Goal: Transaction & Acquisition: Download file/media

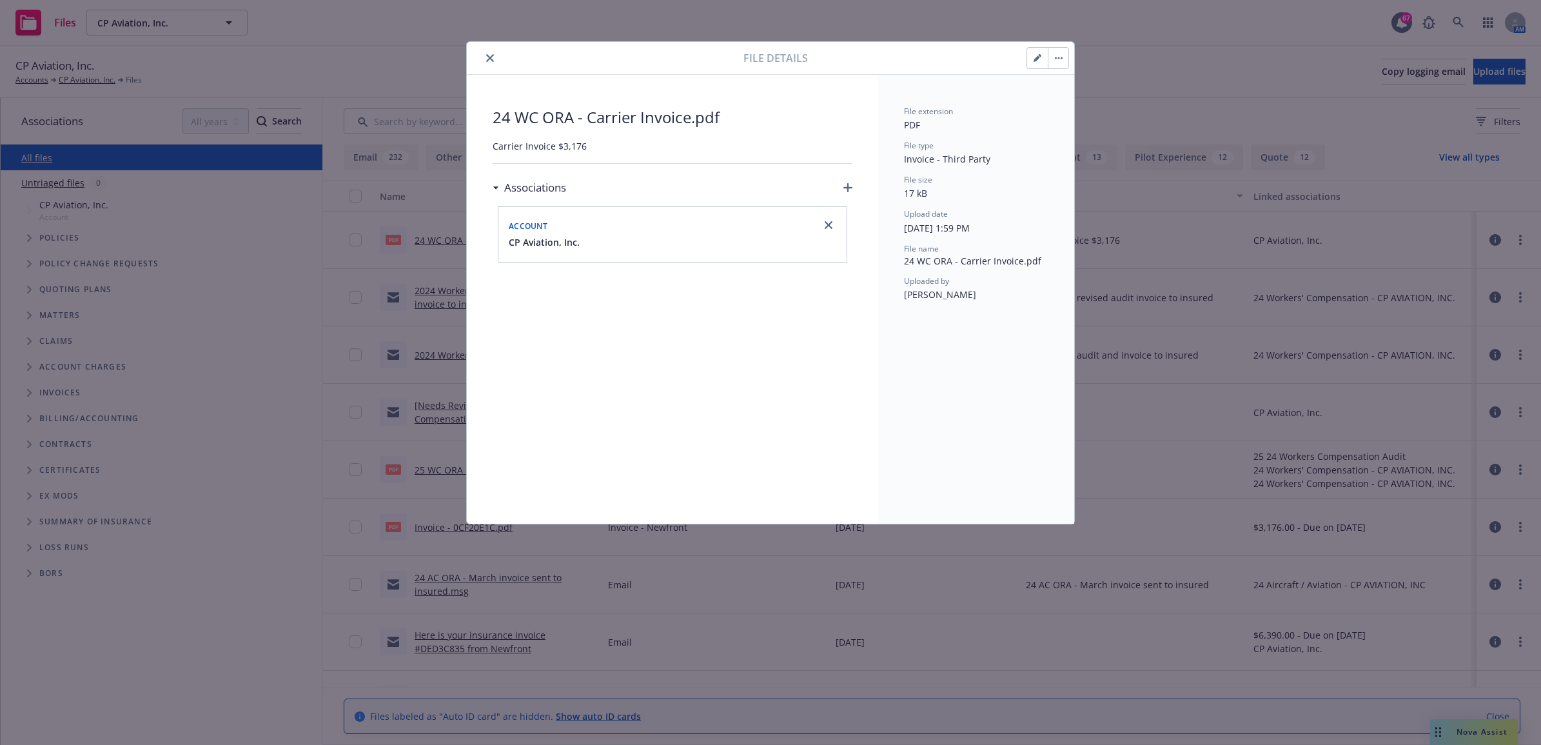
click at [489, 56] on icon "close" at bounding box center [490, 58] width 8 height 8
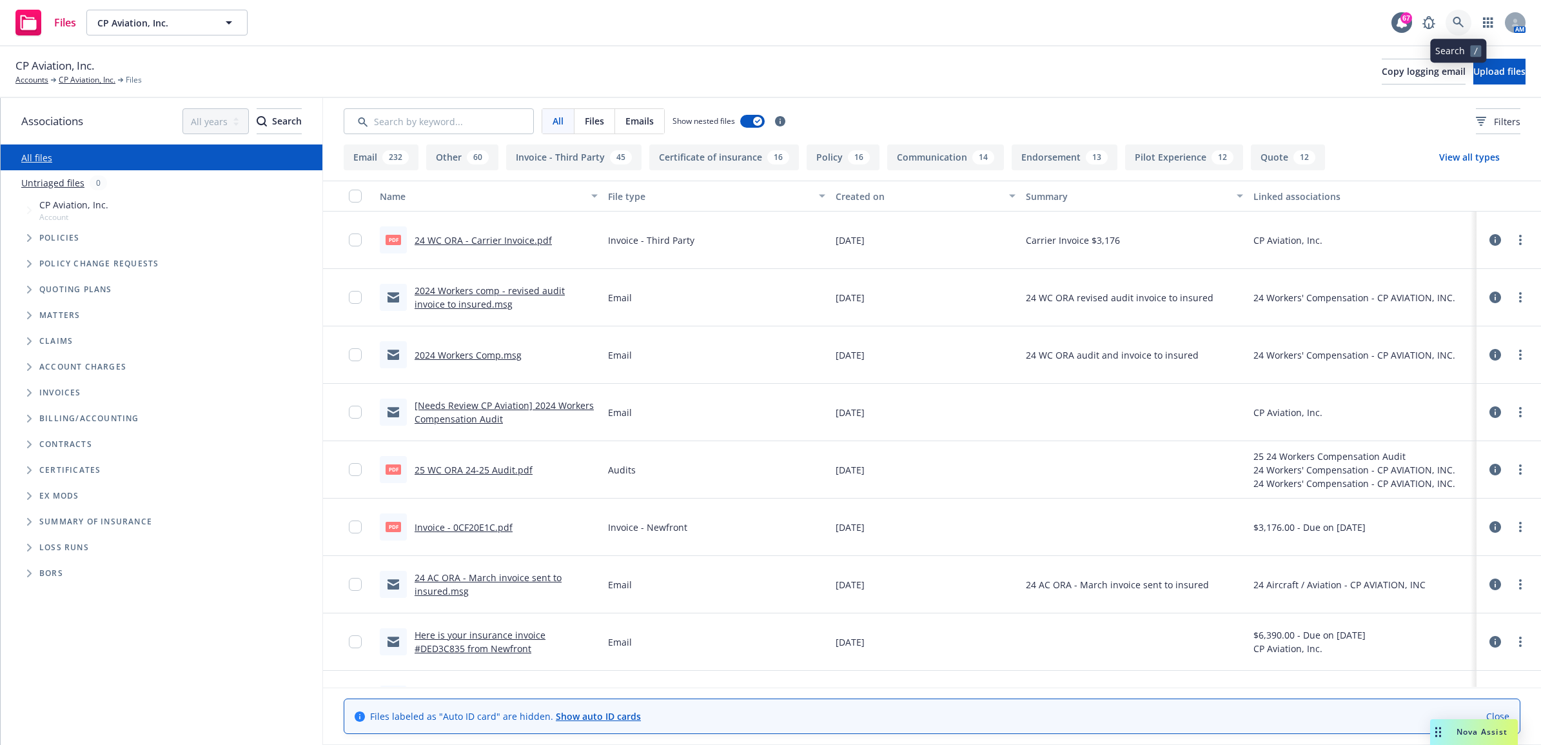
click at [1456, 24] on icon at bounding box center [1458, 22] width 11 height 11
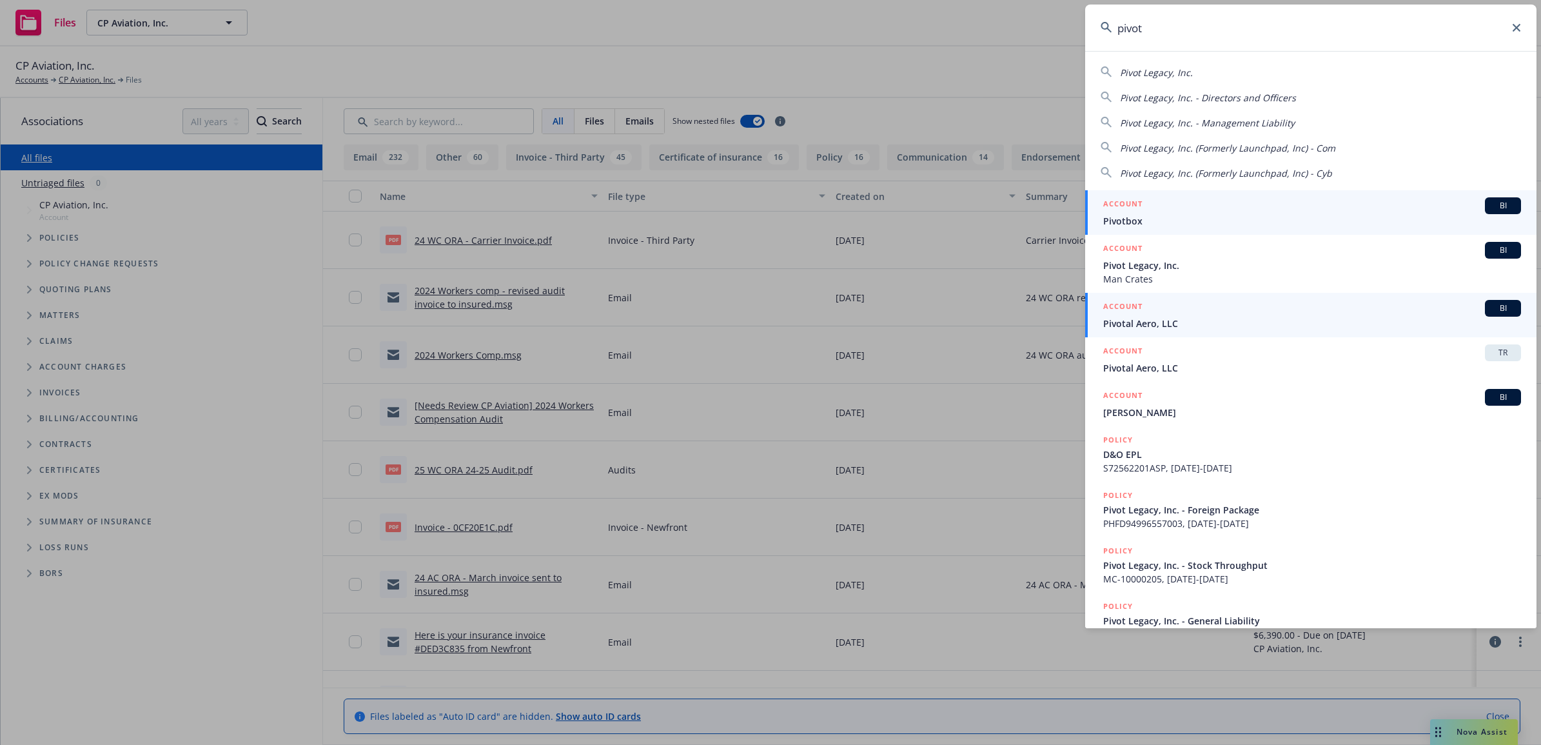
type input "pivot"
click at [1205, 326] on span "Pivotal Aero, LLC" at bounding box center [1313, 324] width 418 height 14
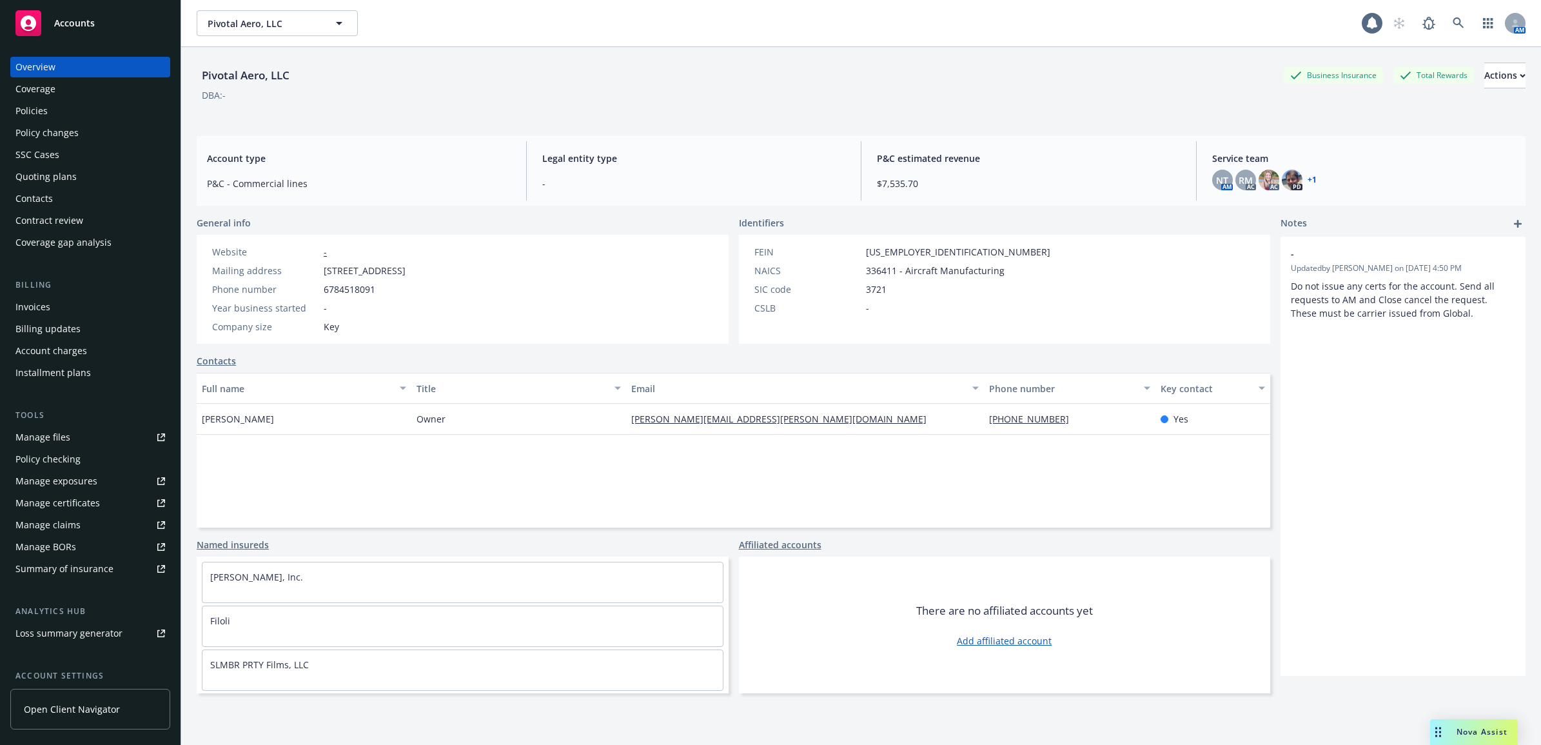
click at [85, 113] on div "Policies" at bounding box center [90, 111] width 150 height 21
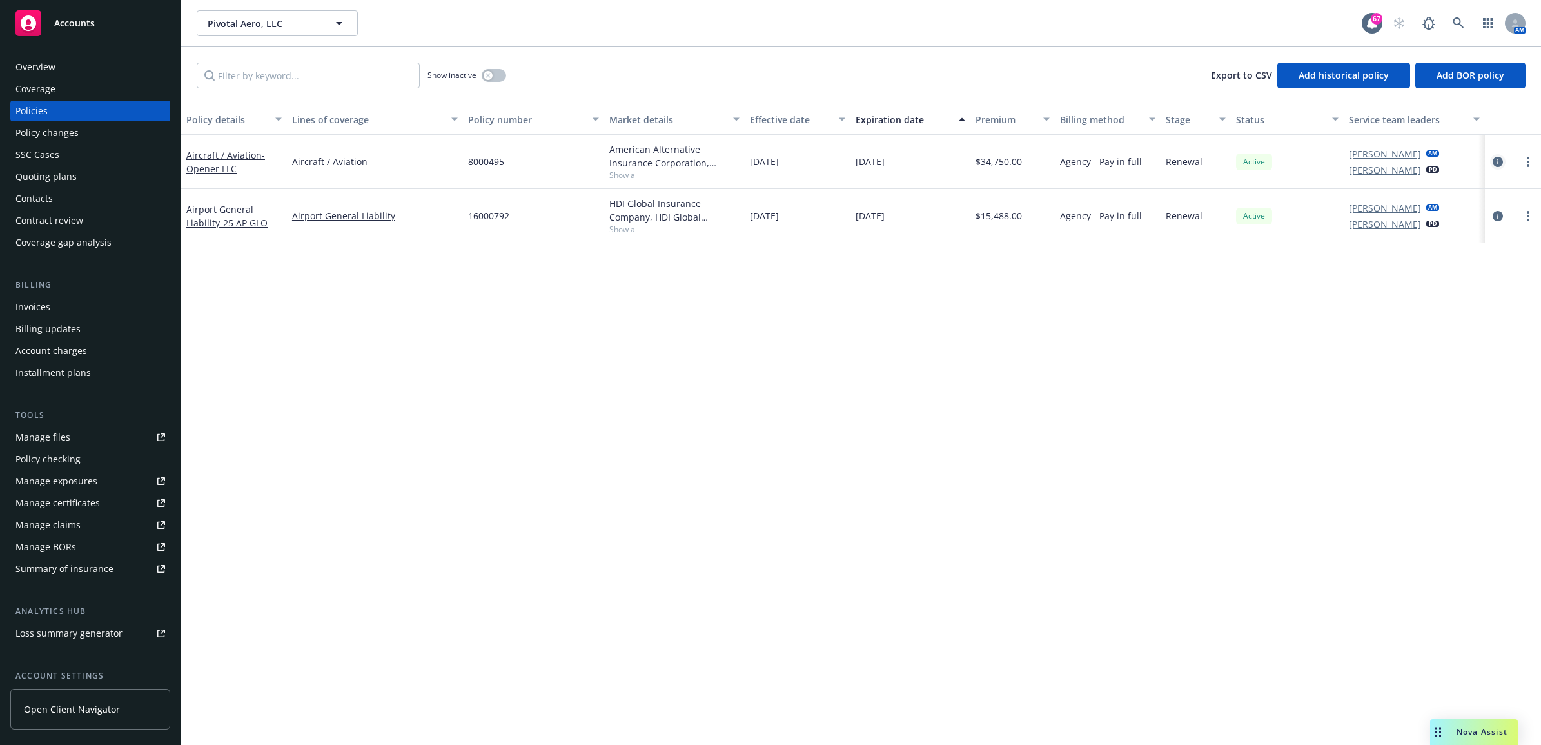
click at [1493, 157] on icon "circleInformation" at bounding box center [1498, 162] width 10 height 10
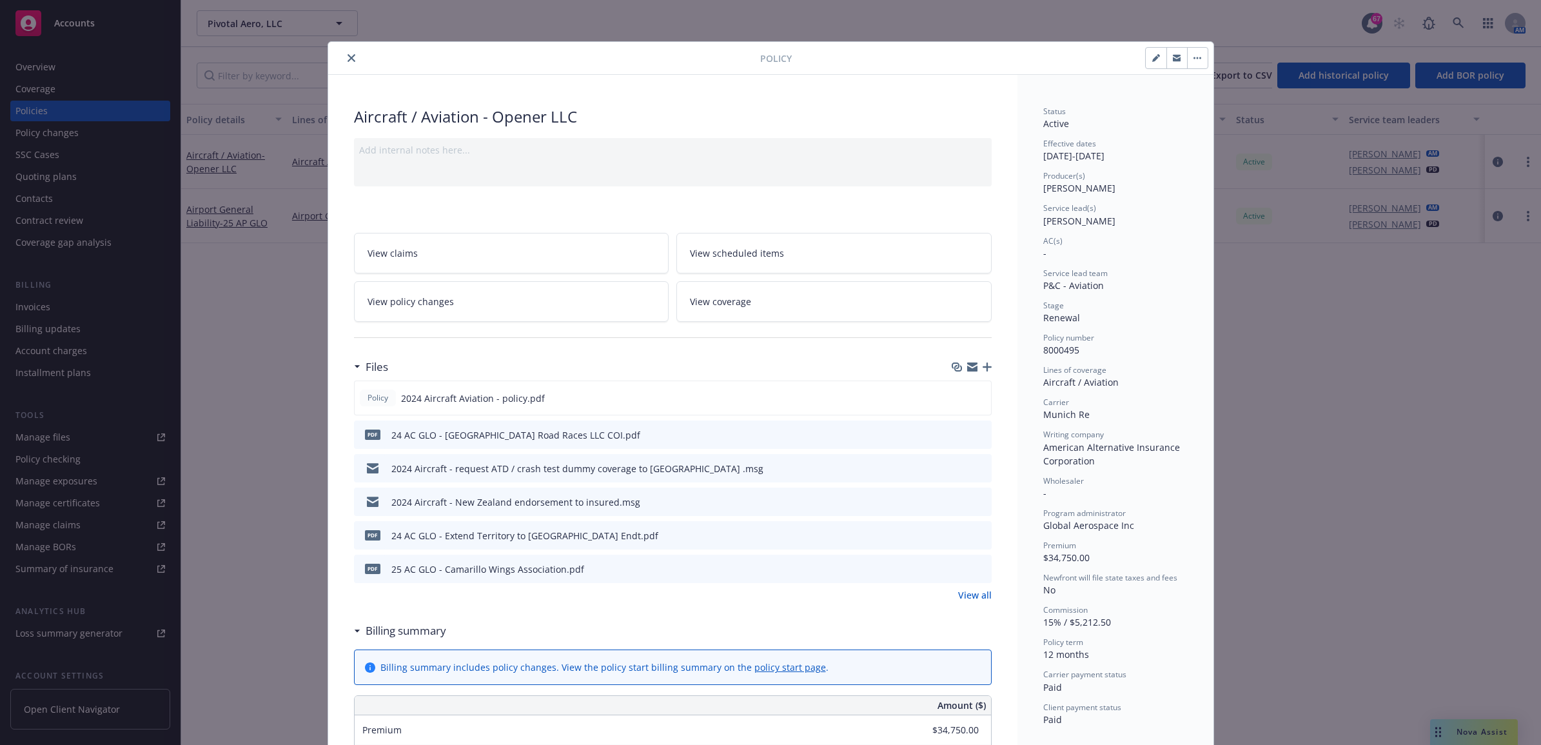
click at [984, 366] on icon "button" at bounding box center [987, 366] width 9 height 9
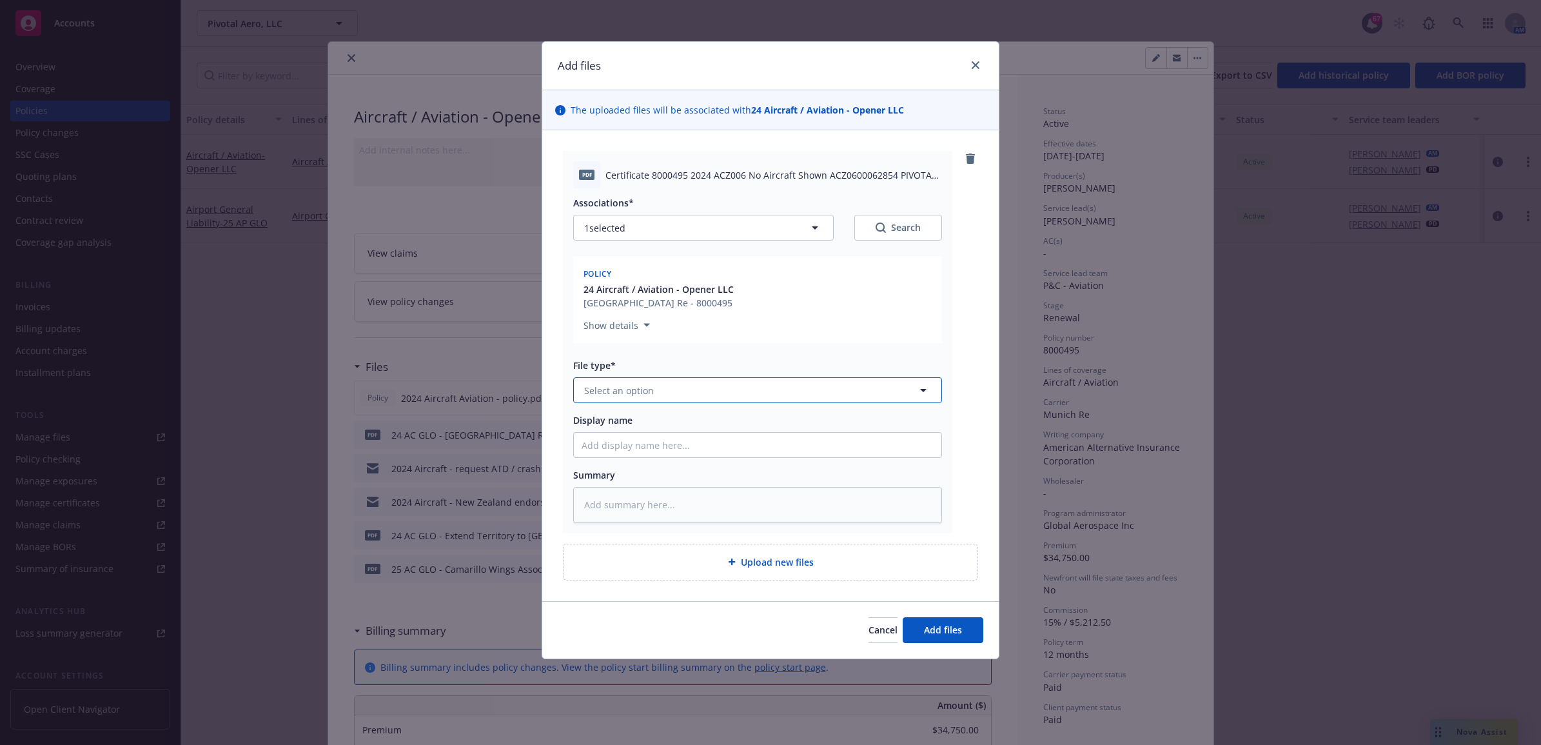
click at [619, 388] on span "Select an option" at bounding box center [619, 391] width 70 height 14
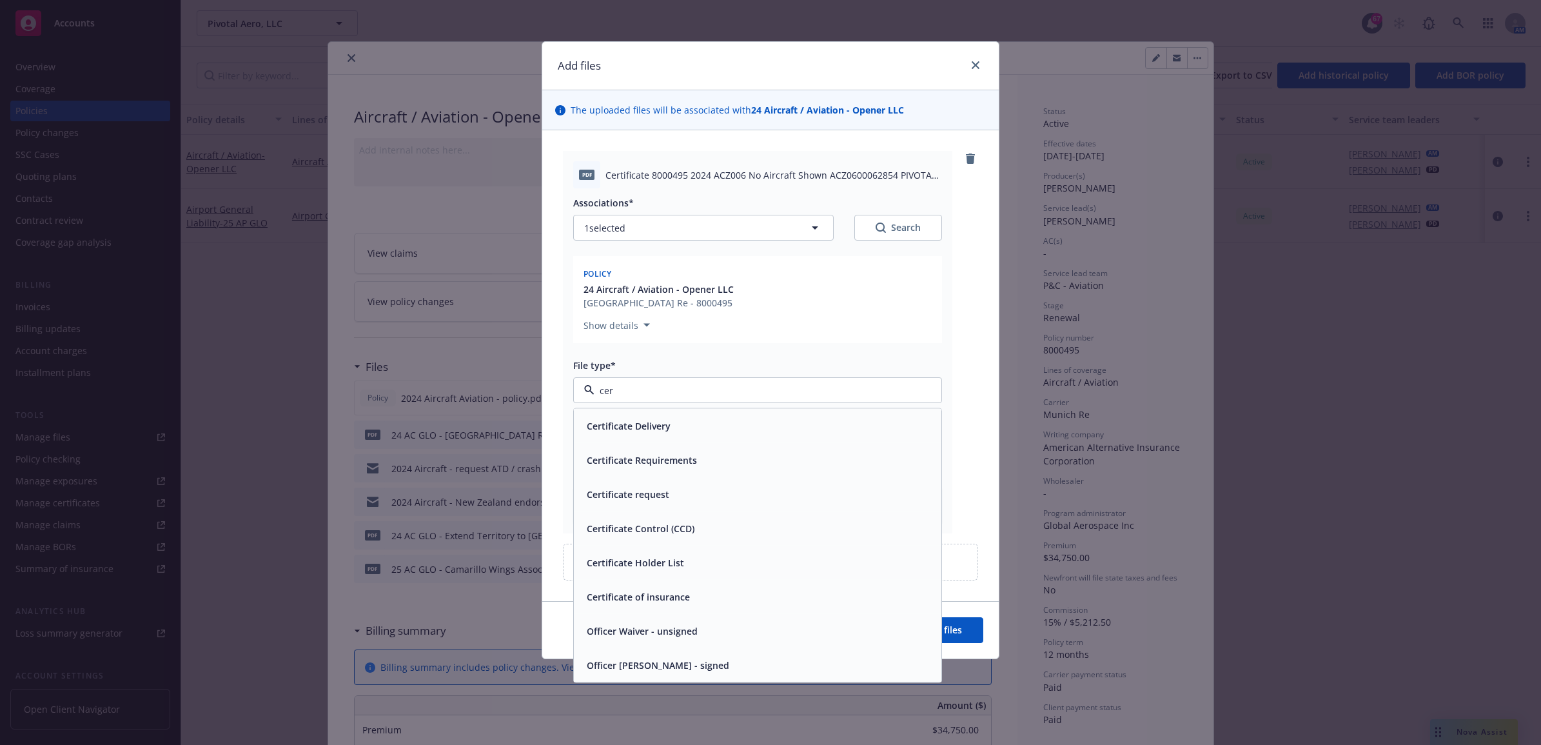
type input "cert"
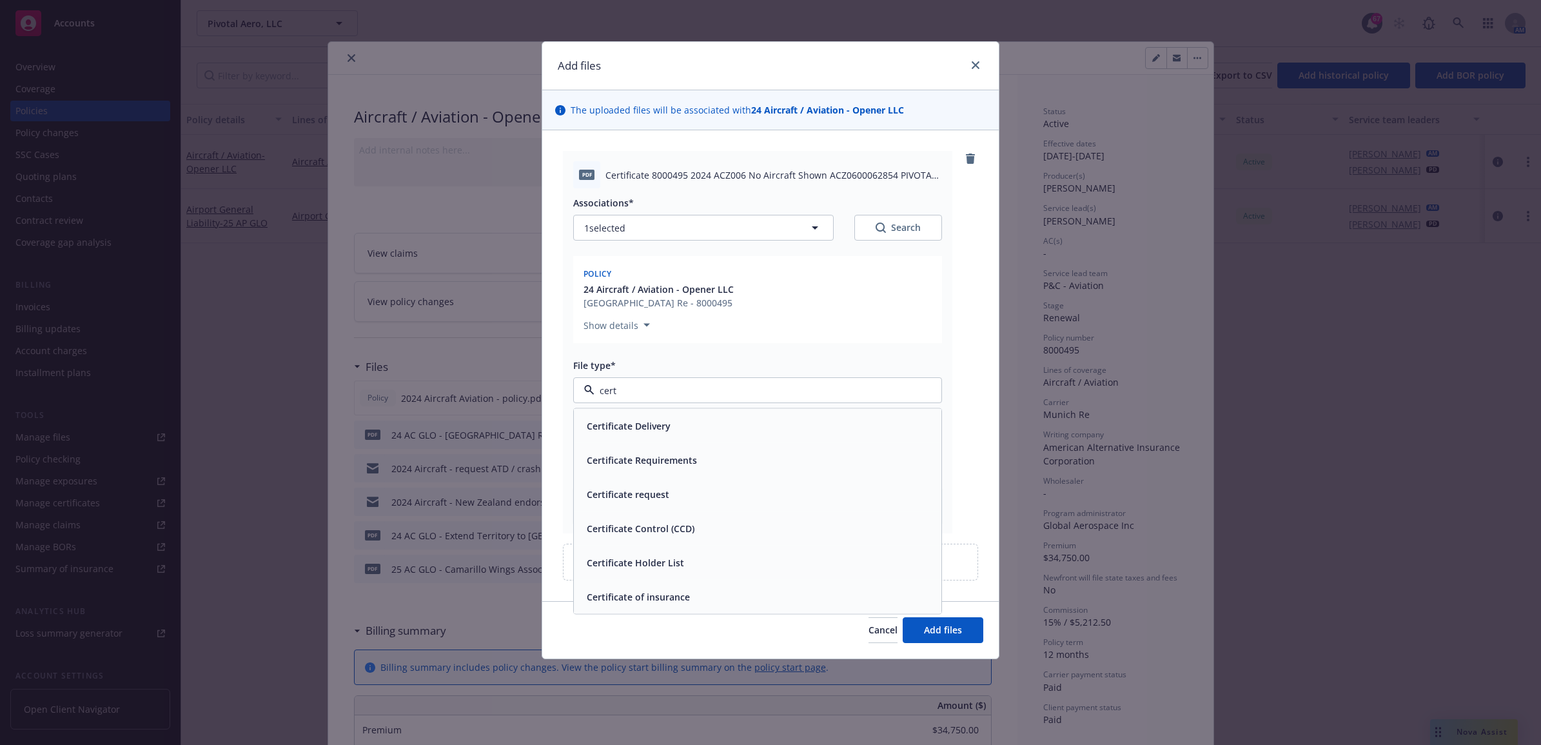
click at [721, 595] on div "Certificate of insurance" at bounding box center [758, 597] width 352 height 19
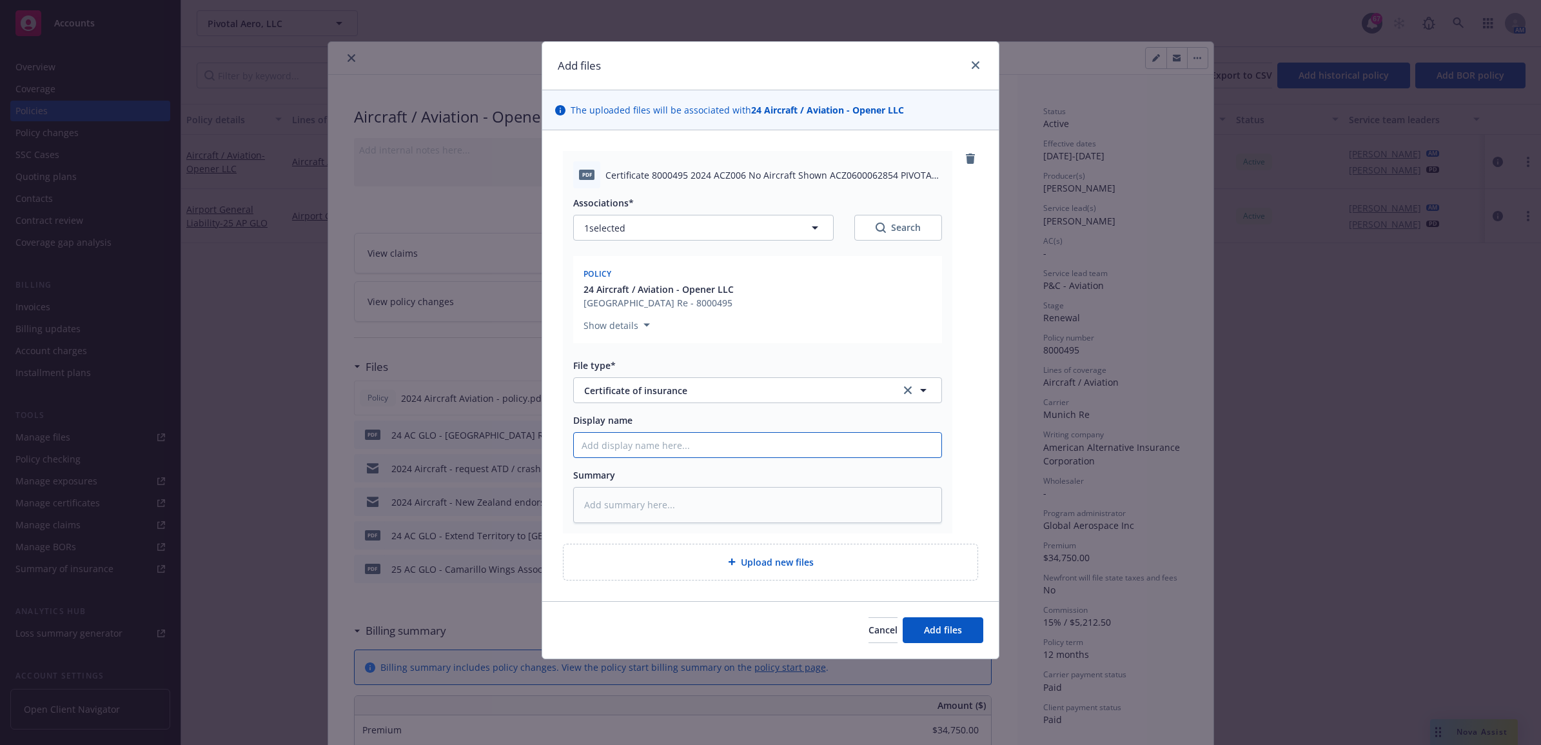
click at [671, 440] on input "Display name" at bounding box center [758, 445] width 368 height 25
type textarea "x"
type input "2"
type textarea "x"
type input "24"
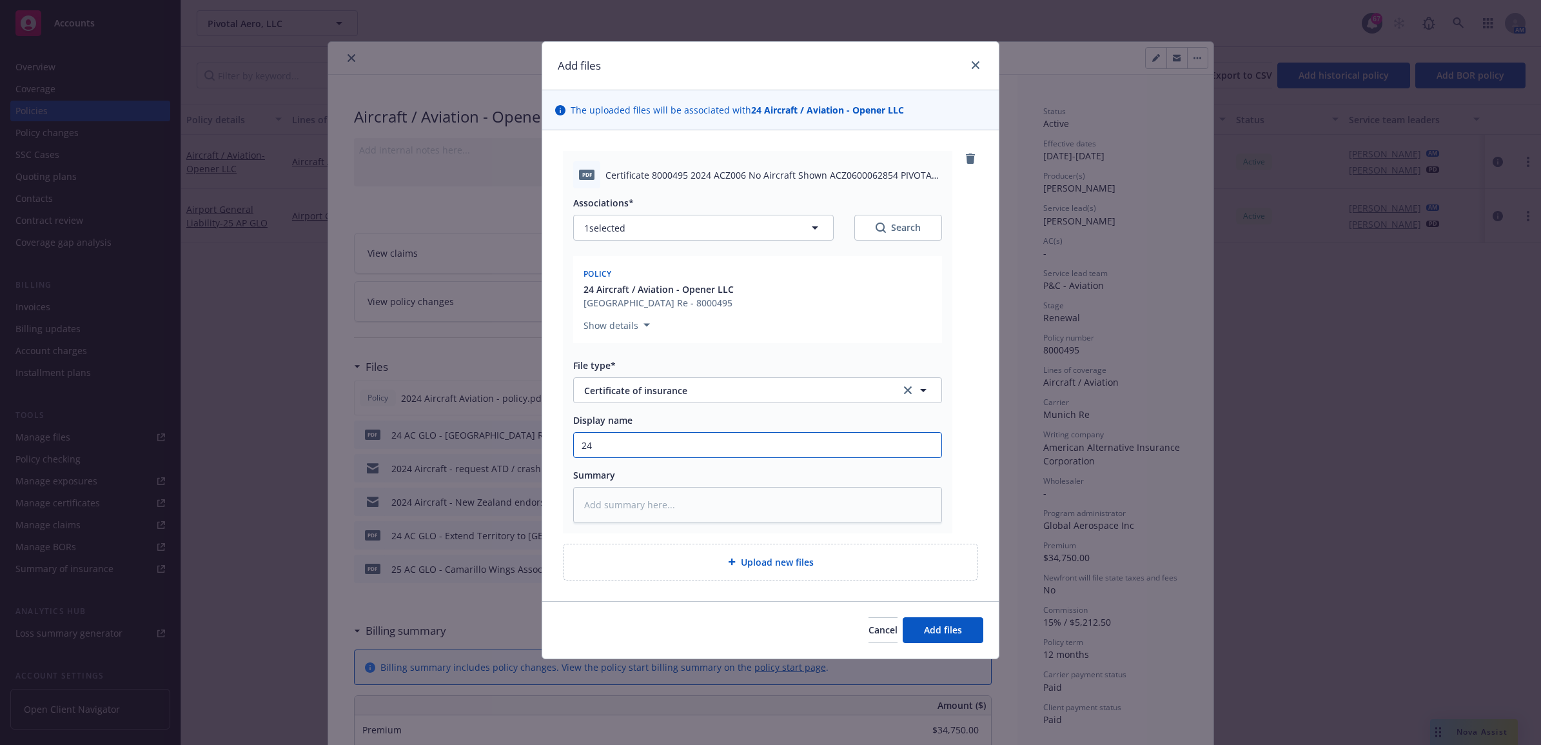
type textarea "x"
type input "24"
type textarea "x"
type input "24 A"
type textarea "x"
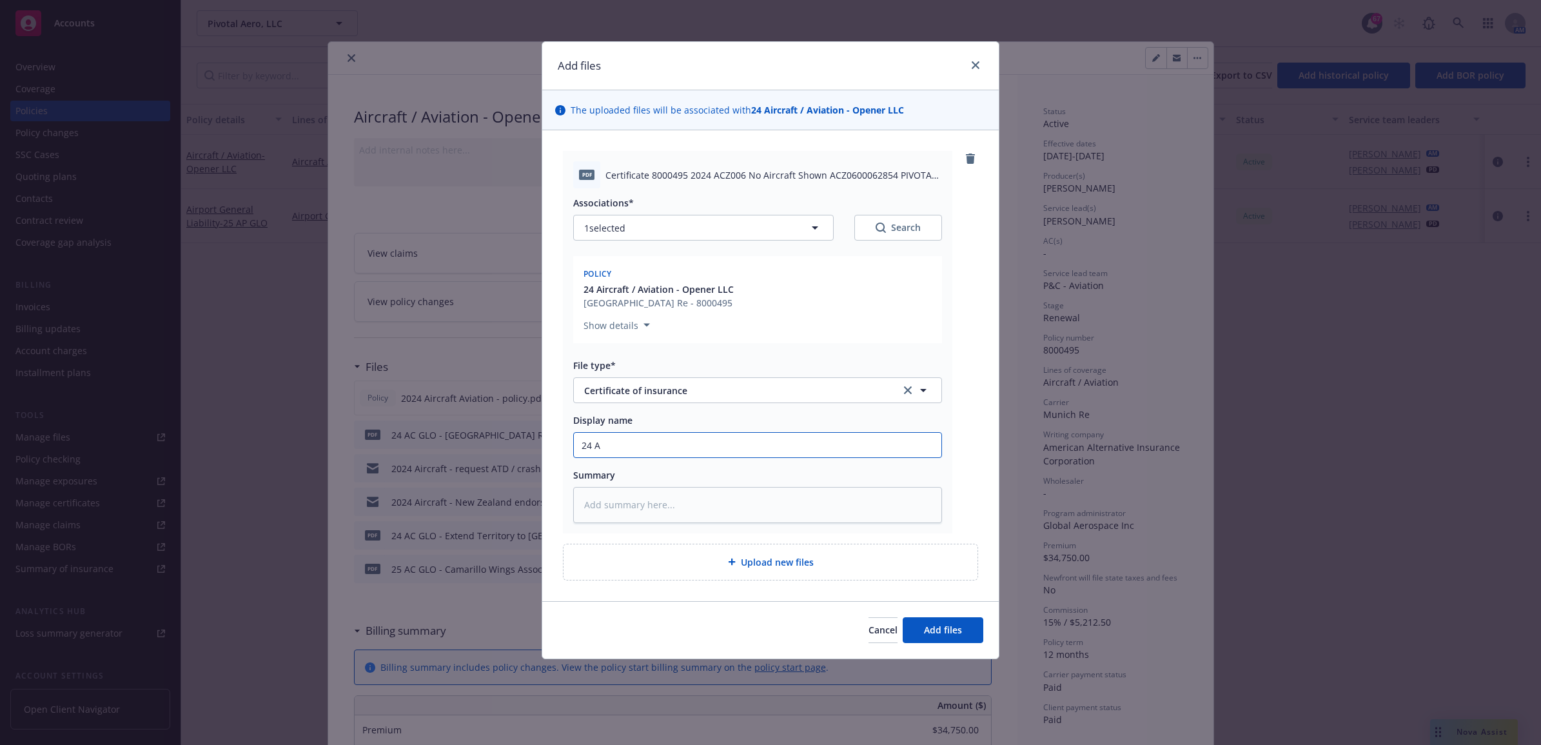
type input "24 AC"
type textarea "x"
type input "24 AC"
type textarea "x"
type input "24 AC G"
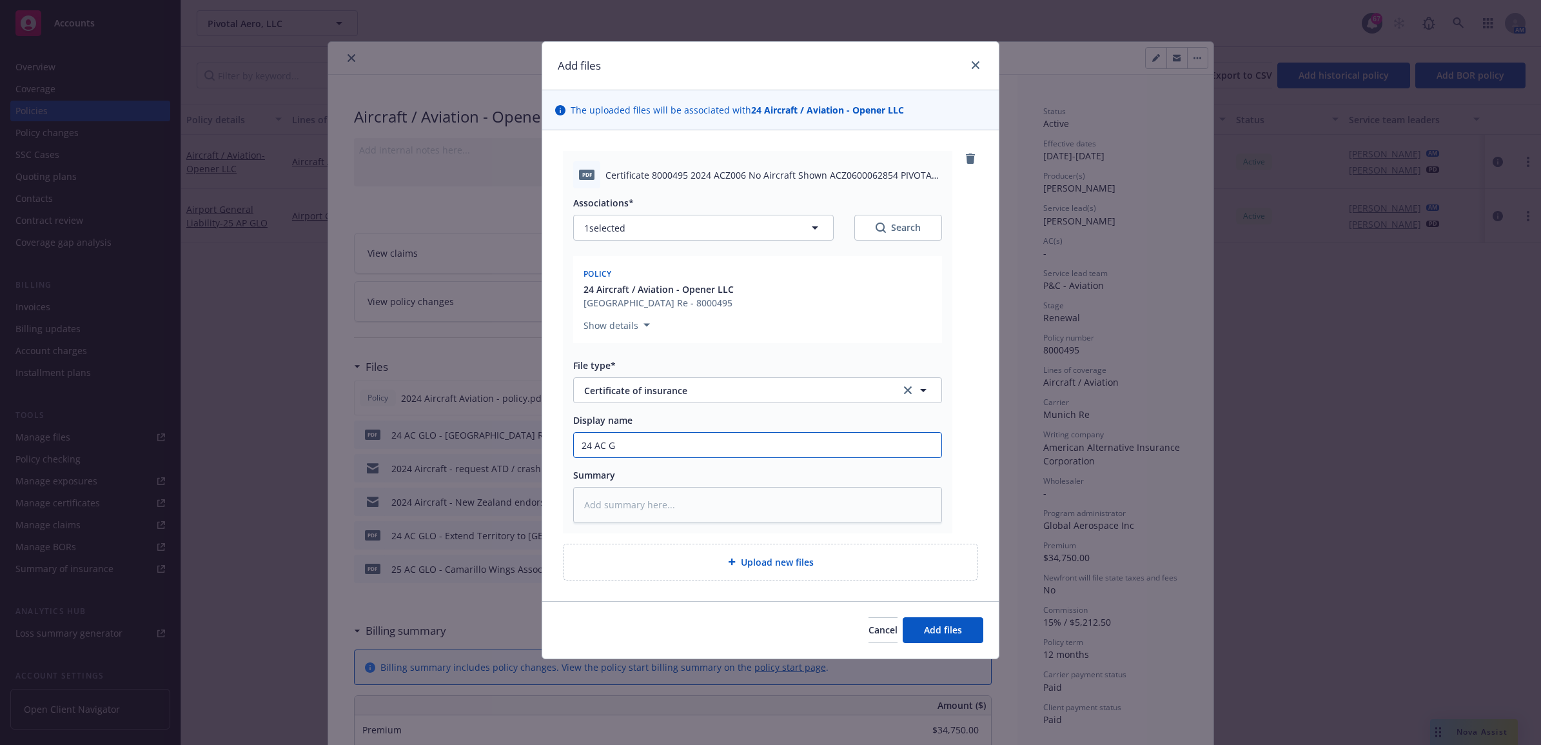
type textarea "x"
type input "24 AC GL"
type textarea "x"
type input "24 AC GLO"
type textarea "x"
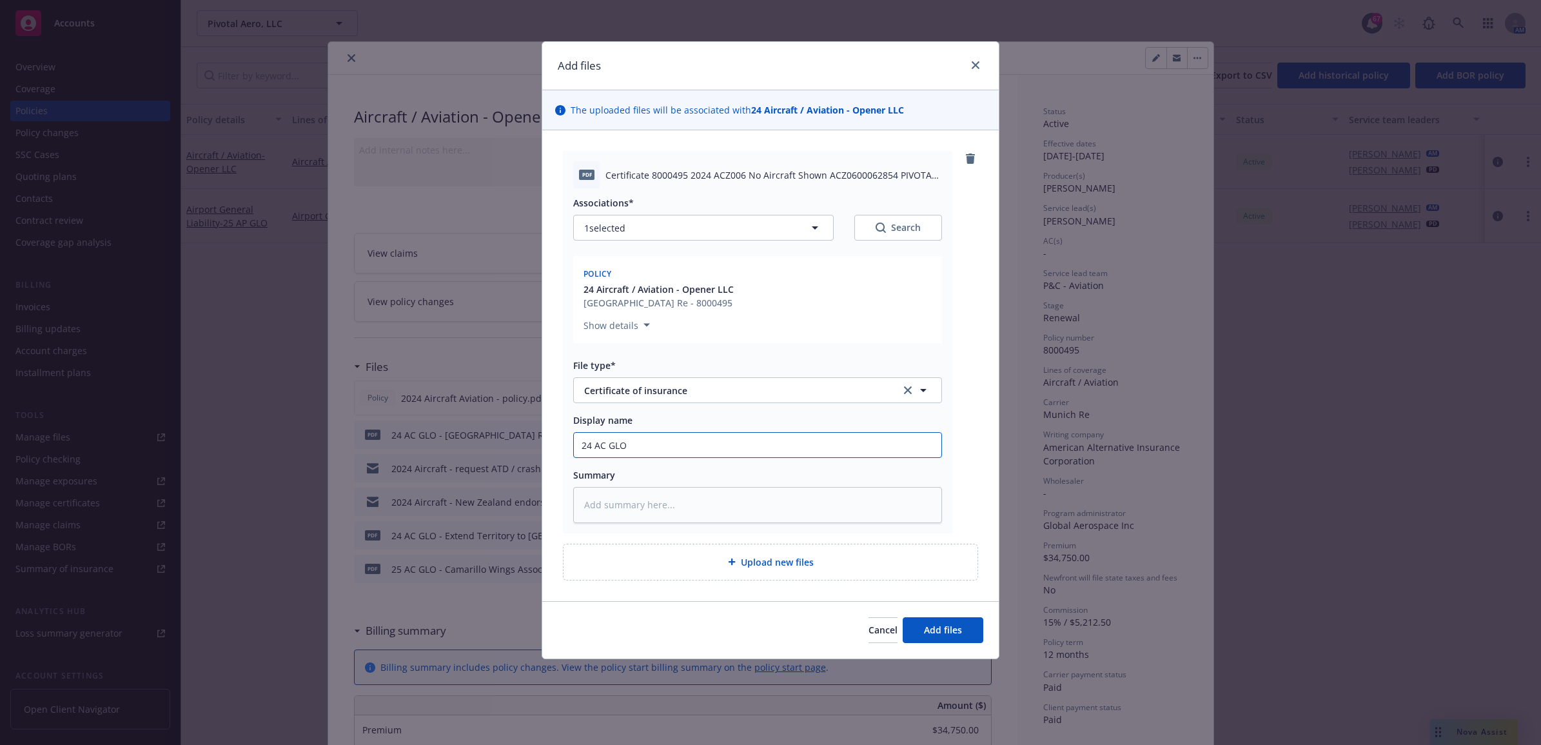
type input "24 AC GLO"
type textarea "x"
type input "24 AC GLO -"
type textarea "x"
type input "24 AC GLO -"
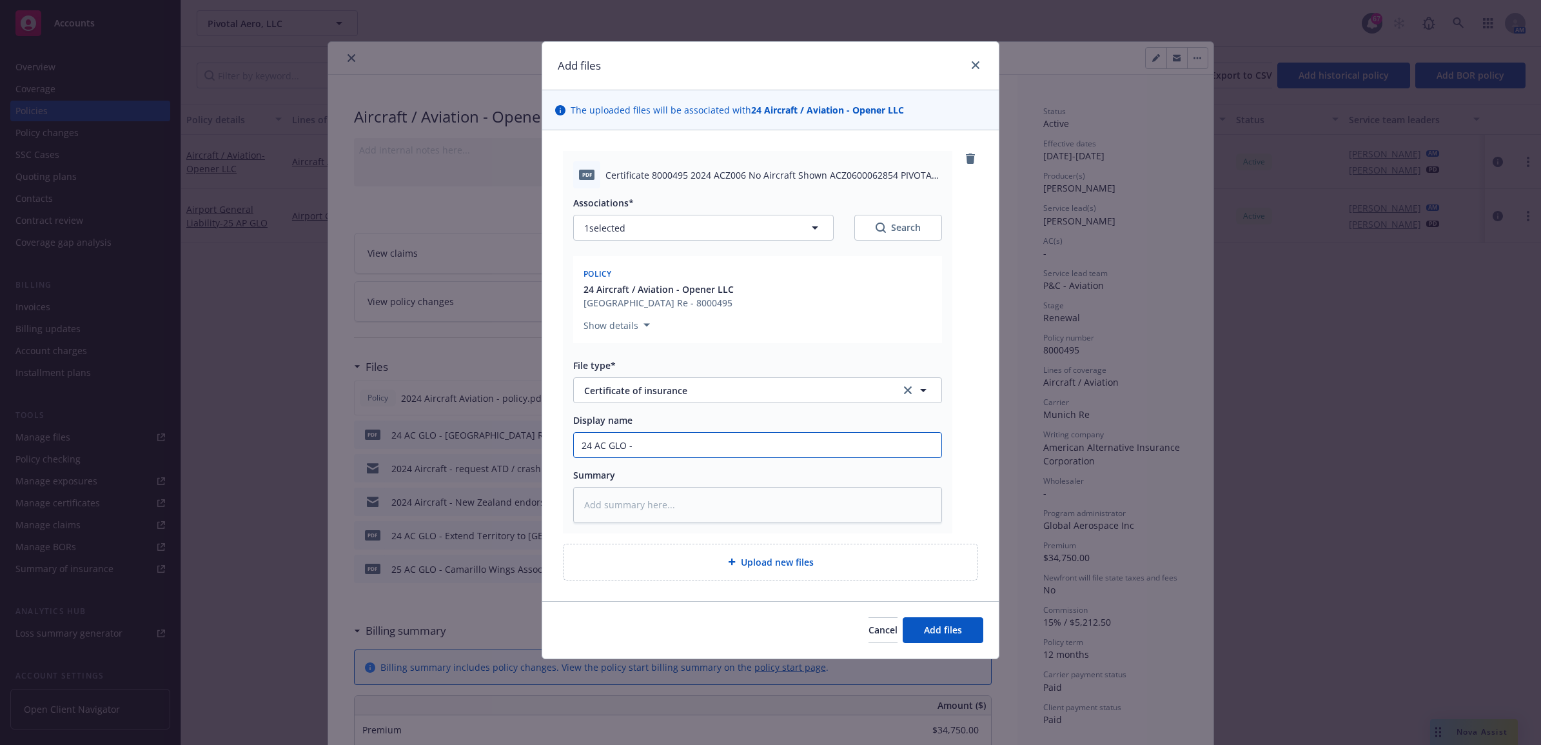
type textarea "x"
type input "24 AC GLO - O"
type textarea "x"
type input "24 AC GLO - On"
type textarea "x"
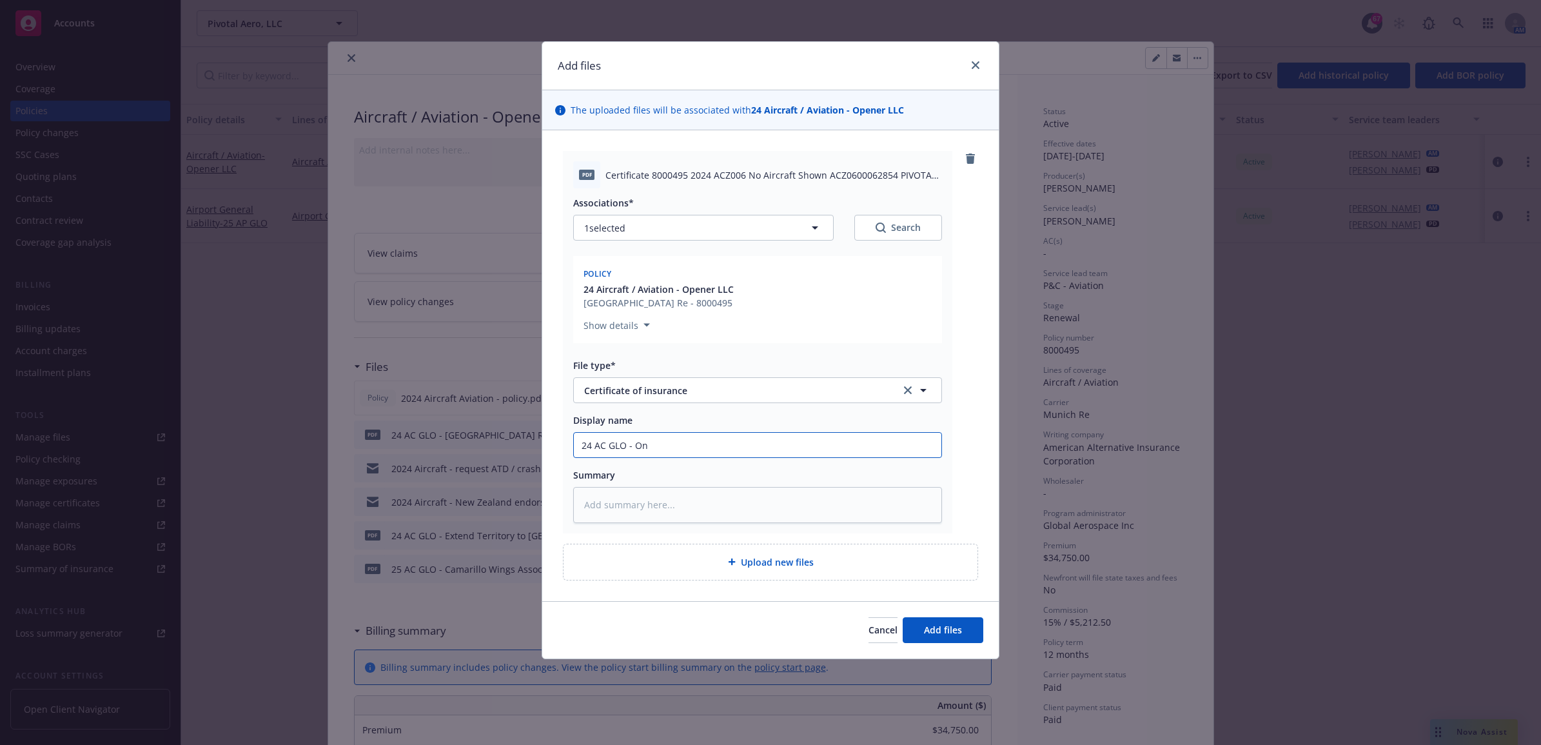
type input "24 AC GLO - One"
type textarea "x"
type input "24 AC GLO - One8"
type textarea "x"
type input "24 AC GLO - One80"
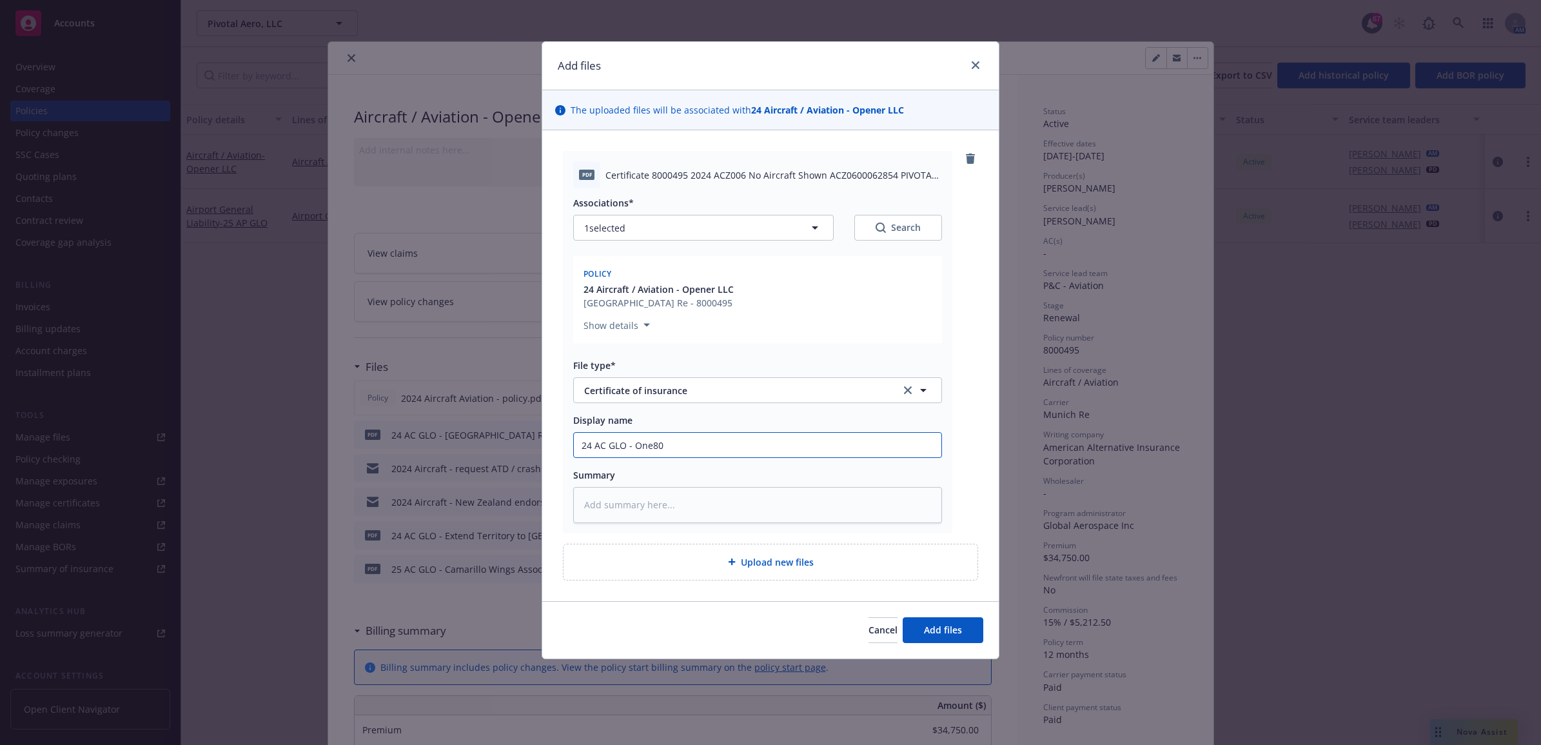
type textarea "x"
type input "24 AC GLO - One805"
type textarea "x"
type input "24 AC GLO - One805"
type textarea "x"
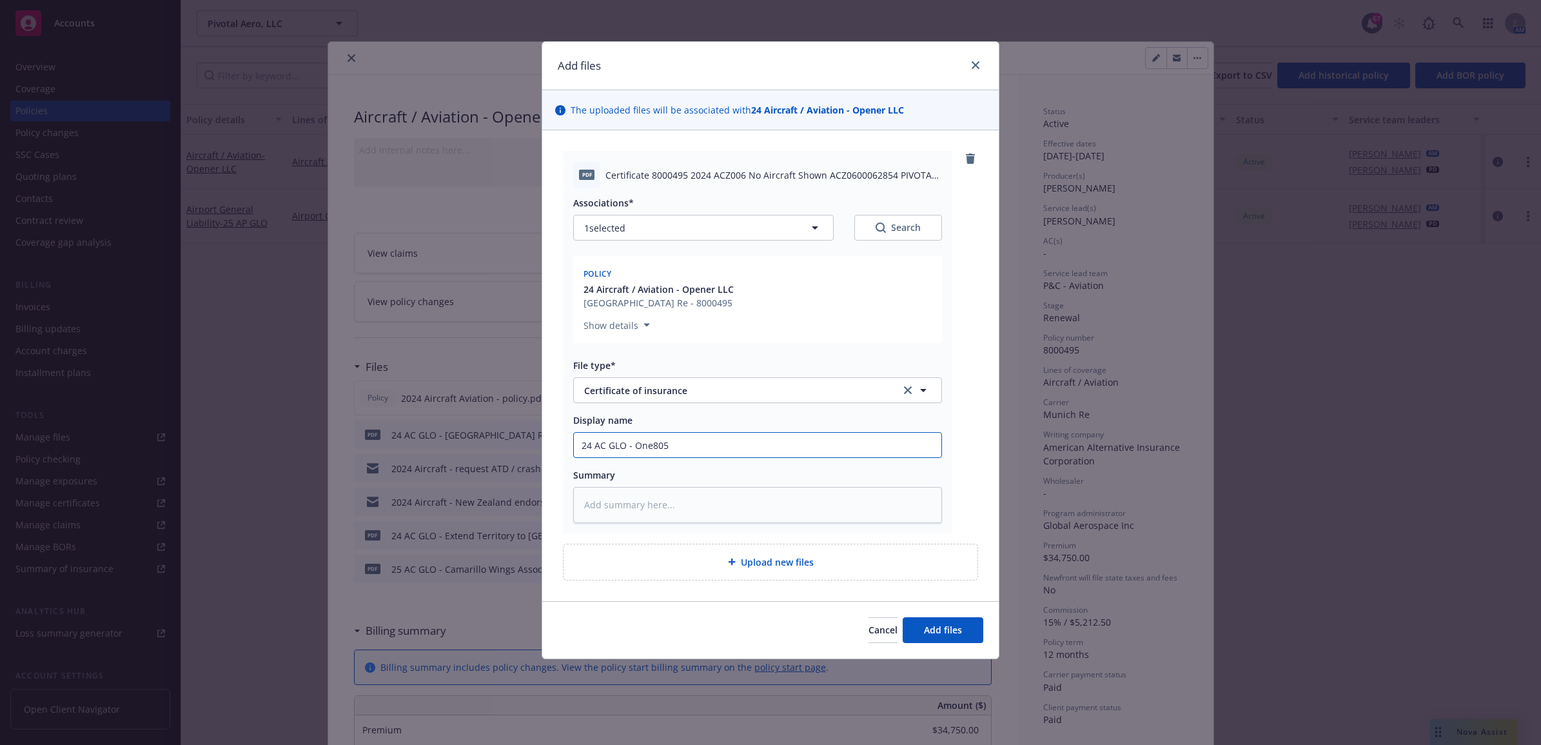
type input "24 AC GLO - One805 C"
type textarea "x"
type input "24 AC GLO - One805 CO"
type textarea "x"
drag, startPoint x: 542, startPoint y: 455, endPoint x: 575, endPoint y: 455, distance: 33.5
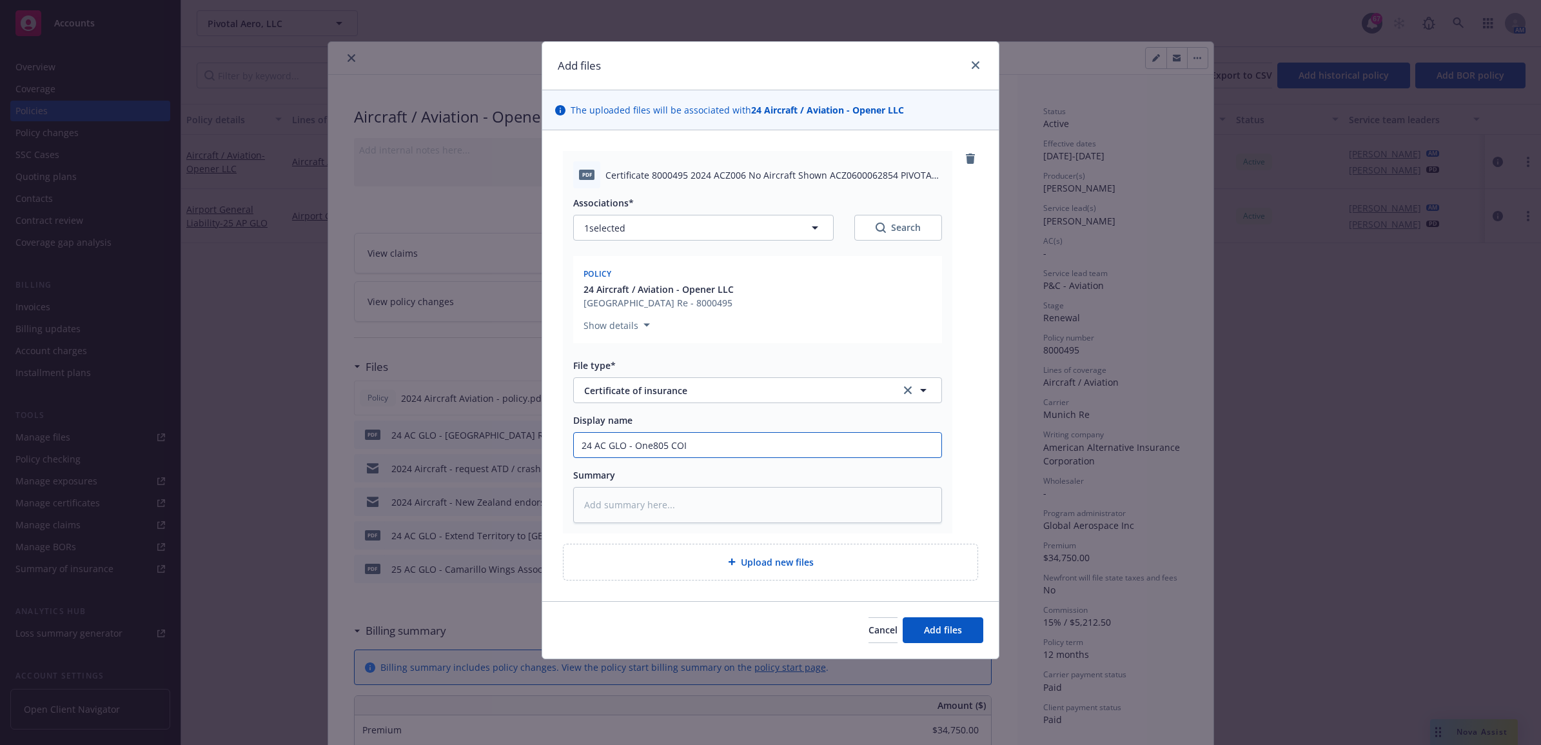
click at [513, 453] on div "Add files The uploaded files will be associated with 24 Aircraft / Aviation - O…" at bounding box center [770, 372] width 1541 height 745
type input "24 AC GLO - One805 COI"
paste textarea "24 AC GLO - One805 COI"
type textarea "x"
type textarea "24 AC GLO - One805 COI"
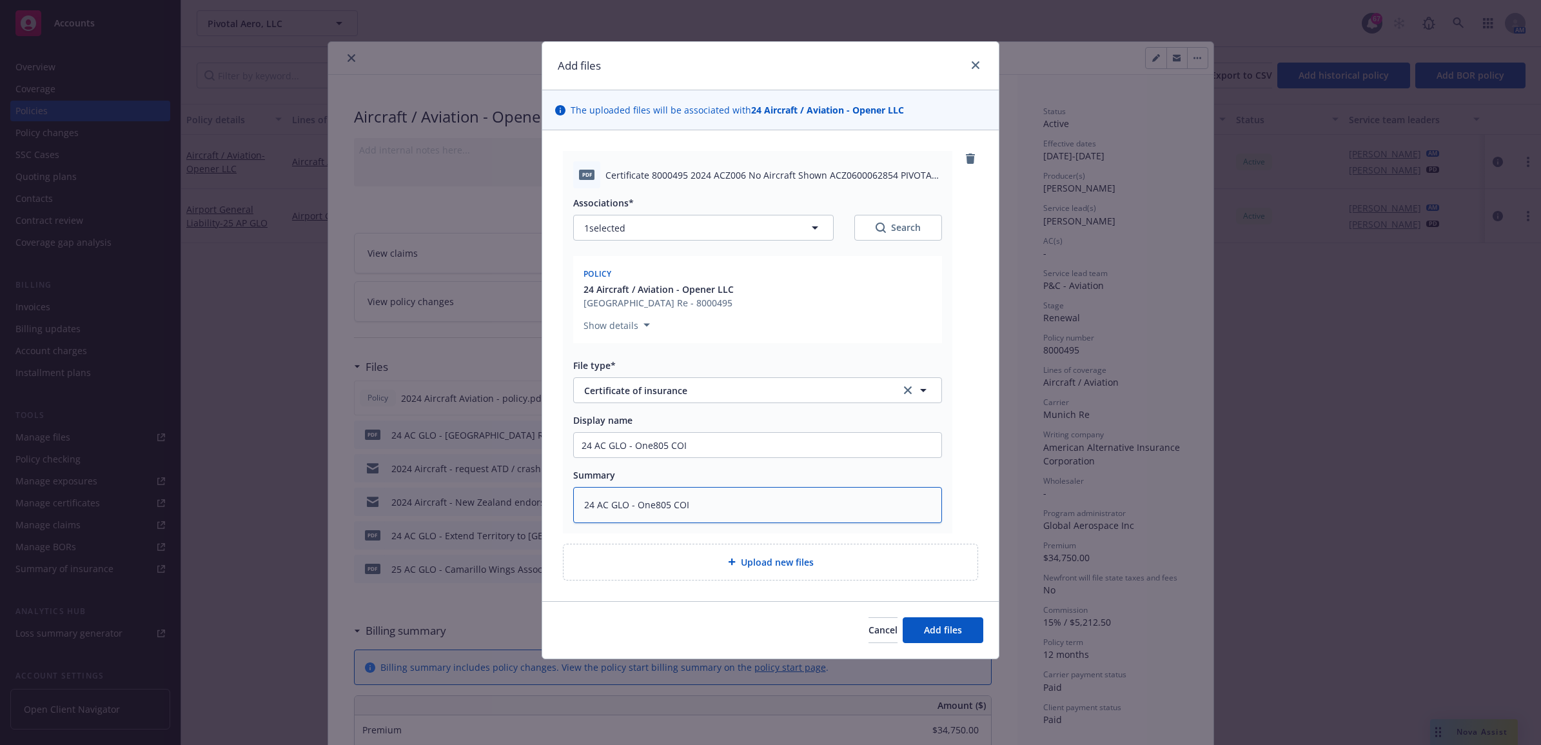
type textarea "x"
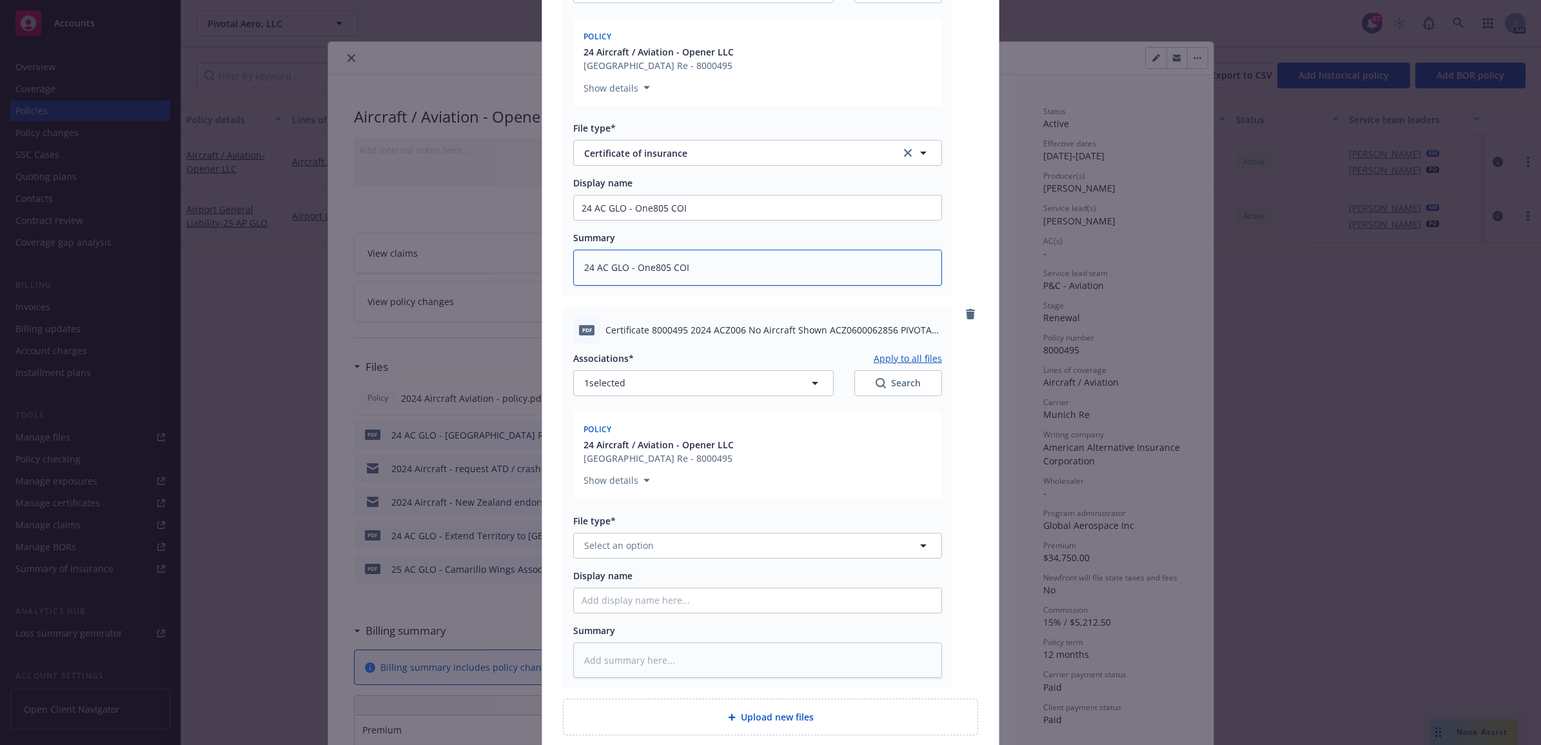
scroll to position [348, 0]
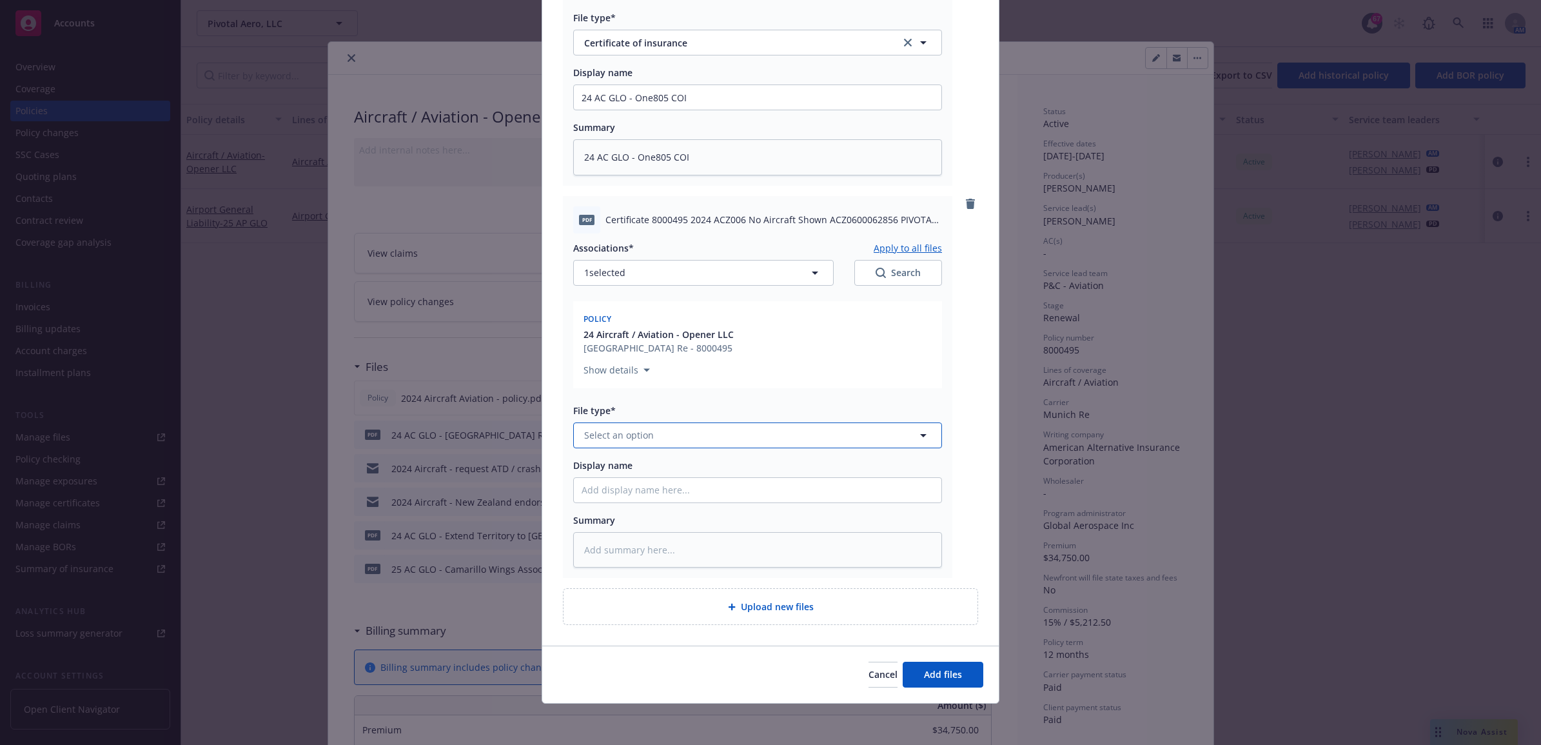
click at [666, 442] on button "Select an option" at bounding box center [757, 435] width 369 height 26
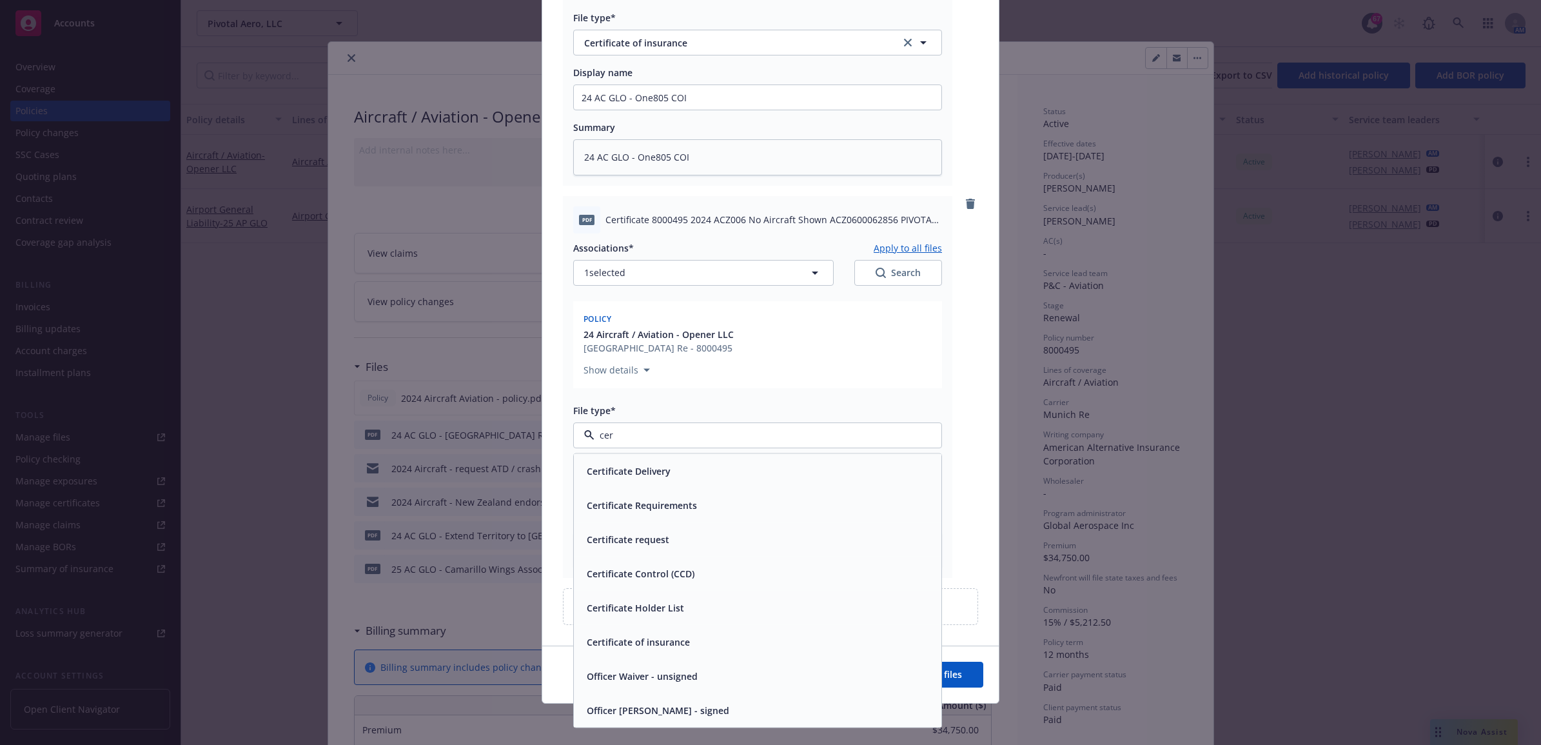
type input "cert"
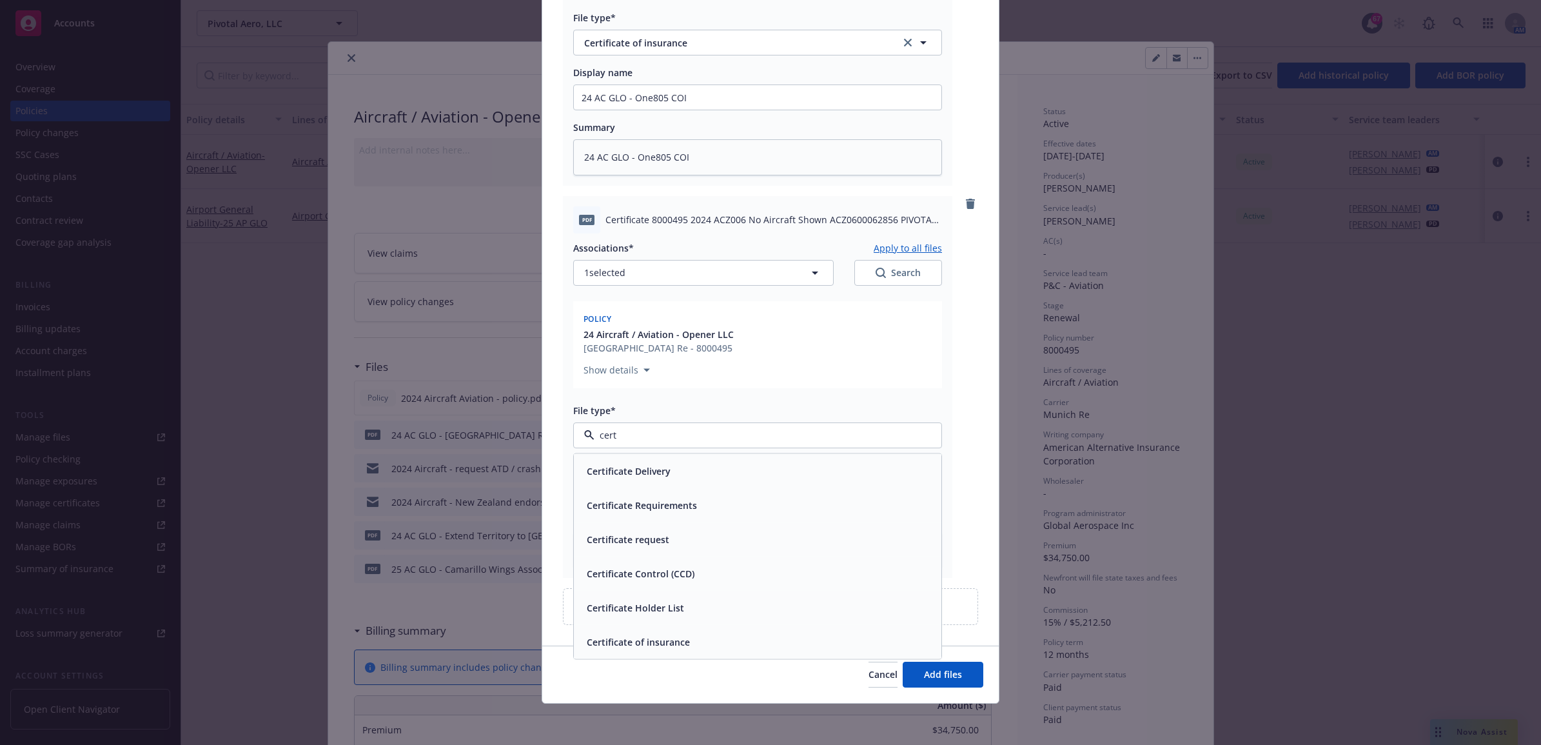
click at [705, 639] on div "Certificate of insurance" at bounding box center [758, 641] width 352 height 19
paste input "24 AC GLO - One805 COI"
type textarea "x"
type input "24 AC GLO - One805 COI"
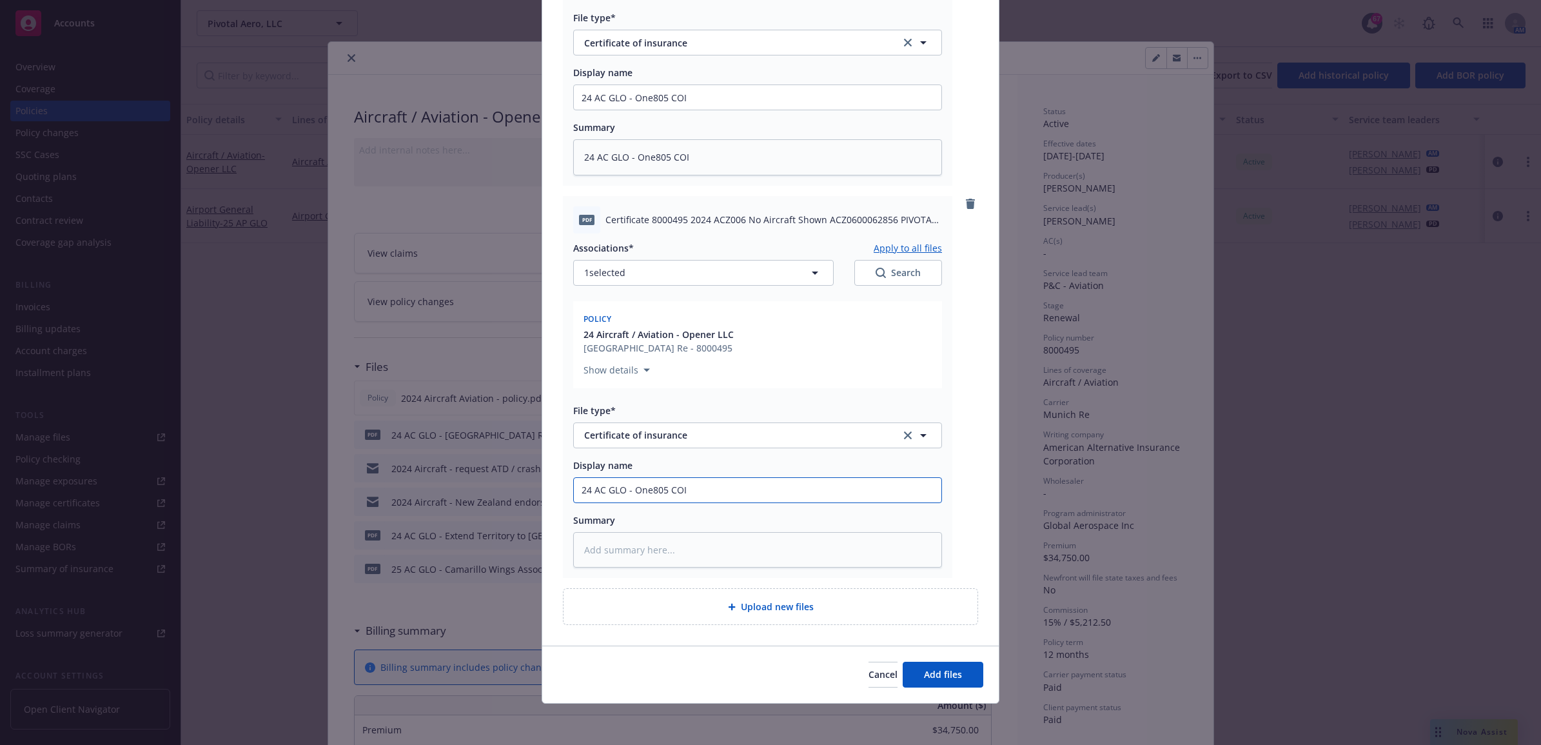
click at [643, 487] on input "24 AC GLO - One805 COI" at bounding box center [758, 490] width 368 height 25
type textarea "x"
type input "24 AC GLO - RCOI"
type textarea "x"
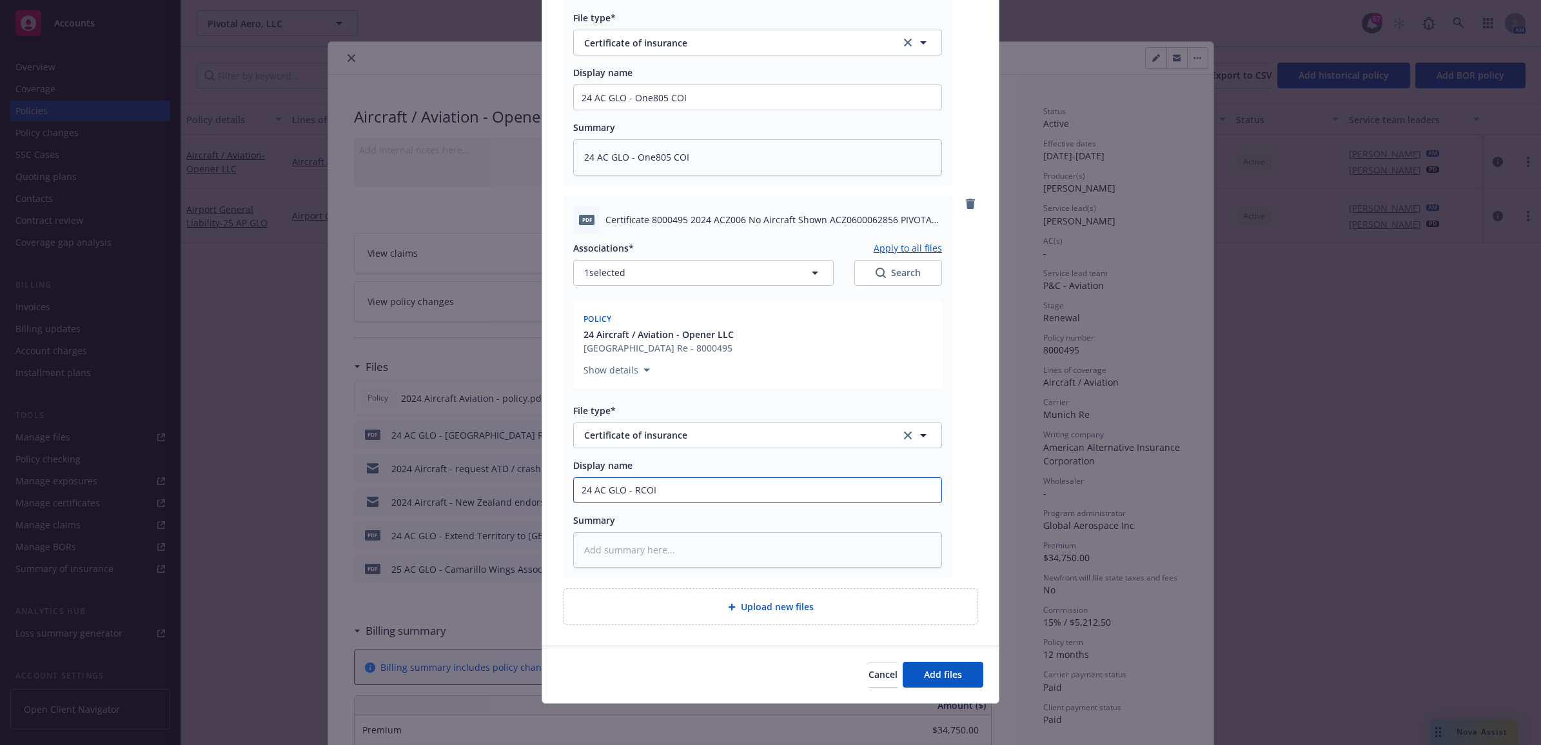
type input "24 AC GLO - RoCOI"
type textarea "x"
type input "24 AC GLO - RogCOI"
type textarea "x"
type input "24 AC GLO - RogeCOI"
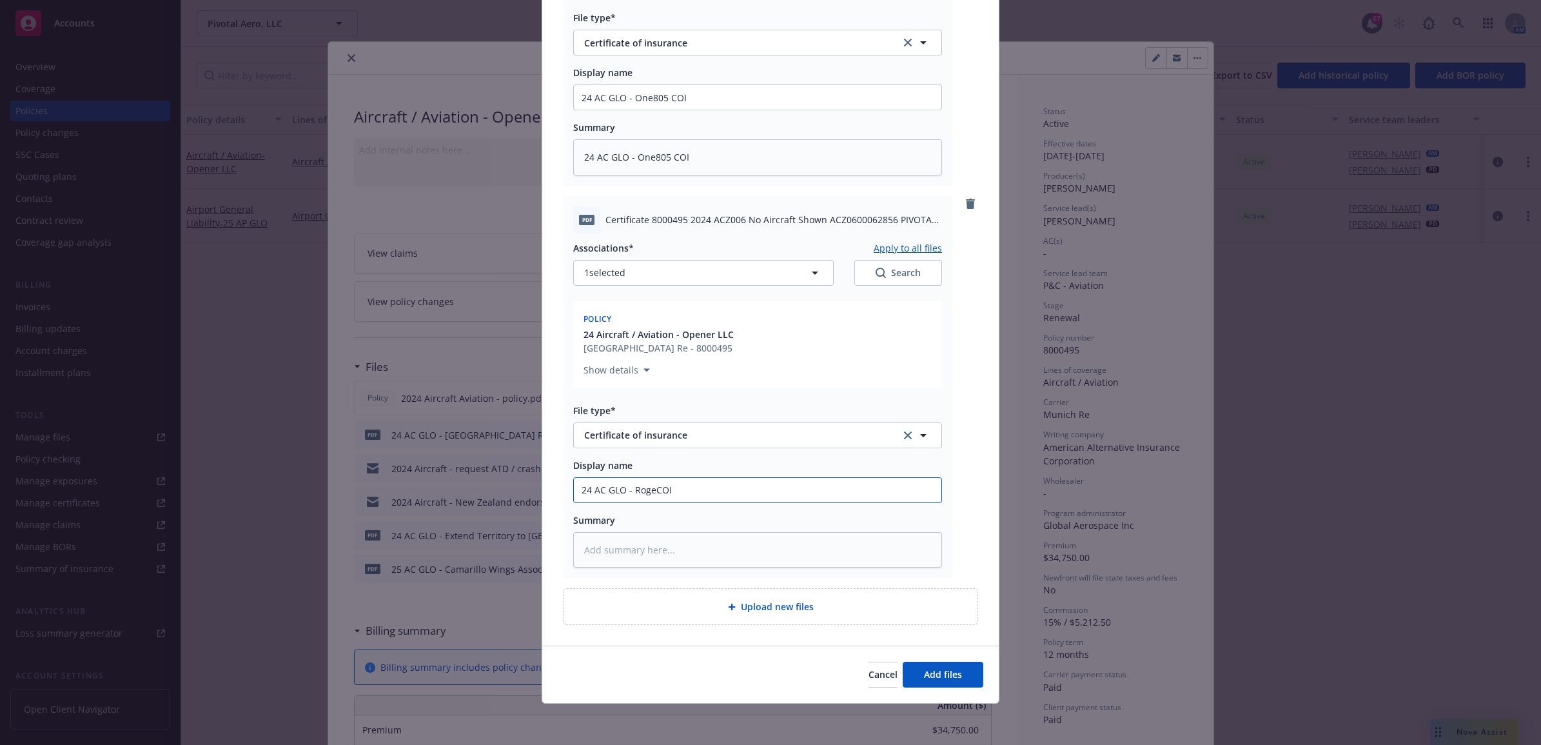
type textarea "x"
type input "24 AC GLO - RogerCOI"
type textarea "x"
type input "24 AC GLO - Roger COI"
type textarea "x"
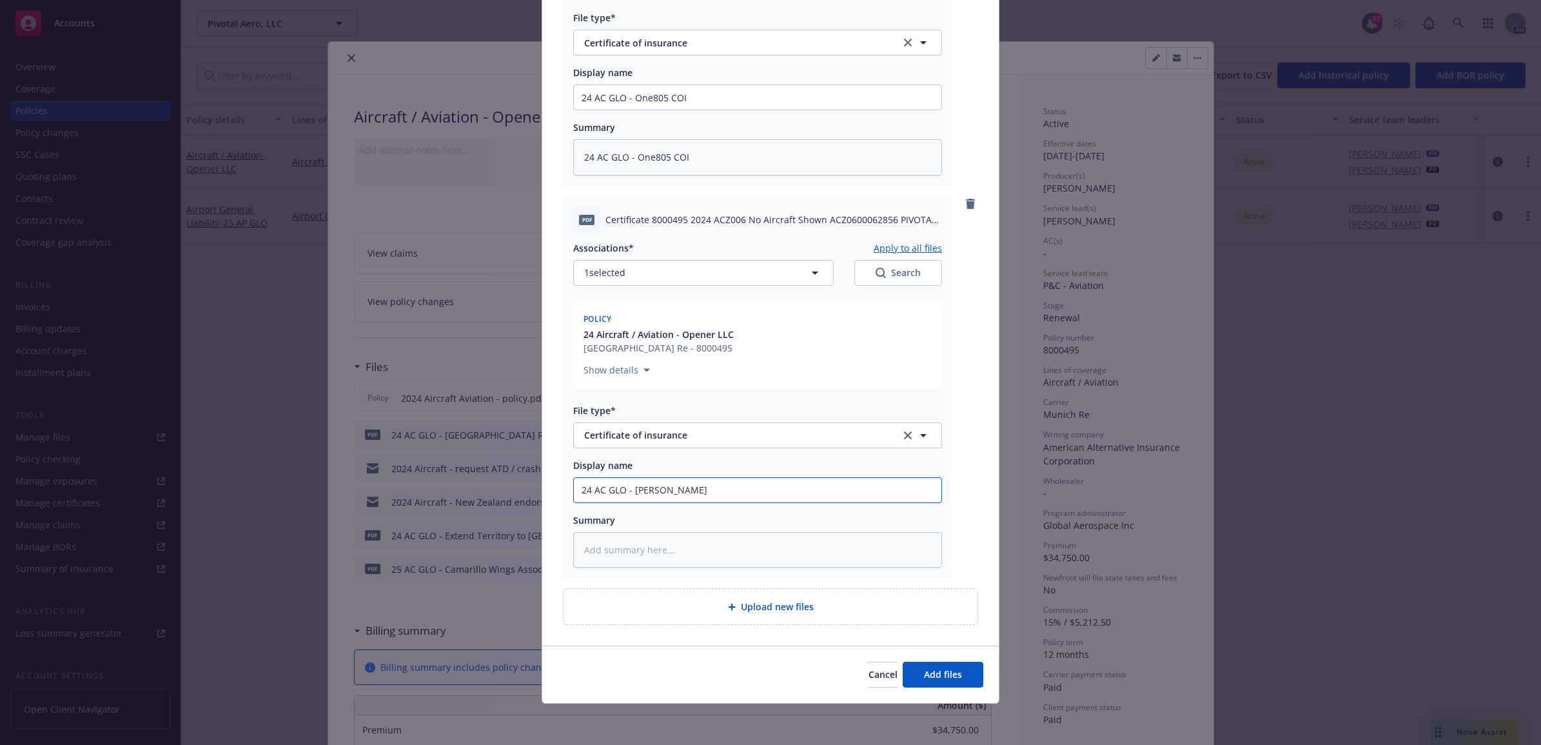
type input "24 AC GLO - Roger LCOI"
type textarea "x"
type input "24 AC GLO - Roger L COI"
type textarea "x"
type input "24 AC GLO - Roger L ACOI"
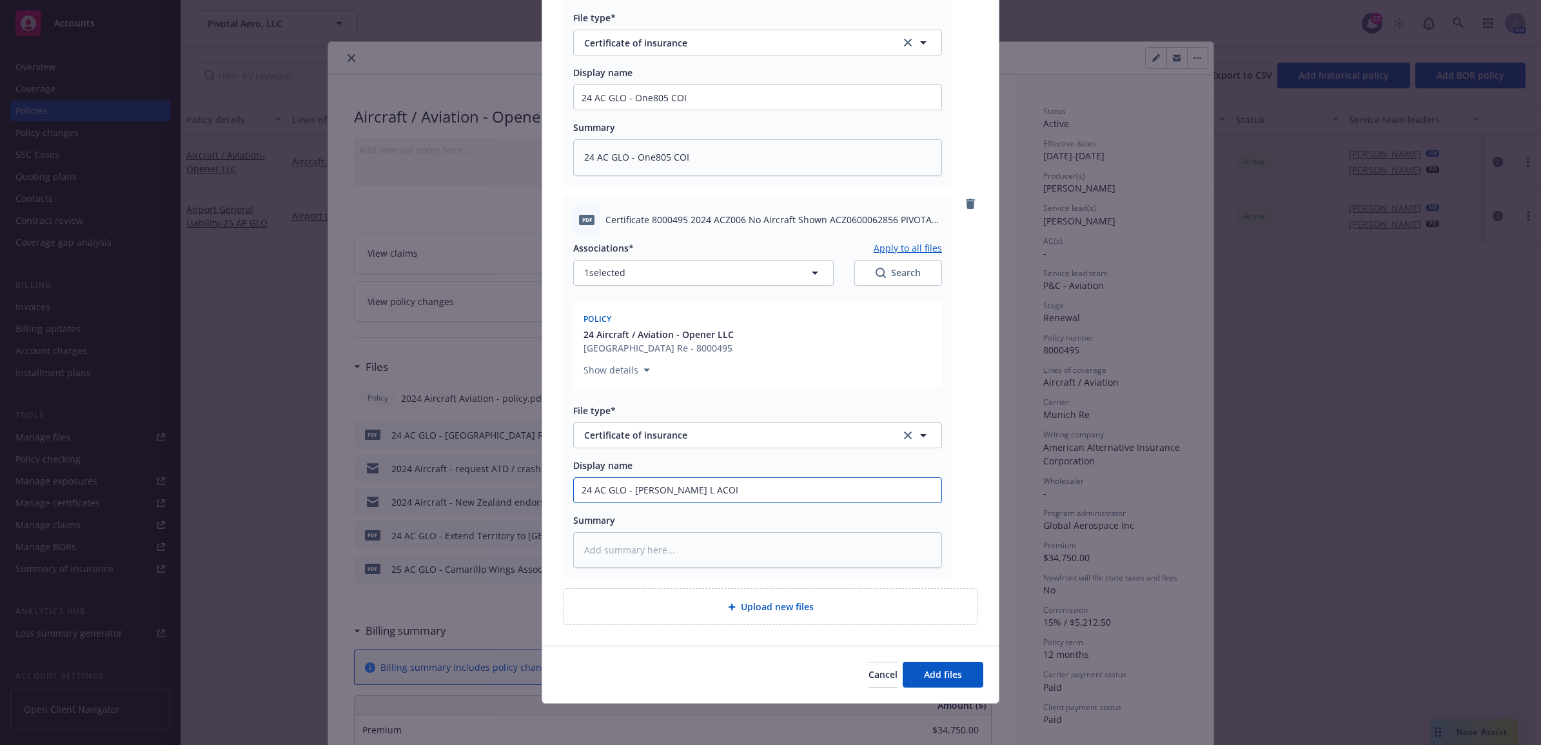
type textarea "x"
type input "24 AC GLO - Roger L AeCOI"
type textarea "x"
type input "24 AC GLO - Roger L AemCOI"
type textarea "x"
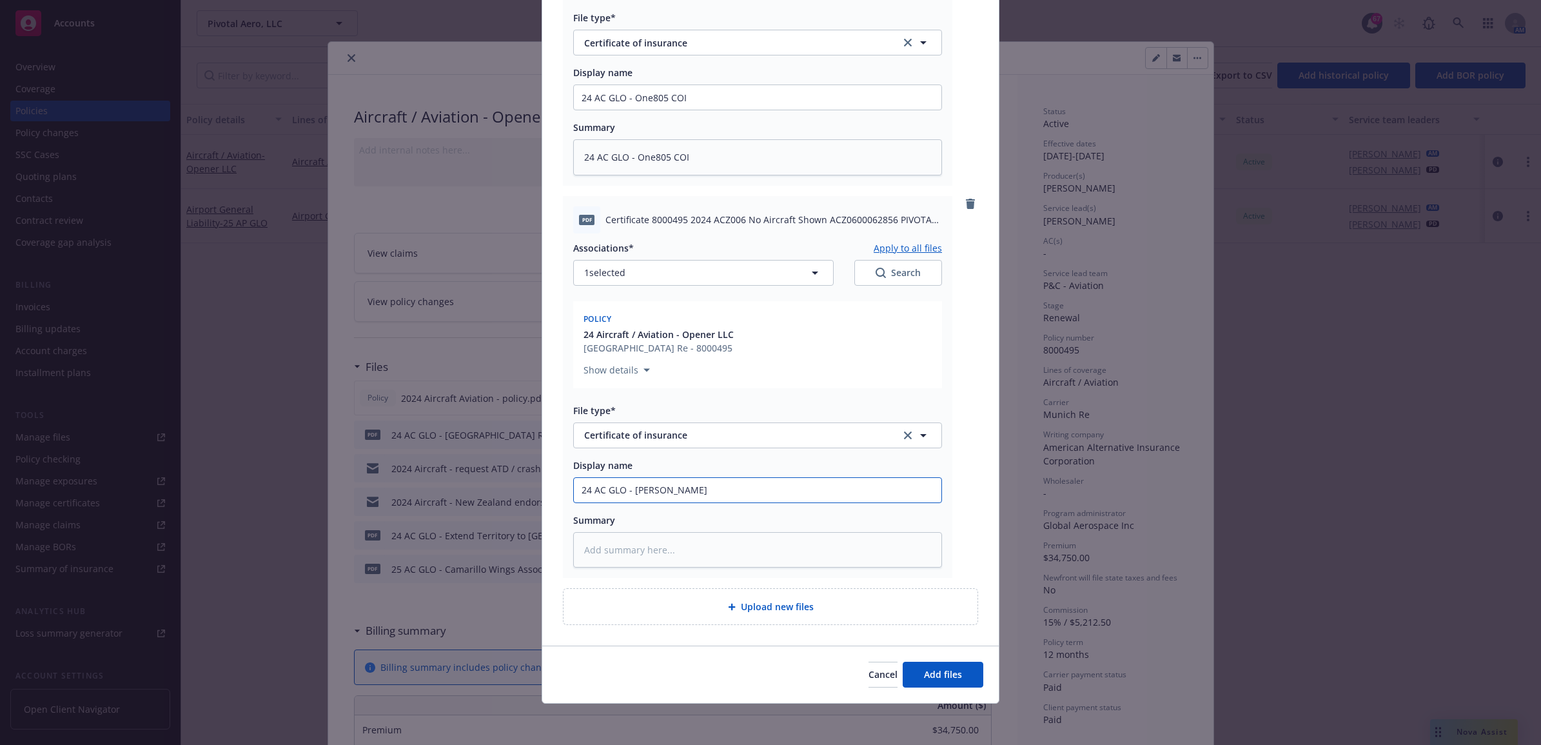
type input "24 AC GLO - Roger L AemsCOI"
type textarea "x"
type input "24 AC GLO - Roger L AemCOI"
type textarea "x"
type input "24 AC GLO - Roger L AeCOI"
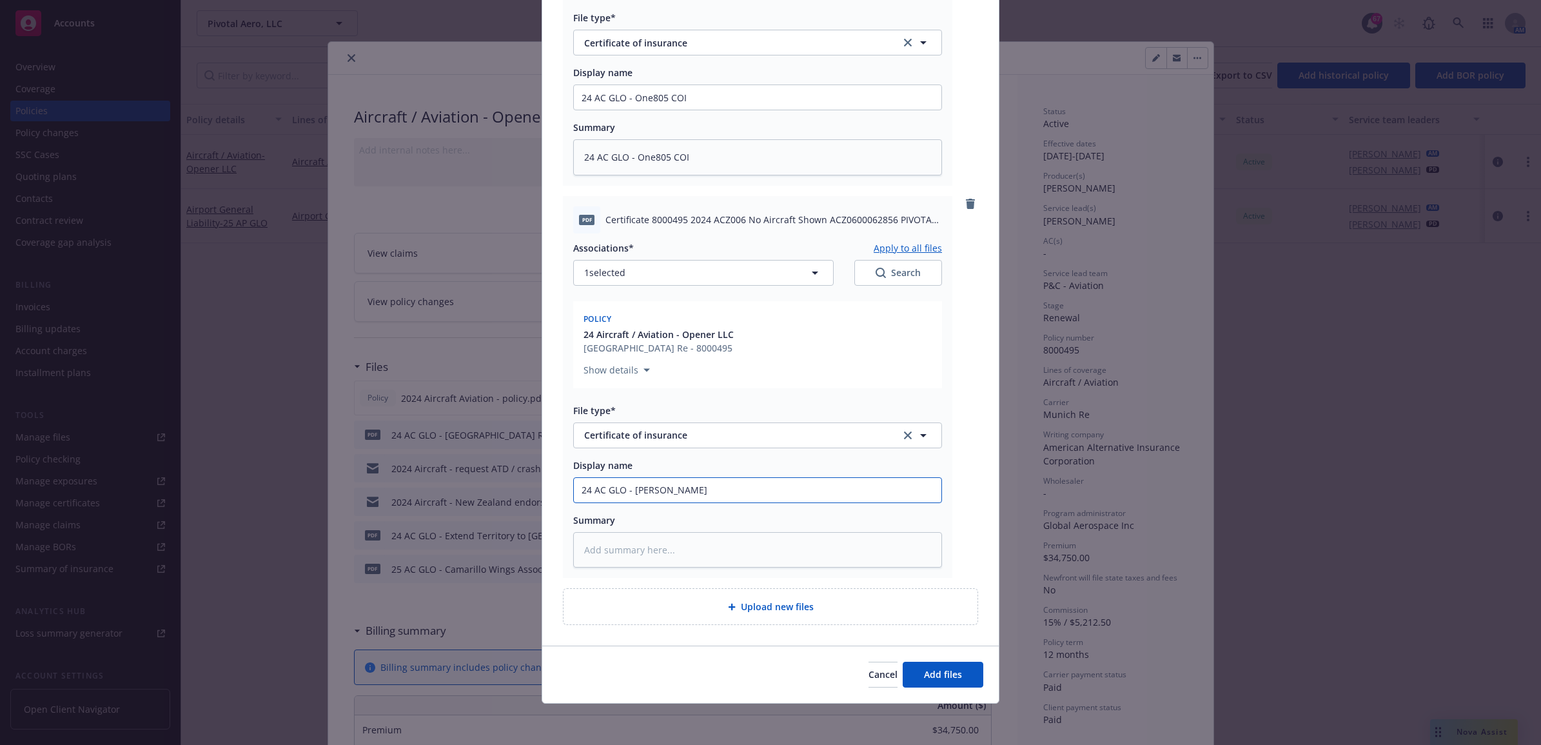
type textarea "x"
type input "24 AC GLO - Roger L ACOI"
type textarea "x"
type input "24 AC GLO - Roger L ArCOI"
type textarea "x"
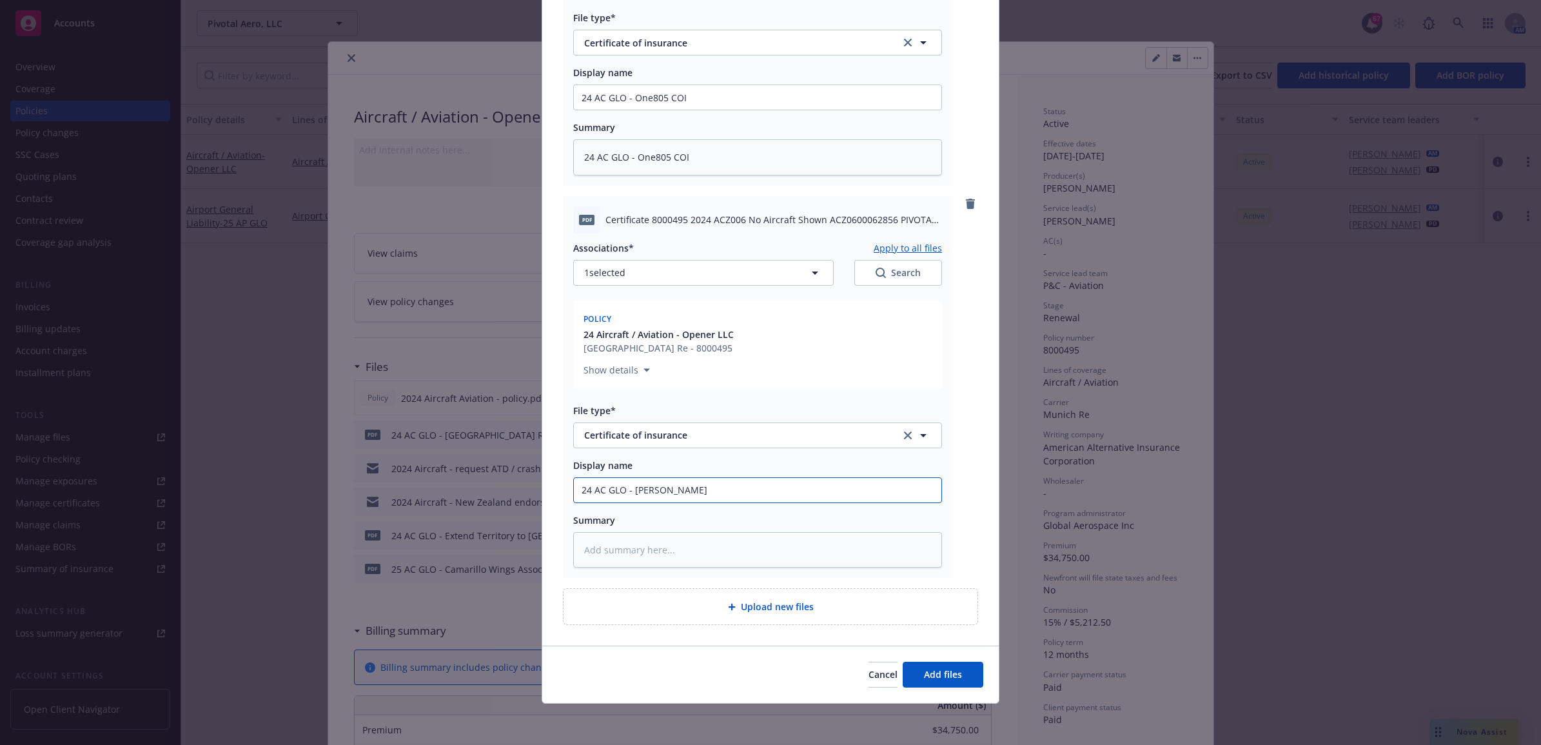
type input "24 AC GLO - Roger L ArmCOI"
type textarea "x"
type input "24 AC GLO - Roger L ArmsCOI"
type textarea "x"
type input "24 AC GLO - Roger L ArmstCOI"
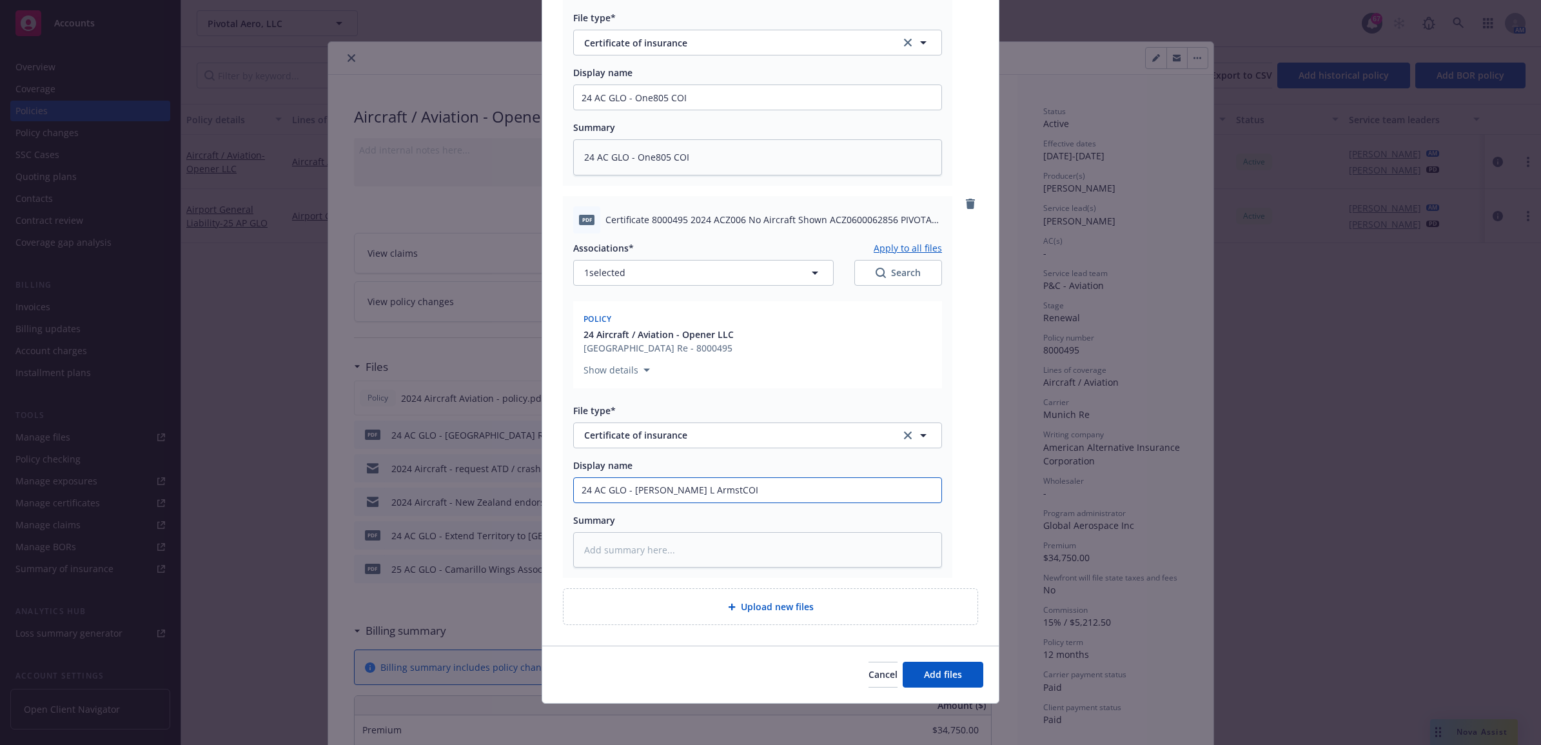
type textarea "x"
type input "24 AC GLO - Roger L ArmstrCOI"
type textarea "x"
type input "24 AC GLO - Roger L ArmstroCOI"
type textarea "x"
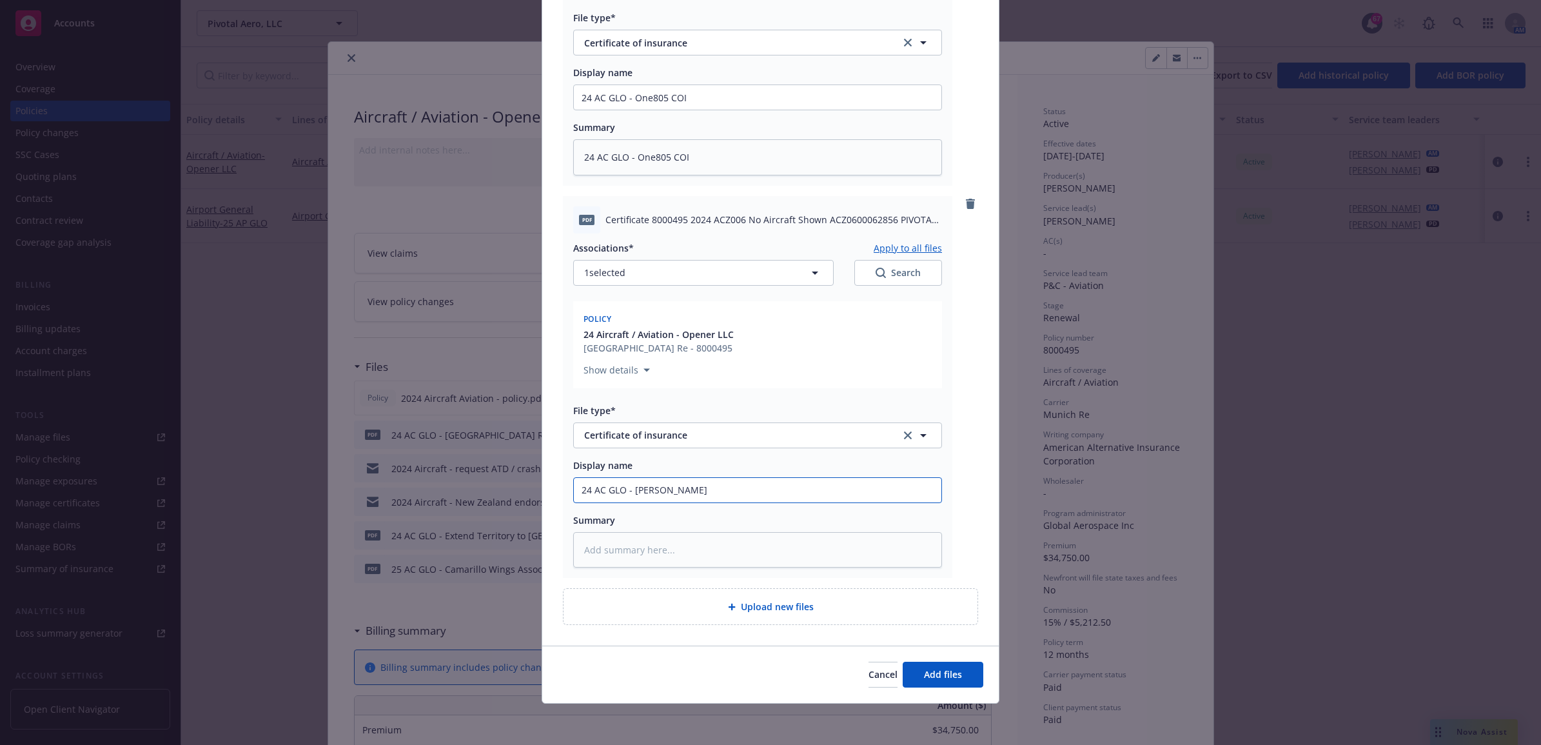
type input "24 AC GLO - Roger L ArmstronCOI"
type textarea "x"
type input "24 AC GLO - Roger L ArmstrongCOI"
type textarea "x"
drag, startPoint x: 768, startPoint y: 491, endPoint x: 553, endPoint y: 489, distance: 215.4
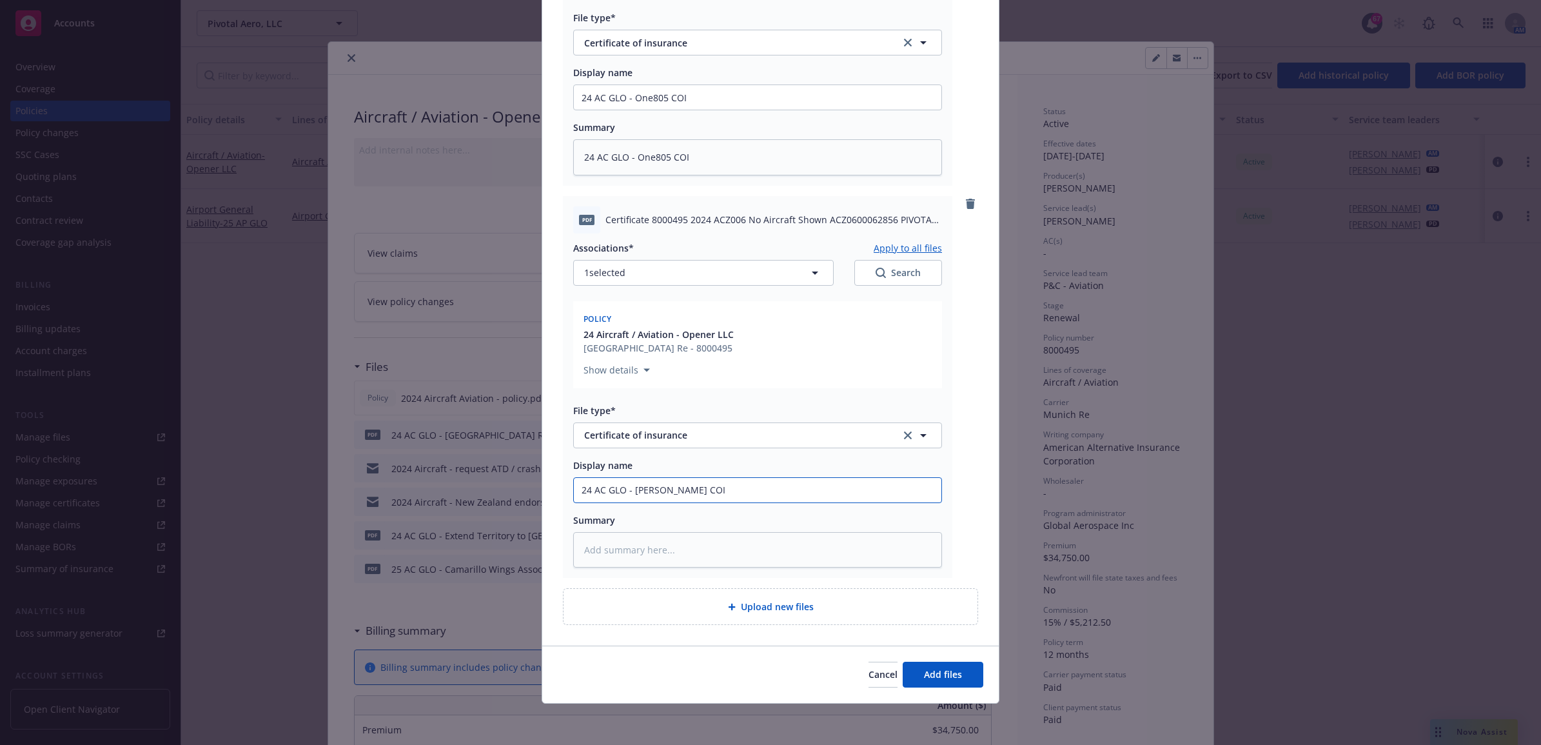
click at [553, 489] on div "pdf Certificate 8000495 2024 ACZ006 No Aircraft Shown ACZ0600062854 PIVOTAL AER…" at bounding box center [770, 214] width 457 height 863
type input "24 AC GLO - Roger L Armstrong COI"
paste textarea "24 AC GLO - Roger L Armstrong COI"
type textarea "x"
type textarea "24 AC GLO - Roger L Armstrong COI"
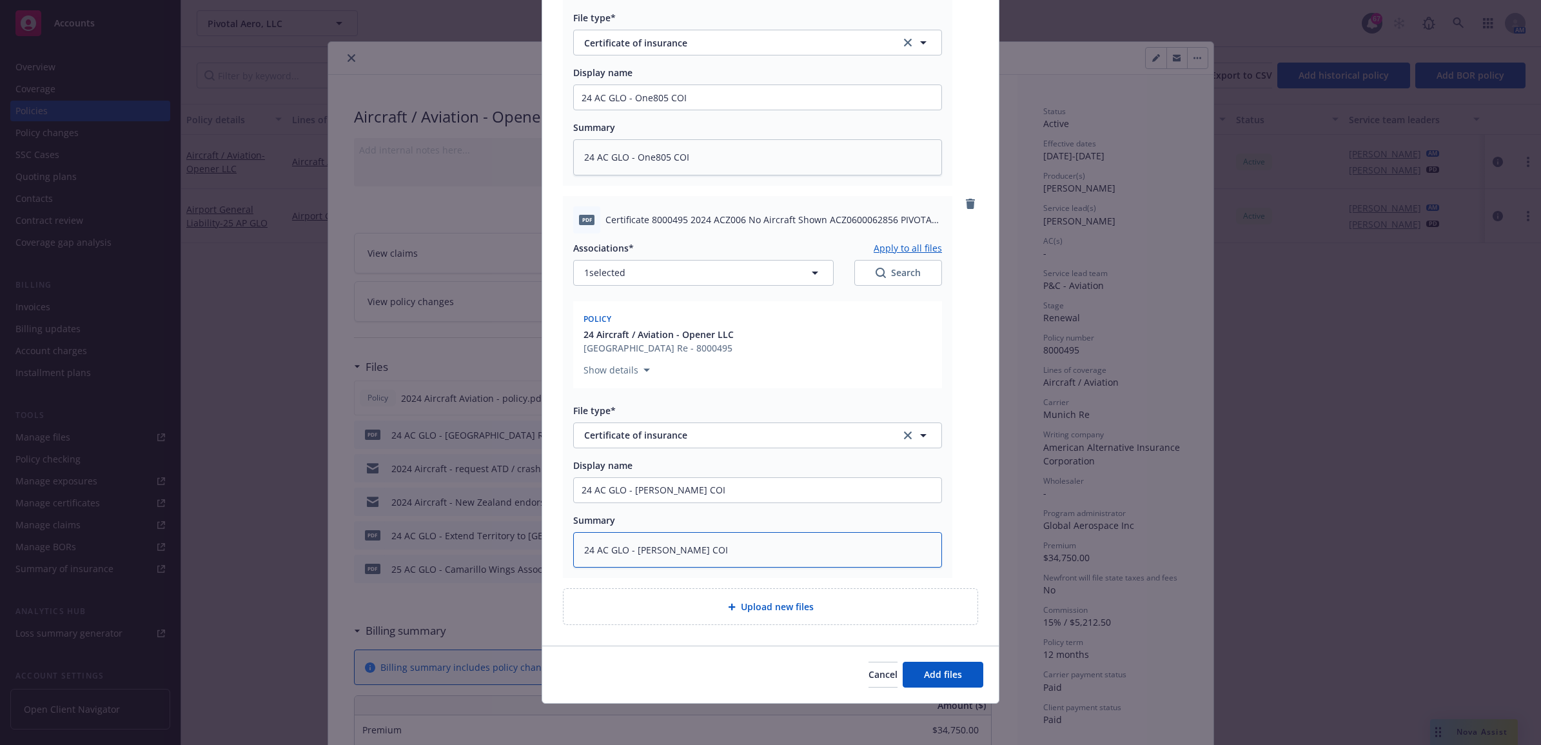
type textarea "x"
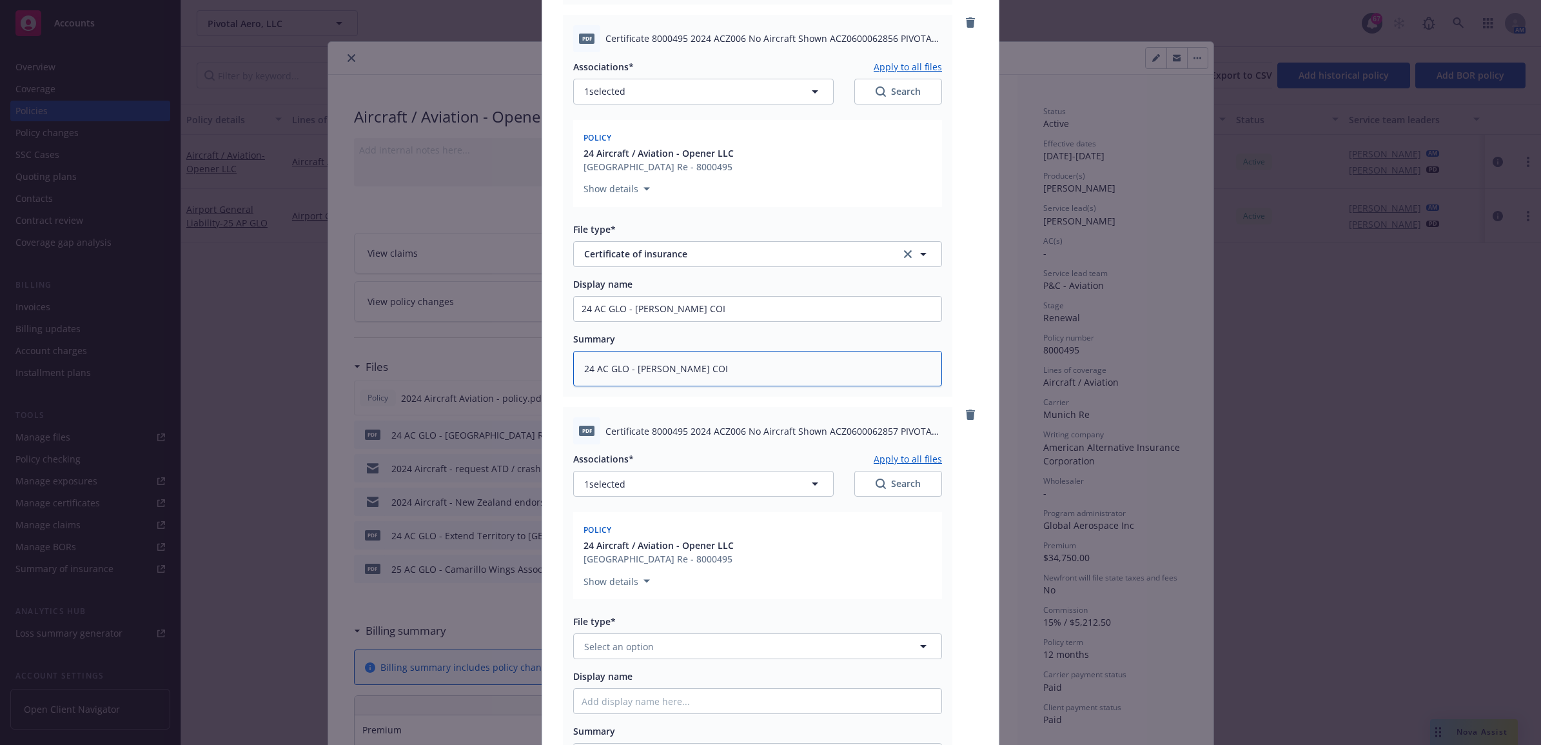
scroll to position [740, 0]
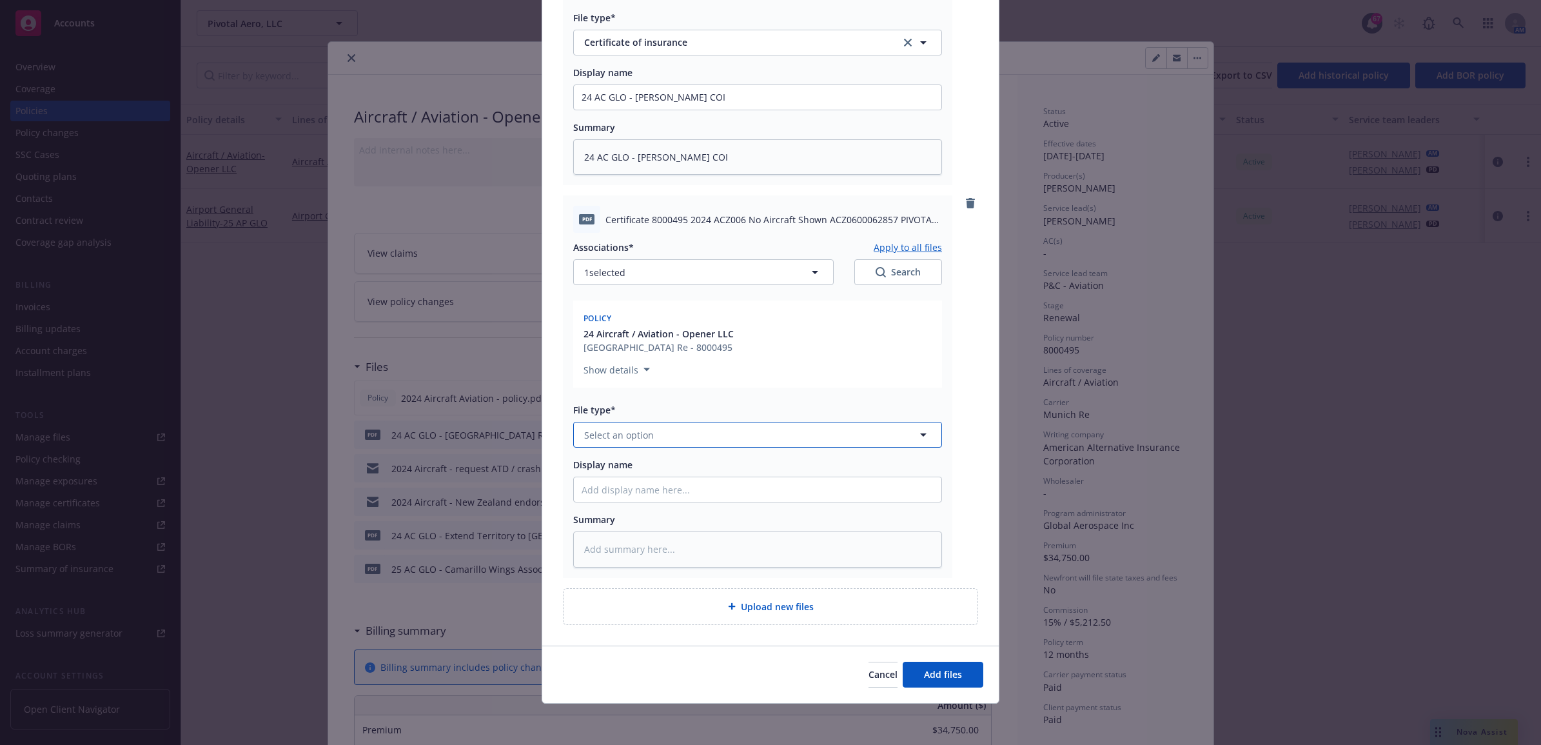
click at [611, 428] on span "Select an option" at bounding box center [619, 435] width 70 height 14
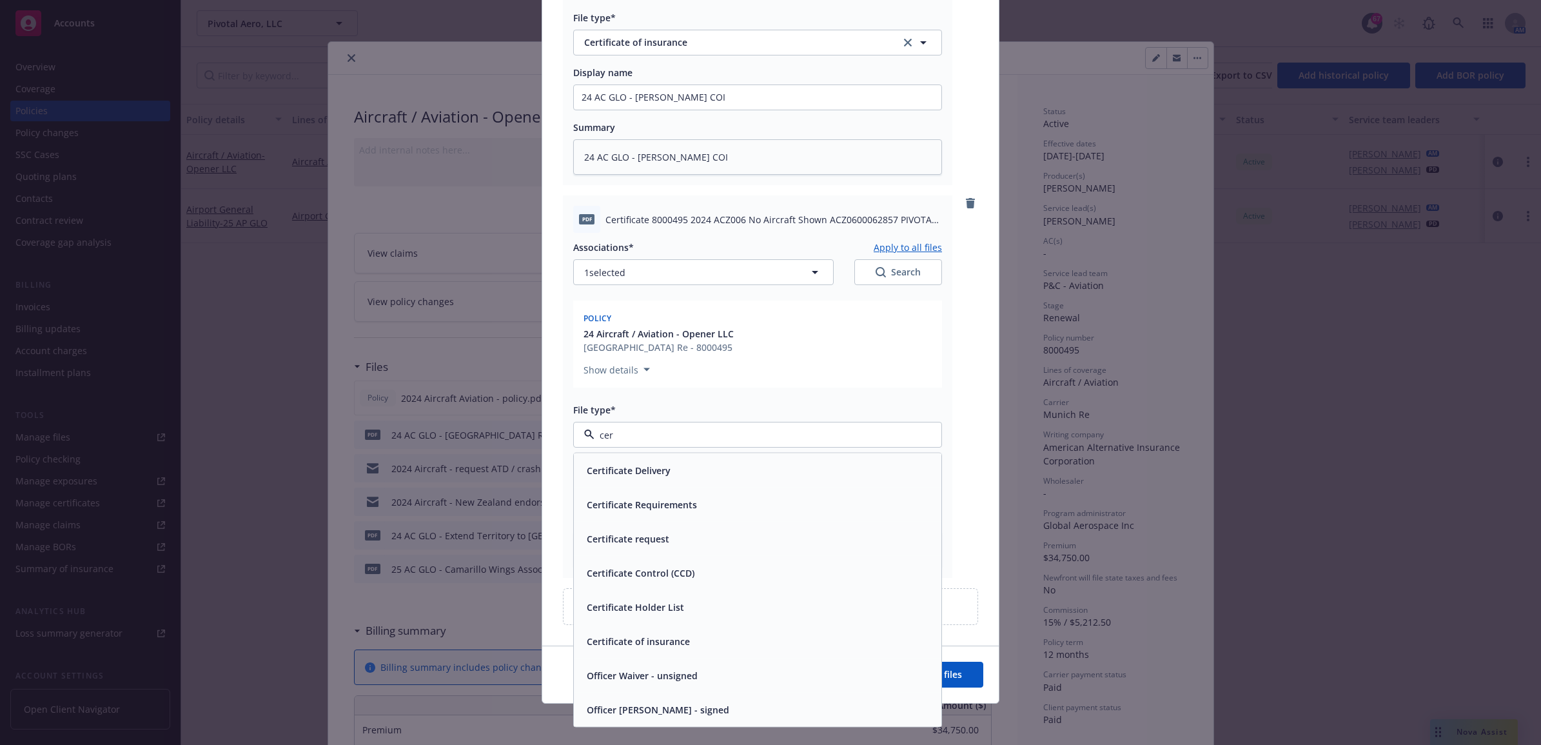
type input "cert"
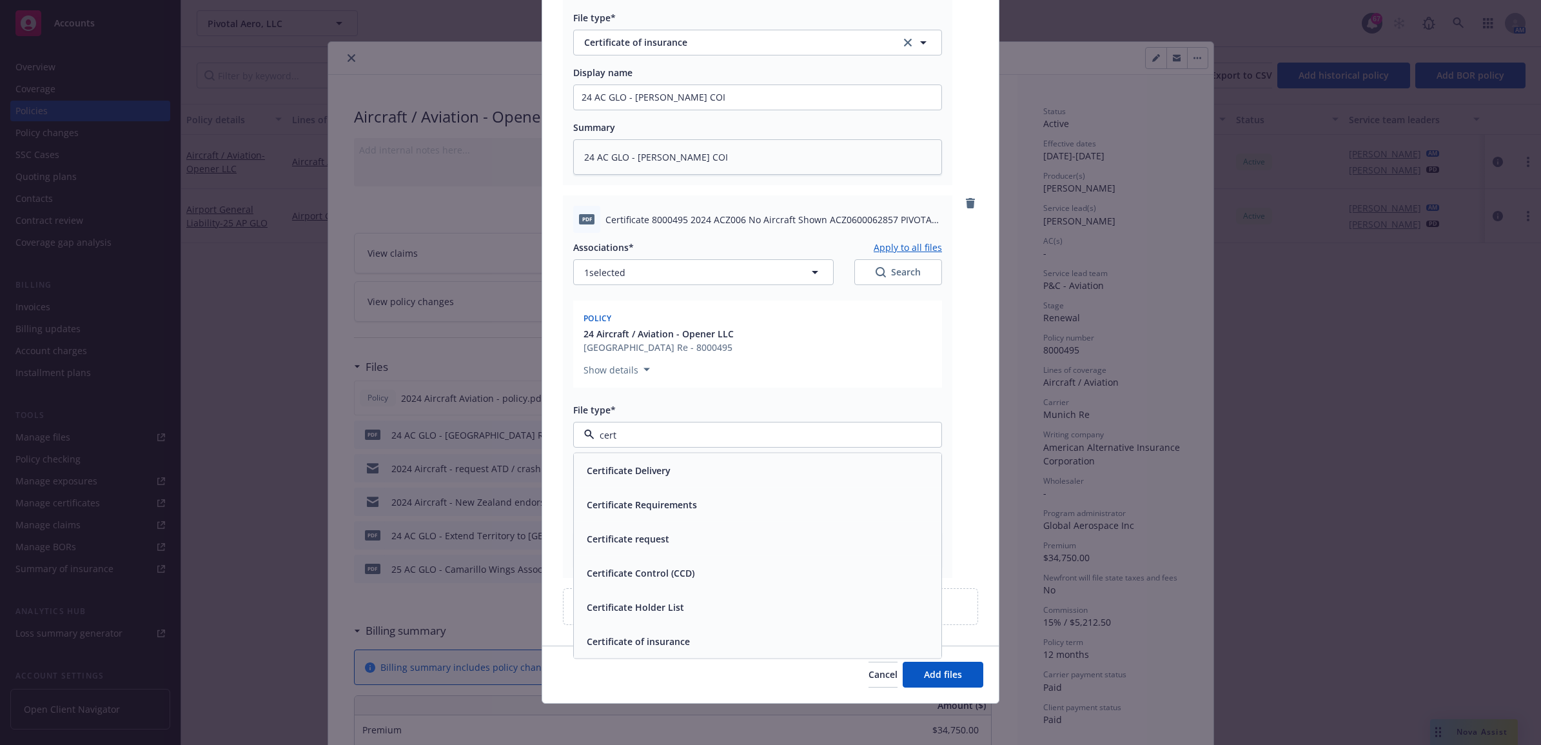
click at [682, 643] on span "Certificate of insurance" at bounding box center [638, 642] width 103 height 14
paste input "24 AC GLO - Roger L Armstrong COI"
type textarea "x"
type input "24 AC GLO - Roger L Armstrong COI"
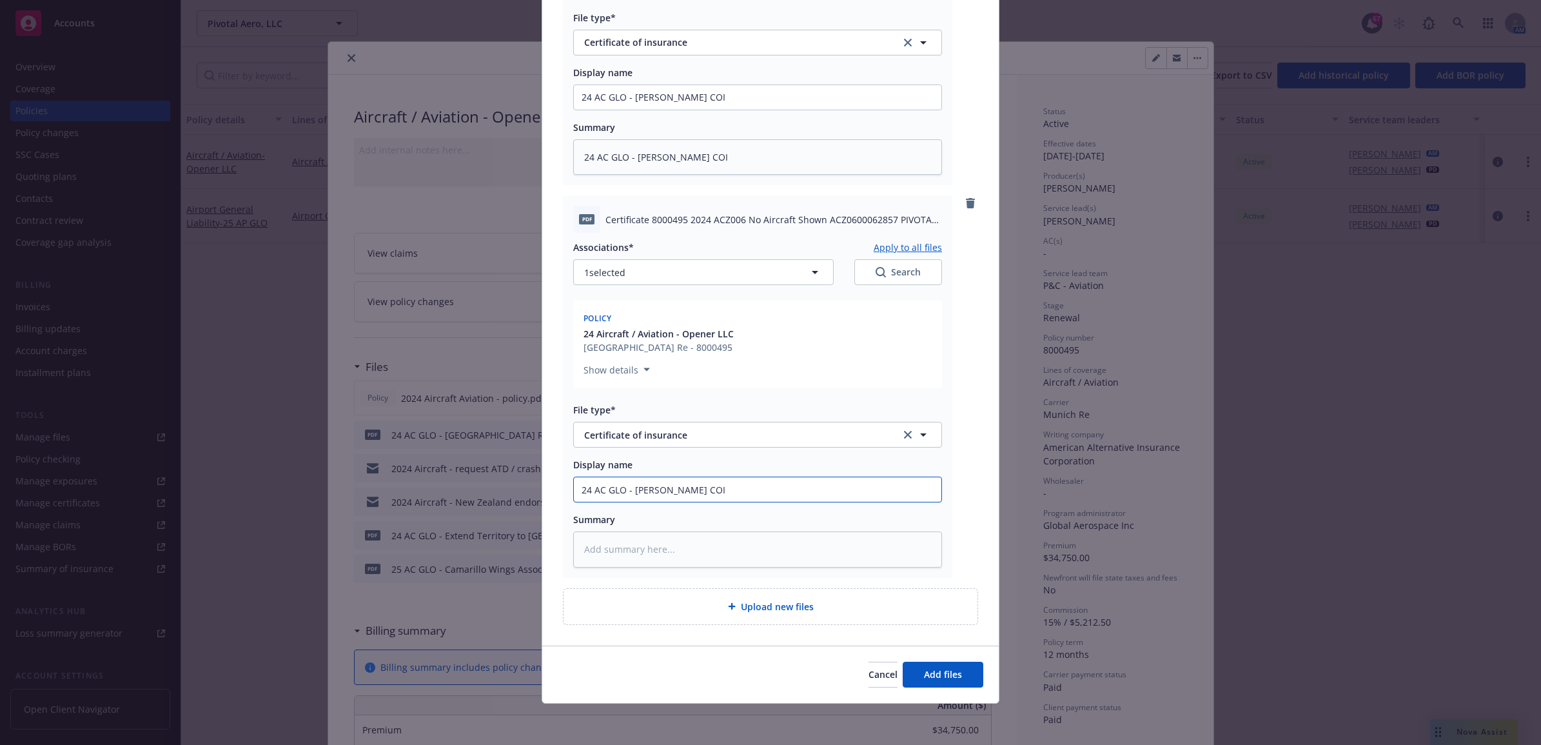
drag, startPoint x: 705, startPoint y: 490, endPoint x: 630, endPoint y: 493, distance: 74.9
click at [630, 493] on input "24 AC GLO - Roger L Armstrong COI" at bounding box center [758, 489] width 368 height 25
type textarea "x"
type input "24 AC GLO - R COI"
type textarea "x"
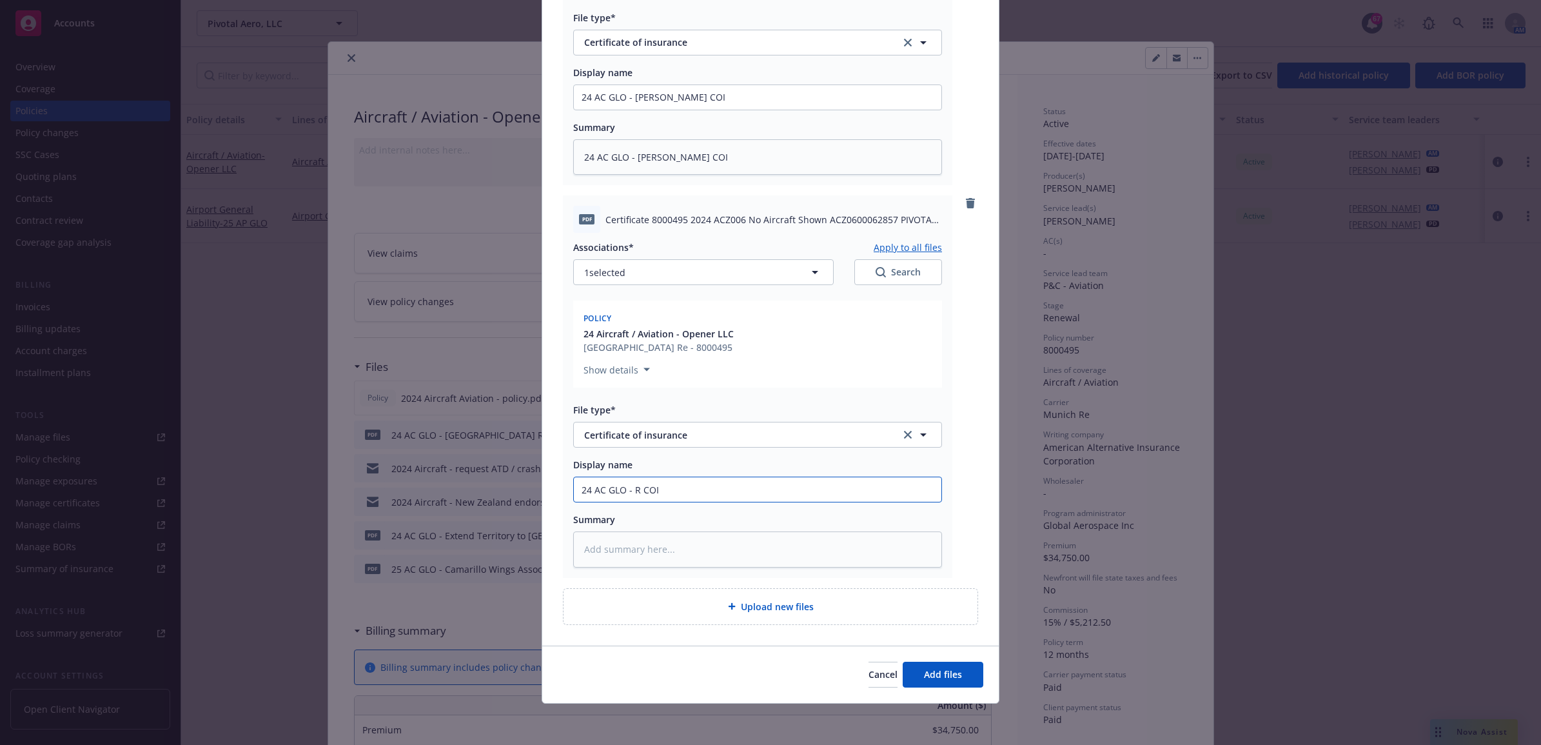
type input "24 AC GLO - Ro COI"
type textarea "x"
type input "24 AC GLO - Rod COI"
type textarea "x"
type input "24 AC GLO - Rod COI"
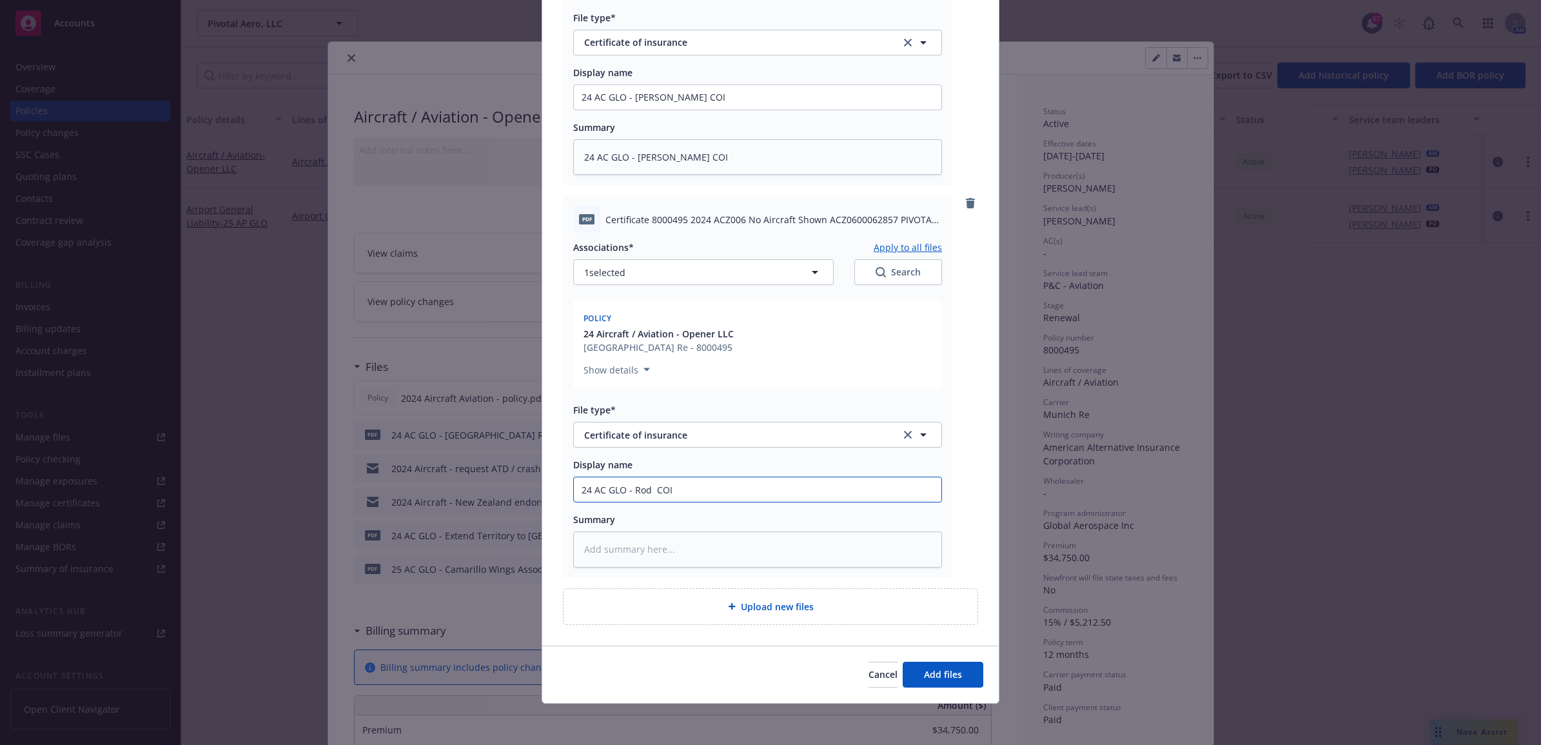
type textarea "x"
type input "24 AC GLO - Rod L COI"
type textarea "x"
type input "24 AC GLO - Rod La COI"
type textarea "x"
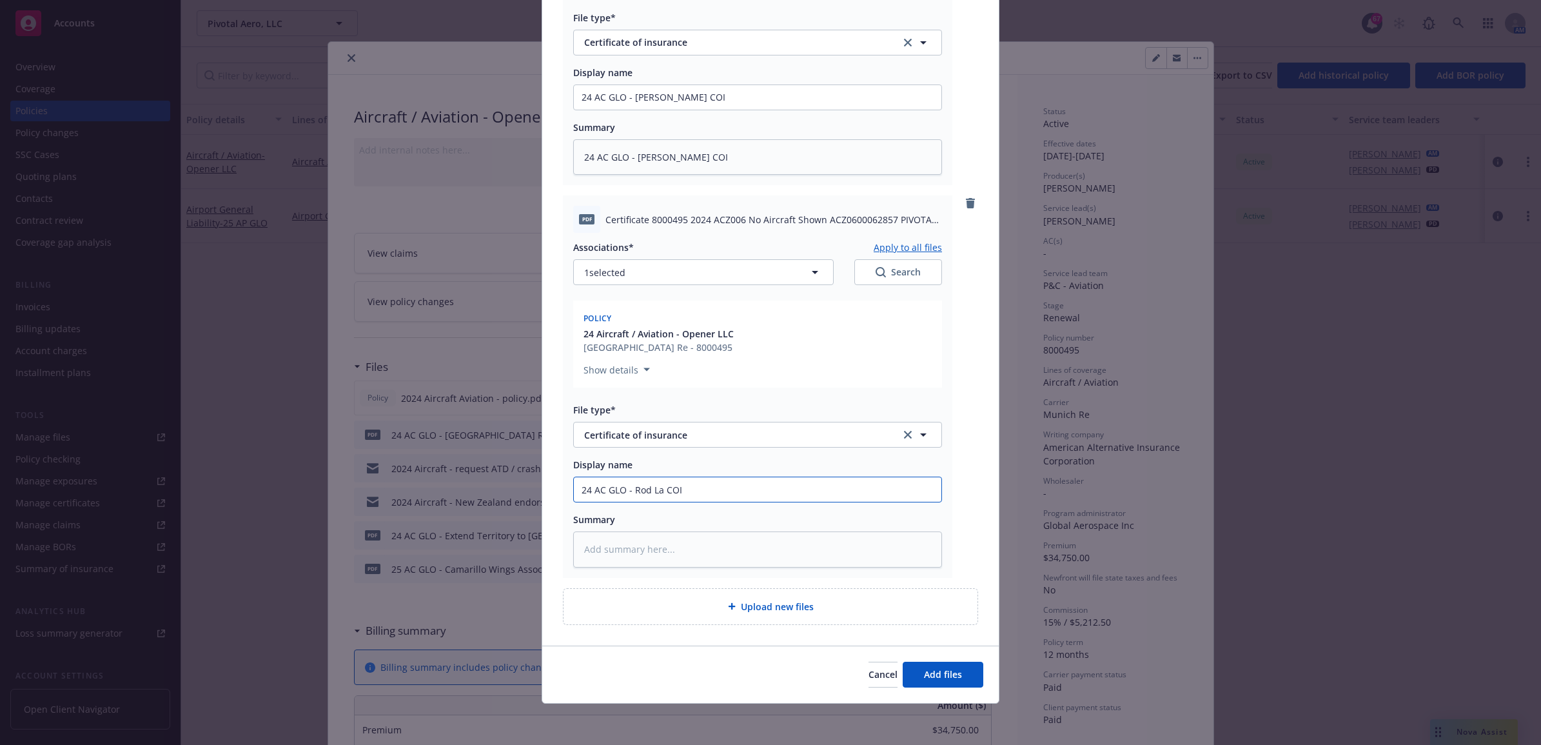
type input "24 AC GLO - Rod Lak COI"
type textarea "x"
drag, startPoint x: 774, startPoint y: 491, endPoint x: 549, endPoint y: 495, distance: 225.1
click at [549, 495] on div "pdf Certificate 8000495 2024 ACZ006 No Aircraft Shown ACZ0600062854 PIVOTAL AER…" at bounding box center [770, 18] width 457 height 1256
type input "24 AC GLO - Rod Lake COI"
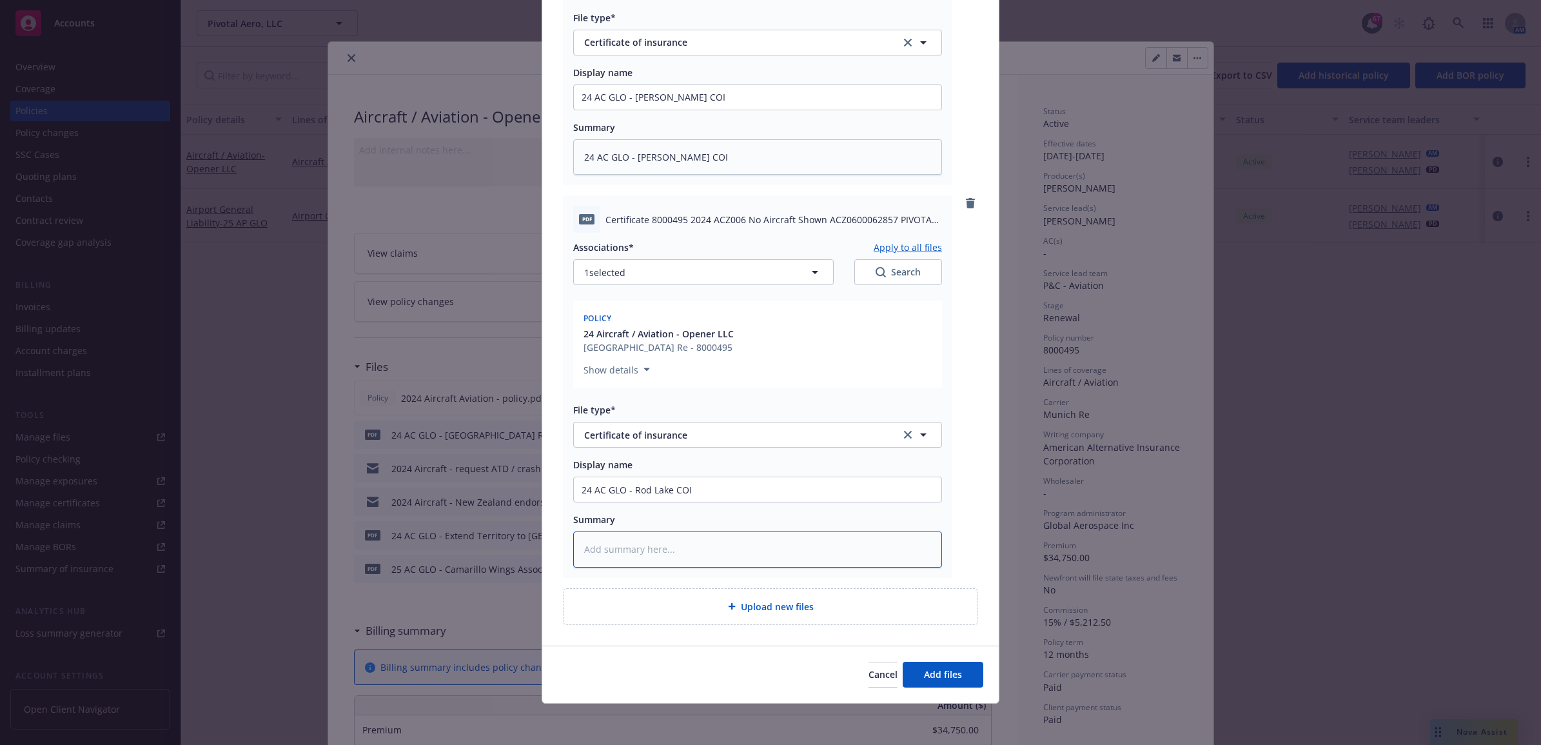
paste textarea "24 AC GLO - Rod Lake COI"
type textarea "x"
type textarea "24 AC GLO - Rod Lake COI"
type textarea "x"
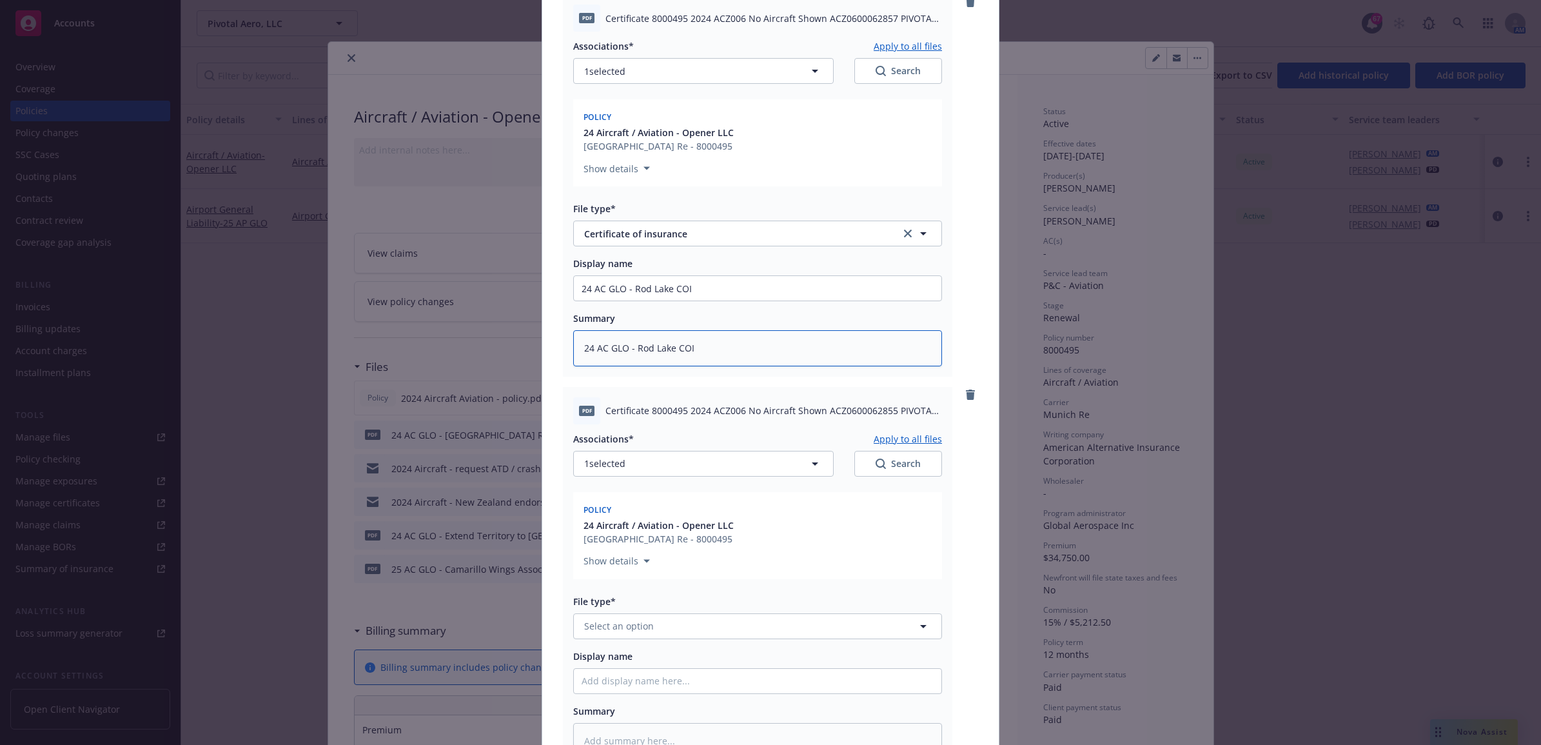
scroll to position [1133, 0]
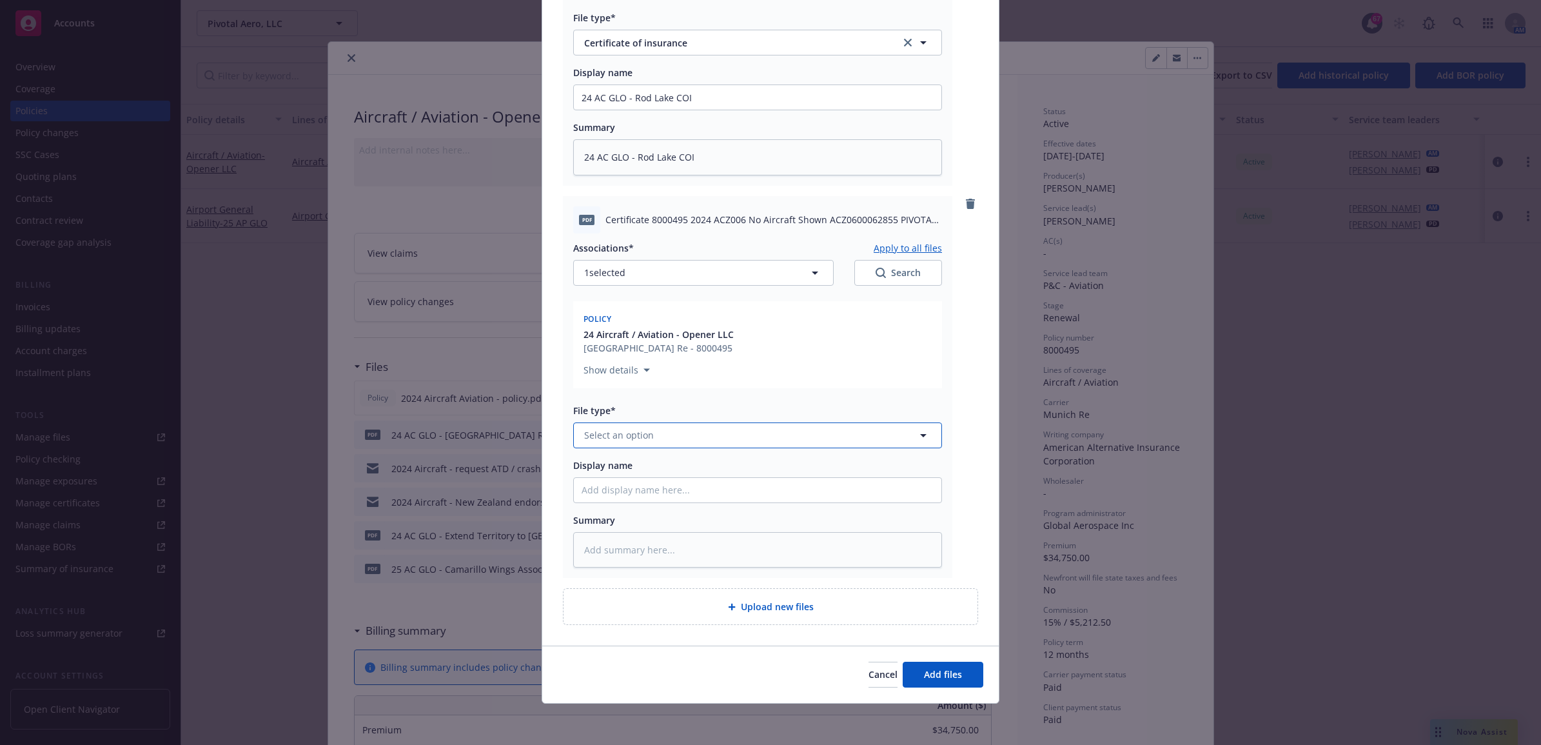
click at [645, 428] on span "Select an option" at bounding box center [619, 435] width 70 height 14
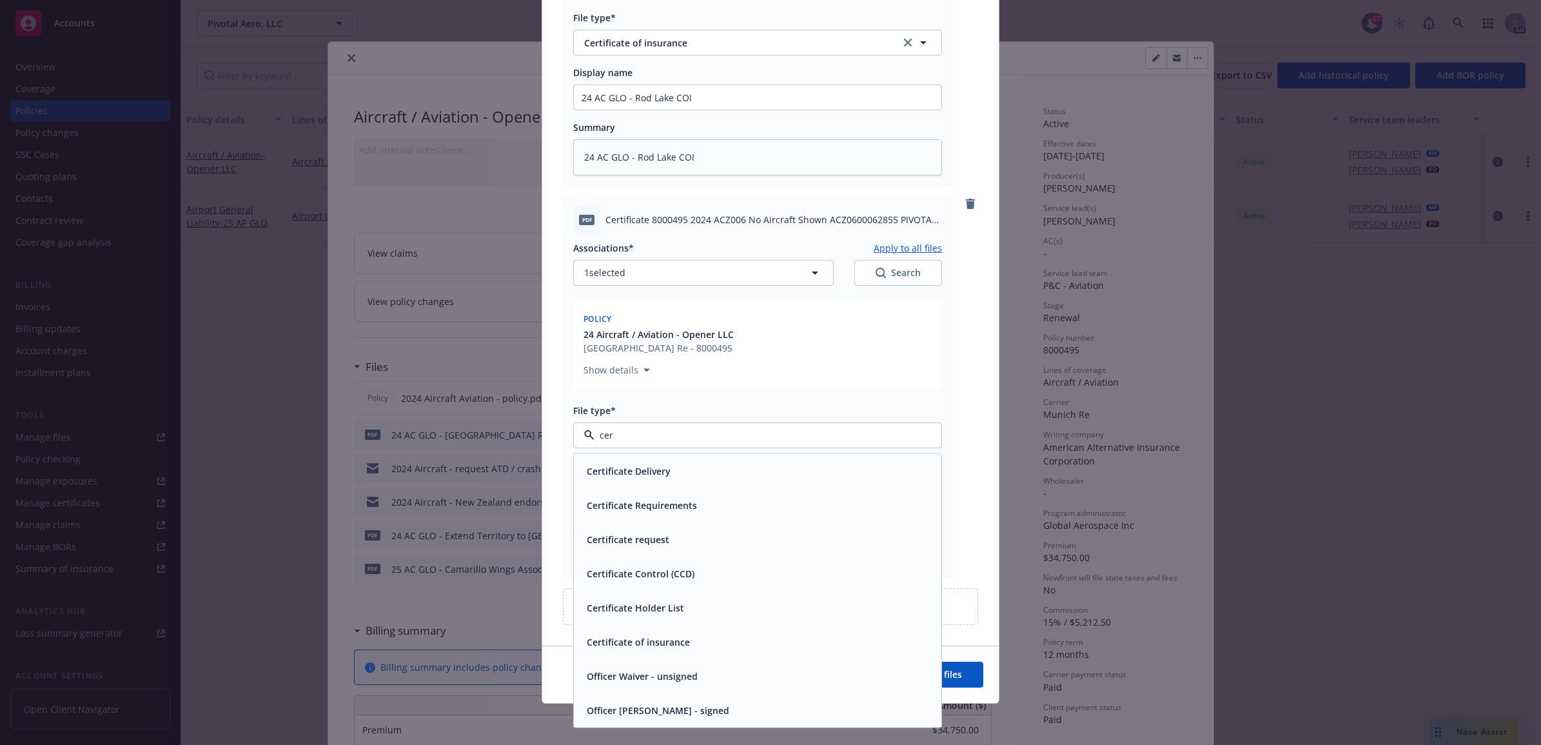
type input "cert"
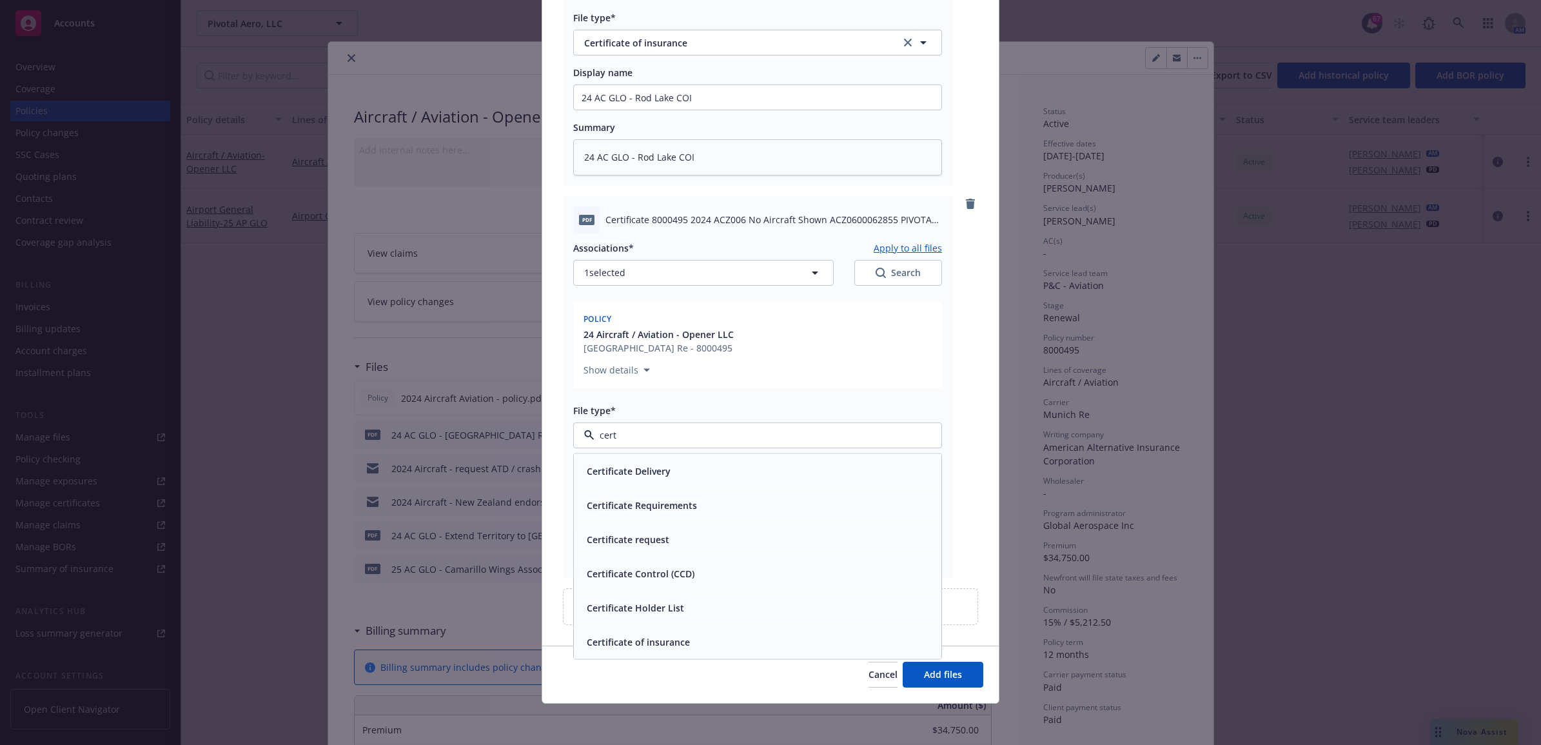
click at [717, 646] on div "Certificate of insurance" at bounding box center [758, 641] width 352 height 19
paste input "24 AC GLO - Rod Lake COI"
type textarea "x"
type input "24 AC GLO - Rod Lake COI"
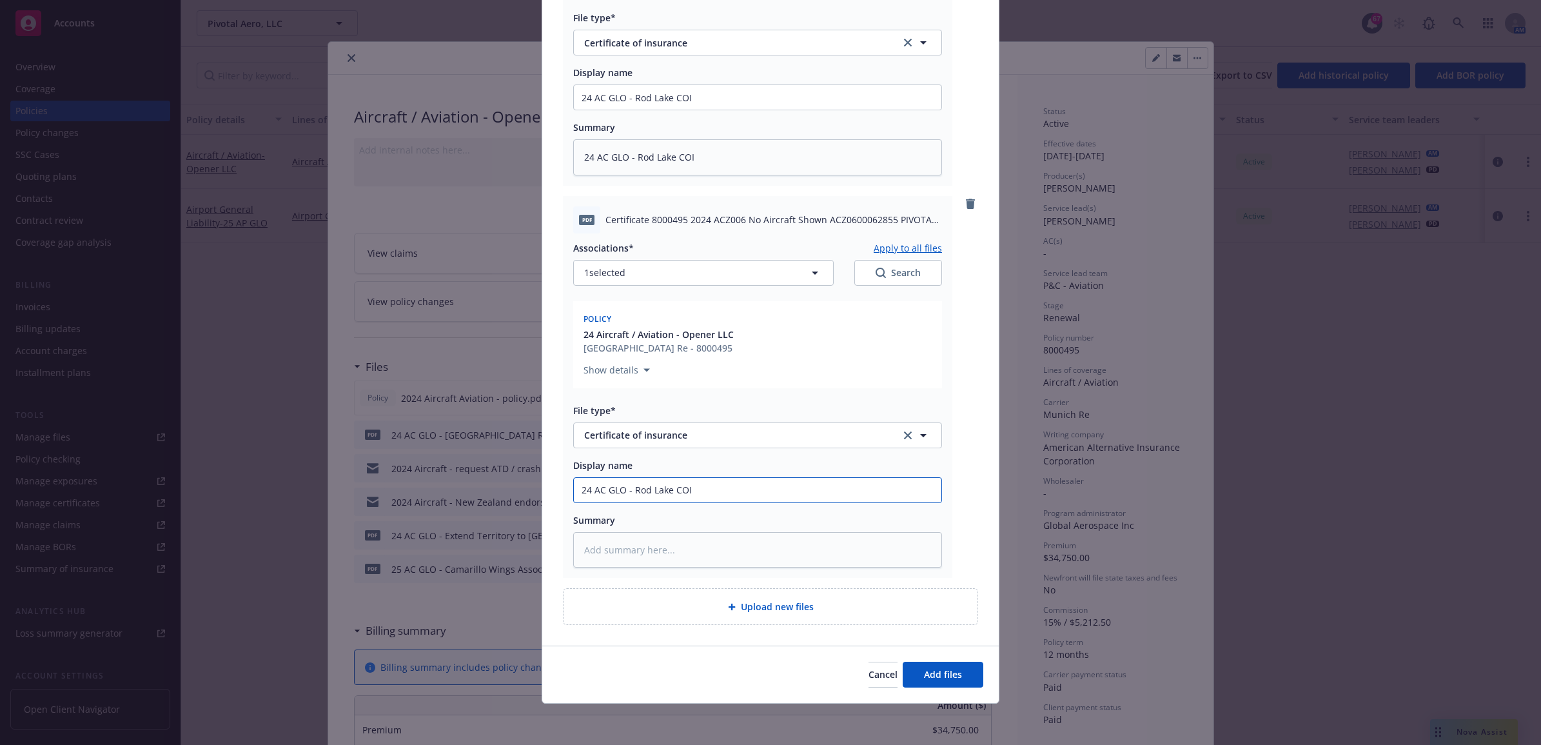
drag, startPoint x: 668, startPoint y: 486, endPoint x: 630, endPoint y: 485, distance: 37.4
click at [630, 485] on input "24 AC GLO - Rod Lake COI" at bounding box center [758, 490] width 368 height 25
type textarea "x"
type input "24 AC GLO - R COI"
type textarea "x"
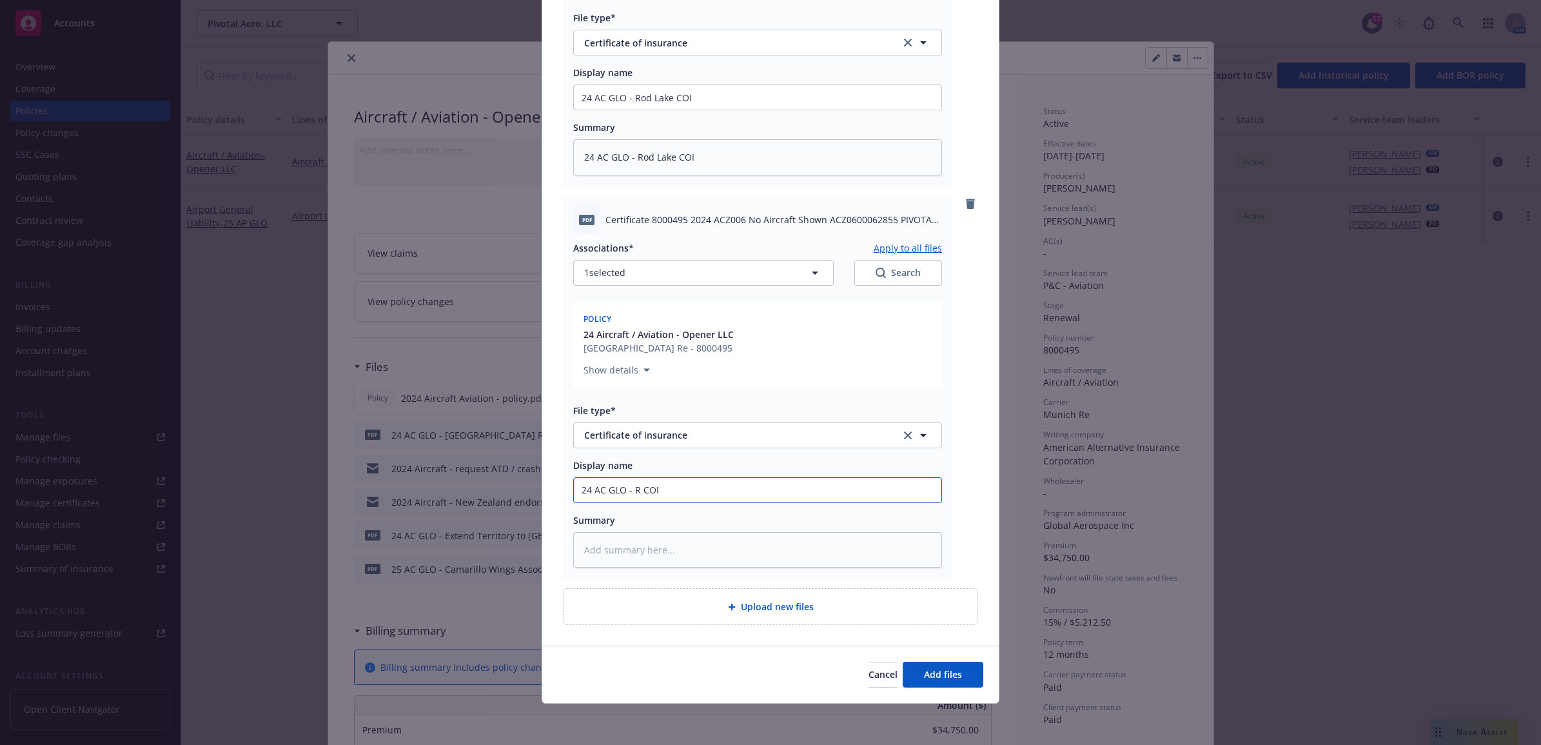
type input "24 AC GLO - Re COI"
type textarea "x"
type input "24 AC GLO - Reg COI"
type textarea "x"
type input "24 AC GLO - Rege COI"
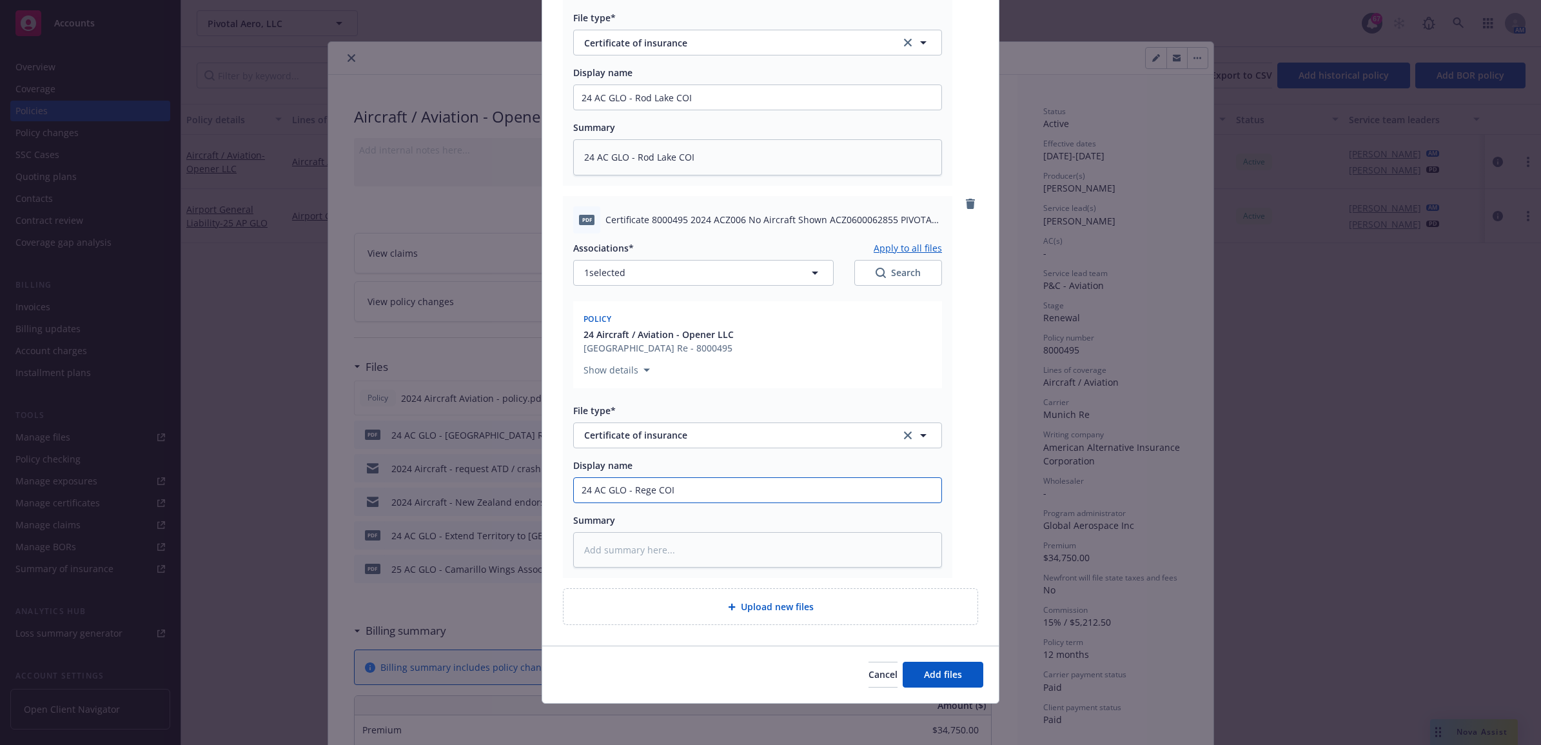
type textarea "x"
type input "24 AC GLO - Regen COI"
type textarea "x"
type input "24 AC GLO - Regenc COI"
type textarea "x"
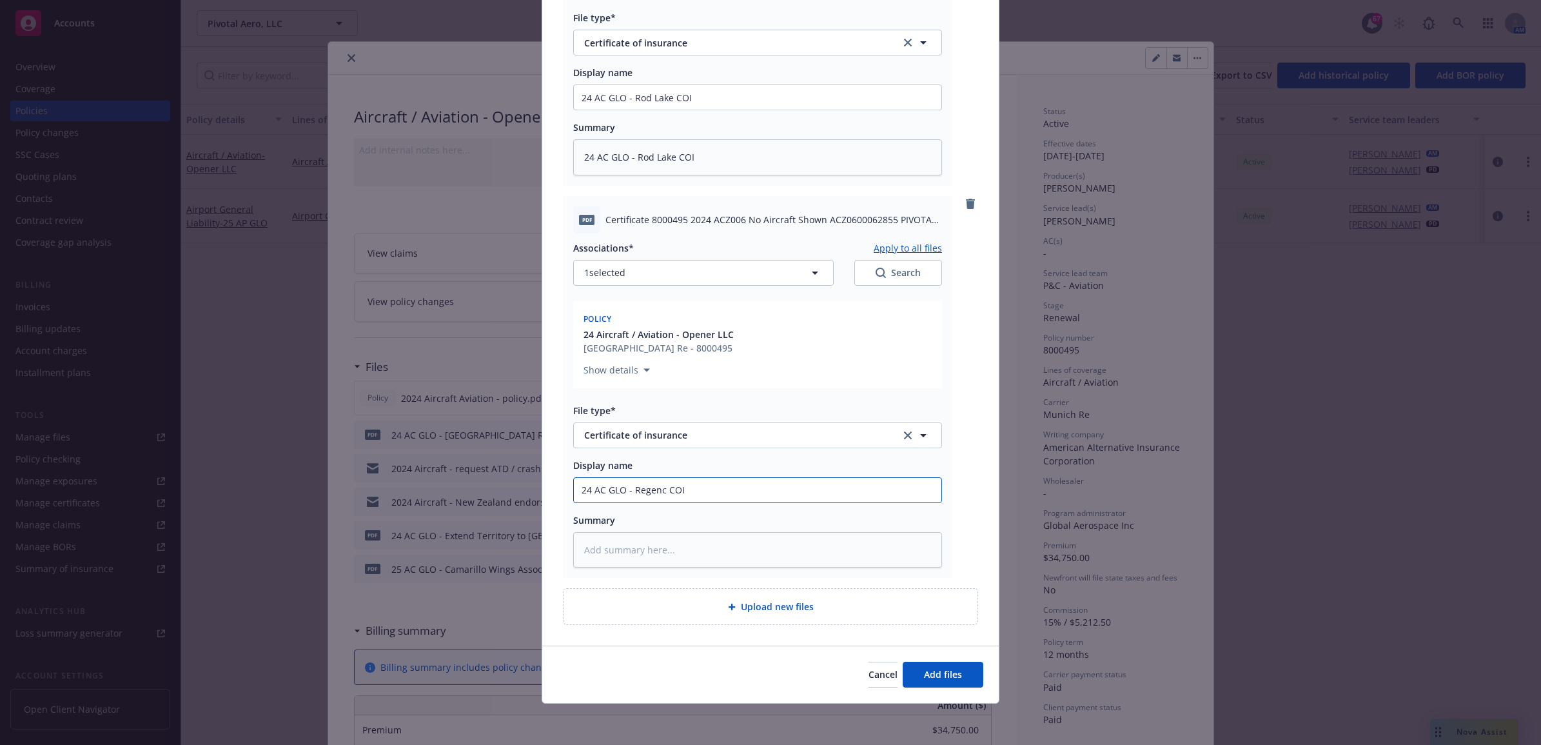
type input "24 AC GLO - Regency COI"
type textarea "x"
type input "24 AC GLO - Regency COI"
type textarea "x"
type input "24 AC GLO - Regency I COI"
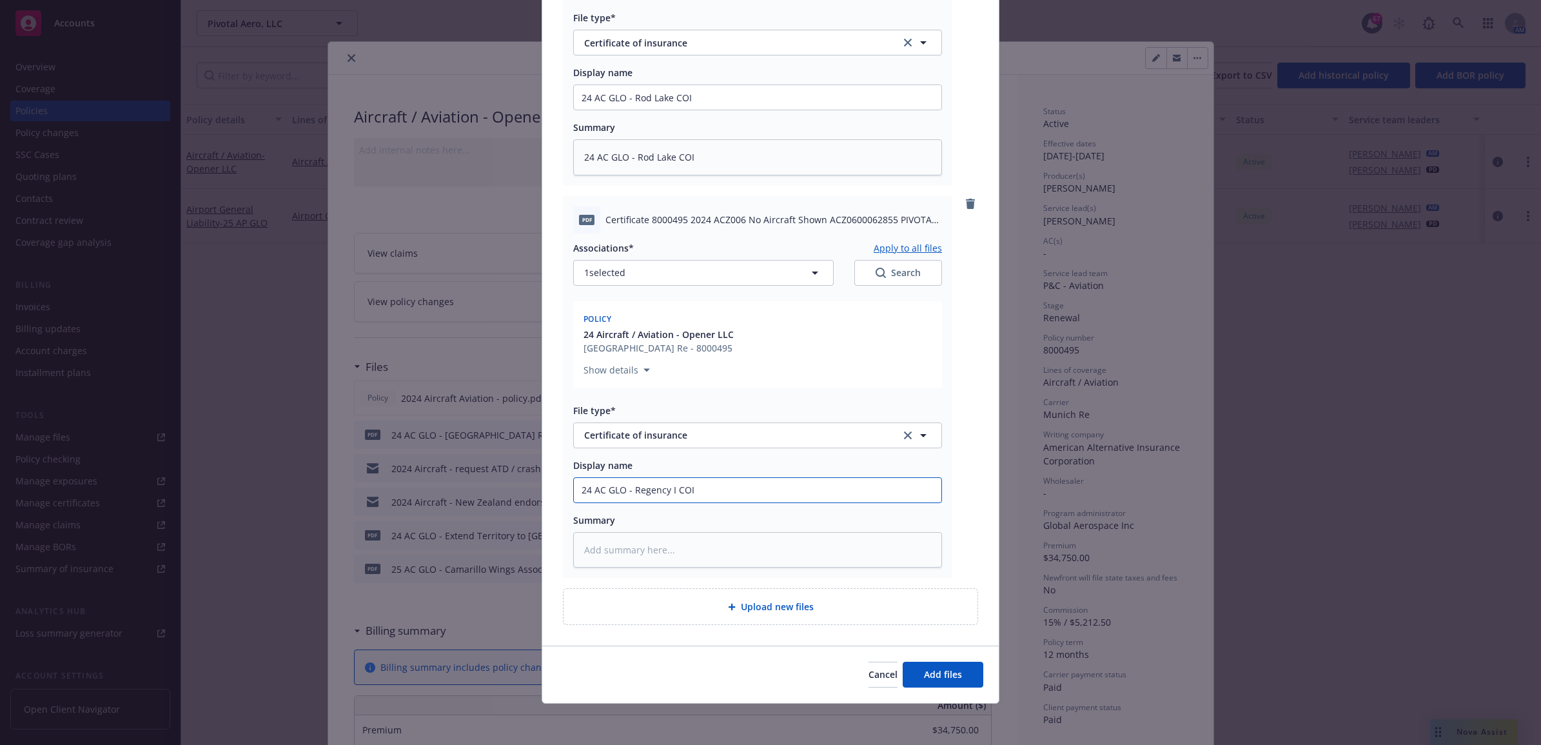
type textarea "x"
type input "24 AC GLO - Regency In COI"
type textarea "x"
type input "24 AC GLO - Regency Inn COI"
type textarea "x"
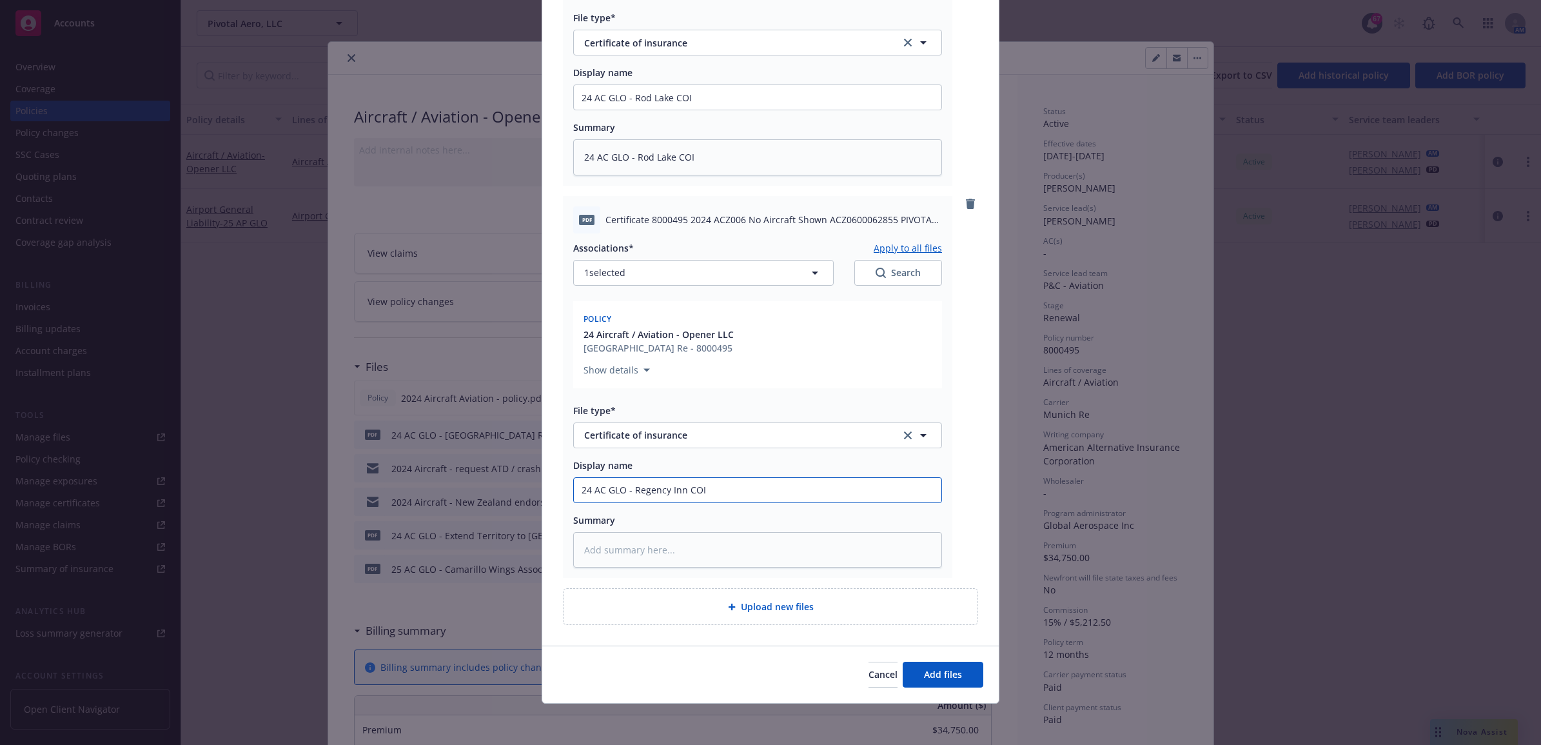
type input "24 AC GLO - Regency Innv COI"
type textarea "x"
type input "24 AC GLO - Regency Inn COI"
type textarea "x"
type input "24 AC GLO - Regency Inno COI"
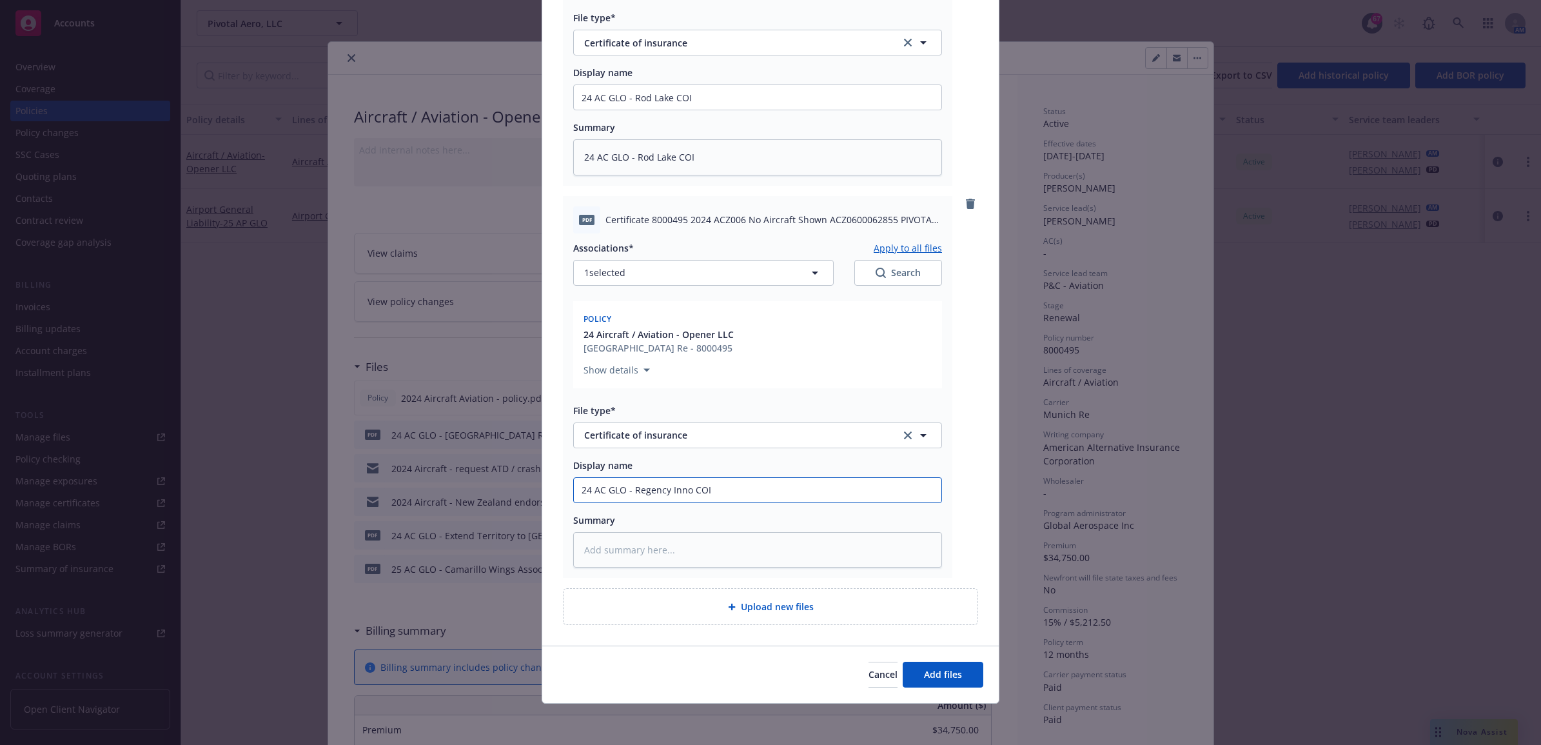
type textarea "x"
type input "24 AC GLO - Regency Innoc COI"
type textarea "x"
type input "24 AC GLO - Regency Innoca COI"
type textarea "x"
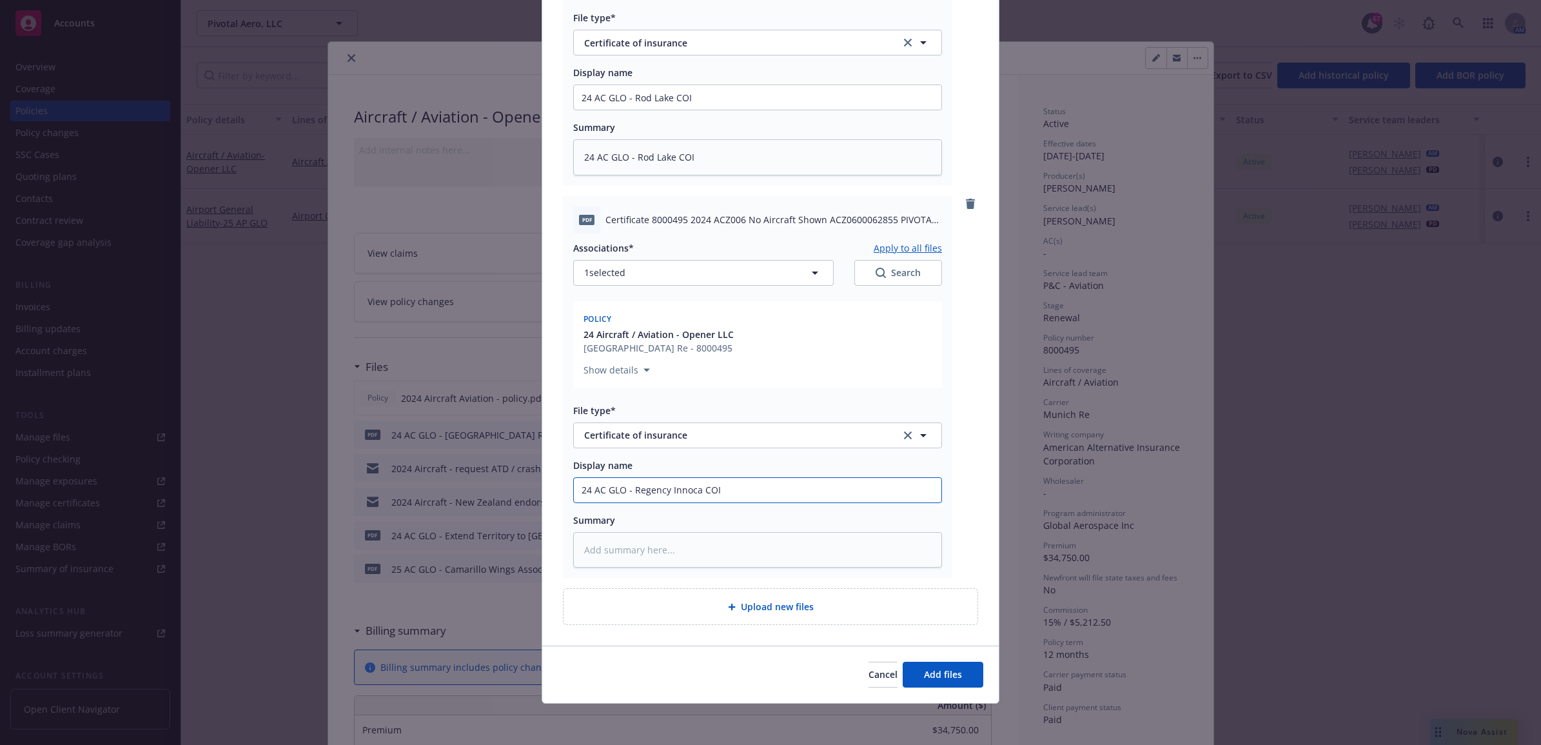
type input "24 AC GLO - Regency Innocat COI"
type textarea "x"
type input "24 AC GLO - Regency Innoca COI"
type textarea "x"
type input "24 AC GLO - Regency Innoc COI"
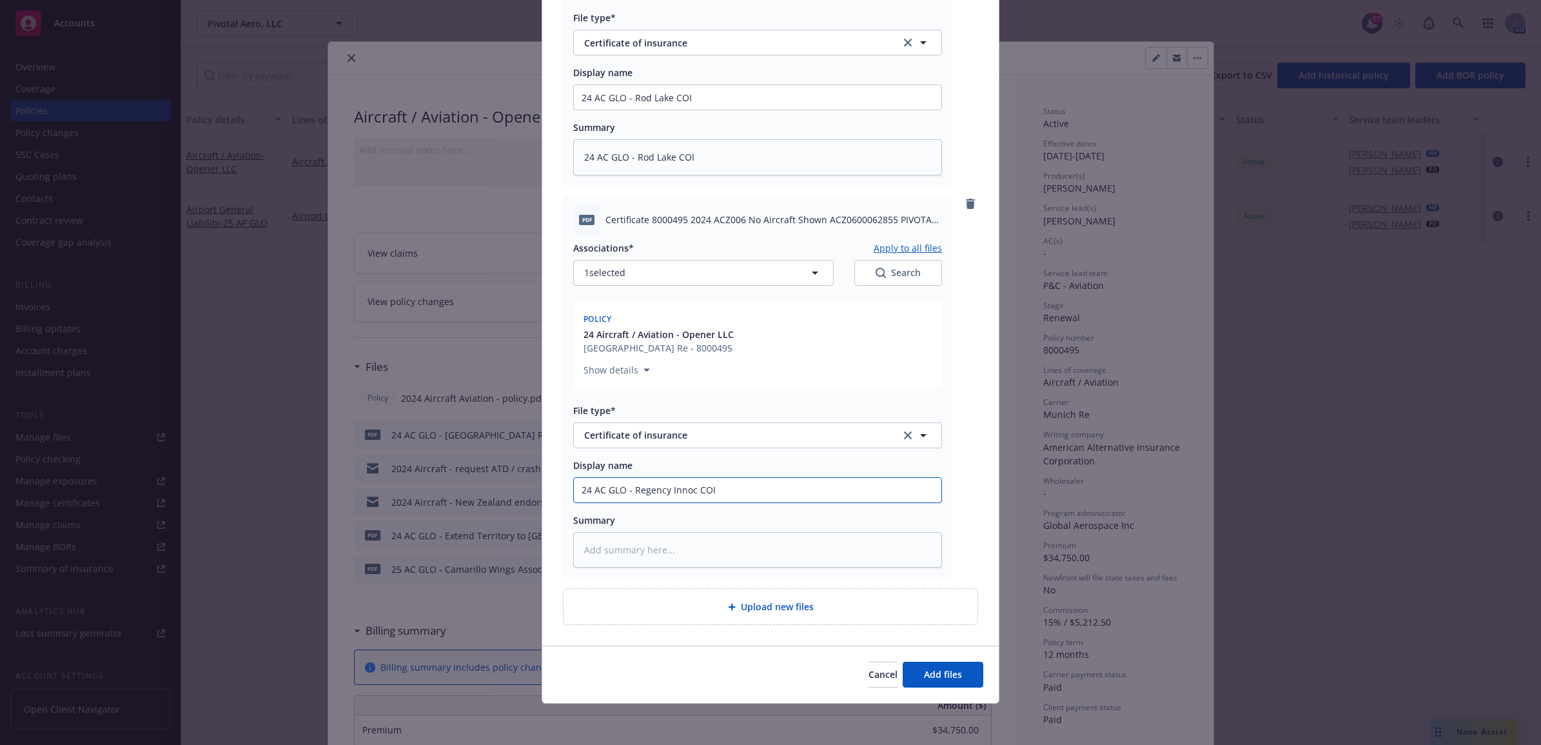
type textarea "x"
type input "24 AC GLO - Regency Inno COI"
type textarea "x"
type input "24 AC GLO - Regency Innov COI"
type textarea "x"
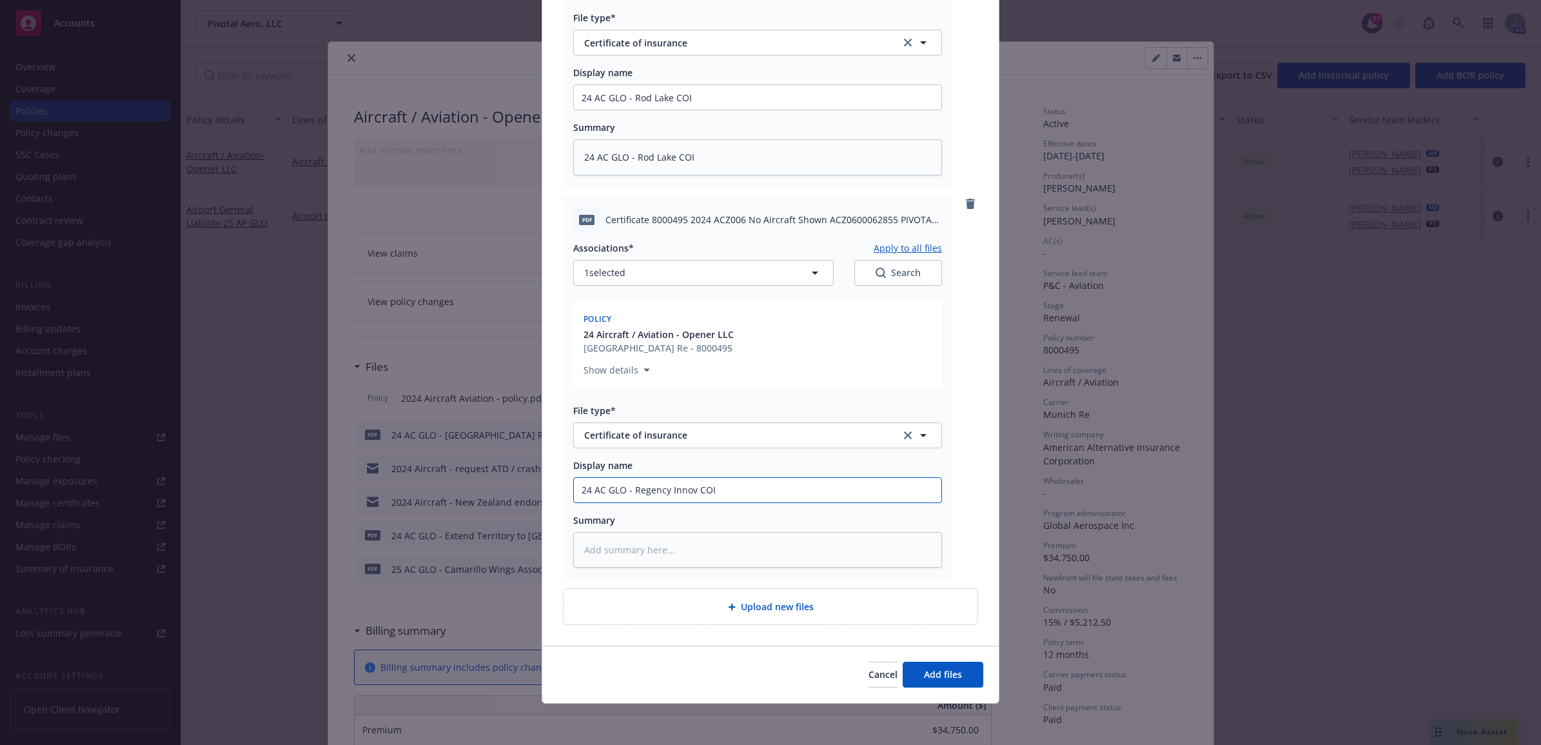
type input "24 AC GLO - Regency Innova COI"
type textarea "x"
type input "24 AC GLO - Regency Innovat COI"
type textarea "x"
type input "24 AC GLO - Regency Innovati COI"
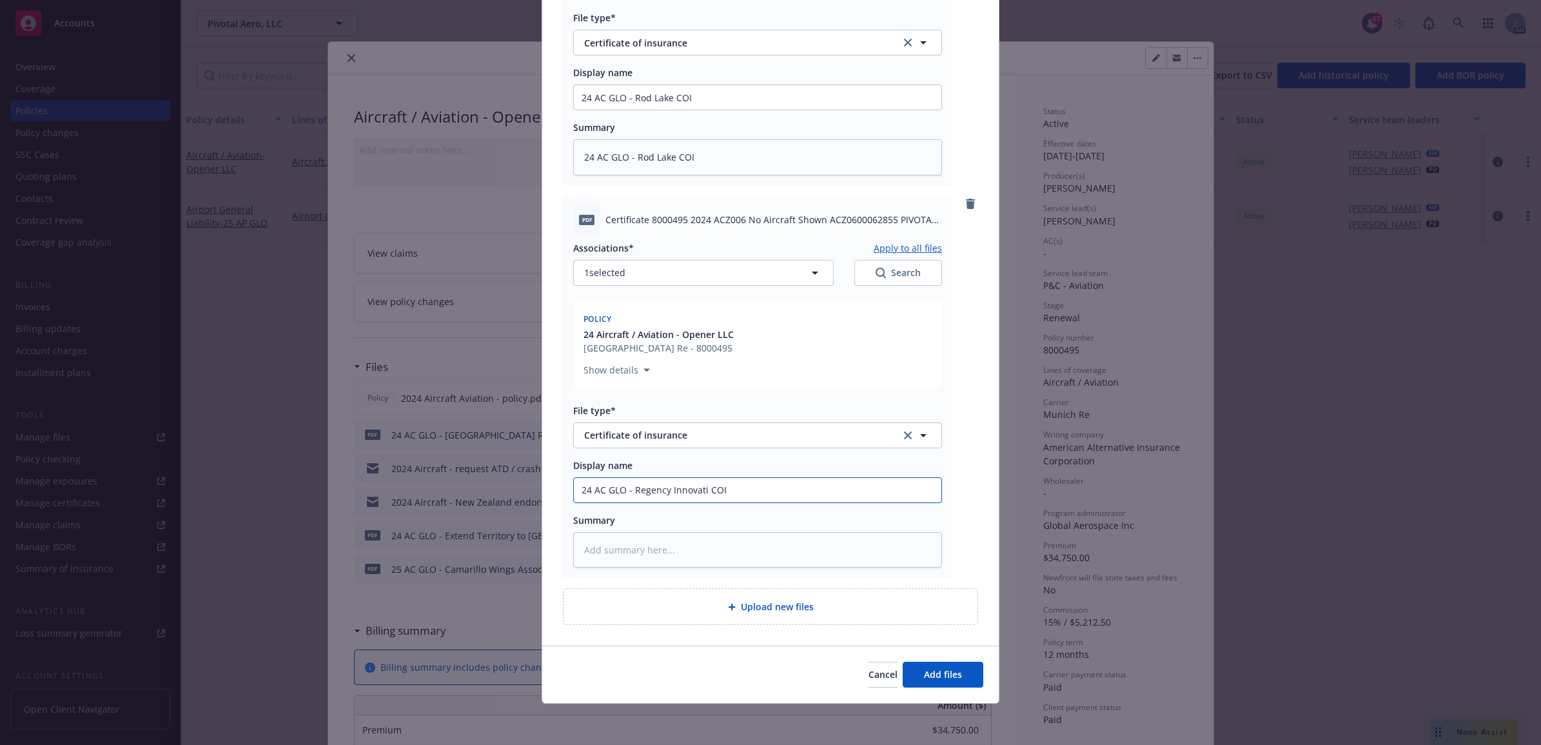
type textarea "x"
type input "24 AC GLO - Regency Innovatio COI"
type textarea "x"
type input "24 AC GLO - Regency Innovation COI"
type textarea "x"
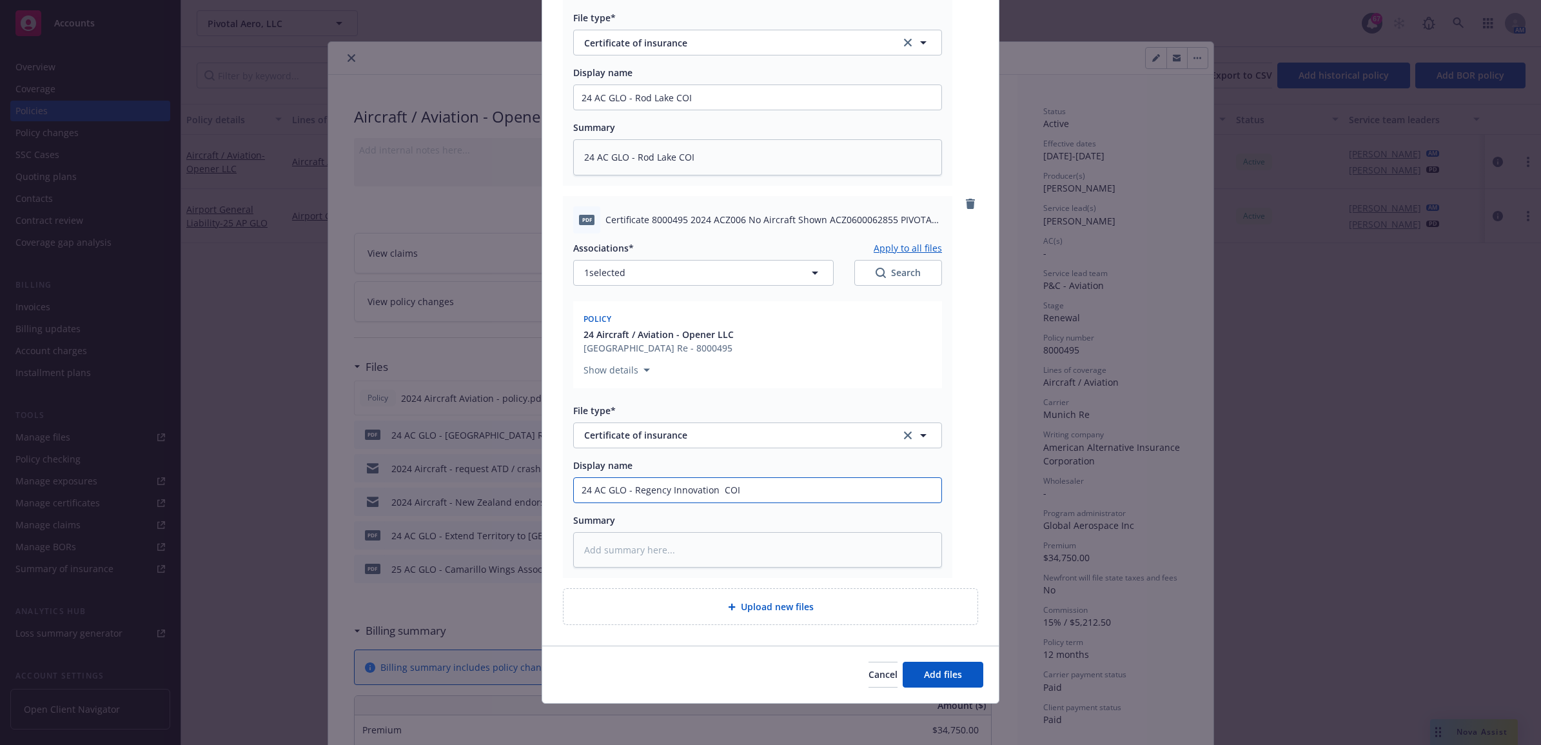
type input "24 AC GLO - Regency Innovation P COI"
type textarea "x"
type input "24 AC GLO - Regency Innovation Pl COI"
type textarea "x"
type input "24 AC GLO - Regency Innovation Pla COI"
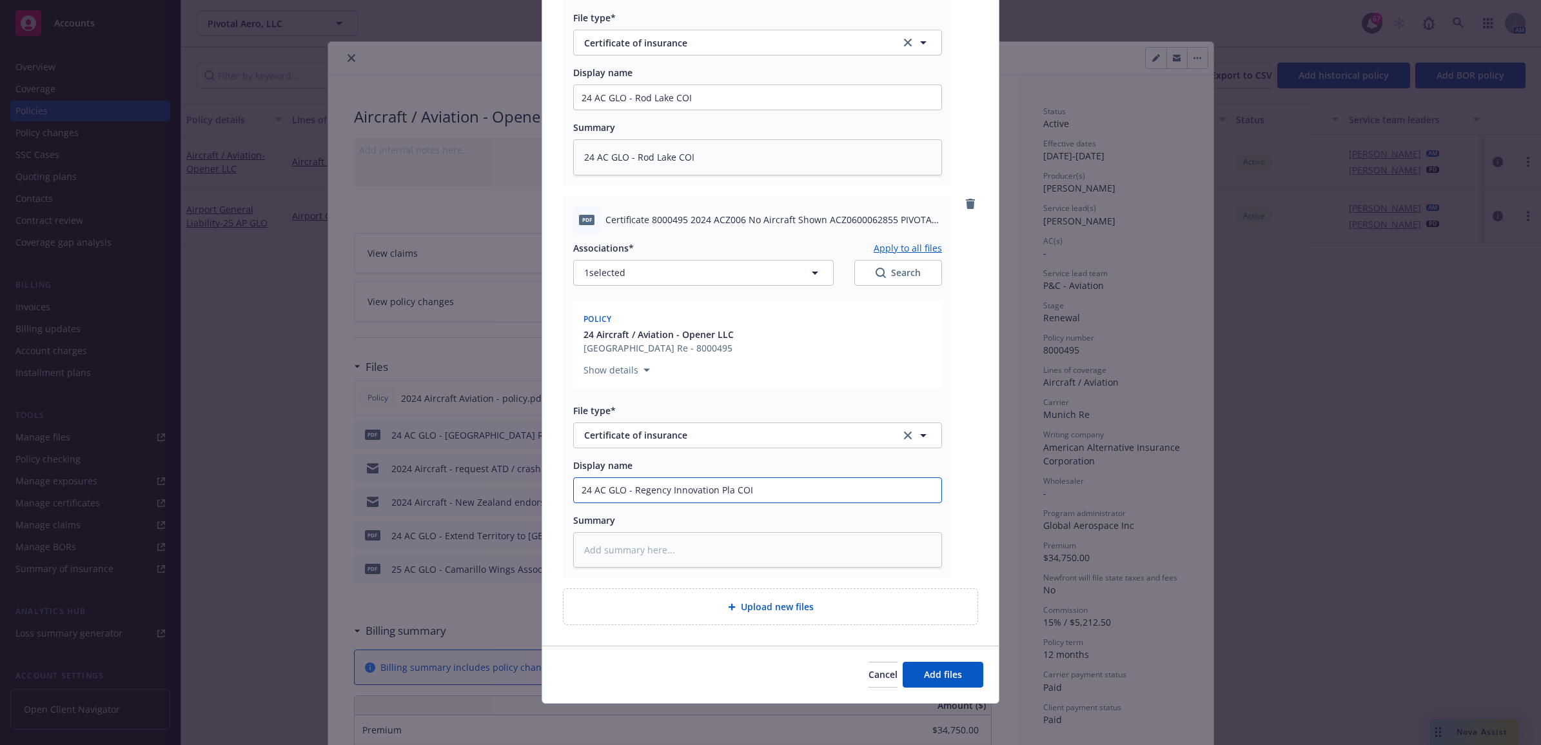
type textarea "x"
type input "24 AC GLO - Regency Innovation Plac COI"
type textarea "x"
click at [506, 499] on div "Add files The uploaded files will be associated with 24 Aircraft / Aviation - O…" at bounding box center [770, 372] width 1541 height 745
type input "24 AC GLO - Regency Innovation Place COI"
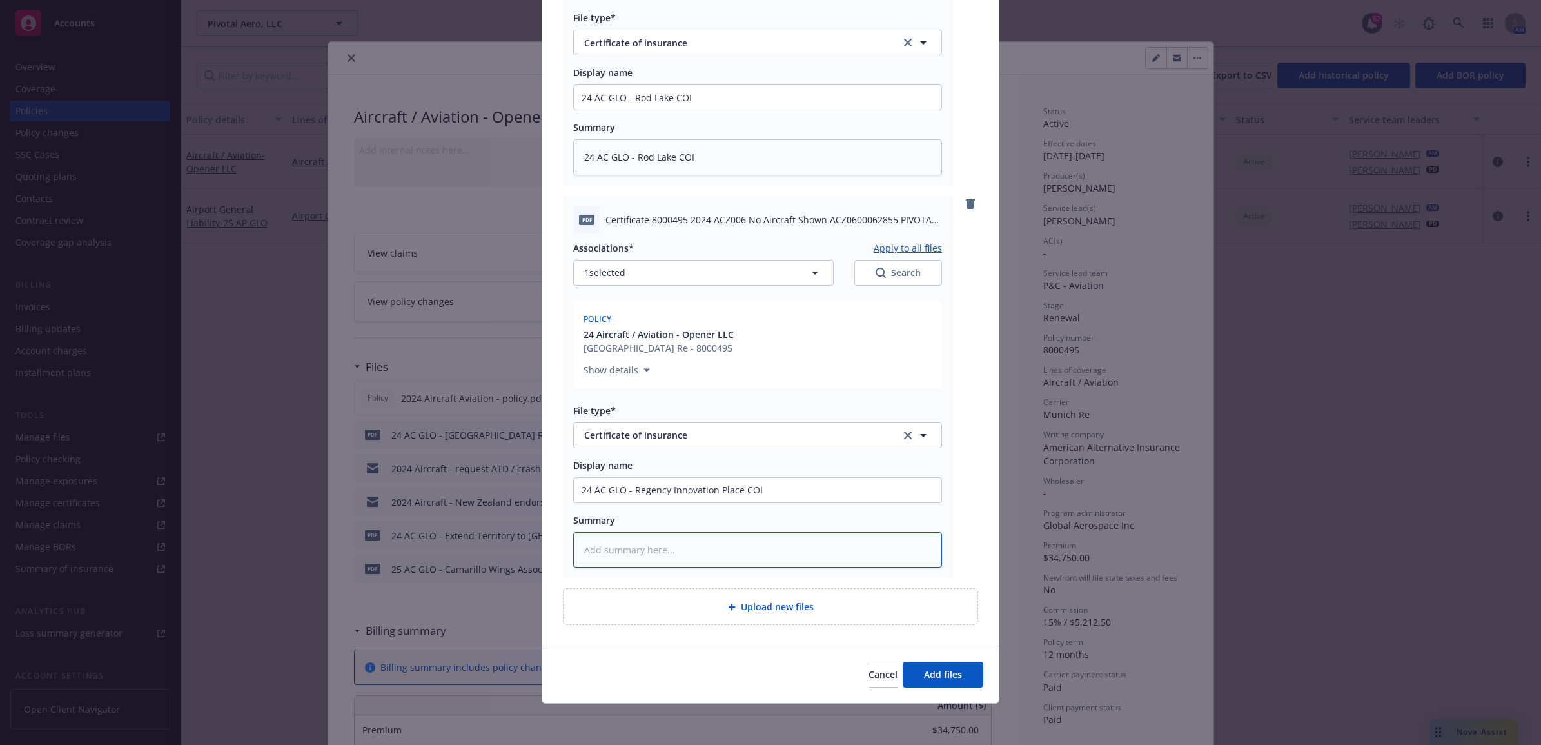
paste textarea "24 AC GLO - Regency Innovation Place COI"
type textarea "x"
type textarea "24 AC GLO - Regency Innovation Place COI"
type textarea "x"
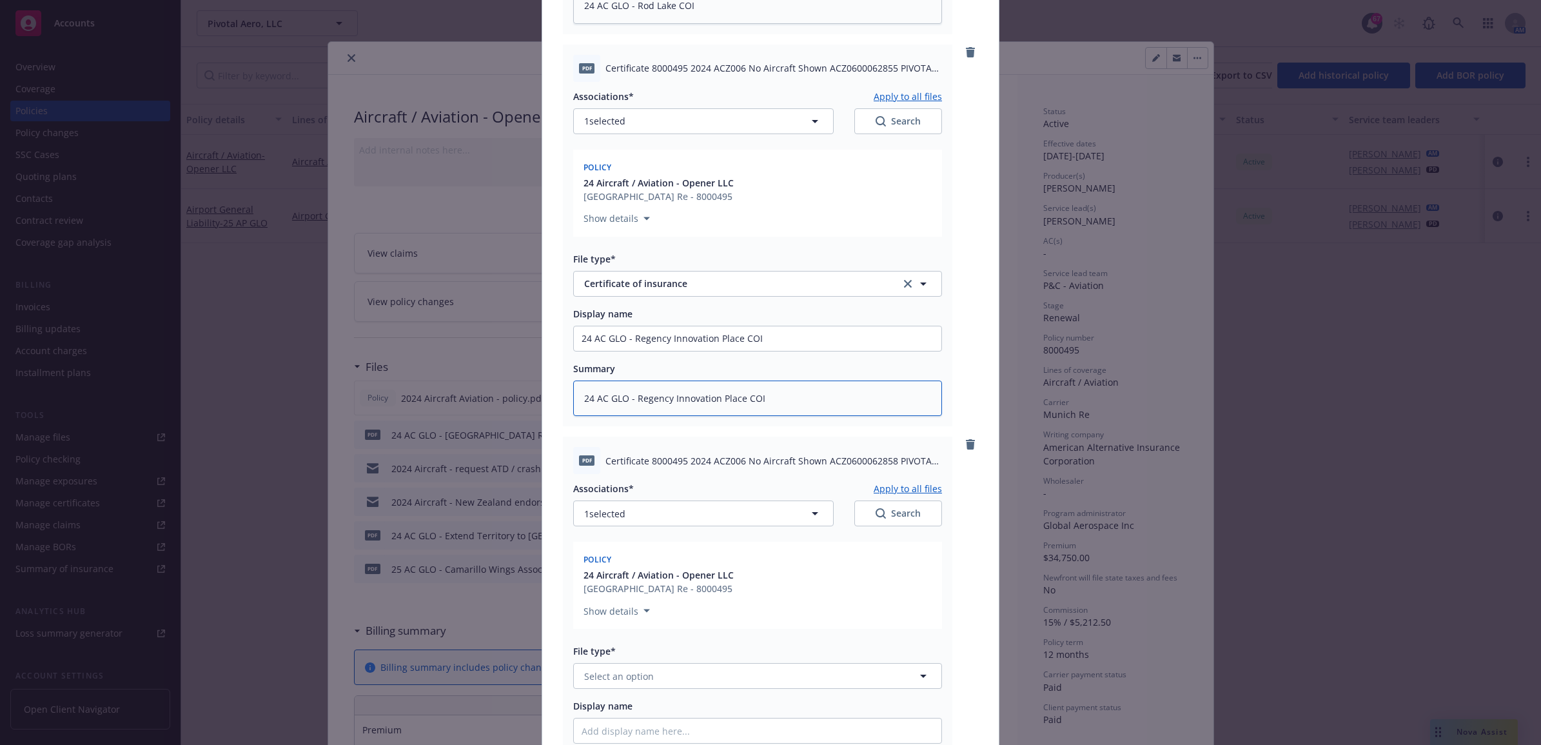
scroll to position [1525, 0]
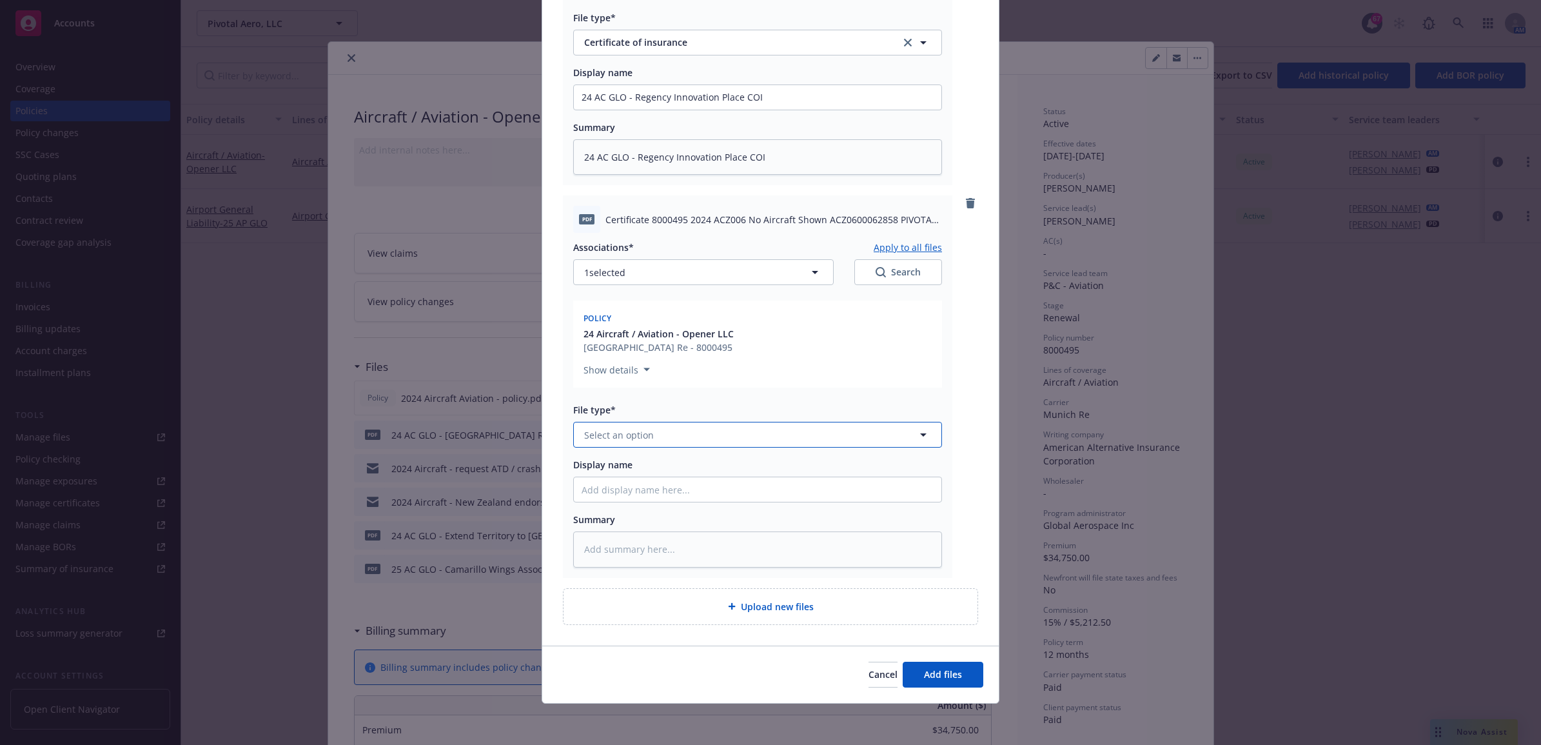
click at [633, 437] on span "Select an option" at bounding box center [619, 435] width 70 height 14
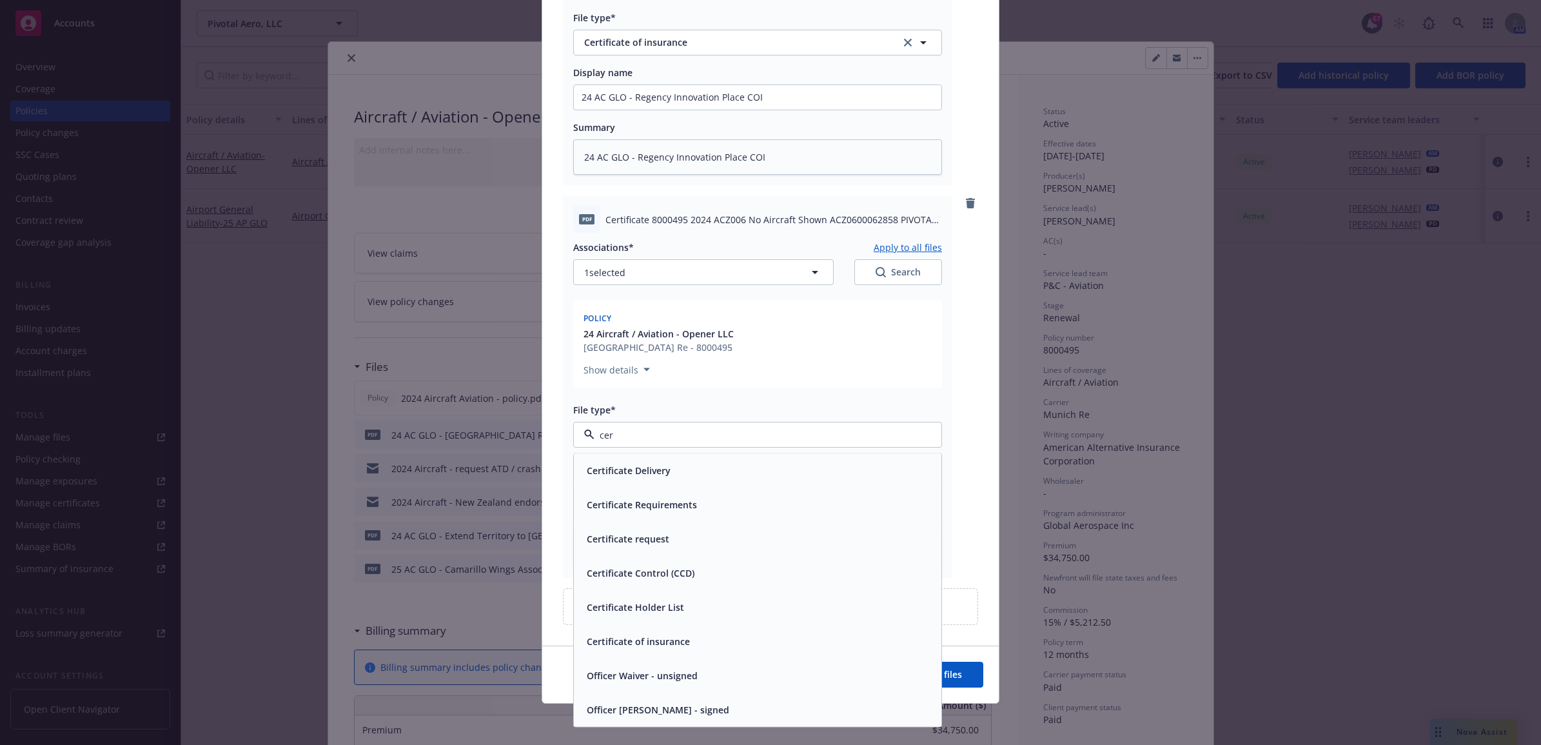
type input "cert"
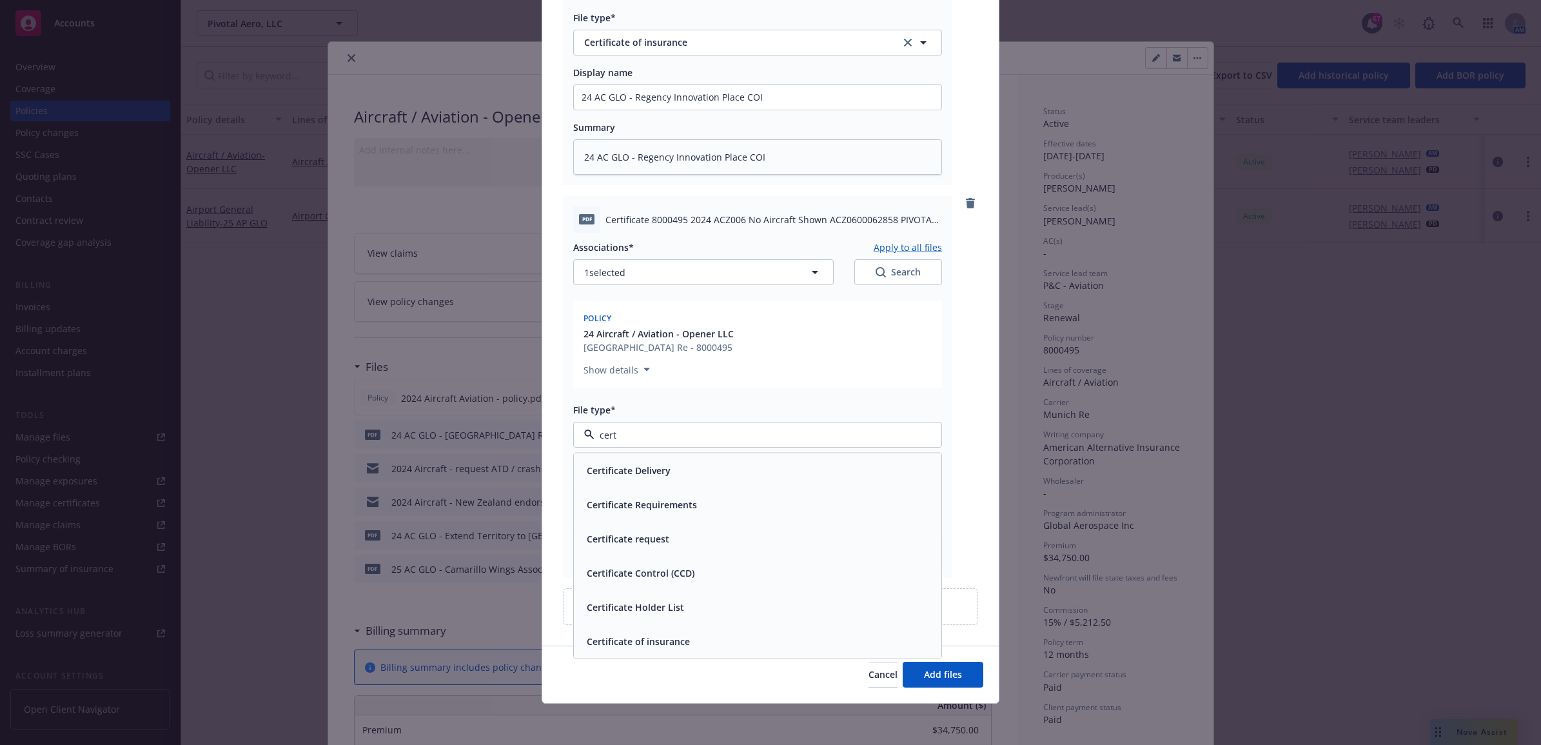
click at [677, 633] on div "Certificate of insurance" at bounding box center [637, 641] width 111 height 19
paste input "24 AC GLO - Regency Innovation Place COI"
type textarea "x"
type input "24 AC GLO - Regency Innovation Place COI"
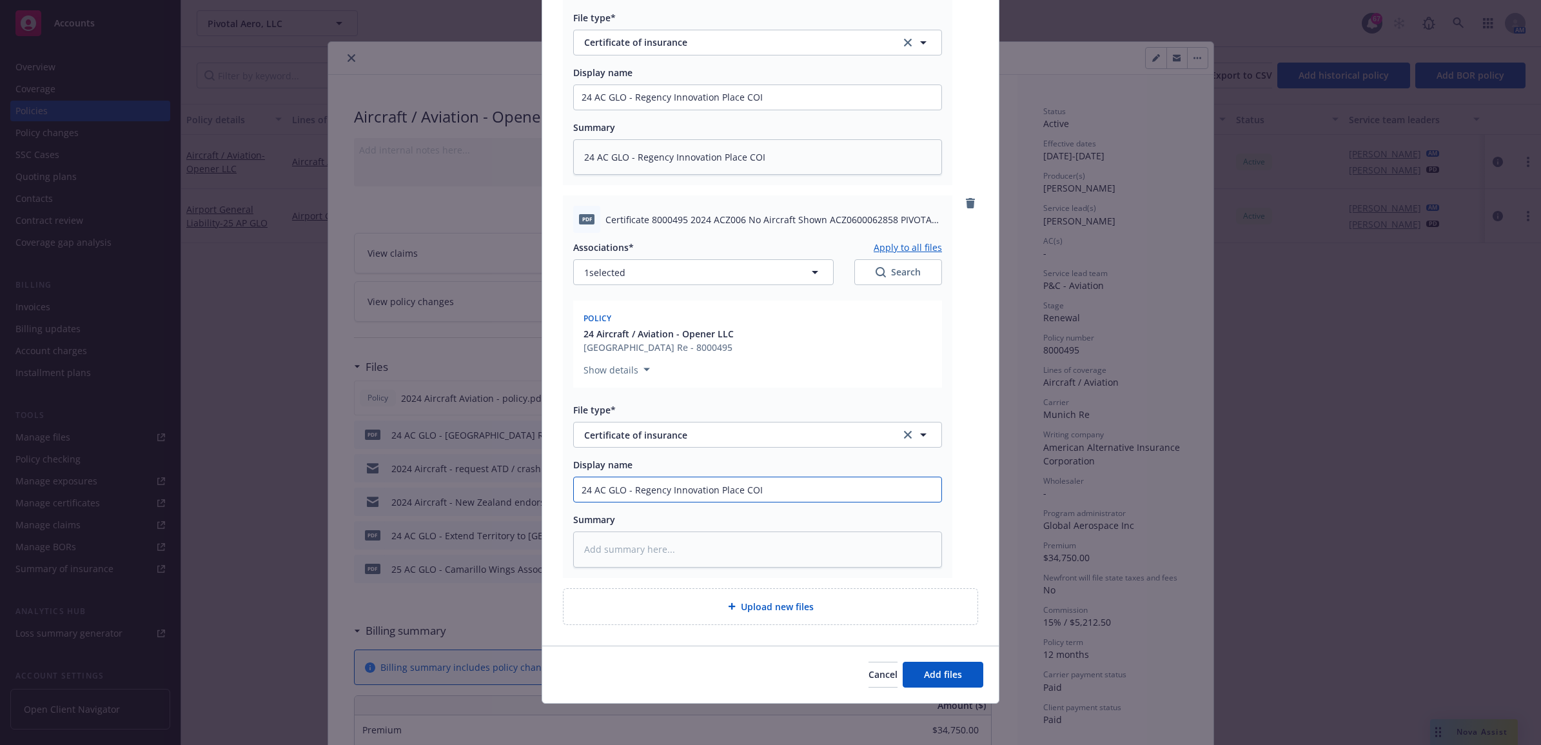
drag, startPoint x: 734, startPoint y: 484, endPoint x: 630, endPoint y: 479, distance: 104.0
click at [630, 479] on input "24 AC GLO - Regency Innovation Place COI" at bounding box center [758, 489] width 368 height 25
type textarea "x"
type input "24 AC GLO - T COI"
type textarea "x"
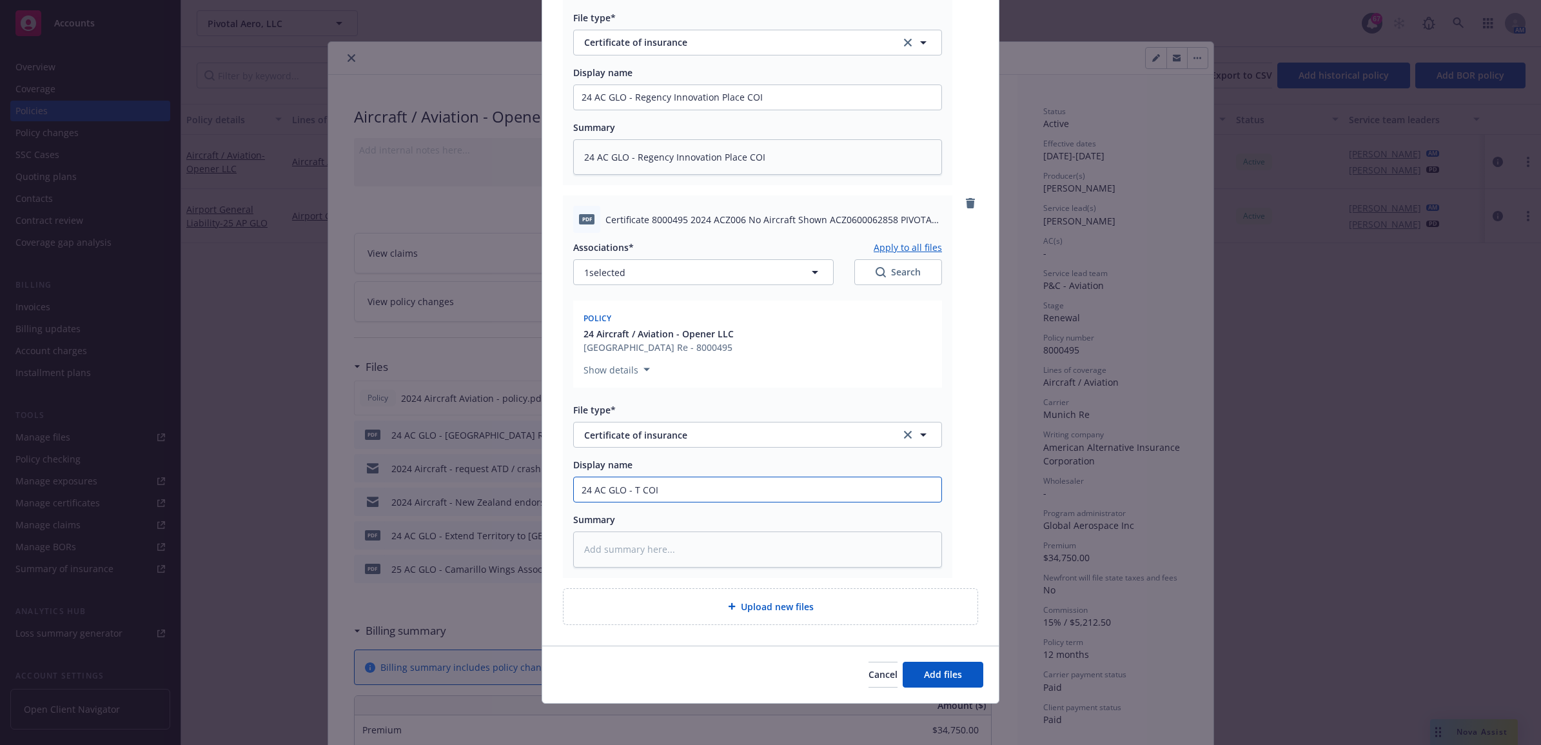
type input "24 AC GLO - Ti COI"
type textarea "x"
drag, startPoint x: 737, startPoint y: 488, endPoint x: 482, endPoint y: 486, distance: 254.8
click at [476, 488] on div "Add files The uploaded files will be associated with 24 Aircraft / Aviation - O…" at bounding box center [770, 372] width 1541 height 745
paste textarea "24 AC GLO - Timothy Hoctor COI"
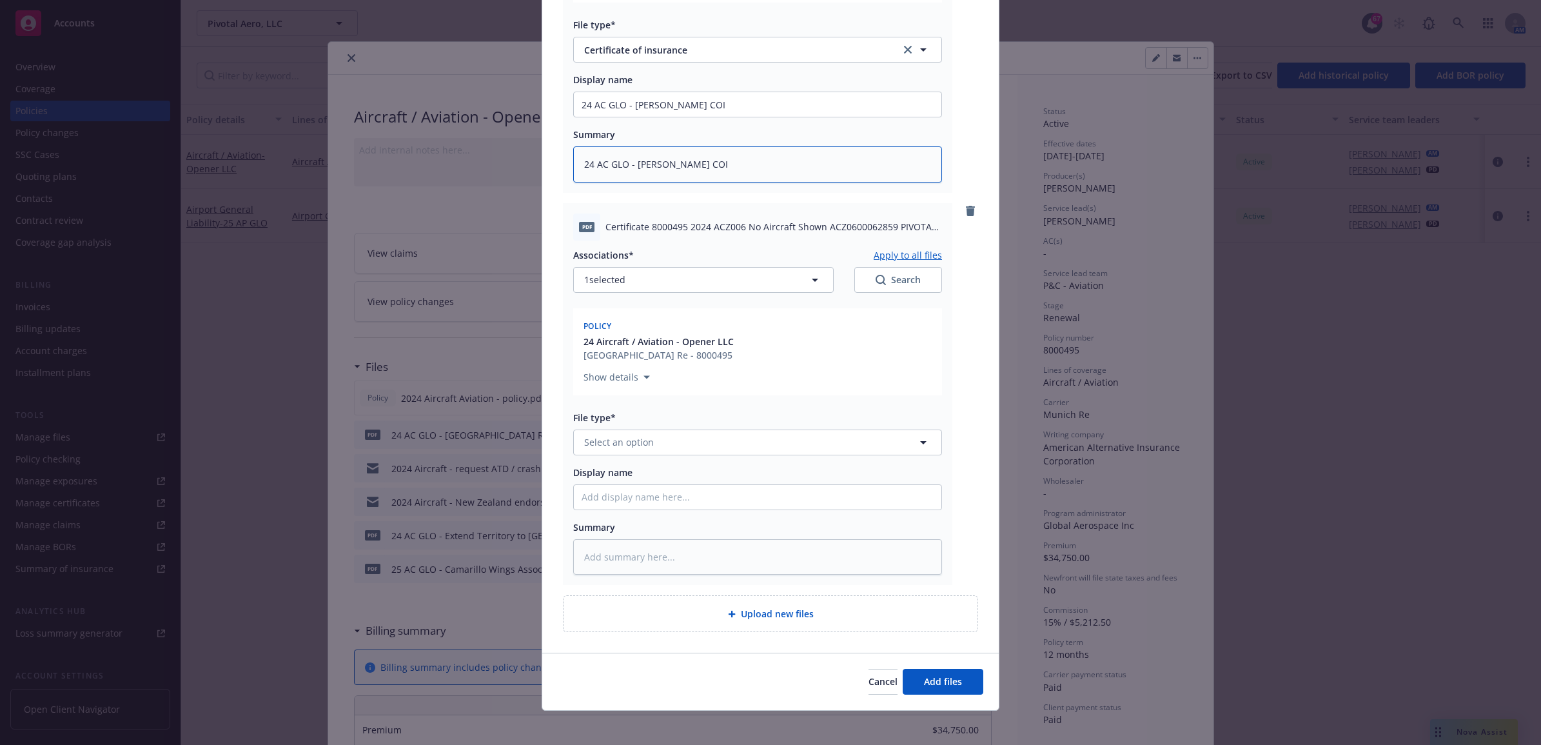
scroll to position [1917, 0]
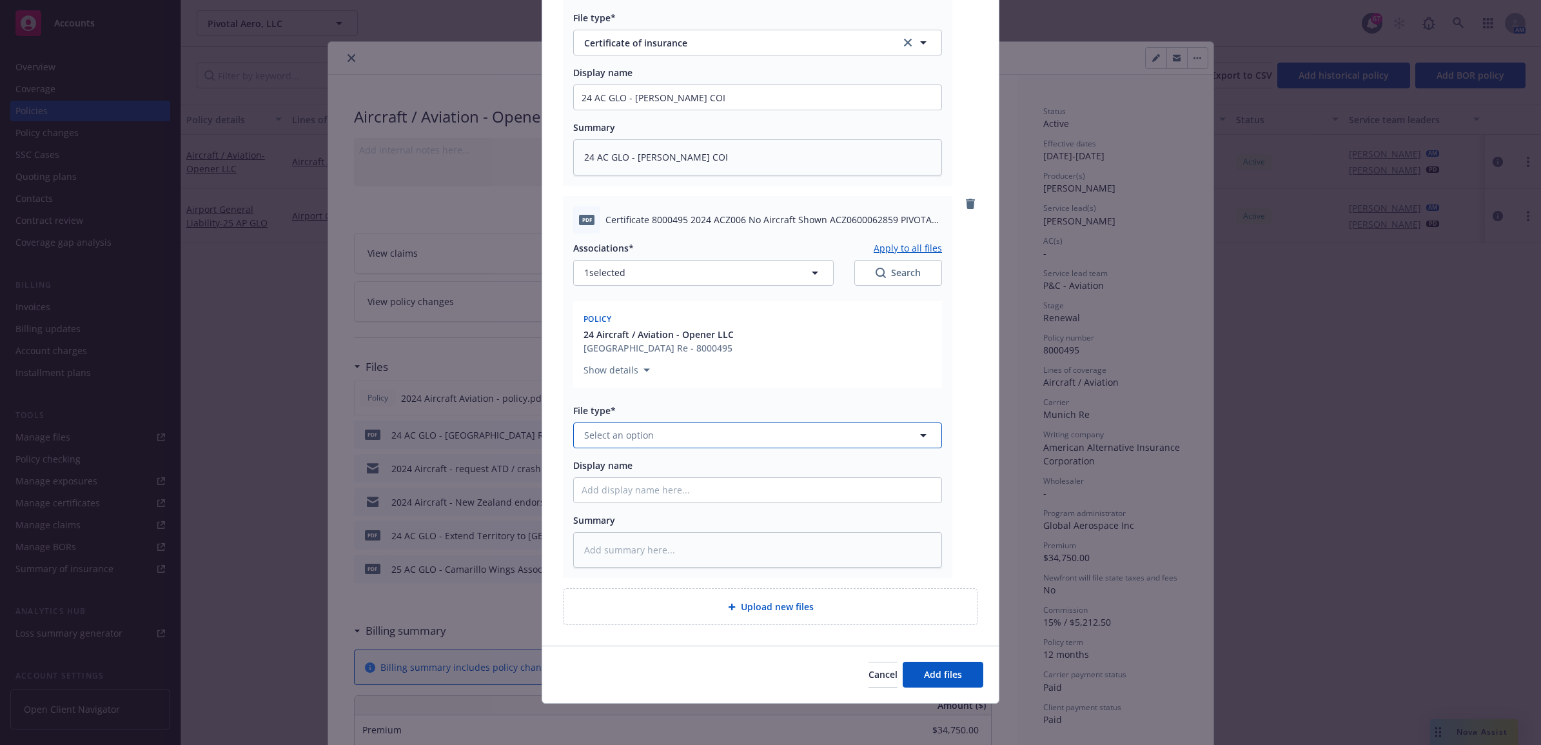
click at [646, 439] on span "Select an option" at bounding box center [619, 435] width 70 height 14
click at [658, 648] on div "Certificate of insurance" at bounding box center [637, 641] width 111 height 19
paste input "24 AC GLO - Timothy Hoctor COI"
drag, startPoint x: 668, startPoint y: 484, endPoint x: 630, endPoint y: 478, distance: 38.6
click at [630, 478] on input "24 AC GLO - Timothy Hoctor COI" at bounding box center [758, 490] width 368 height 25
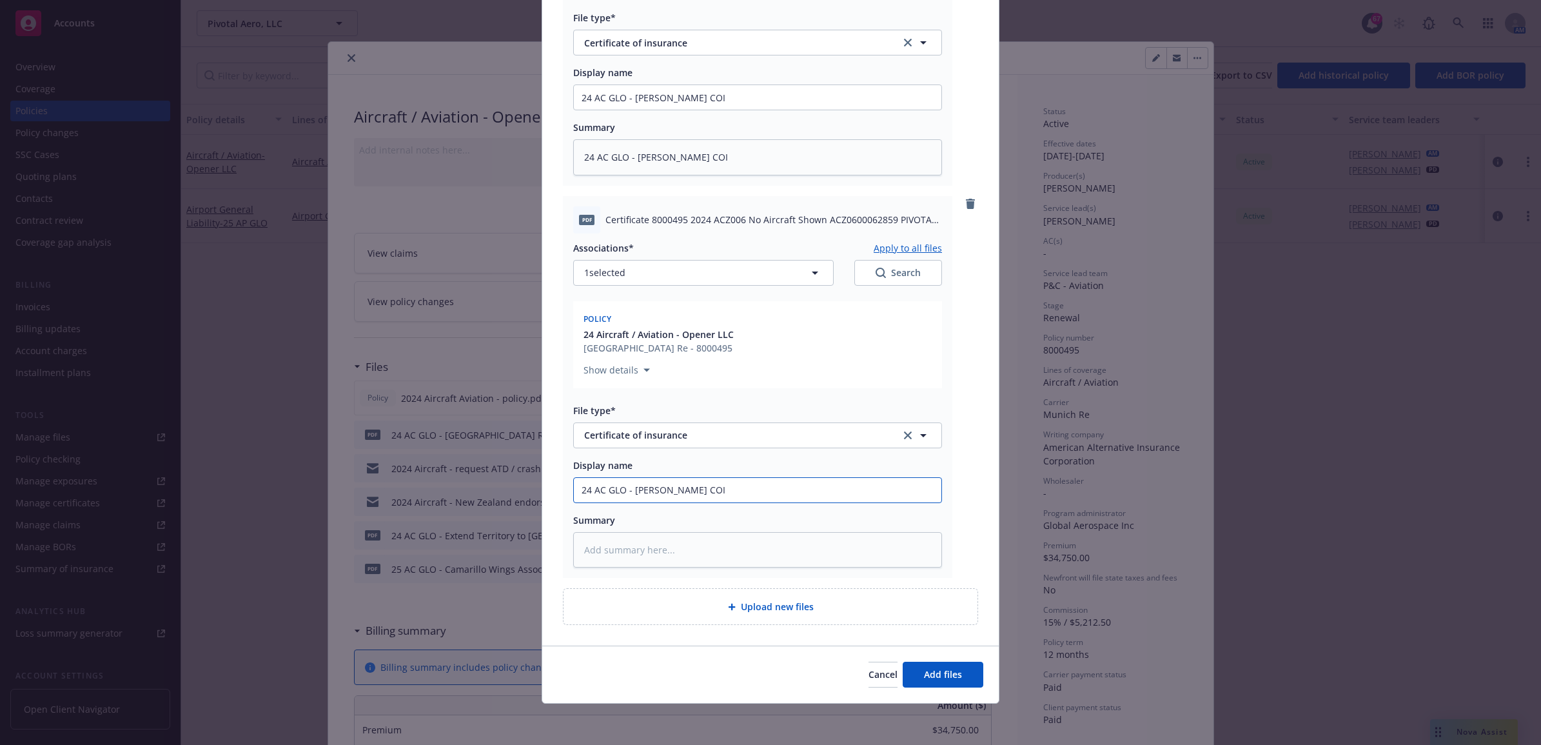
drag, startPoint x: 530, startPoint y: 499, endPoint x: 569, endPoint y: 487, distance: 41.0
click at [511, 498] on div "Add files The uploaded files will be associated with 24 Aircraft / Aviation - O…" at bounding box center [770, 372] width 1541 height 745
paste textarea "24 AC GLO - Kevin Costner COI"
click at [786, 621] on div "Upload new files" at bounding box center [771, 606] width 414 height 35
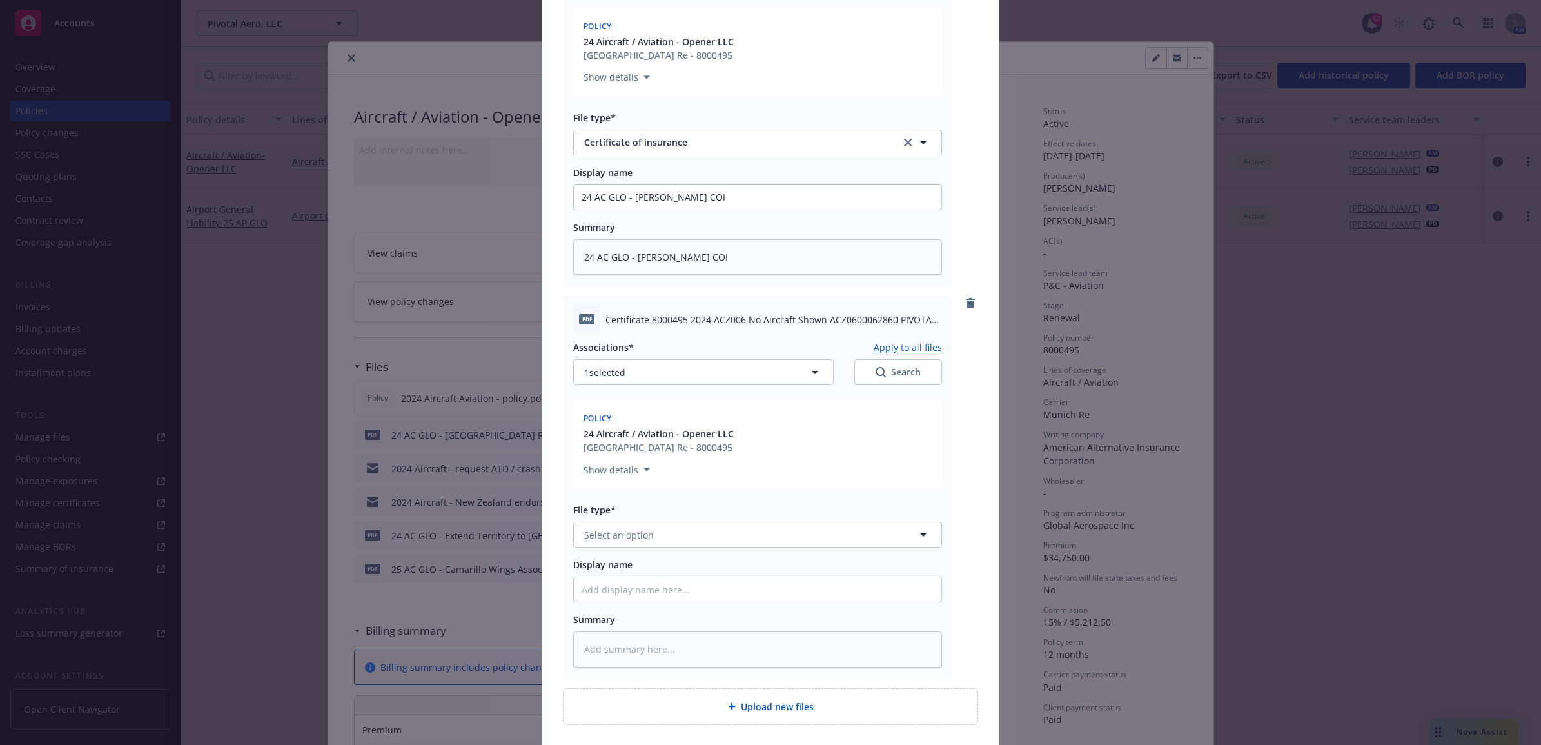
scroll to position [2310, 0]
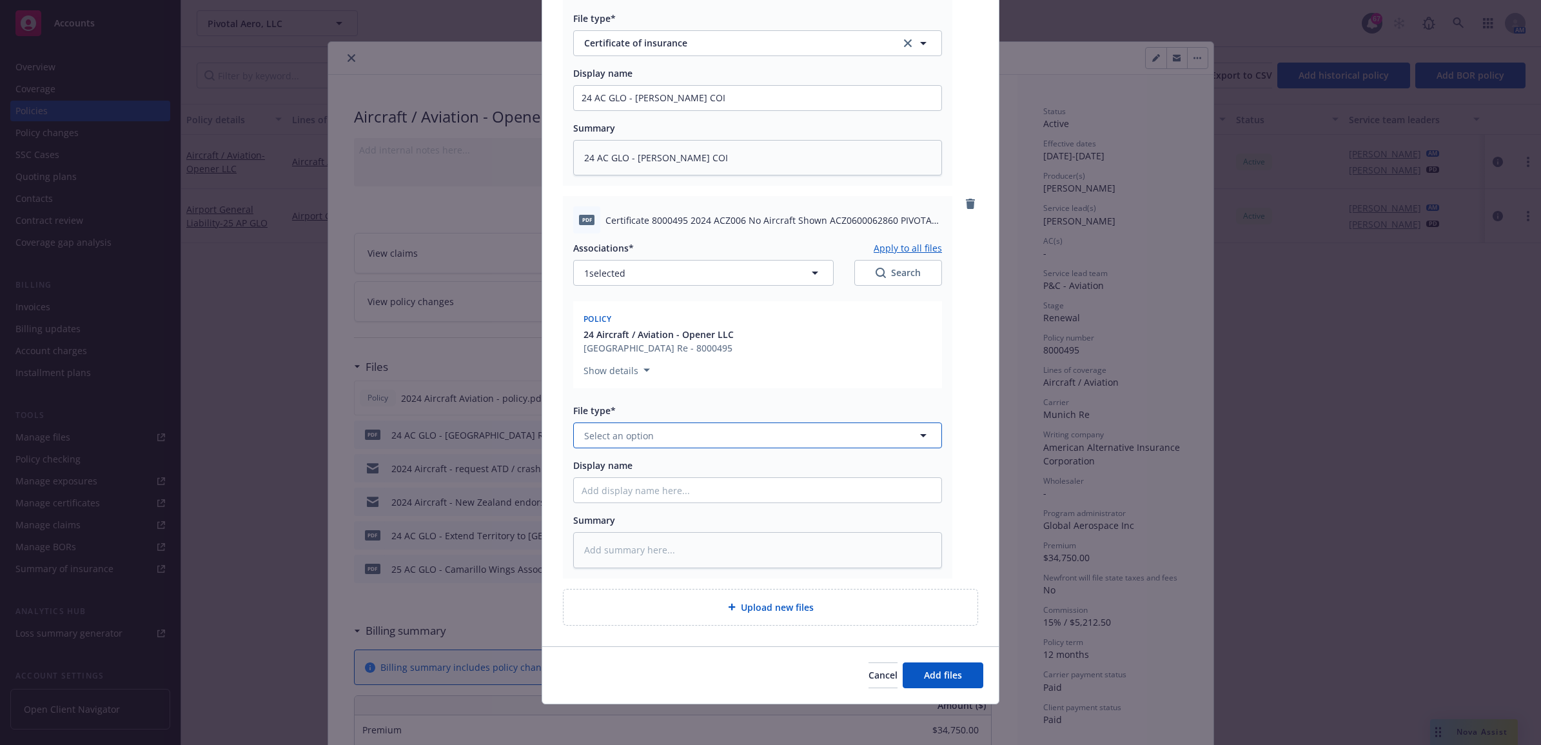
click at [626, 436] on span "Select an option" at bounding box center [619, 436] width 70 height 14
click at [671, 644] on span "Certificate of insurance" at bounding box center [638, 642] width 103 height 14
paste input "24 AC GLO - Kevin Costner COI"
drag, startPoint x: 682, startPoint y: 489, endPoint x: 629, endPoint y: 485, distance: 53.0
click at [629, 485] on input "24 AC GLO - Kevin Costner COI" at bounding box center [758, 490] width 368 height 25
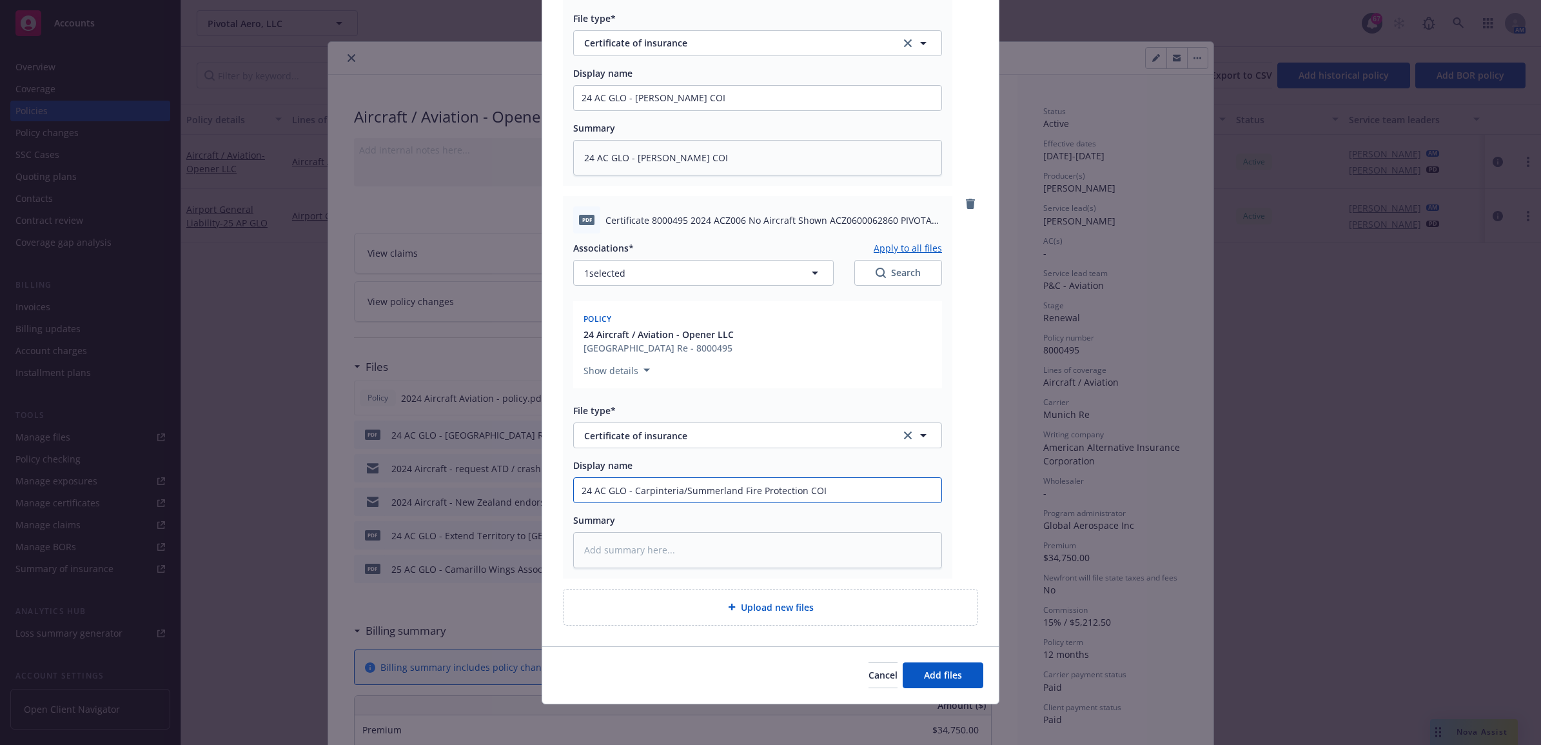
drag, startPoint x: 840, startPoint y: 493, endPoint x: 465, endPoint y: 487, distance: 374.8
click at [422, 487] on div "Add files The uploaded files will be associated with 24 Aircraft / Aviation - O…" at bounding box center [770, 372] width 1541 height 745
paste textarea "24 AC GLO - Carpinteria/Summerland Fire Protection COI"
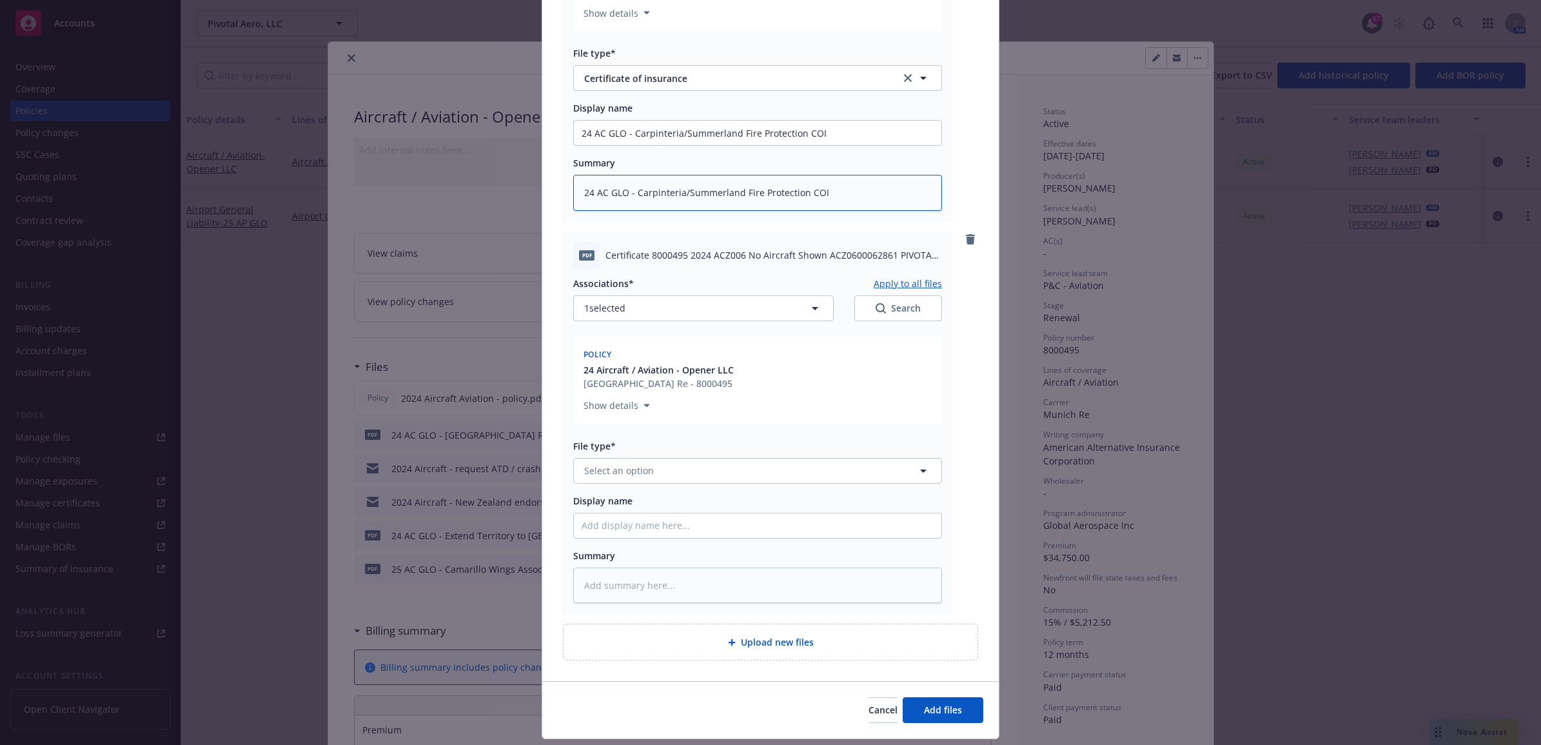
scroll to position [2702, 0]
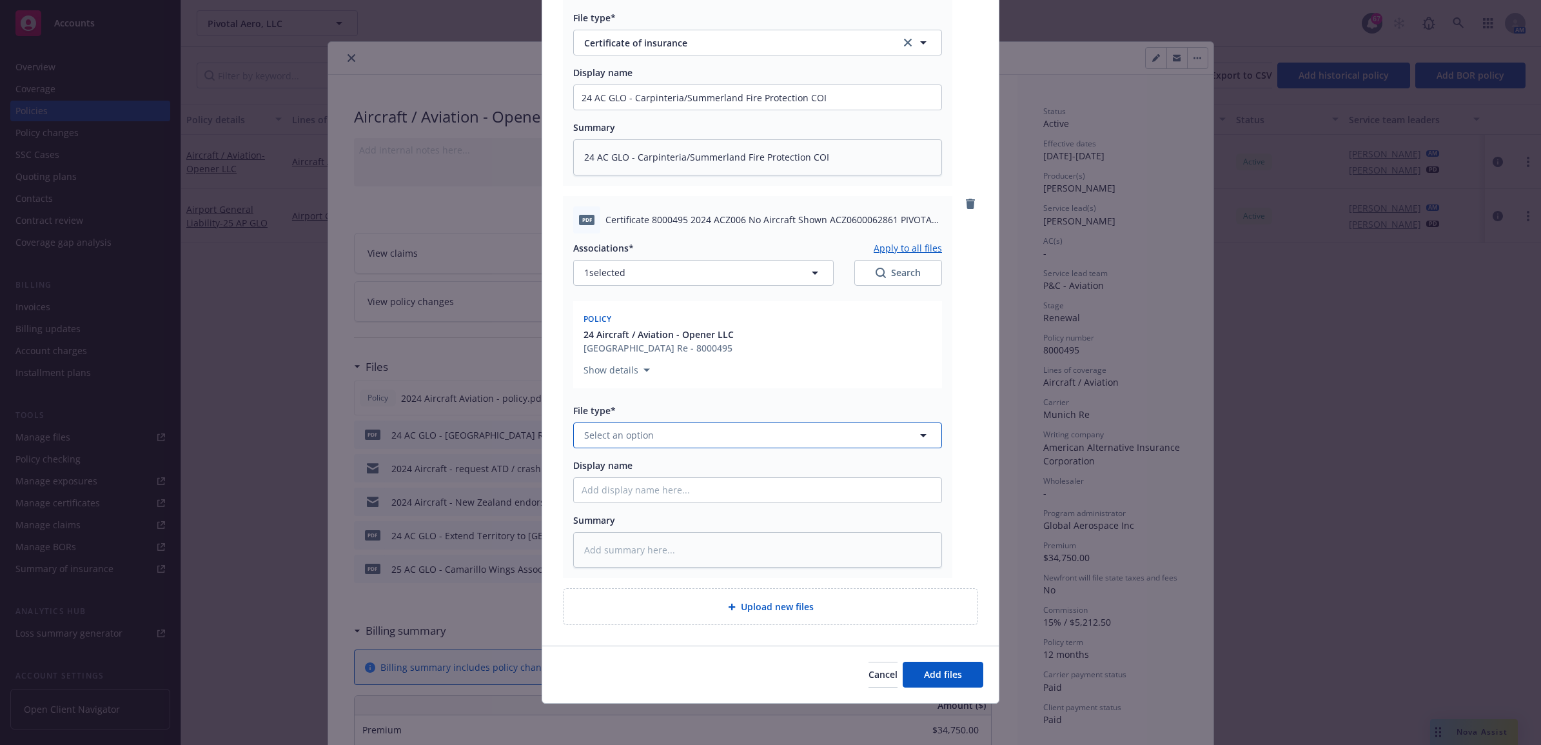
click at [644, 434] on span "Select an option" at bounding box center [619, 435] width 70 height 14
click at [650, 648] on div "Certificate of insurance" at bounding box center [637, 641] width 111 height 19
paste input "24 AC GLO - Carpinteria/Summerland Fire Protection COI"
drag, startPoint x: 763, startPoint y: 490, endPoint x: 629, endPoint y: 487, distance: 133.5
click at [629, 487] on input "24 AC GLO - Carpinteria/Summerland Fire Protection COI" at bounding box center [758, 490] width 368 height 25
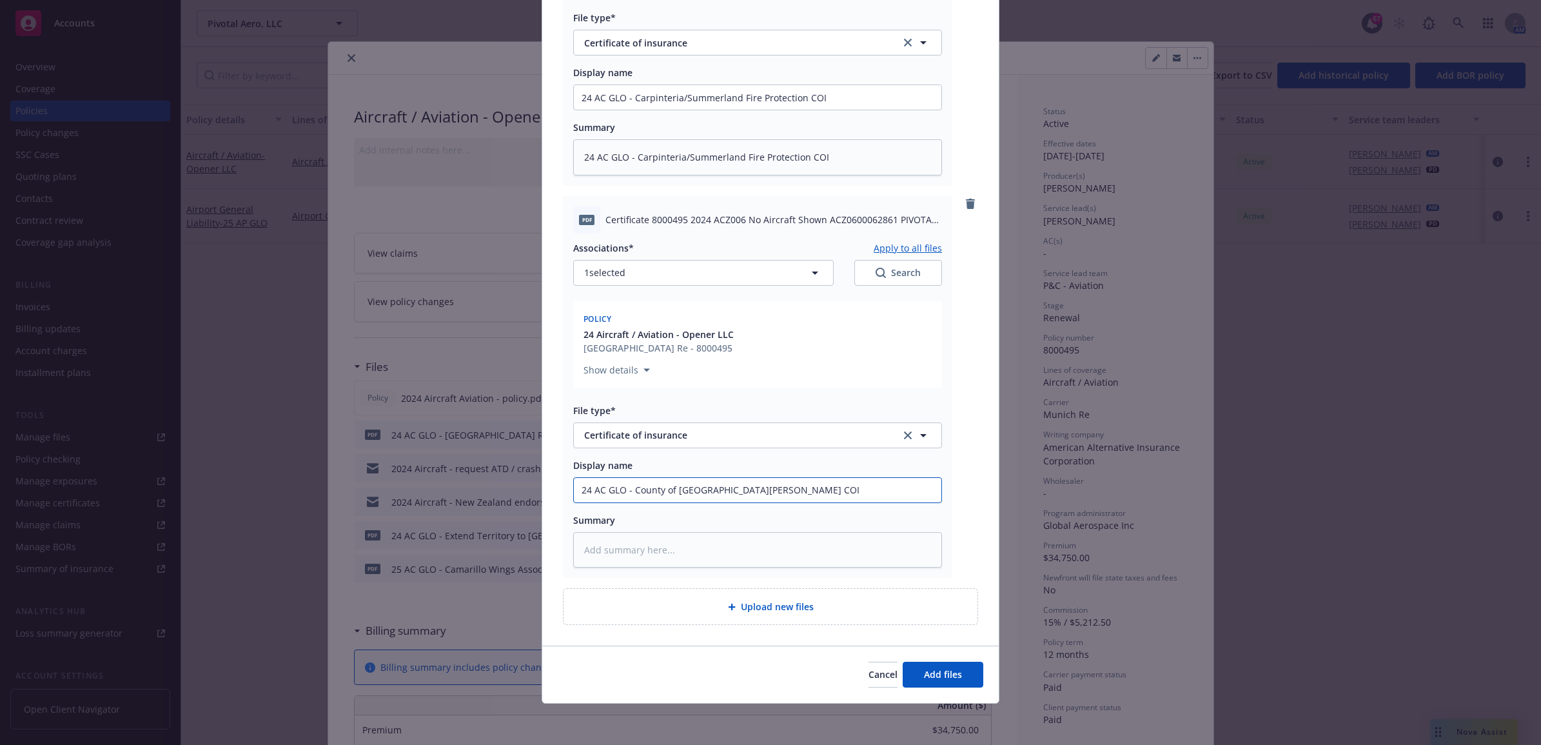
drag, startPoint x: 771, startPoint y: 485, endPoint x: 539, endPoint y: 488, distance: 231.6
paste textarea "24 AC GLO - County of Santa Barbara COI"
click at [944, 664] on button "Add files" at bounding box center [943, 675] width 81 height 26
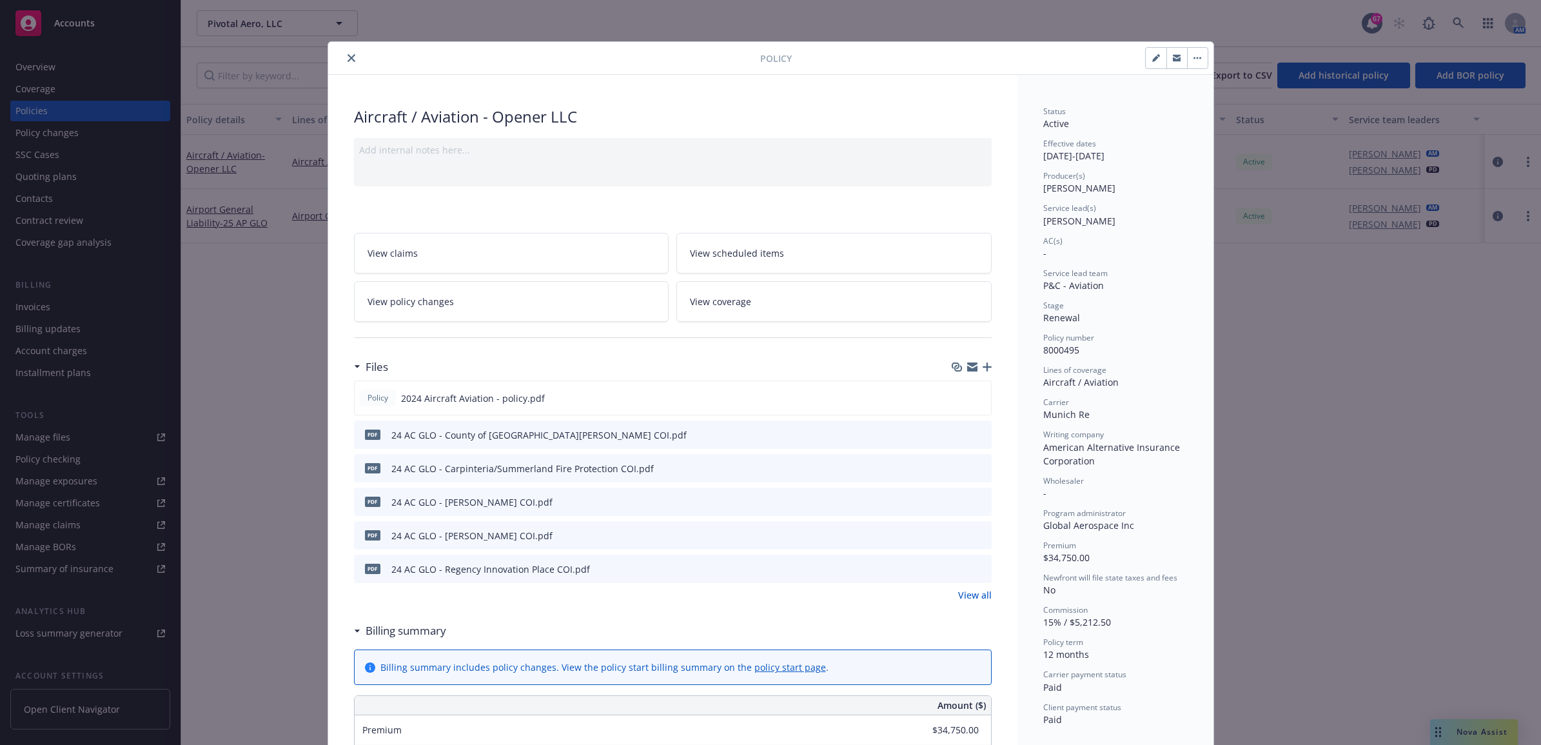
click at [348, 62] on icon "close" at bounding box center [352, 58] width 8 height 8
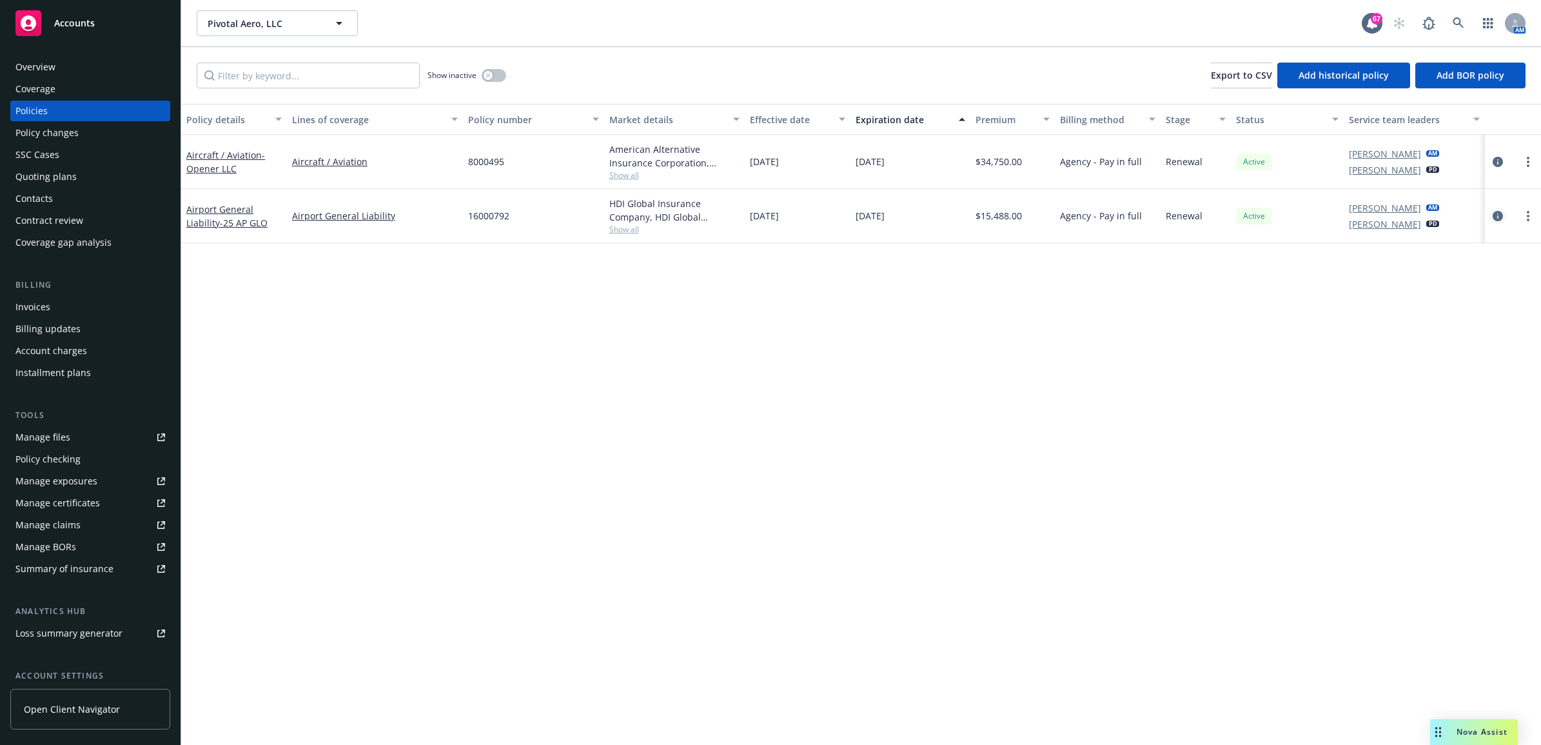
click at [1496, 213] on icon "circleInformation" at bounding box center [1498, 216] width 10 height 10
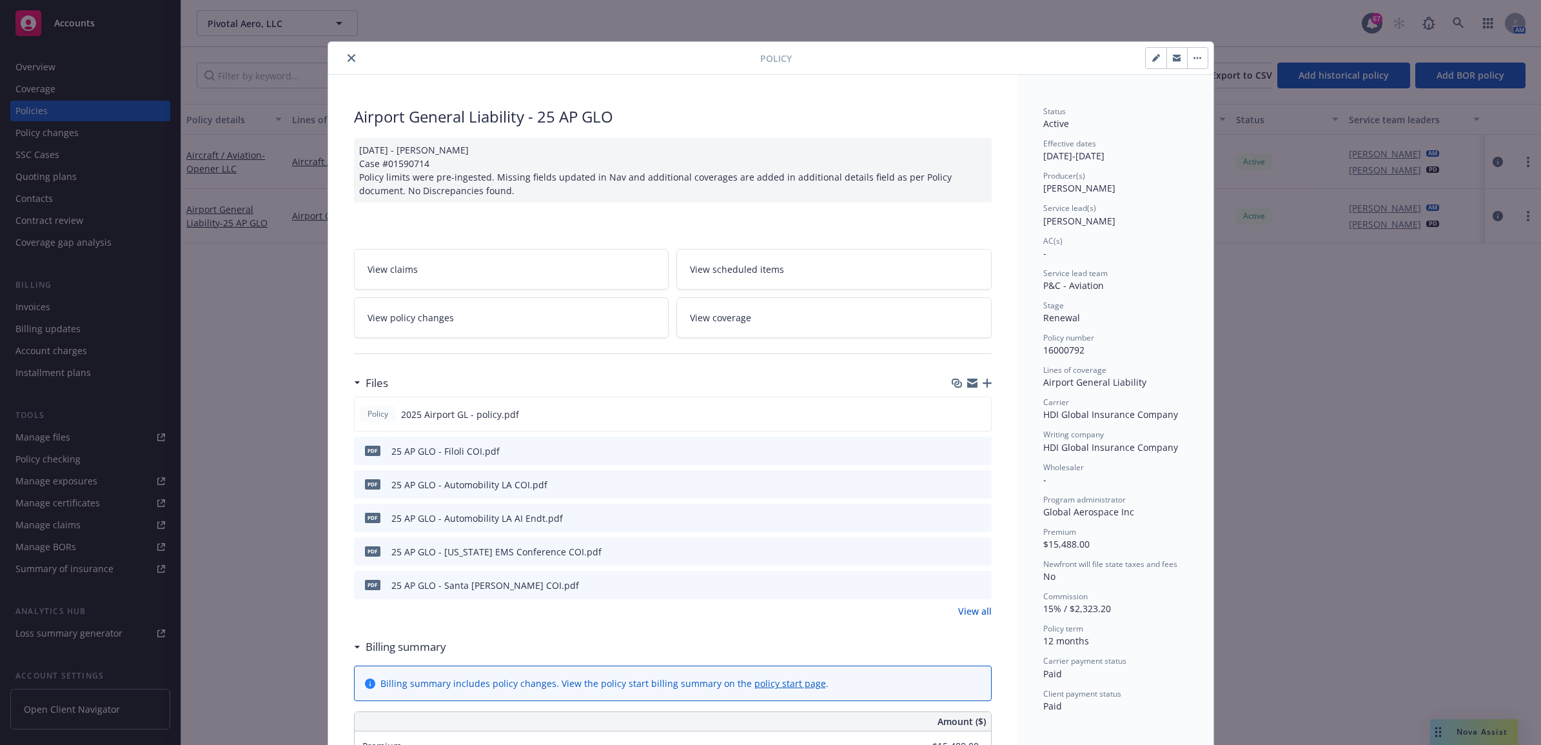
click at [983, 381] on icon "button" at bounding box center [987, 383] width 9 height 9
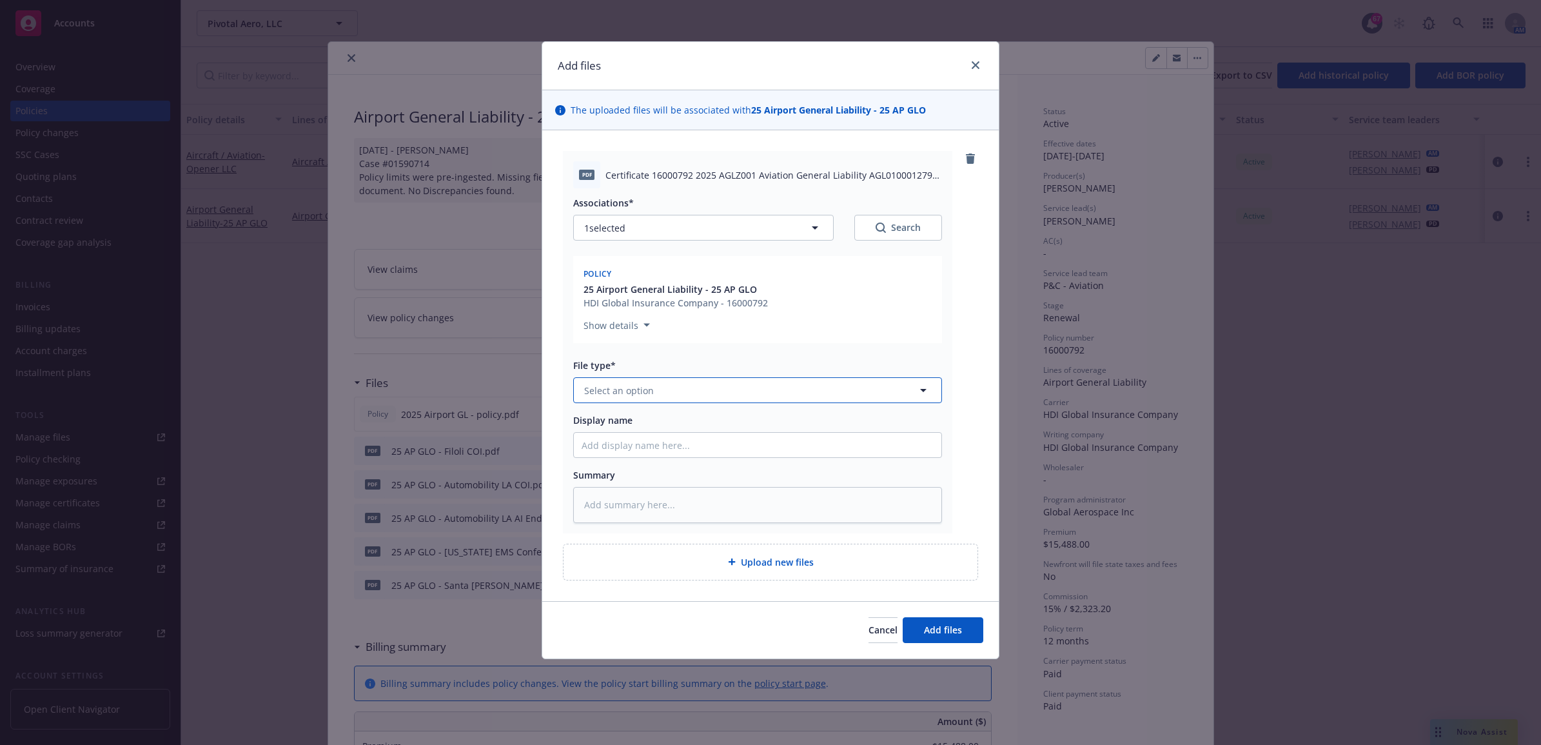
click at [645, 394] on span "Select an option" at bounding box center [619, 391] width 70 height 14
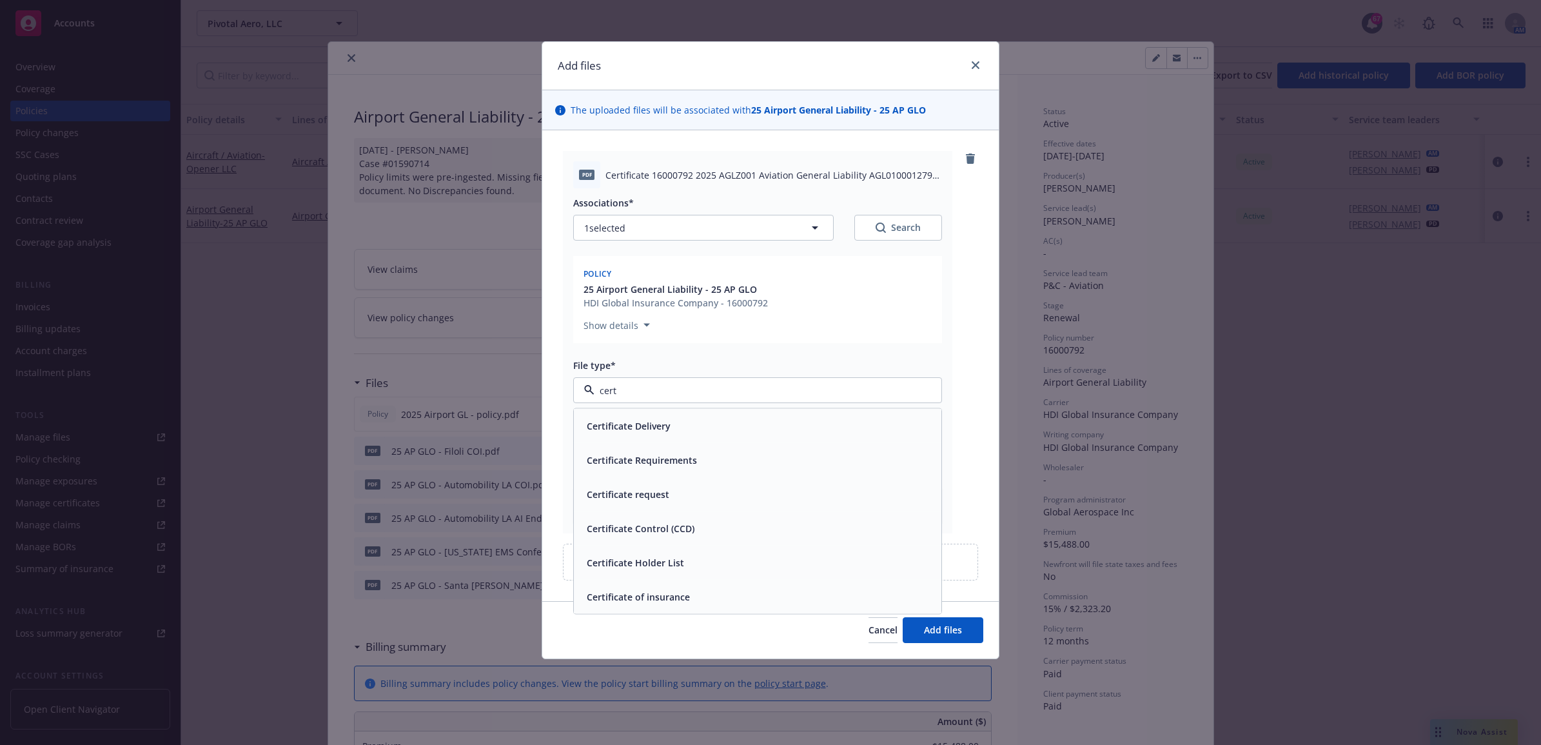
click at [713, 595] on div "Certificate of insurance" at bounding box center [758, 597] width 352 height 19
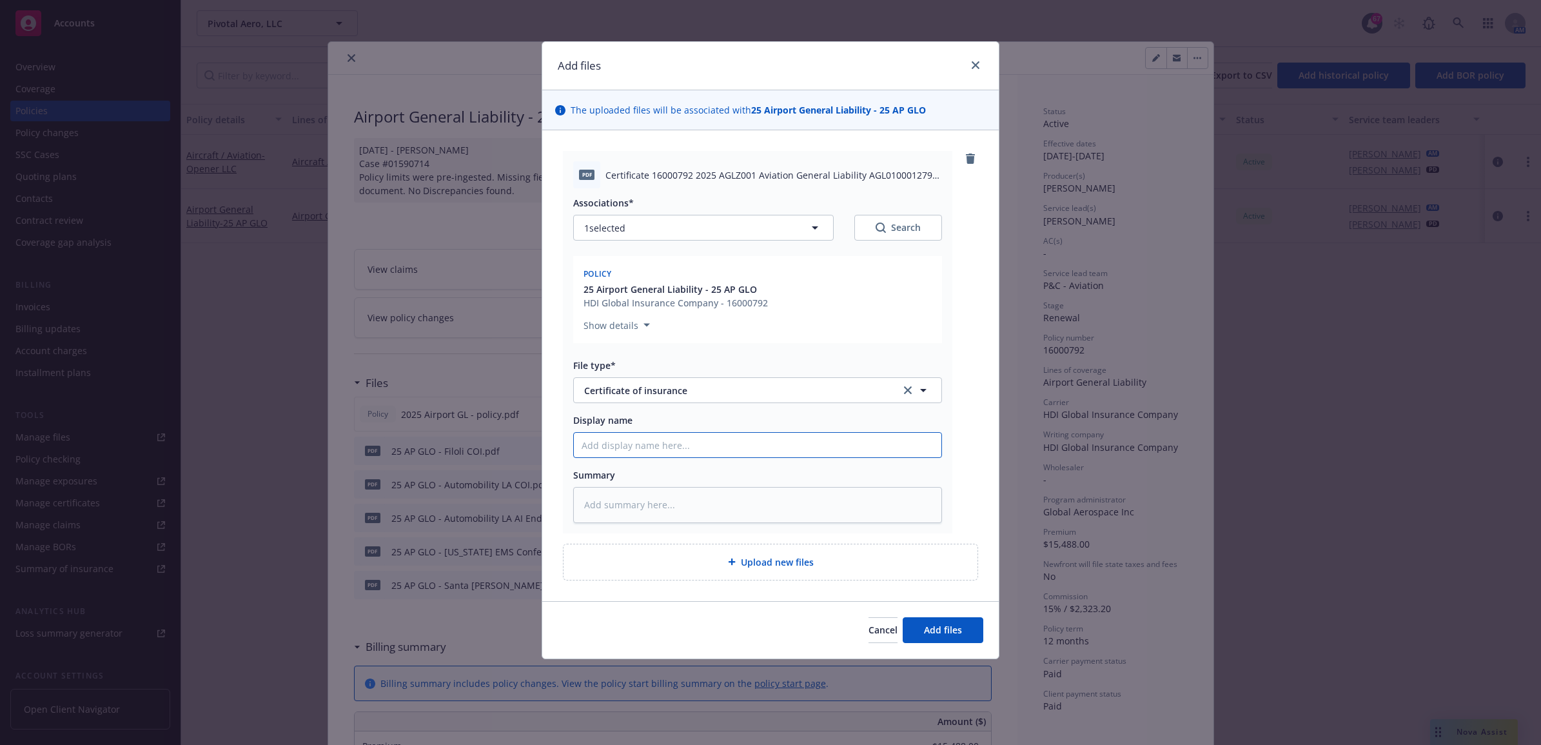
drag, startPoint x: 635, startPoint y: 450, endPoint x: 624, endPoint y: 442, distance: 14.0
click at [624, 442] on input "Display name" at bounding box center [758, 445] width 368 height 25
drag, startPoint x: 745, startPoint y: 442, endPoint x: 535, endPoint y: 444, distance: 209.6
click at [535, 444] on div "Add files The uploaded files will be associated with 25 Airport General Liabili…" at bounding box center [770, 372] width 1541 height 745
paste textarea "25 AP GLO - Roger L Armstong COI"
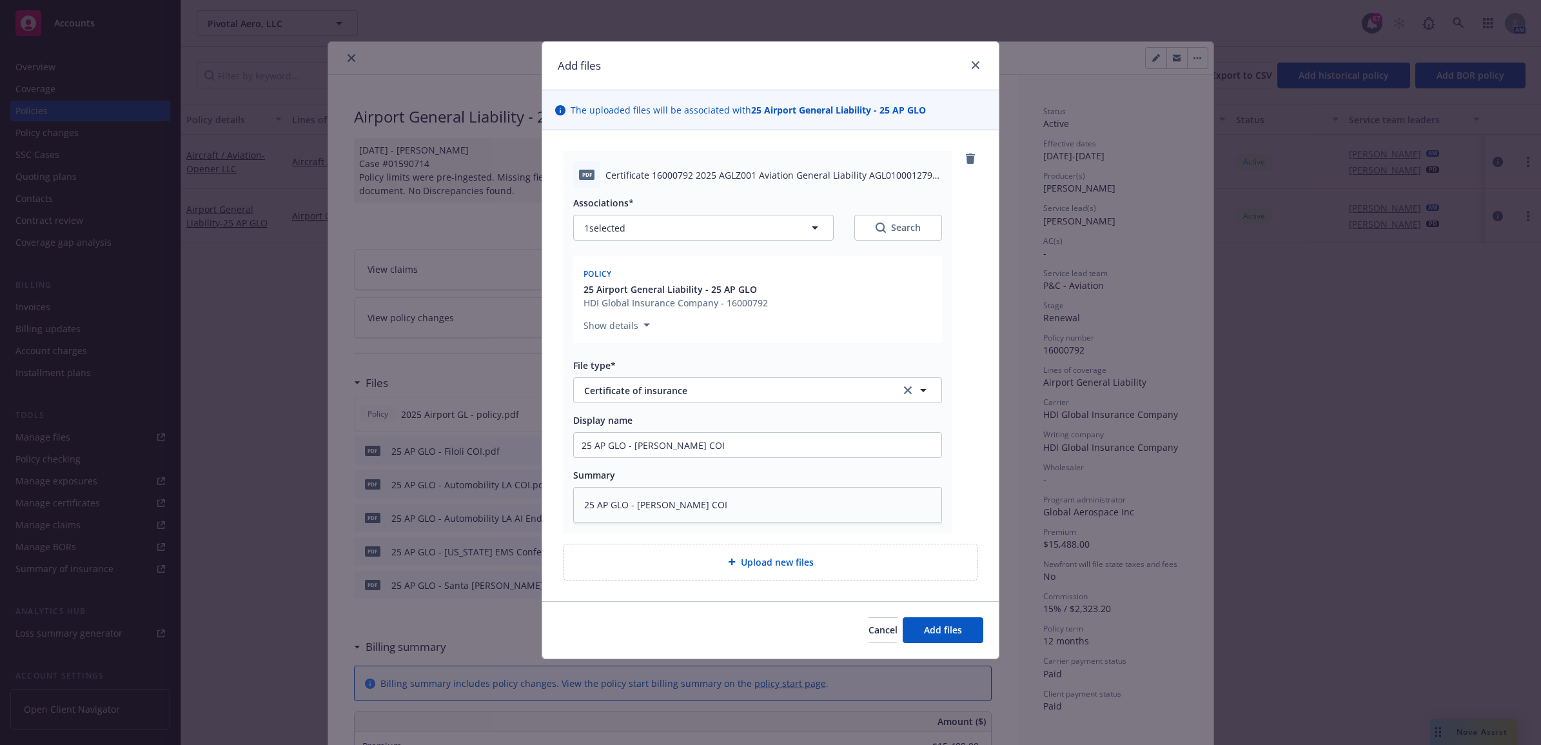
click at [777, 562] on span "Upload new files" at bounding box center [777, 562] width 73 height 14
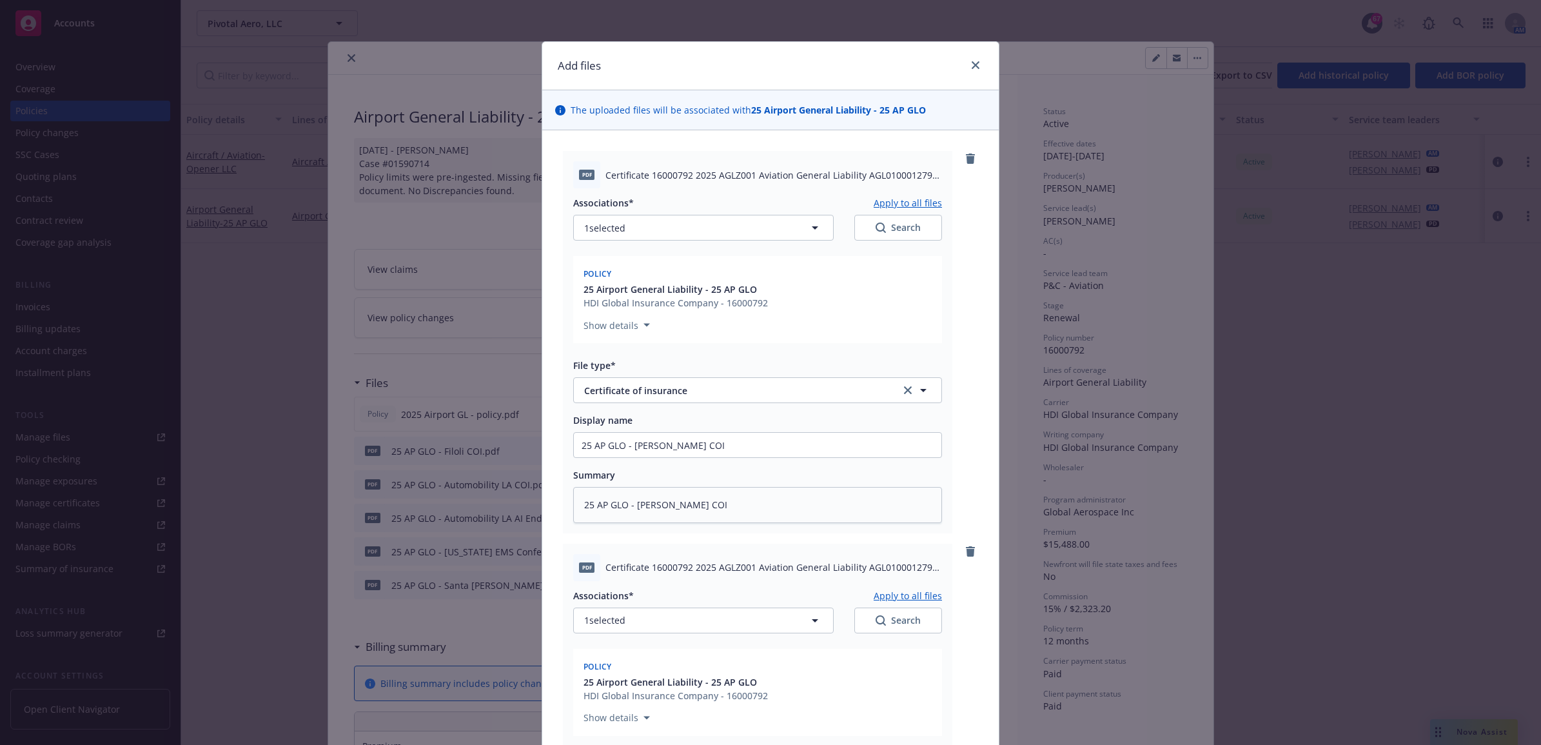
scroll to position [348, 0]
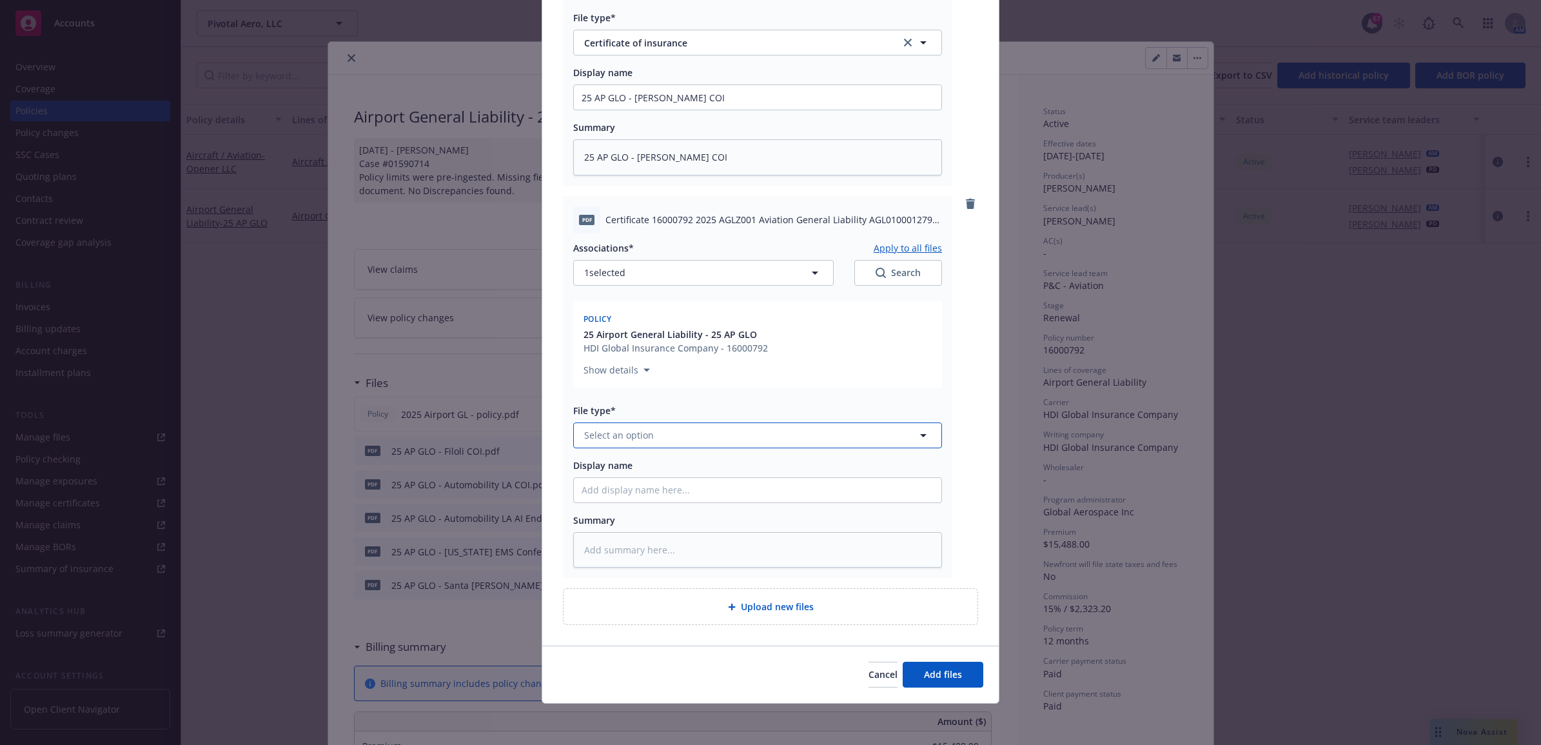
click at [678, 439] on button "Select an option" at bounding box center [757, 435] width 369 height 26
click at [690, 646] on div "Certificate of insurance" at bounding box center [758, 641] width 352 height 19
paste input "25 AP GLO - Roger L Armstong COI"
drag, startPoint x: 700, startPoint y: 491, endPoint x: 630, endPoint y: 491, distance: 70.3
click at [630, 491] on input "25 AP GLO - Roger L Armstong COI" at bounding box center [758, 490] width 368 height 25
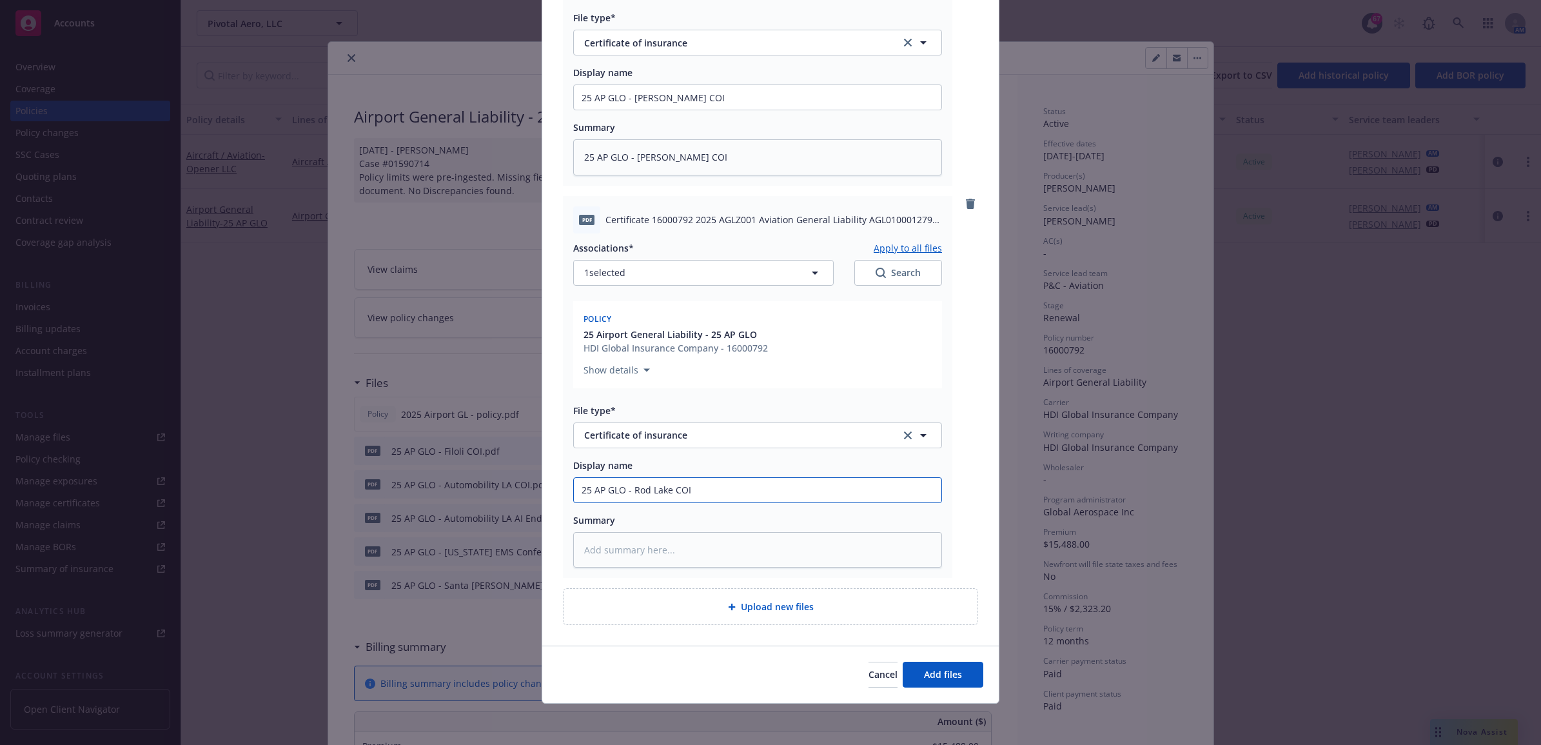
drag, startPoint x: 688, startPoint y: 491, endPoint x: 575, endPoint y: 488, distance: 112.9
click at [575, 488] on input "25 AP GLO - Rod Lake COI" at bounding box center [758, 490] width 368 height 25
paste textarea "25 AP GLO - Rod Lake COI"
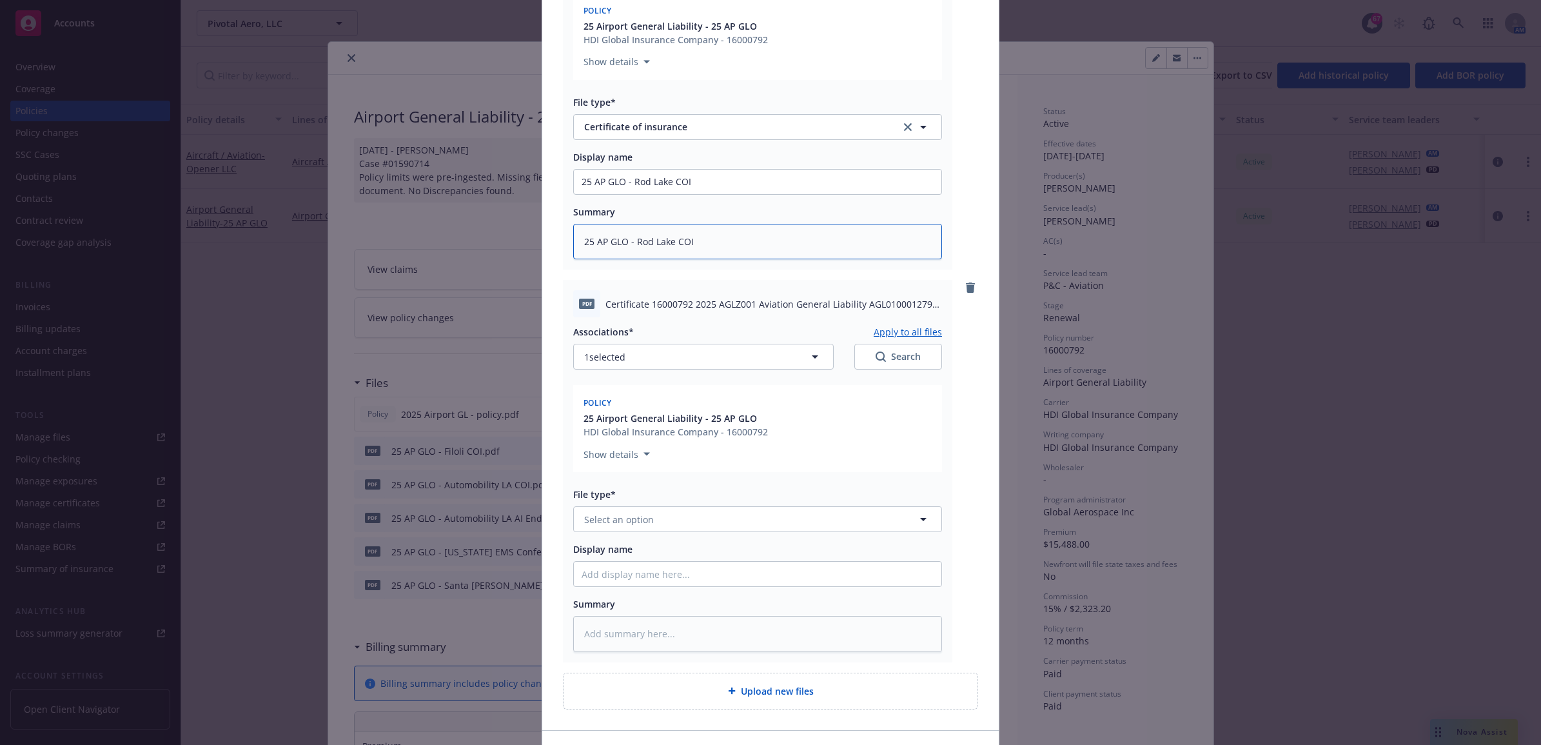
scroll to position [740, 0]
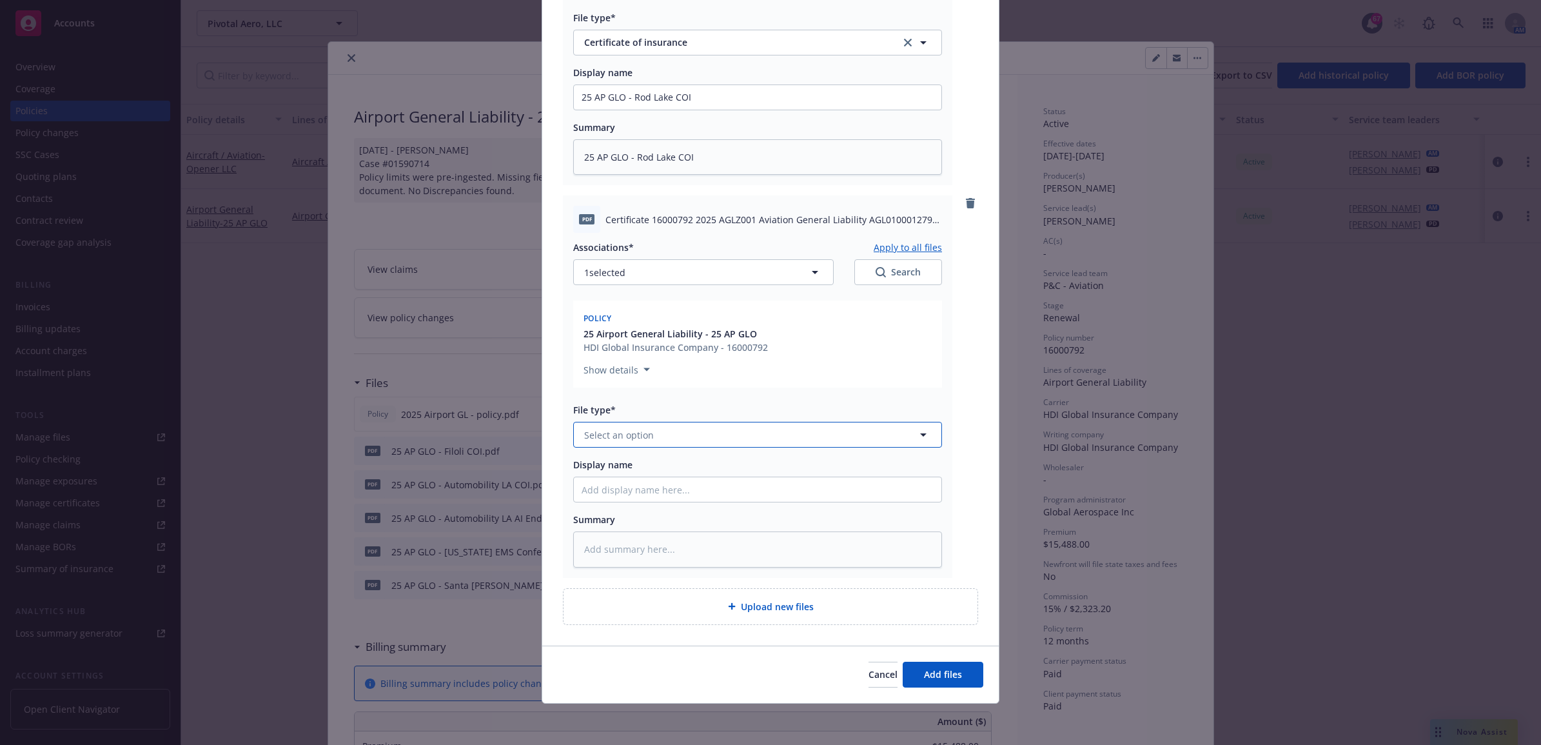
click at [646, 429] on span "Select an option" at bounding box center [619, 435] width 70 height 14
click at [673, 643] on span "Certificate of insurance" at bounding box center [638, 642] width 103 height 14
paste input "25 AP GLO - Rod Lake COI"
drag, startPoint x: 666, startPoint y: 489, endPoint x: 630, endPoint y: 493, distance: 35.8
click at [630, 493] on input "25 AP GLO - Rod Lake COI" at bounding box center [758, 489] width 368 height 25
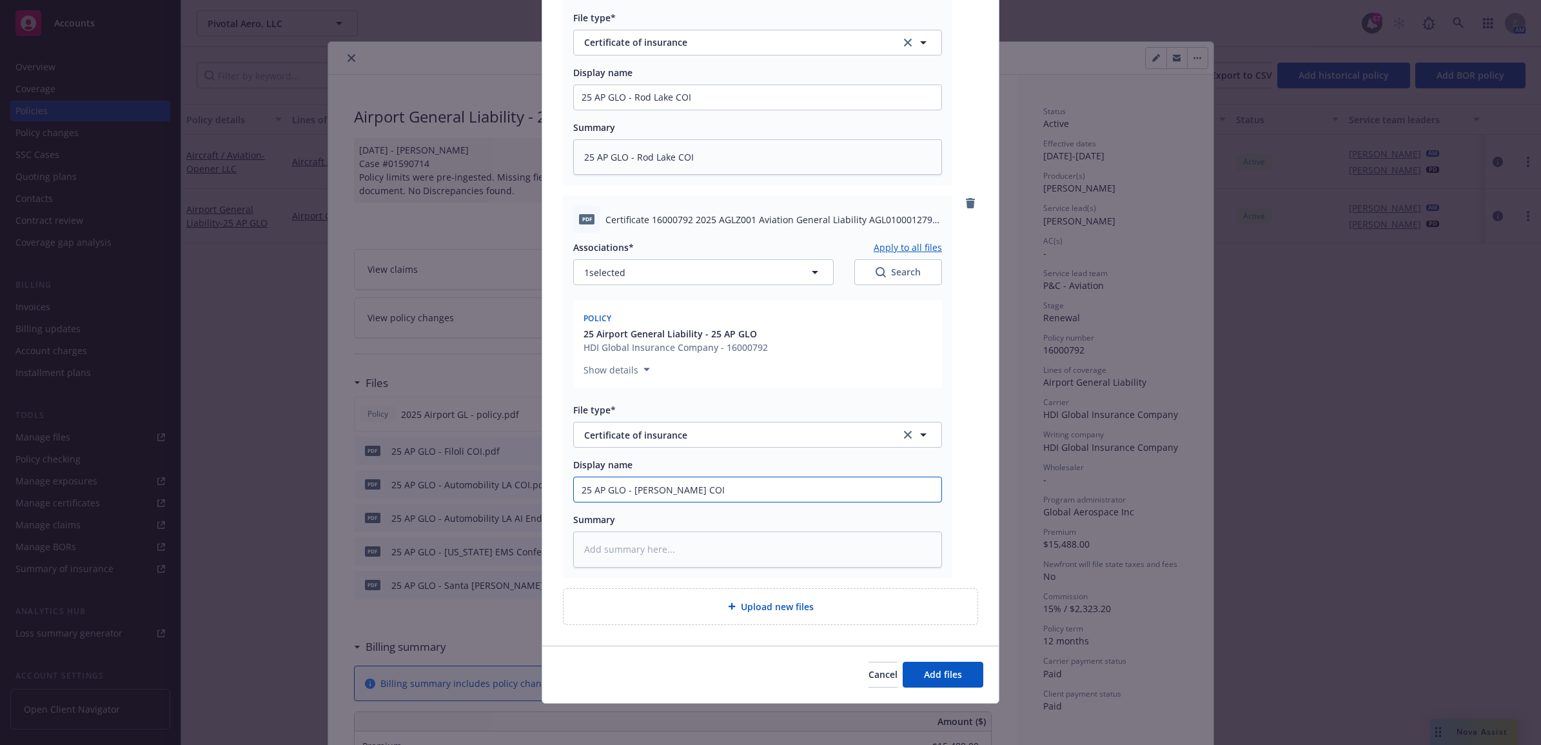
drag, startPoint x: 658, startPoint y: 492, endPoint x: 427, endPoint y: 492, distance: 230.9
click at [428, 492] on div "Add files The uploaded files will be associated with 25 Airport General Liabili…" at bounding box center [770, 372] width 1541 height 745
paste textarea "25 AP GLO - Timothy Hoctor COI"
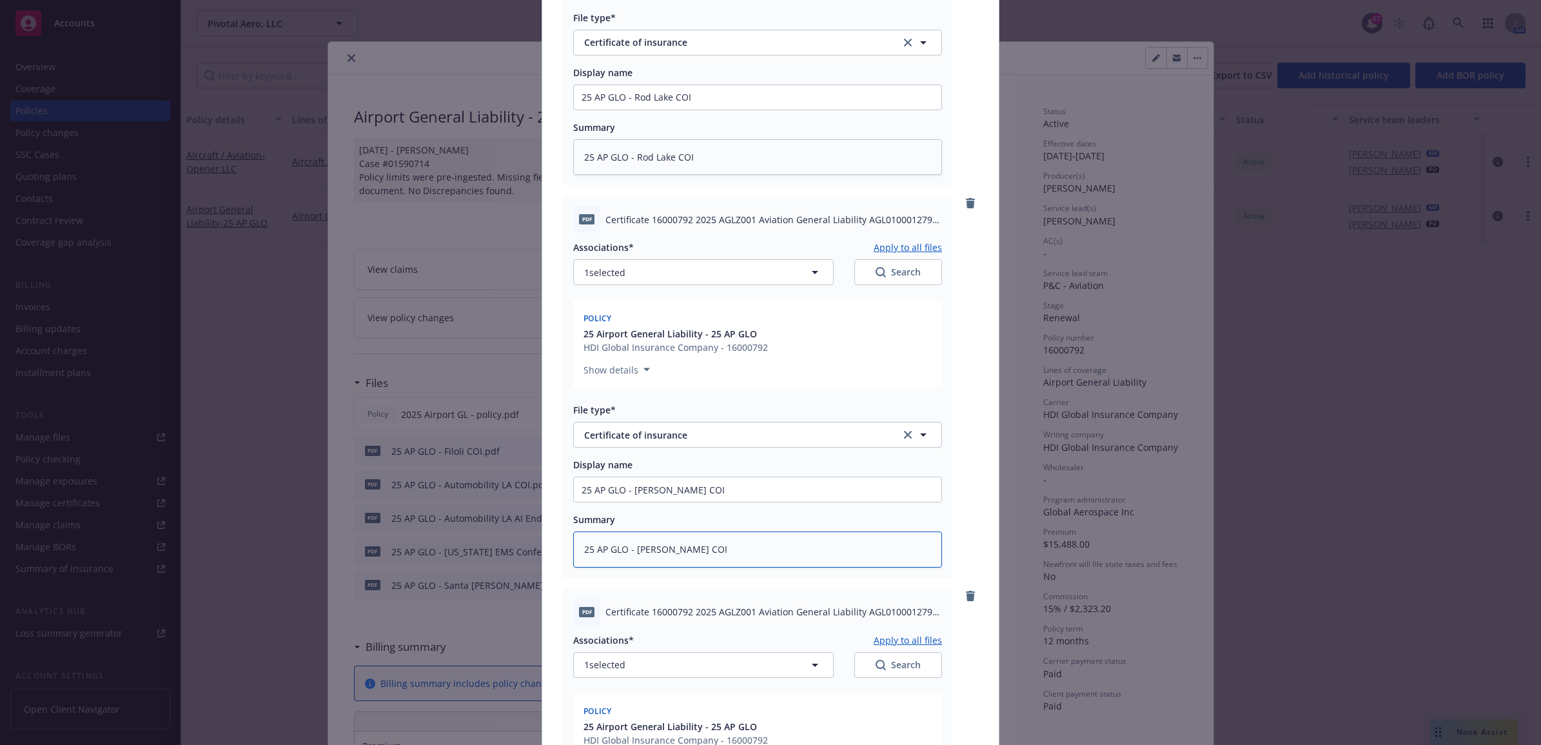
scroll to position [1133, 0]
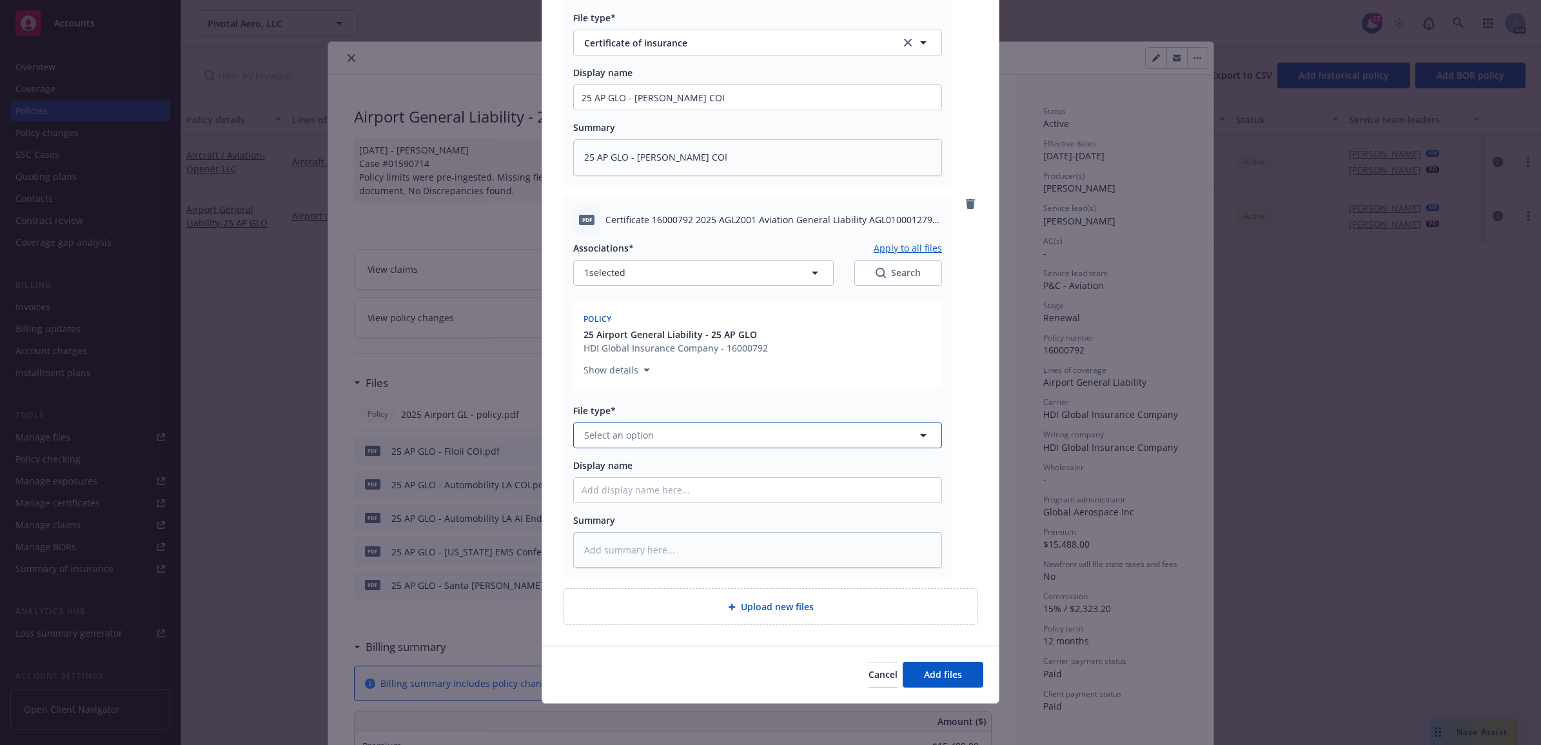
click at [636, 426] on button "Select an option" at bounding box center [757, 435] width 369 height 26
click at [669, 640] on span "Certificate of insurance" at bounding box center [638, 642] width 103 height 14
click at [657, 485] on input "Display name" at bounding box center [758, 490] width 368 height 25
paste input "25 AP GLO - Timothy Hoctor COI"
drag, startPoint x: 692, startPoint y: 489, endPoint x: 630, endPoint y: 485, distance: 62.0
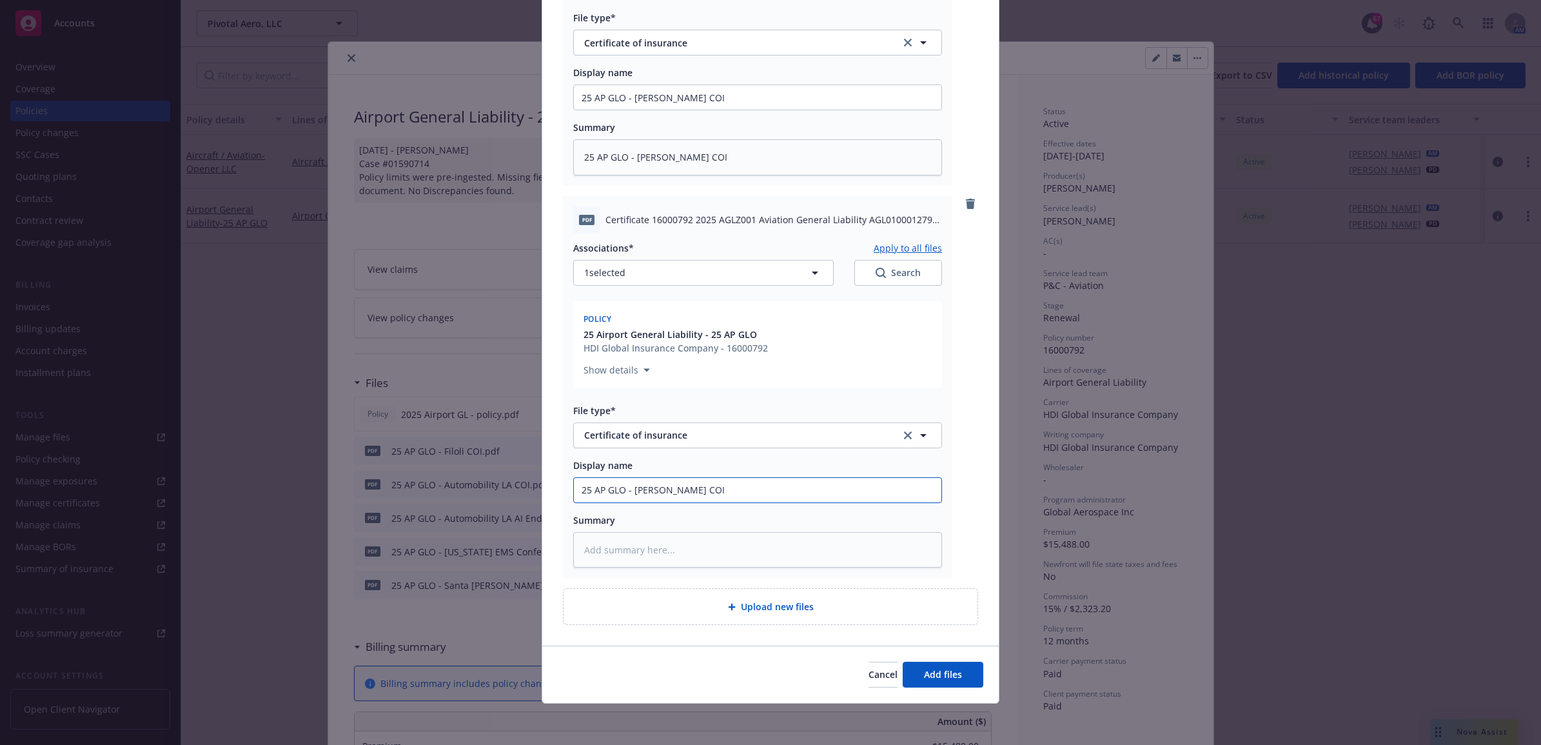
click at [630, 485] on input "25 AP GLO - Timothy Hoctor COI" at bounding box center [758, 490] width 368 height 25
drag, startPoint x: 784, startPoint y: 492, endPoint x: 566, endPoint y: 511, distance: 218.2
click at [455, 511] on div "Add files The uploaded files will be associated with 25 Airport General Liabili…" at bounding box center [770, 372] width 1541 height 745
paste textarea "25 AP GLO - Kevin Costner COI"
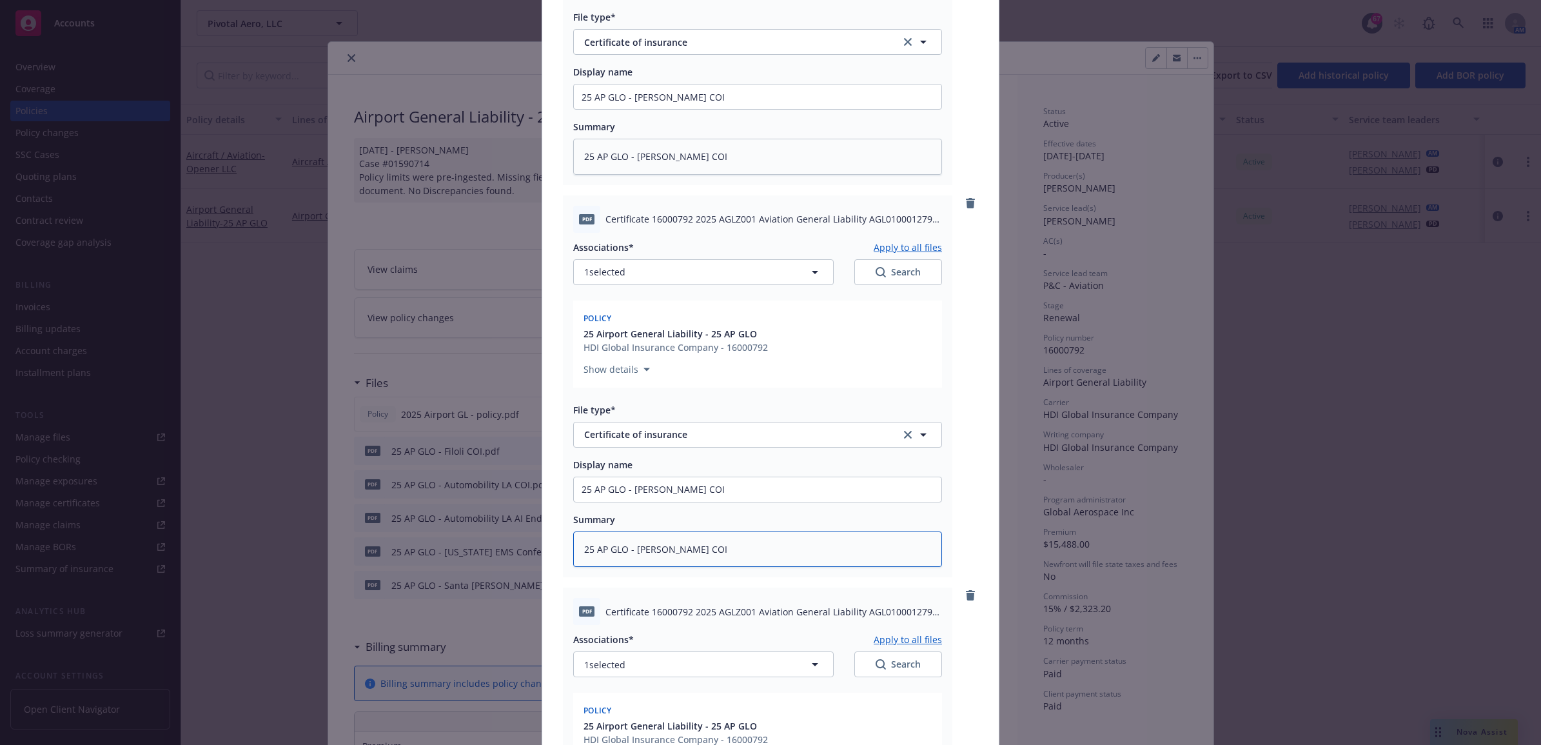
scroll to position [1525, 0]
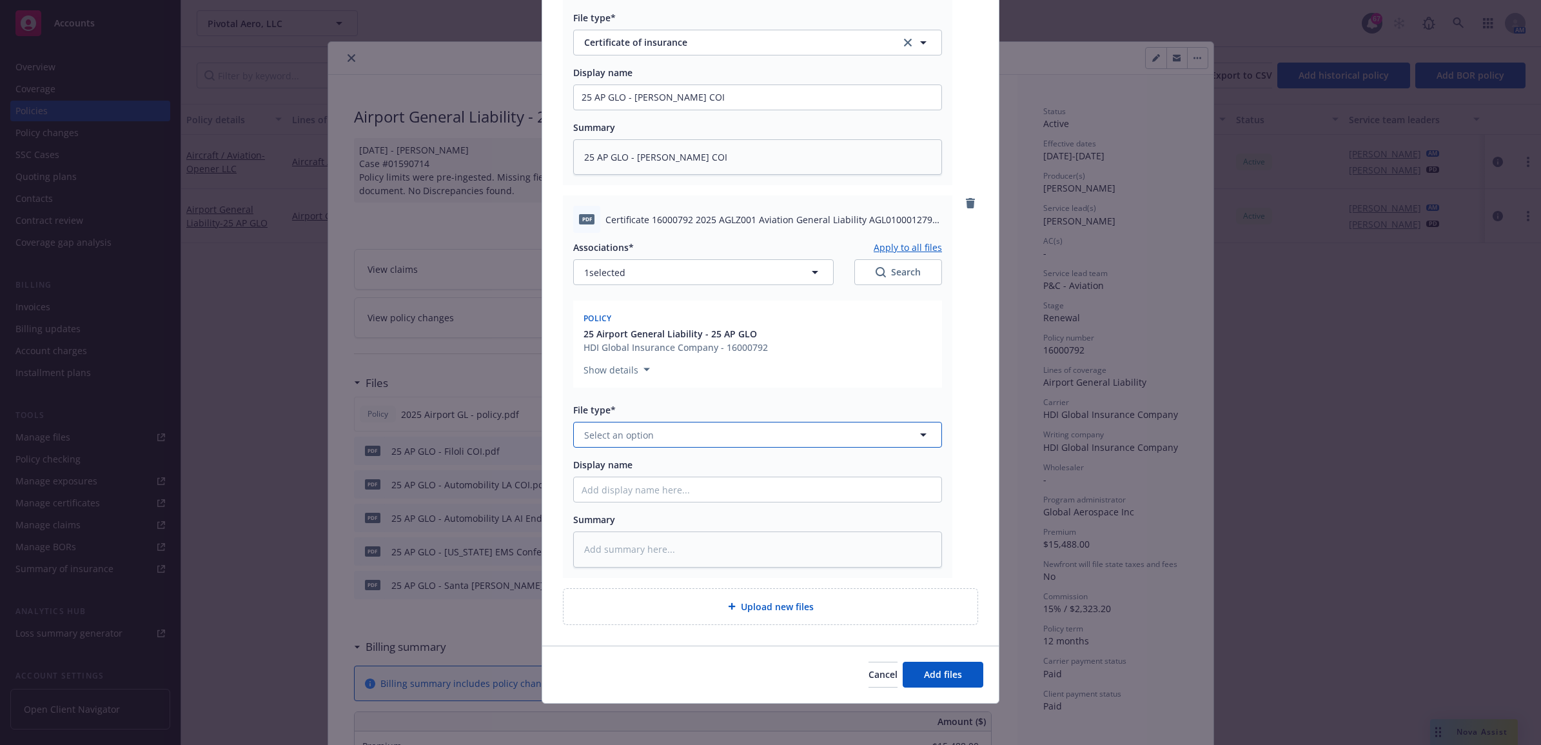
click at [671, 428] on button "Select an option" at bounding box center [757, 435] width 369 height 26
click at [719, 642] on div "Certificate of insurance" at bounding box center [758, 641] width 352 height 19
paste input "25 AP GLO - Kevin Costner COI"
click at [661, 488] on input "25 AP GLO - Kevin Costner COI" at bounding box center [758, 489] width 368 height 25
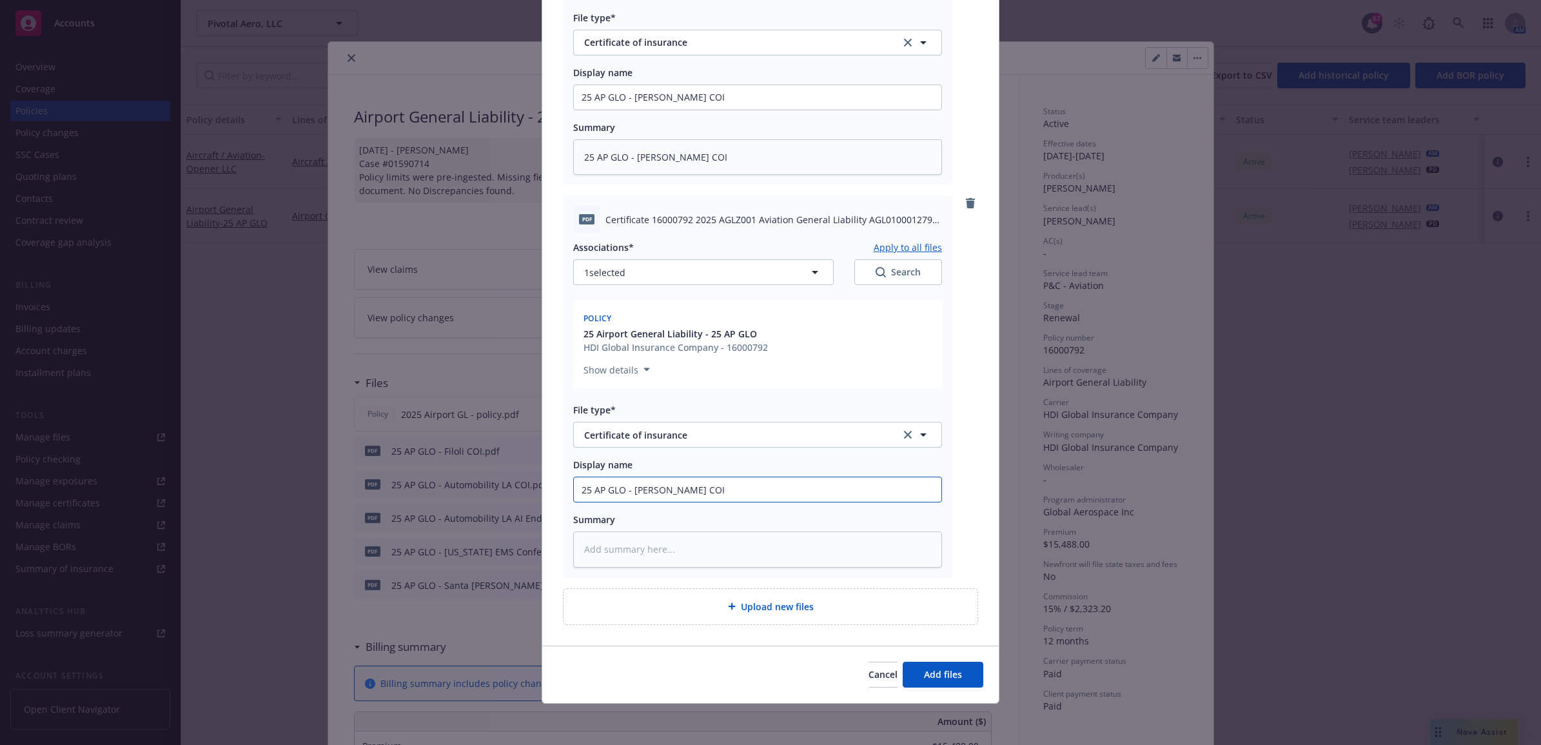
click at [661, 488] on input "25 AP GLO - Kevin Costner COI" at bounding box center [758, 489] width 368 height 25
click at [692, 488] on input "25 AP GLO - Kevin Costner COI" at bounding box center [758, 489] width 368 height 25
drag, startPoint x: 686, startPoint y: 489, endPoint x: 630, endPoint y: 495, distance: 55.8
click at [630, 495] on input "25 AP GLO - Kevin Costner COI" at bounding box center [758, 489] width 368 height 25
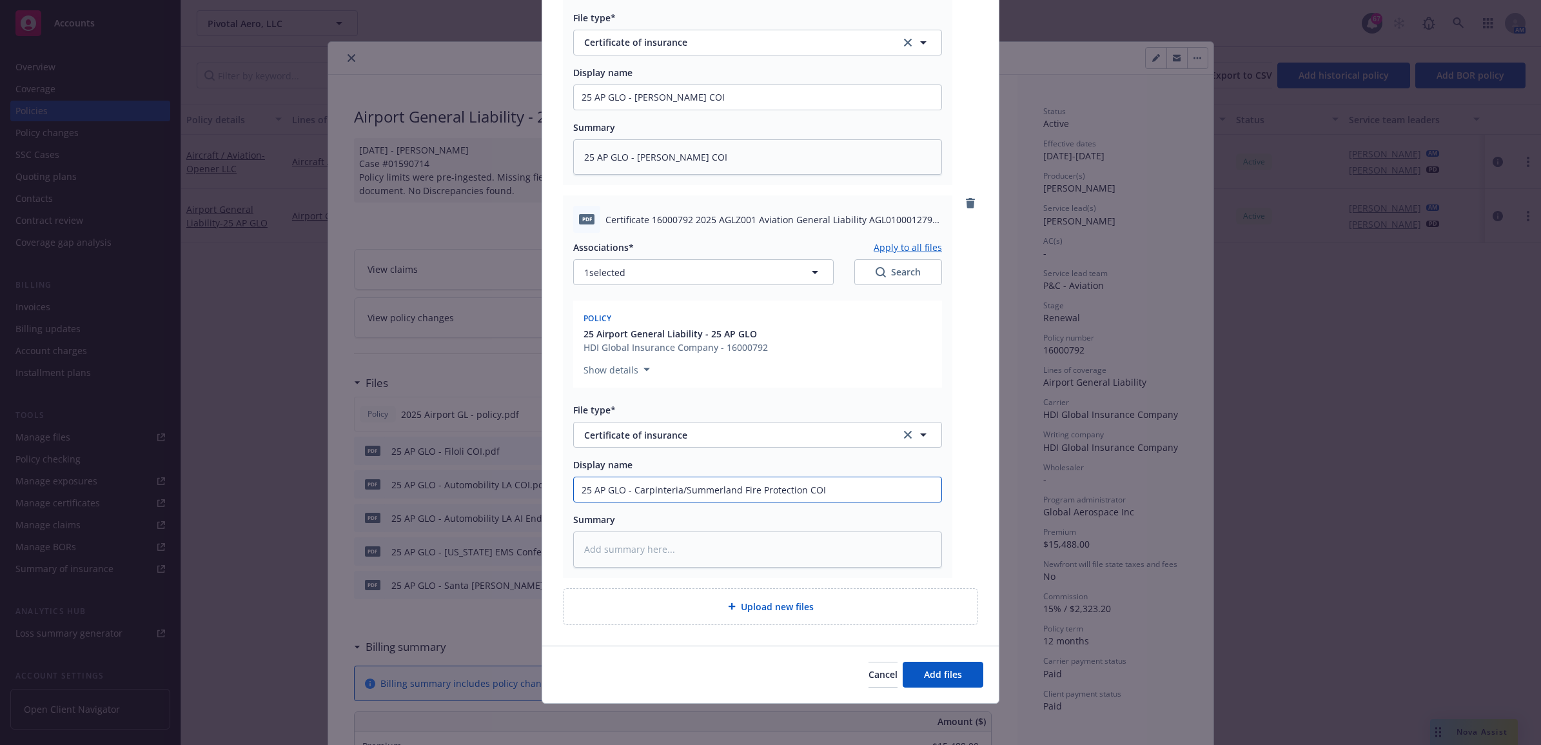
drag, startPoint x: 847, startPoint y: 491, endPoint x: 477, endPoint y: 491, distance: 369.6
click at [477, 491] on div "Add files The uploaded files will be associated with 25 Airport General Liabili…" at bounding box center [770, 372] width 1541 height 745
paste textarea "25 AP GLO - Carpinteria/Summerland Fire Protection COI"
click at [945, 666] on button "Add files" at bounding box center [943, 675] width 81 height 26
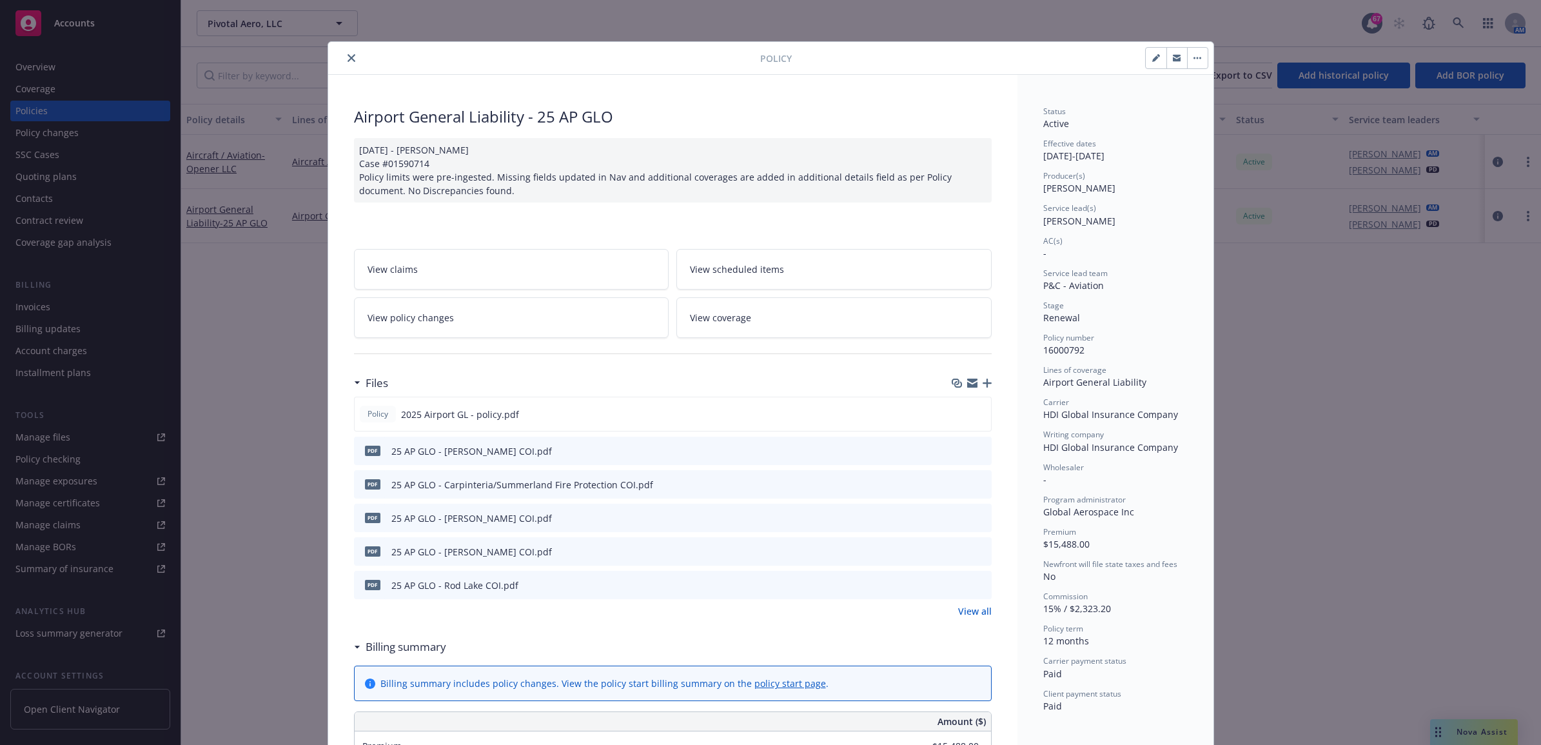
click at [355, 58] on div at bounding box center [546, 57] width 427 height 15
click at [344, 55] on button "close" at bounding box center [351, 57] width 15 height 15
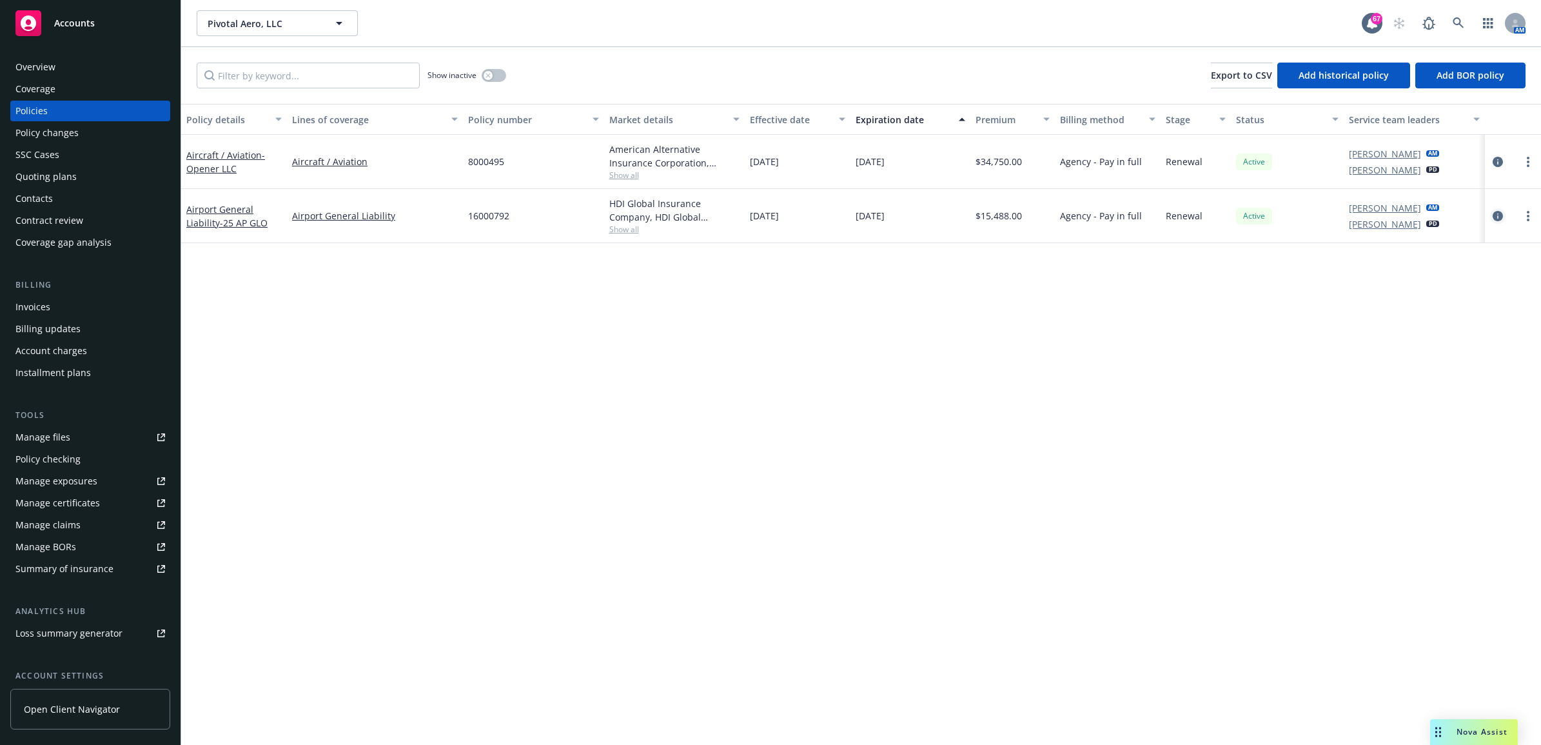
click at [1503, 216] on icon "circleInformation" at bounding box center [1498, 216] width 10 height 10
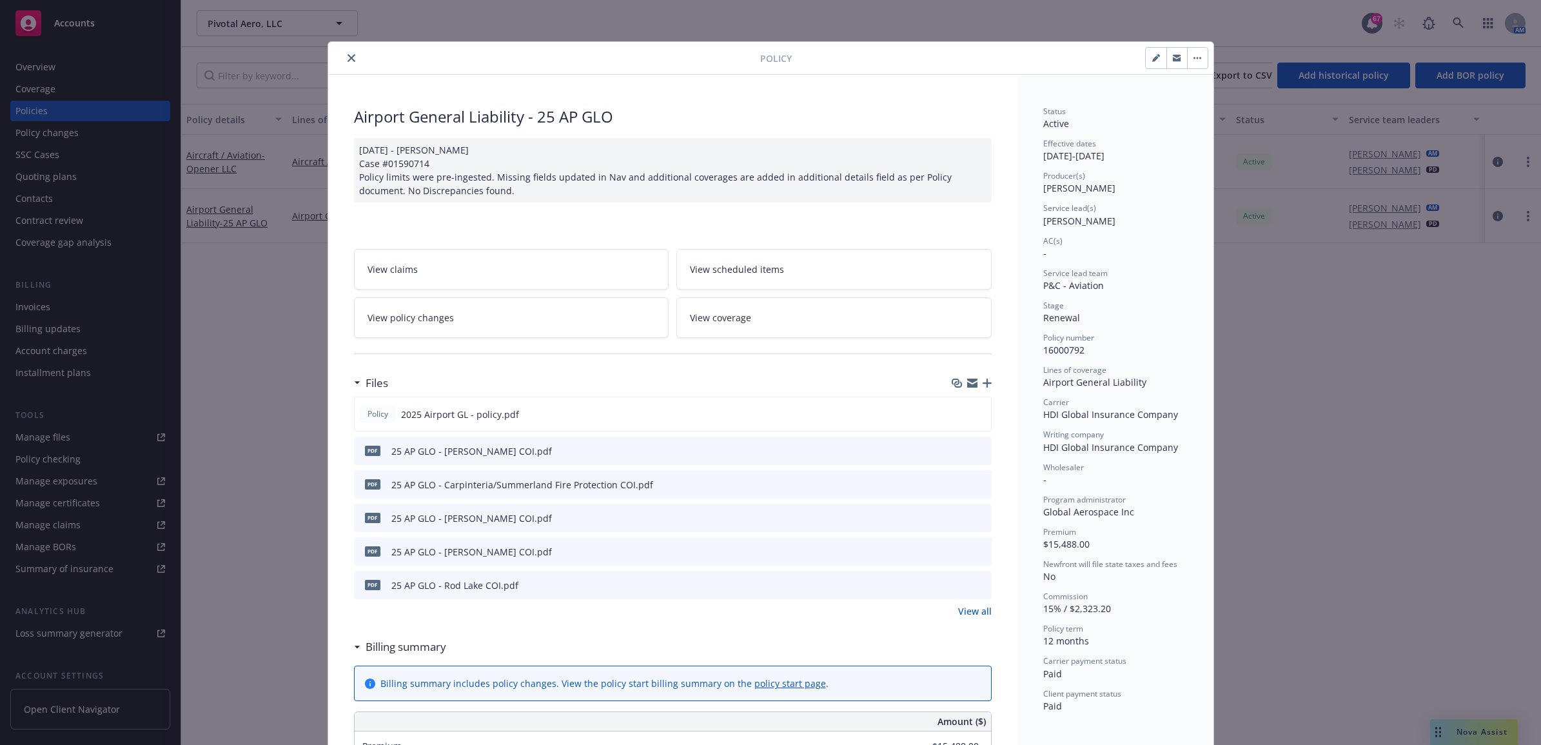
scroll to position [39, 0]
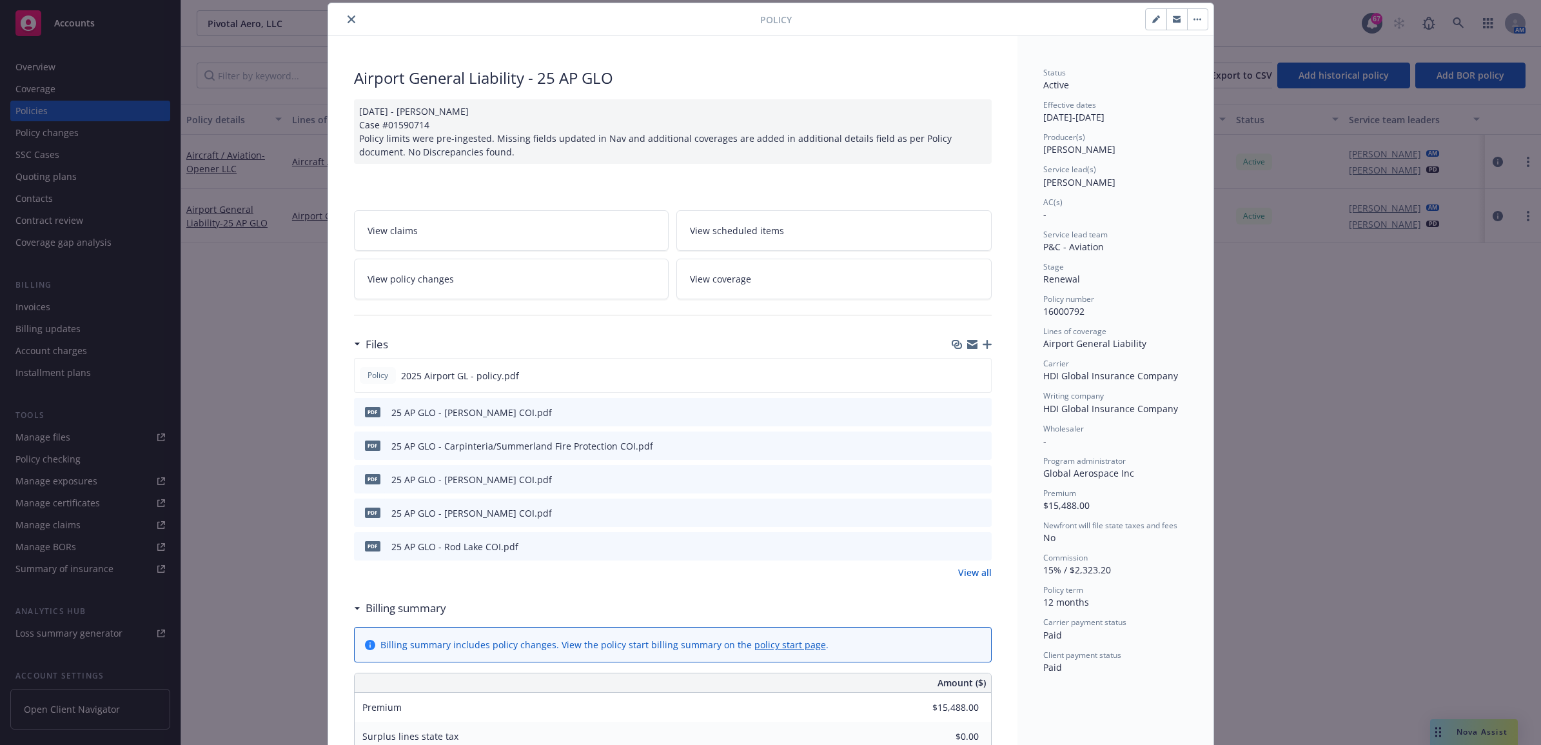
click at [959, 569] on link "View all" at bounding box center [975, 573] width 34 height 14
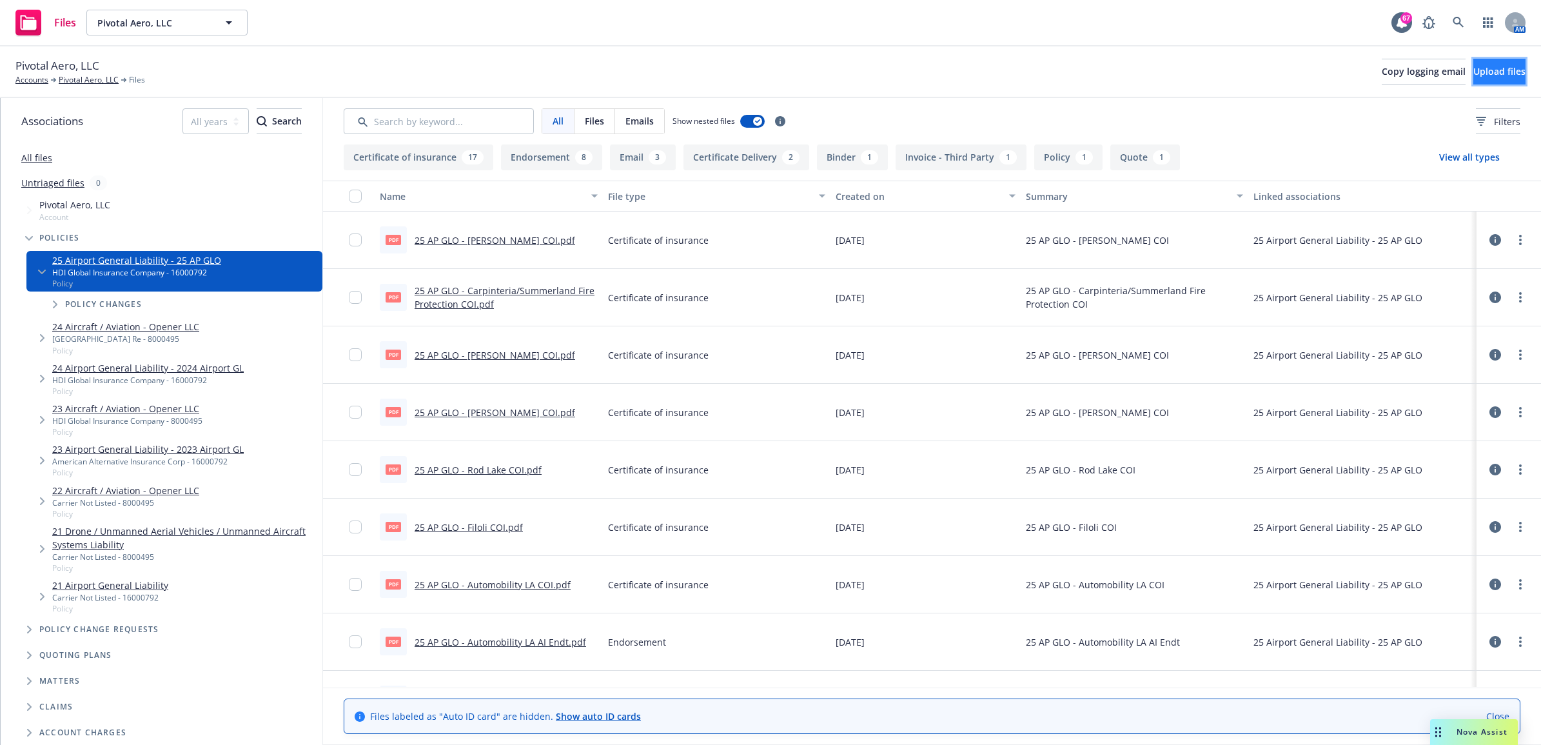
click at [1492, 77] on span "Upload files" at bounding box center [1500, 71] width 52 height 12
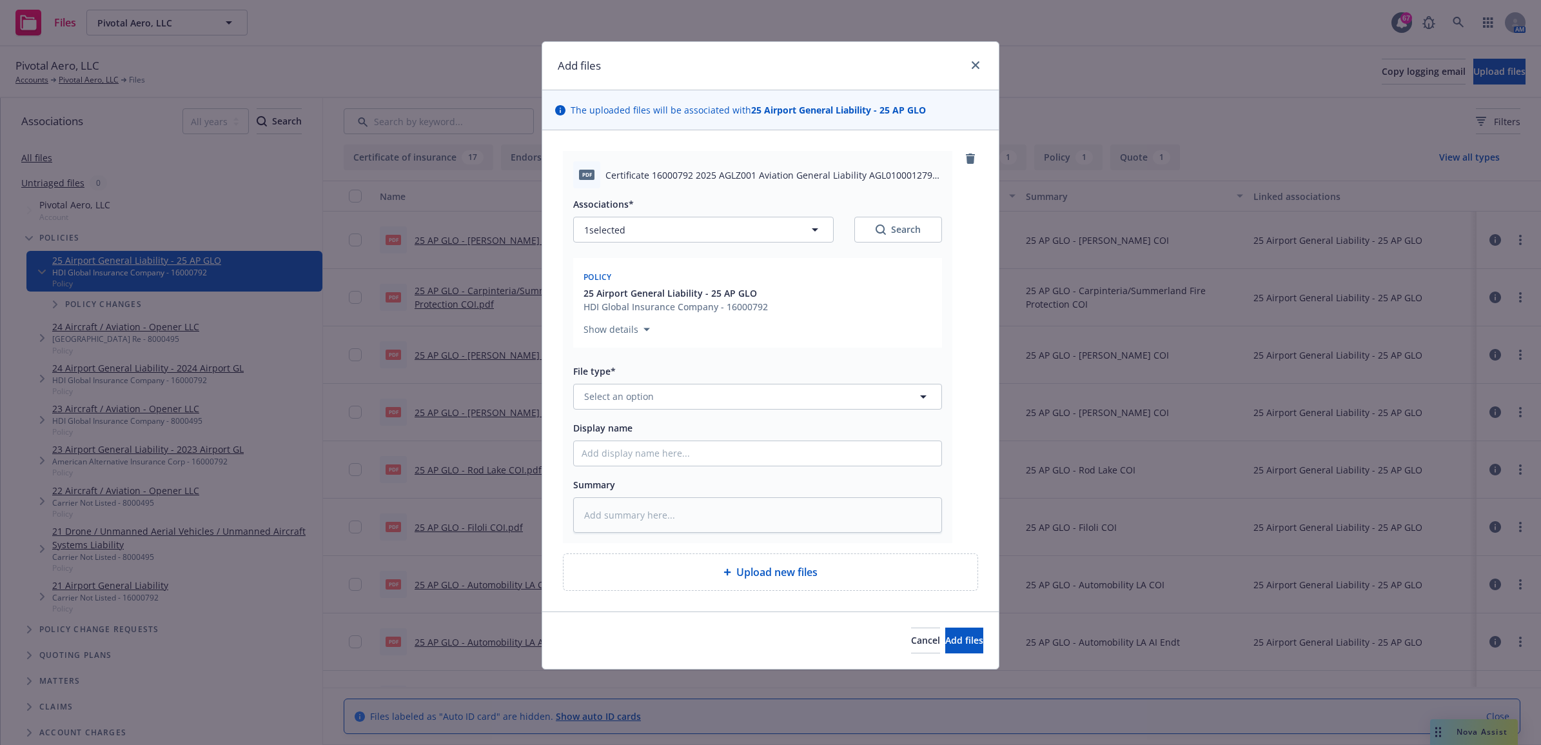
type textarea "x"
click at [661, 401] on button "Select an option" at bounding box center [757, 397] width 369 height 26
type input "cert"
click at [698, 607] on div "Certificate of insurance" at bounding box center [758, 602] width 352 height 19
paste input "25 AP GLO - Carpinteria/Summerland Fire Protection COI"
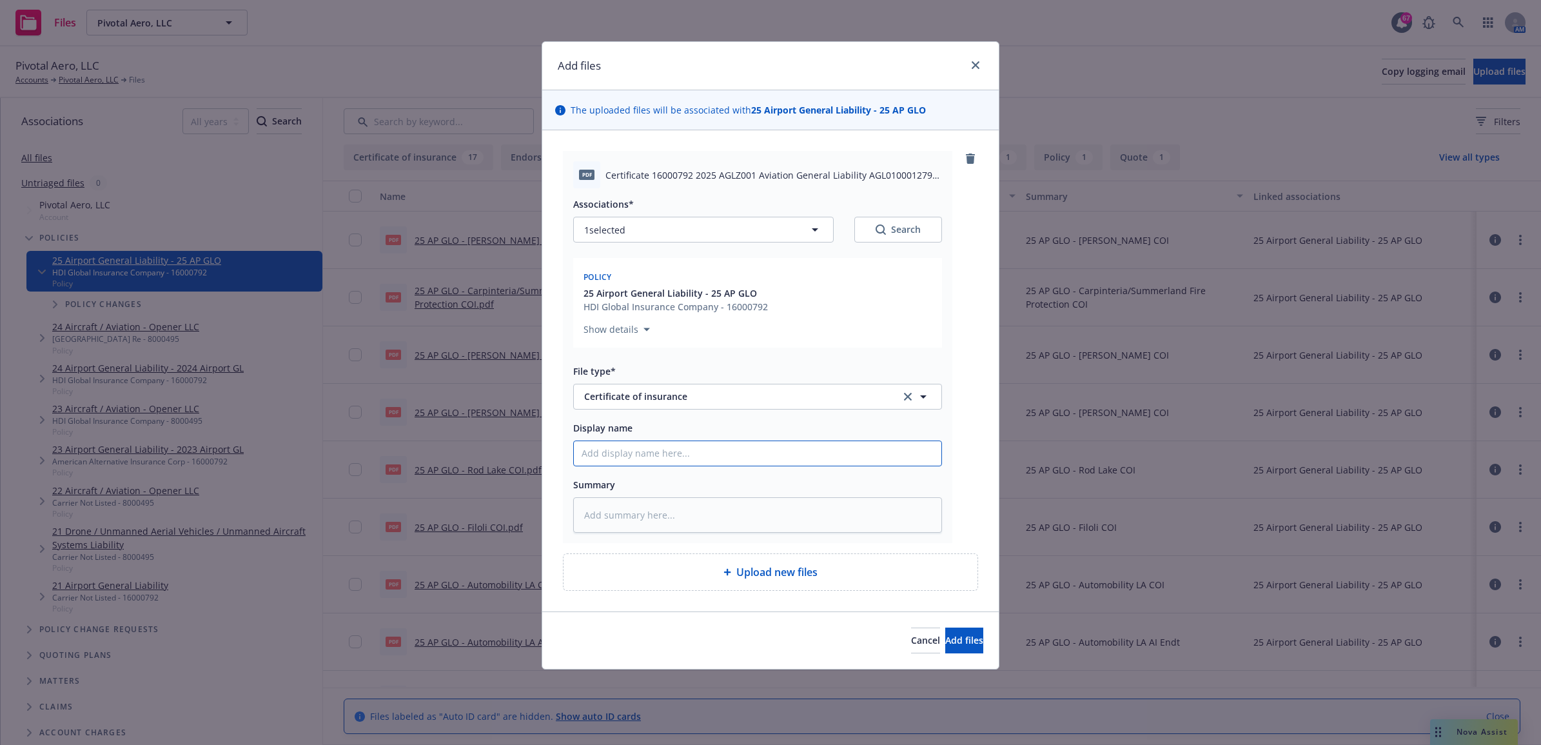
type textarea "x"
type input "25 AP GLO - Carpinteria/Summerland Fire Protection COI"
drag, startPoint x: 798, startPoint y: 455, endPoint x: 636, endPoint y: 459, distance: 162.6
click at [636, 459] on input "25 AP GLO - Carpinteria/Summerland Fire Protection COI" at bounding box center [758, 453] width 368 height 25
type textarea "x"
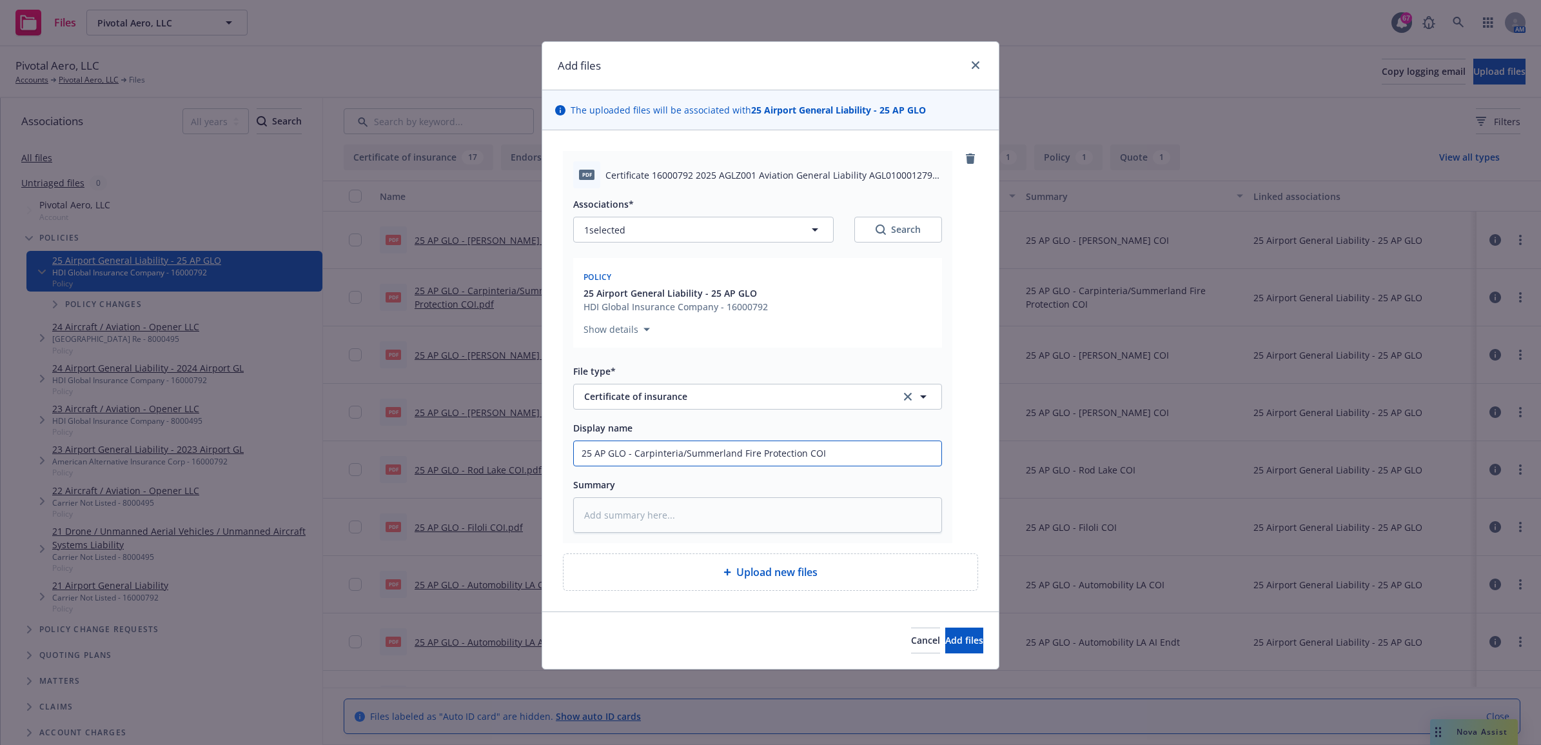
type input "25 AP GLO - Cn COI"
type textarea "x"
type input "25 AP GLO - Con COI"
type textarea "x"
type input "25 AP GLO - Coun COI"
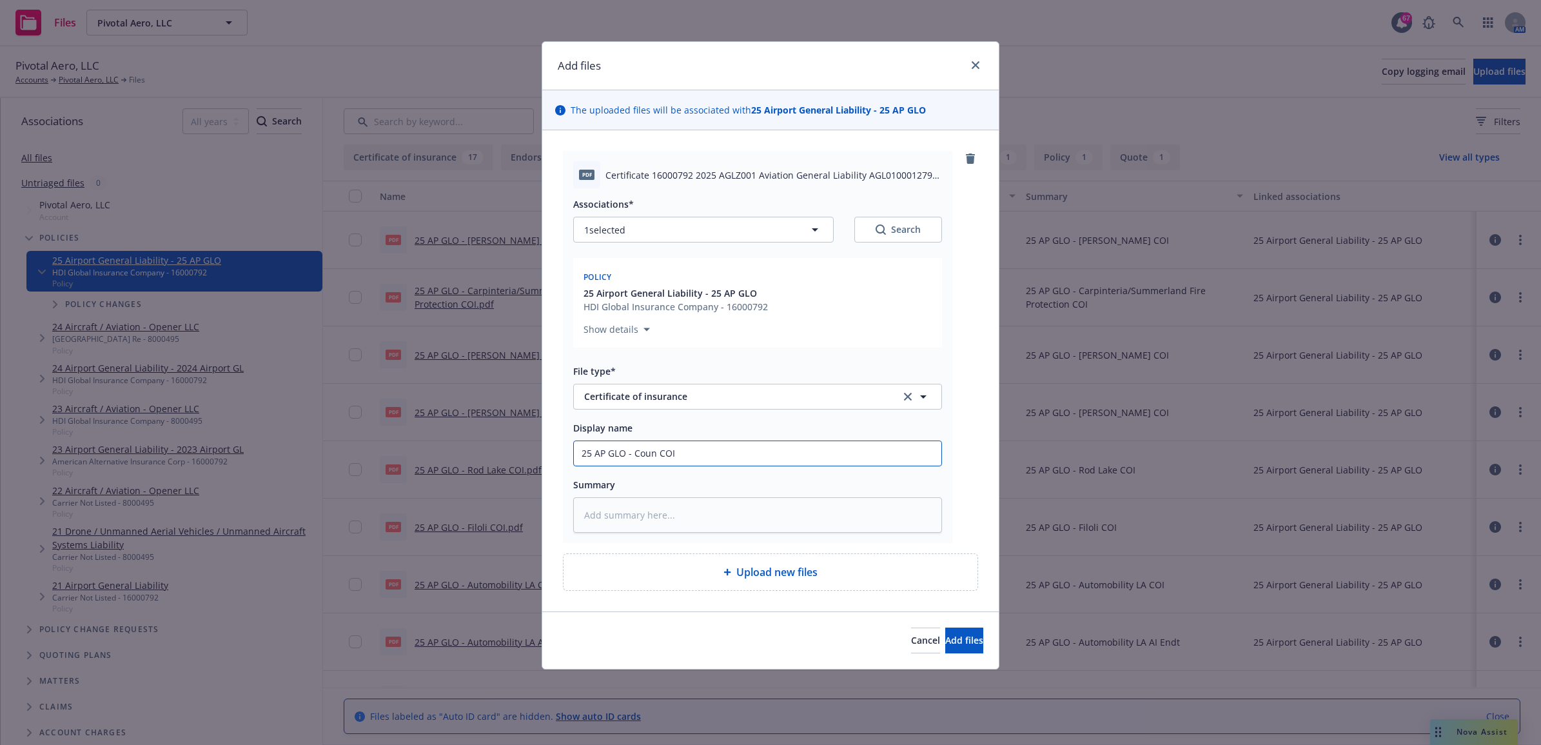
type textarea "x"
type input "25 AP GLO - Counn COI"
type textarea "x"
type input "25 AP GLO - Countn COI"
type textarea "x"
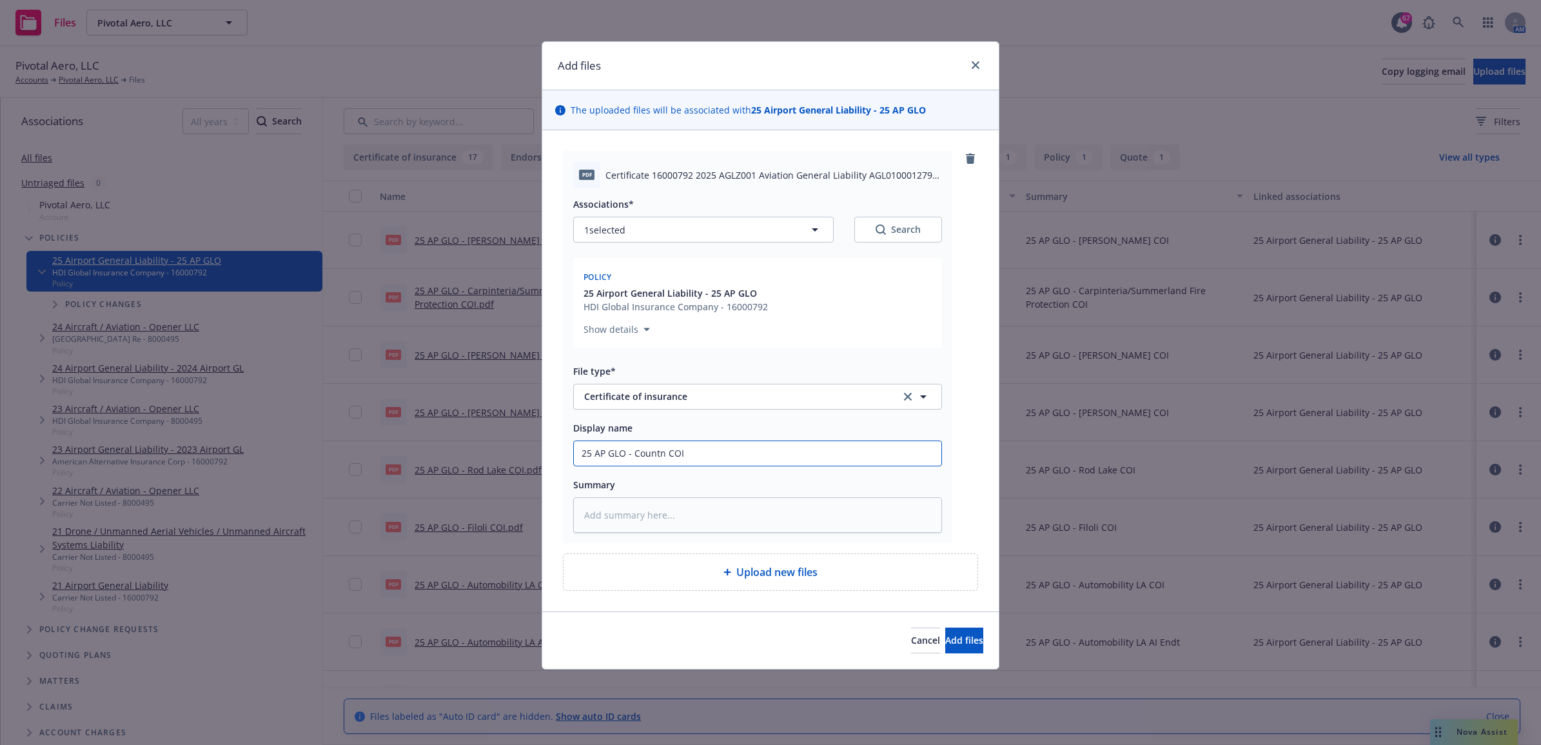
type input "25 AP GLO - Countyn COI"
type textarea "x"
type input "25 AP GLO - County n COI"
type textarea "x"
type input "25 AP GLO - County on COI"
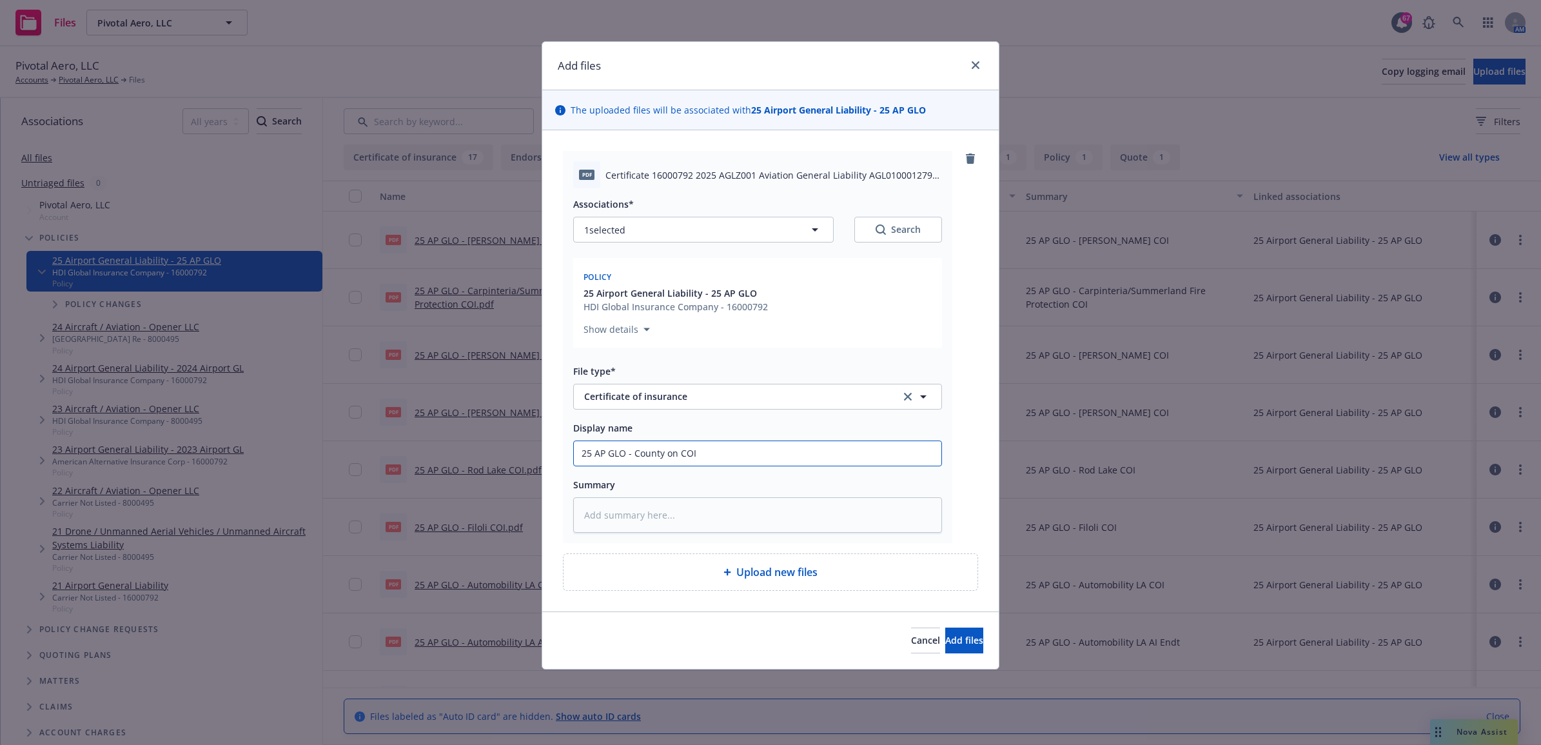
type textarea "x"
type input "25 AP GLO - County ofn COI"
type textarea "x"
type input "25 AP GLO - County of n COI"
type textarea "x"
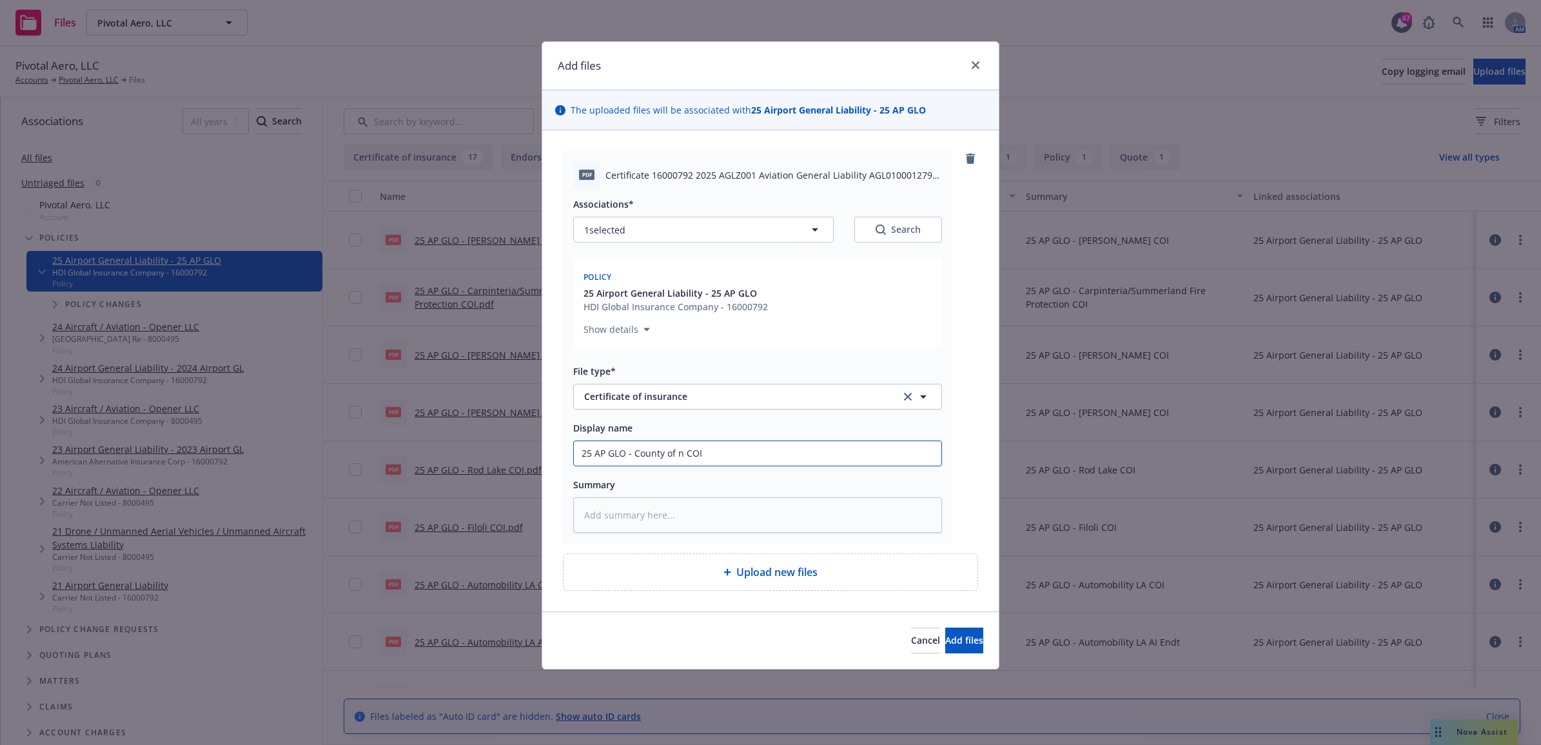
type input "25 AP GLO - County of Sn COI"
type textarea "x"
type input "25 AP GLO - County of San COI"
type textarea "x"
type input "25 AP GLO - County of Sann COI"
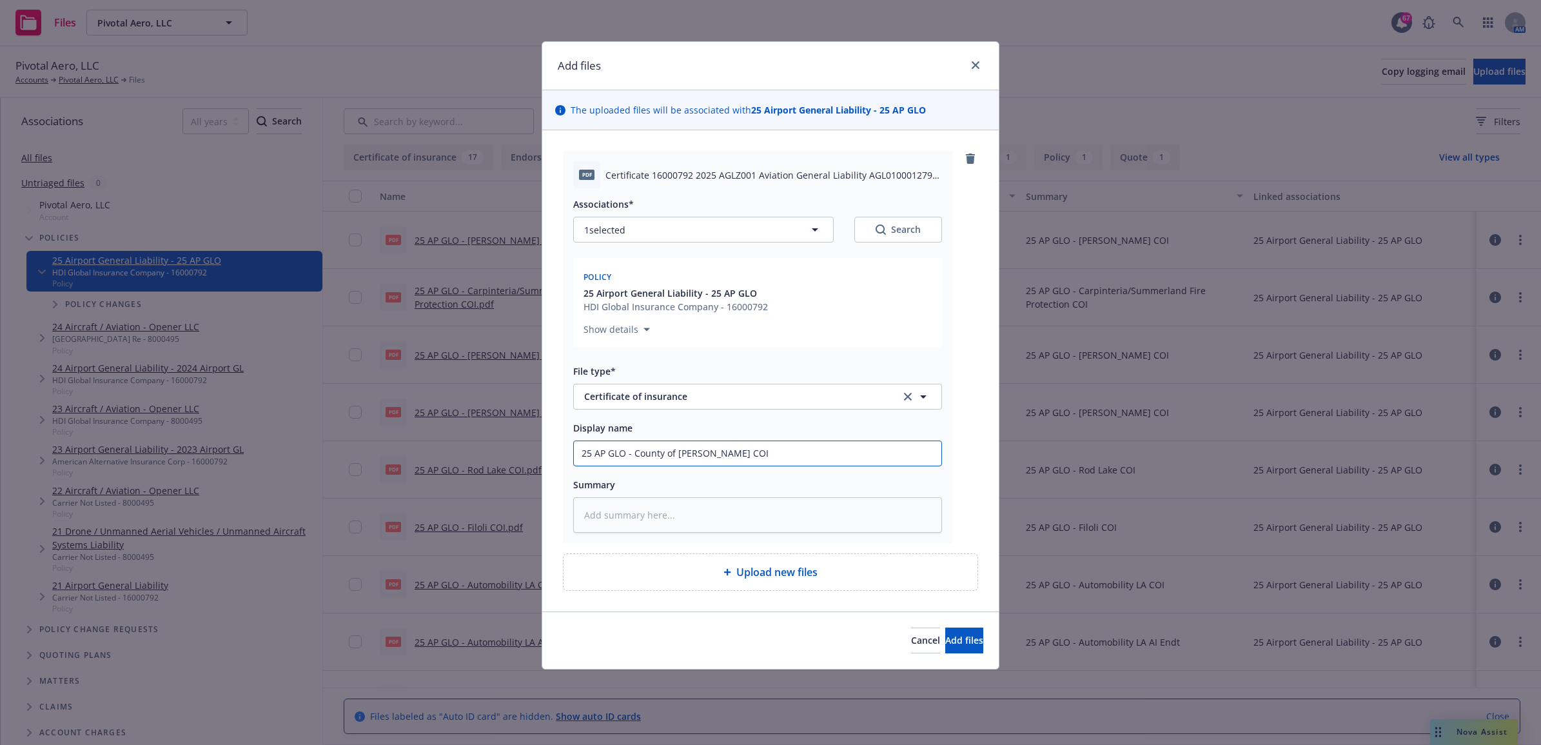
type textarea "x"
type input "25 AP GLO - County of Santn COI"
type textarea "x"
type input "25 AP GLO - County of Santan COI"
type textarea "x"
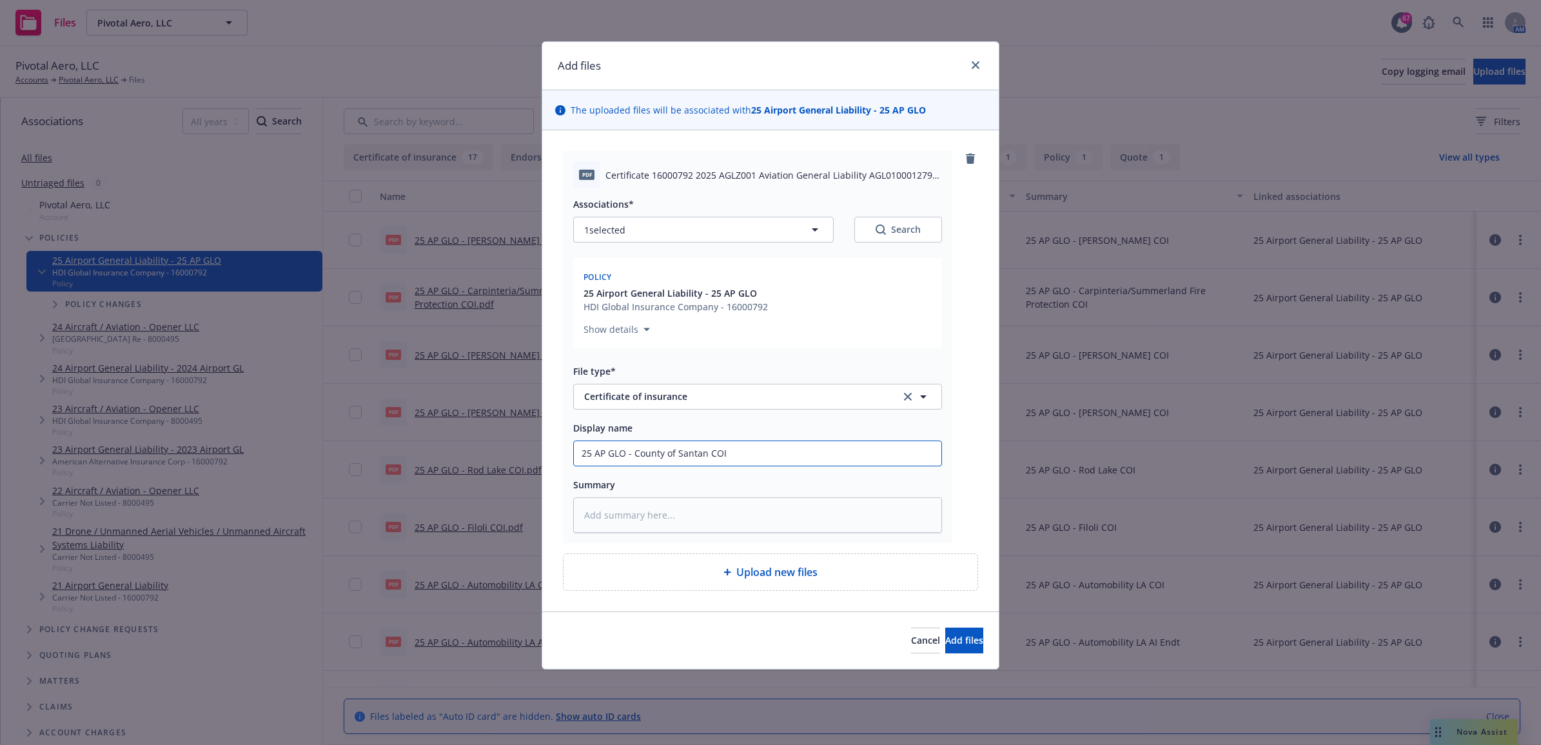
type input "25 AP GLO - County of Santa n COI"
type textarea "x"
type input "25 AP GLO - County of Santa Bn COI"
type textarea "x"
type input "25 AP GLO - County of Santa Ban COI"
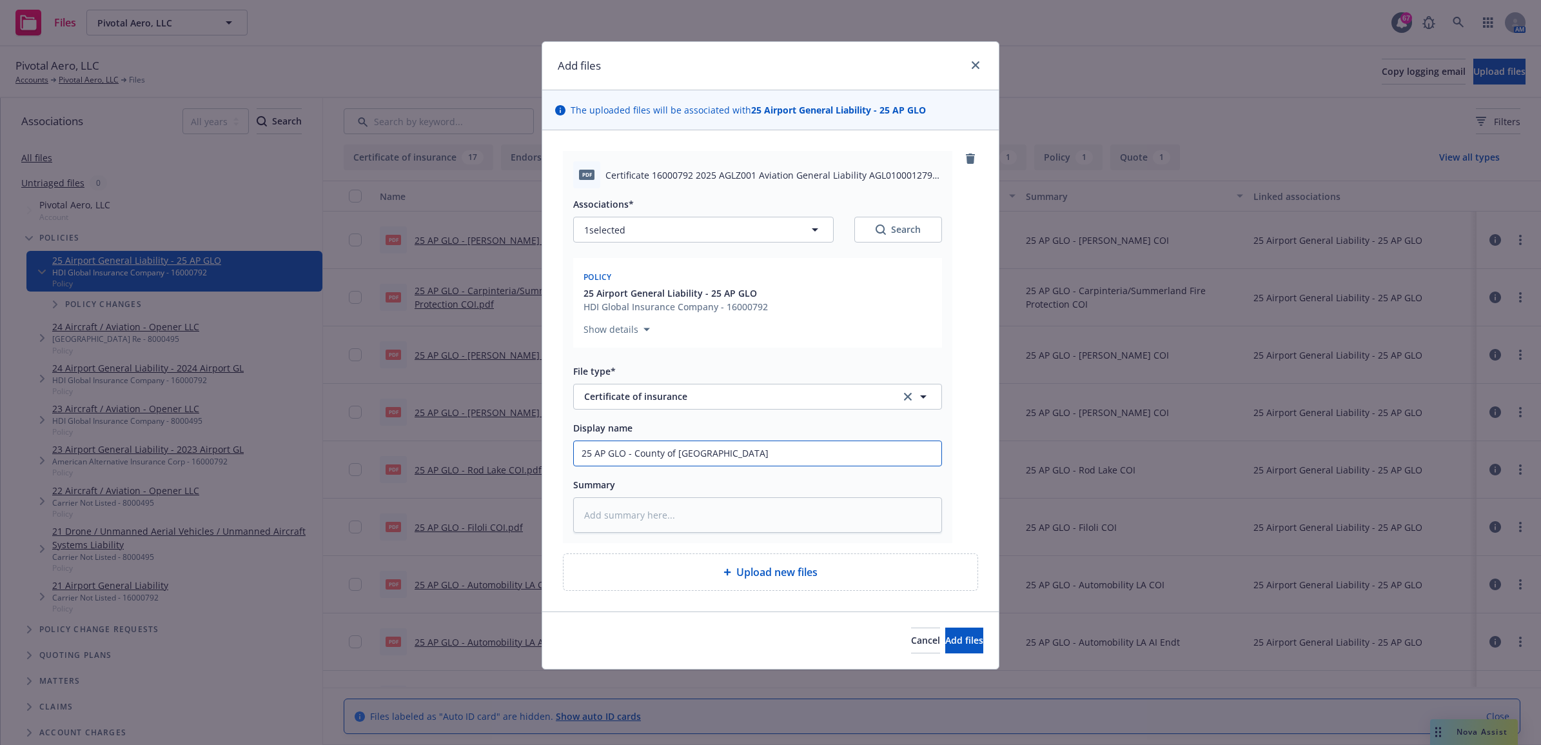
type textarea "x"
type input "25 AP GLO - County of Santa Barn COI"
type textarea "x"
type input "25 AP GLO - County of Santa Barbn COI"
type textarea "x"
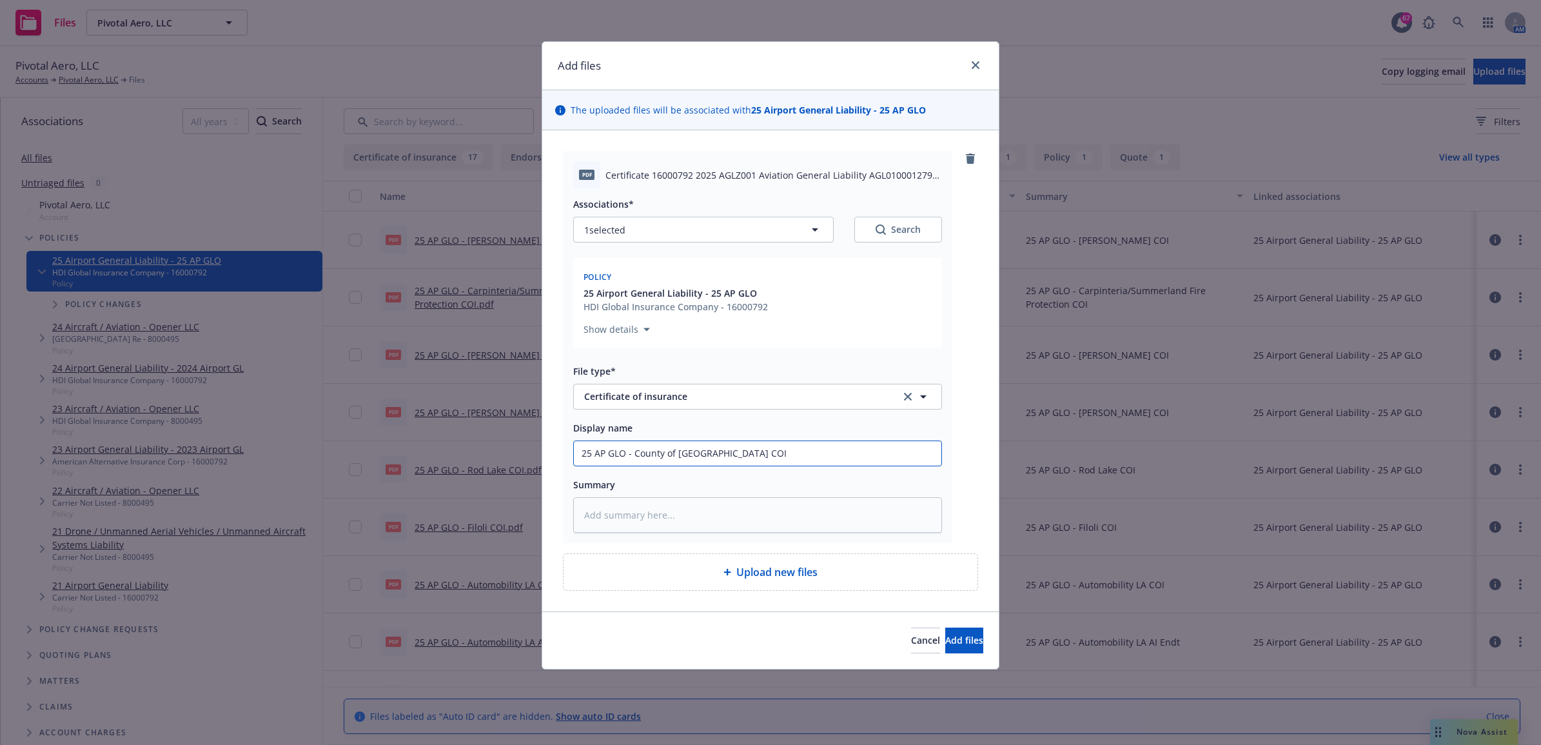
type input "25 AP GLO - County of Santa Barban COI"
type textarea "x"
type input "25 AP GLO - County of Santa Barbarn COI"
type textarea "x"
type input "25 AP GLO - County of Santa Barbaran COI"
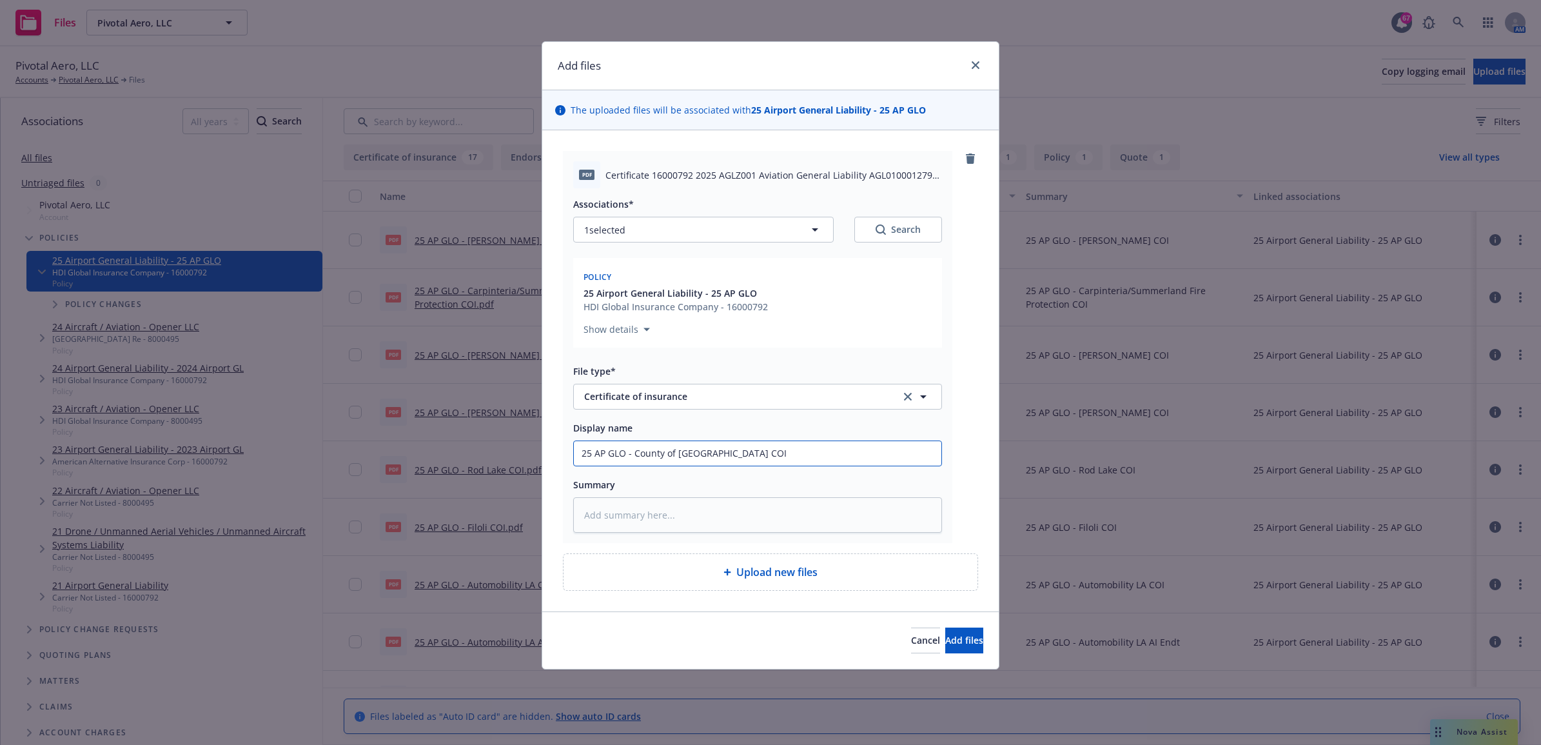
type textarea "x"
drag, startPoint x: 798, startPoint y: 446, endPoint x: 500, endPoint y: 430, distance: 298.4
click at [500, 430] on div "Add files The uploaded files will be associated with 25 Airport General Liabili…" at bounding box center [770, 372] width 1541 height 745
type input "25 AP GLO - County of Santa Barbara COI"
paste textarea "25 AP GLO - County of Santa Barbara COI"
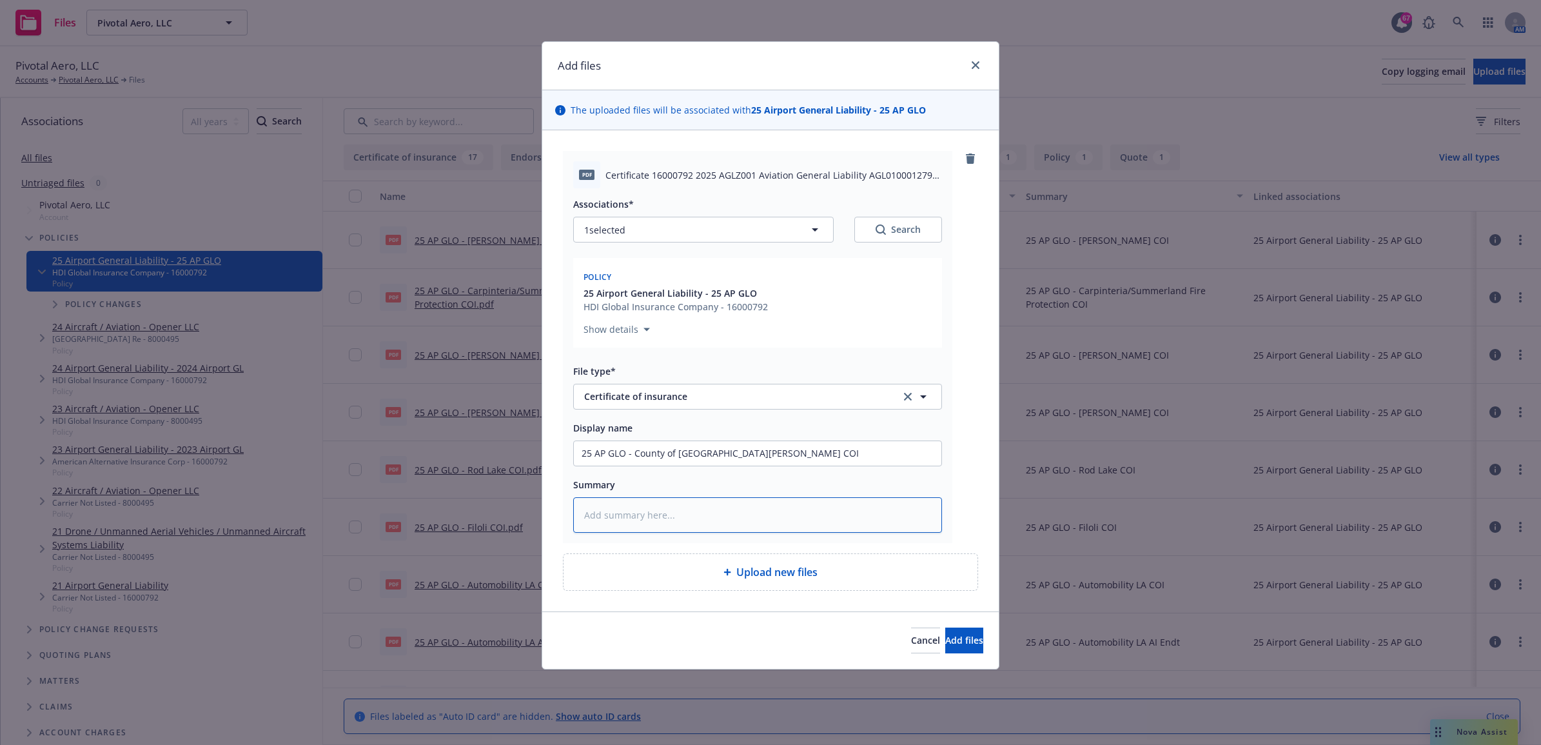
type textarea "x"
type textarea "25 AP GLO - County of Santa Barbara COI"
click at [969, 643] on button "Add files" at bounding box center [964, 641] width 38 height 26
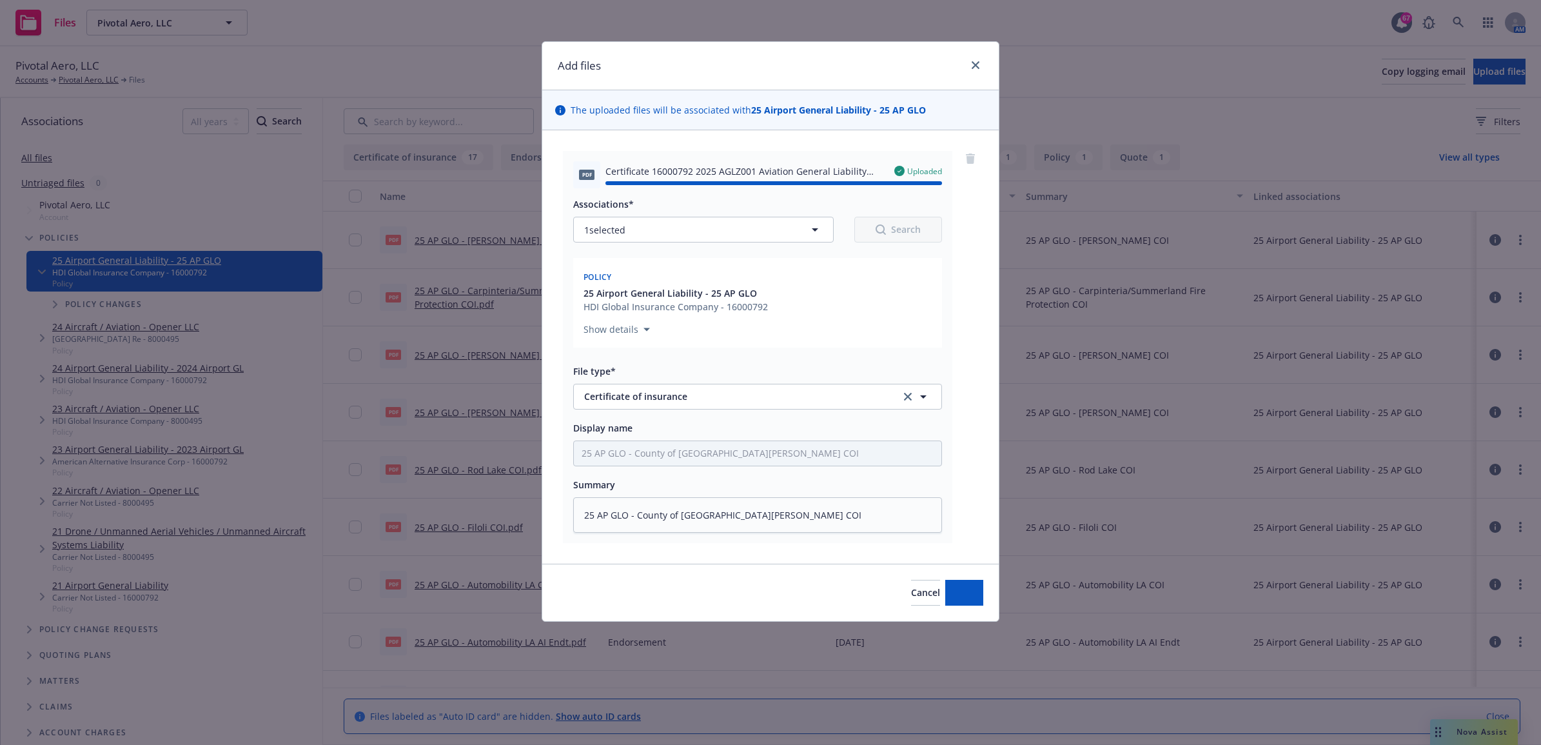
type textarea "x"
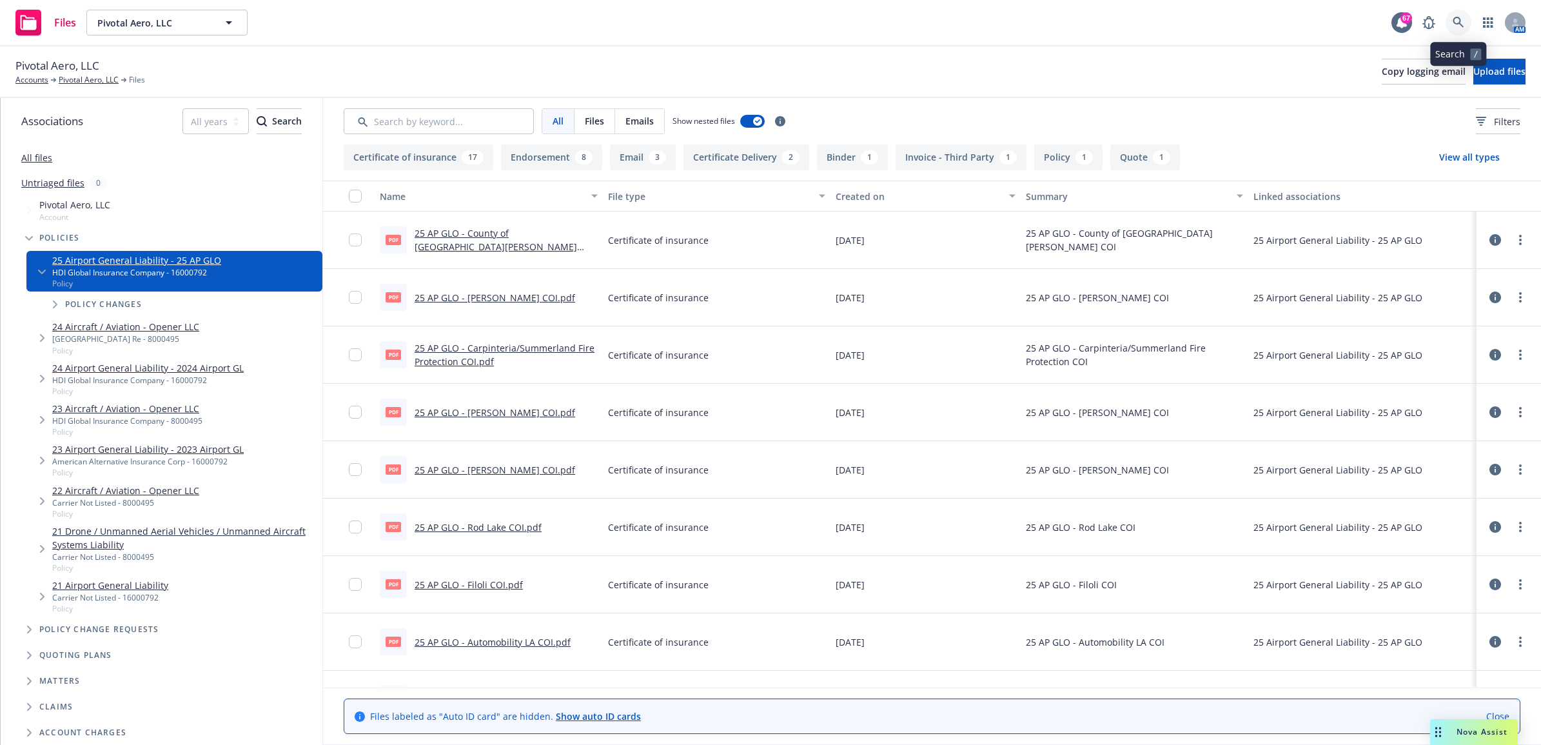
click at [1465, 18] on link at bounding box center [1459, 23] width 26 height 26
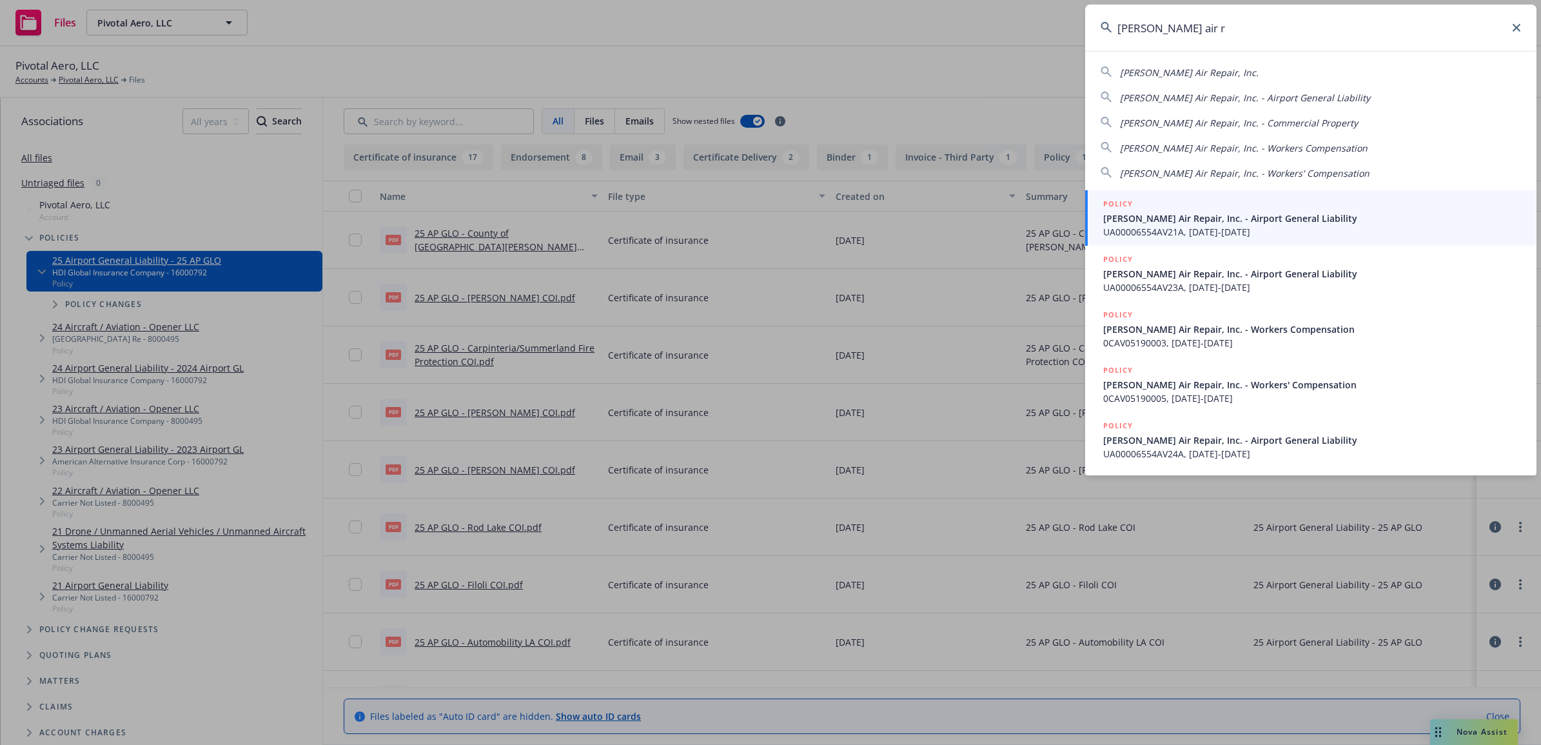
drag, startPoint x: 1190, startPoint y: 70, endPoint x: 1146, endPoint y: 95, distance: 50.9
click at [1190, 70] on span "Davis Air Repair, Inc." at bounding box center [1189, 72] width 139 height 12
type input "Davis Air Repair, Inc."
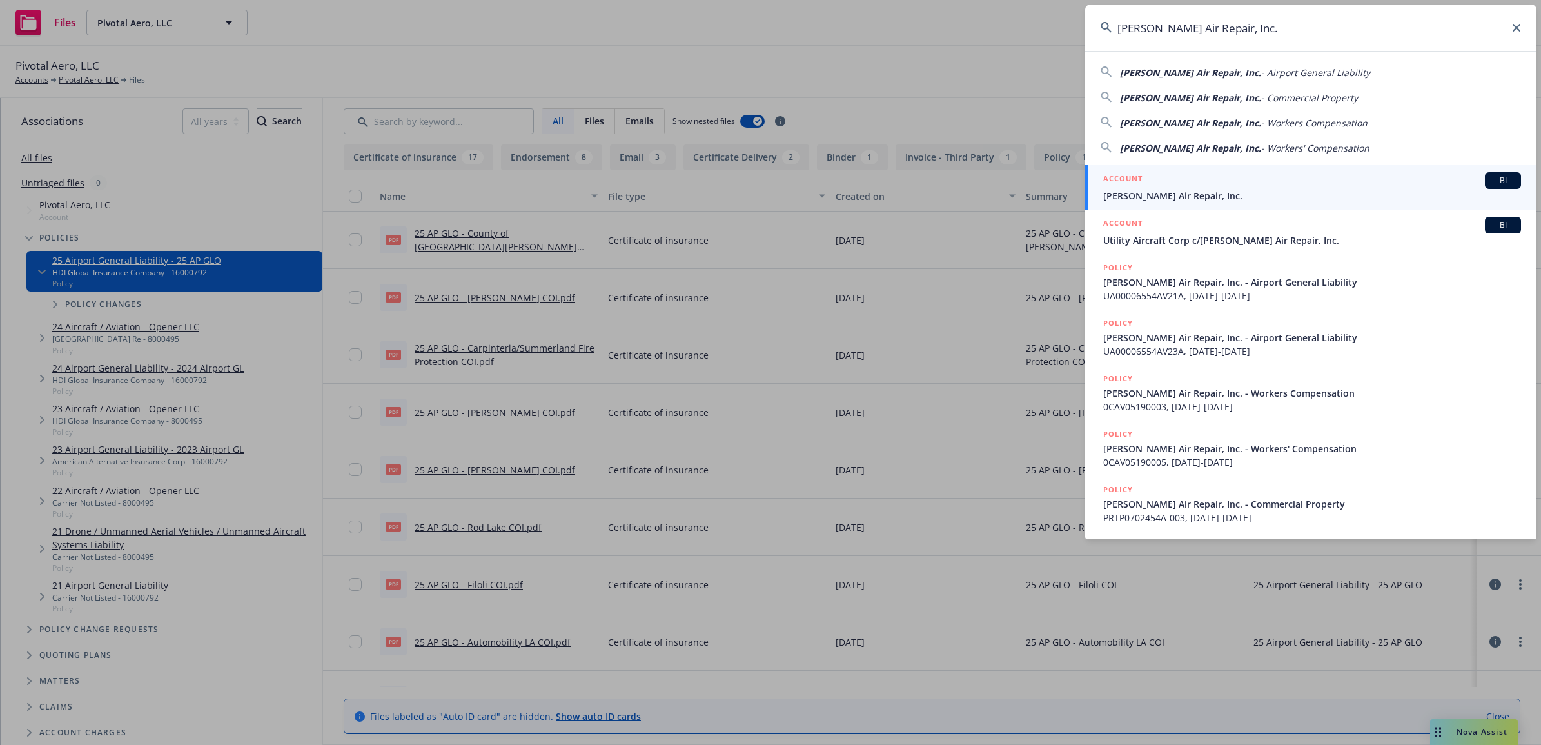
click at [1174, 188] on div "ACCOUNT BI" at bounding box center [1313, 180] width 418 height 17
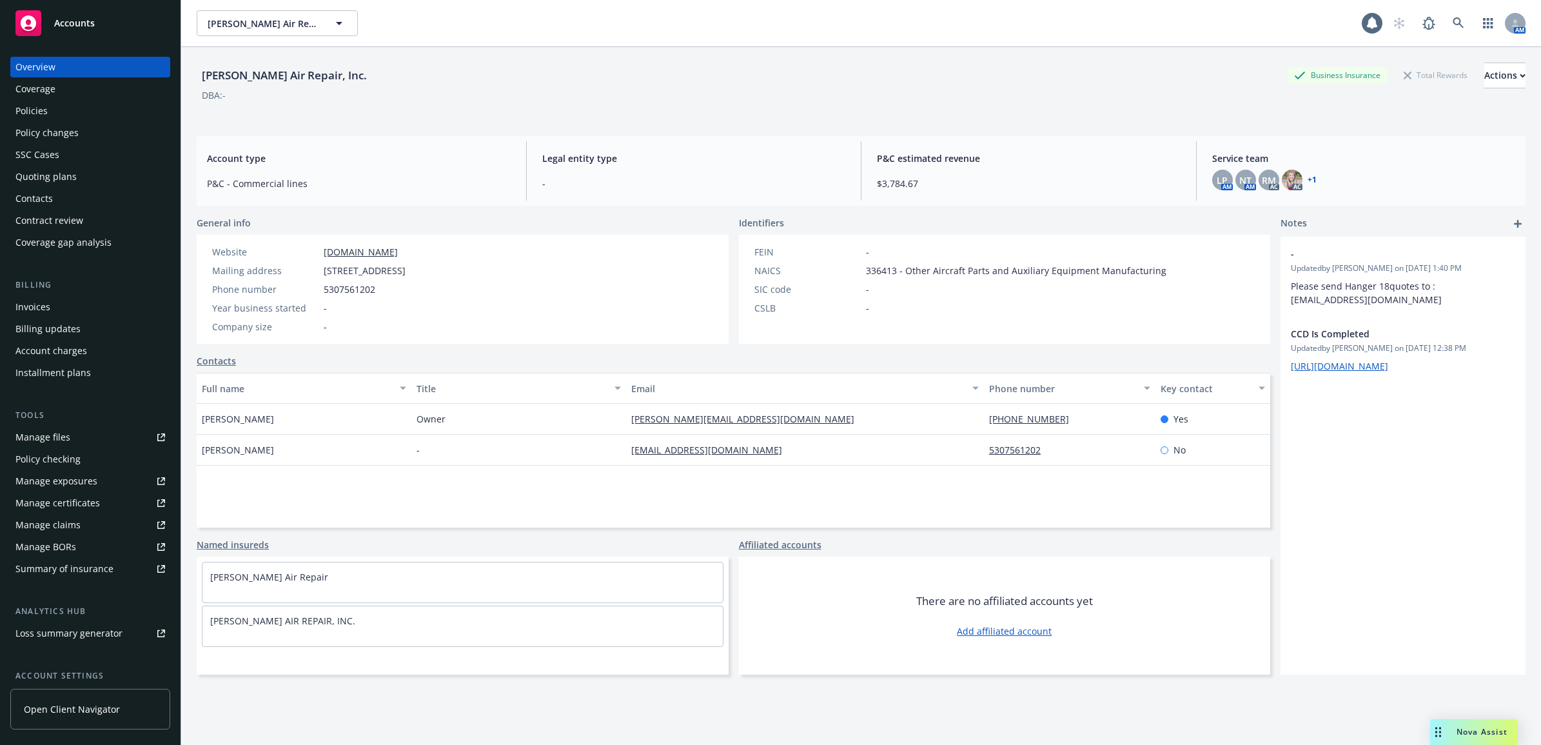
click at [90, 429] on link "Manage files" at bounding box center [90, 437] width 160 height 21
click at [1453, 26] on icon at bounding box center [1459, 23] width 12 height 12
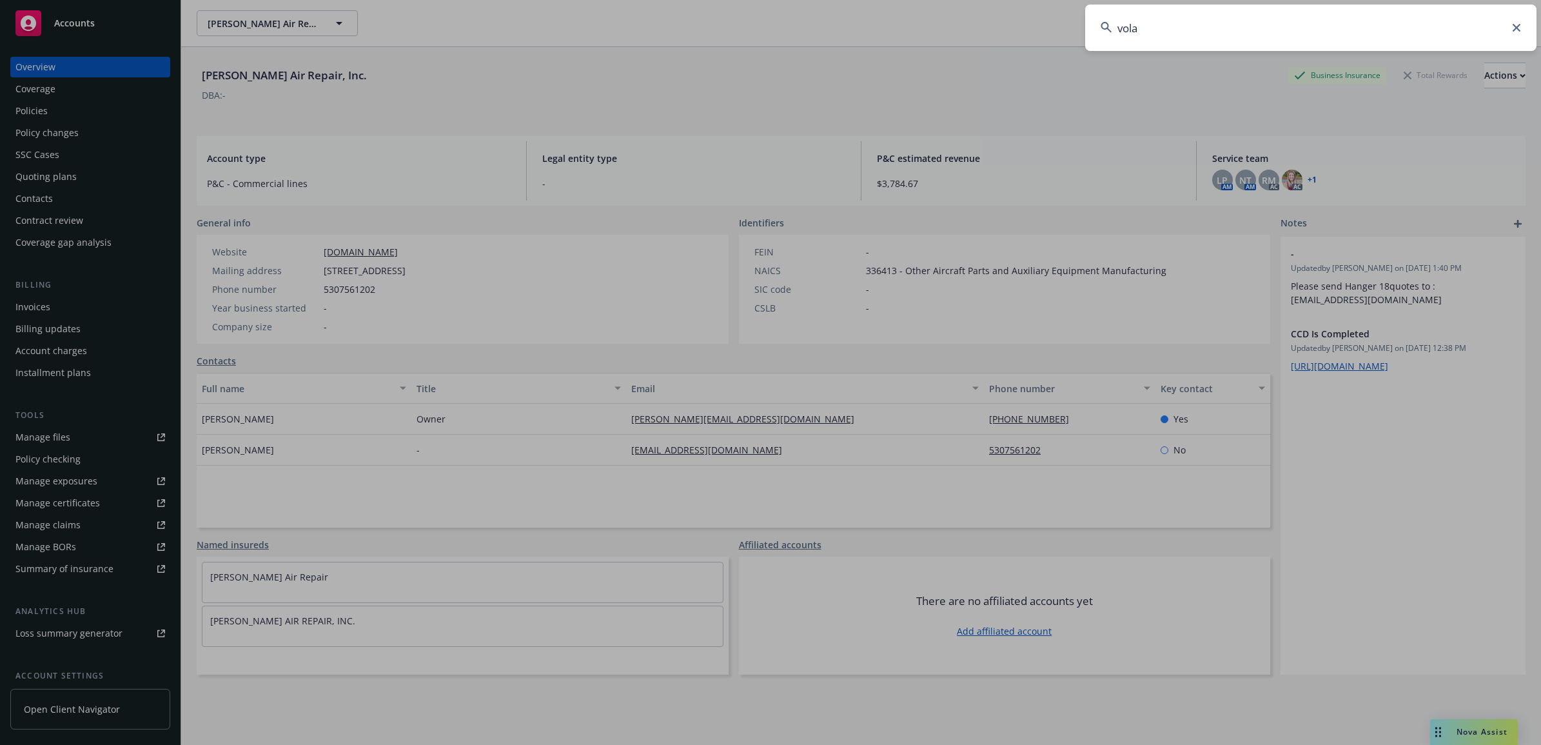
type input "volar"
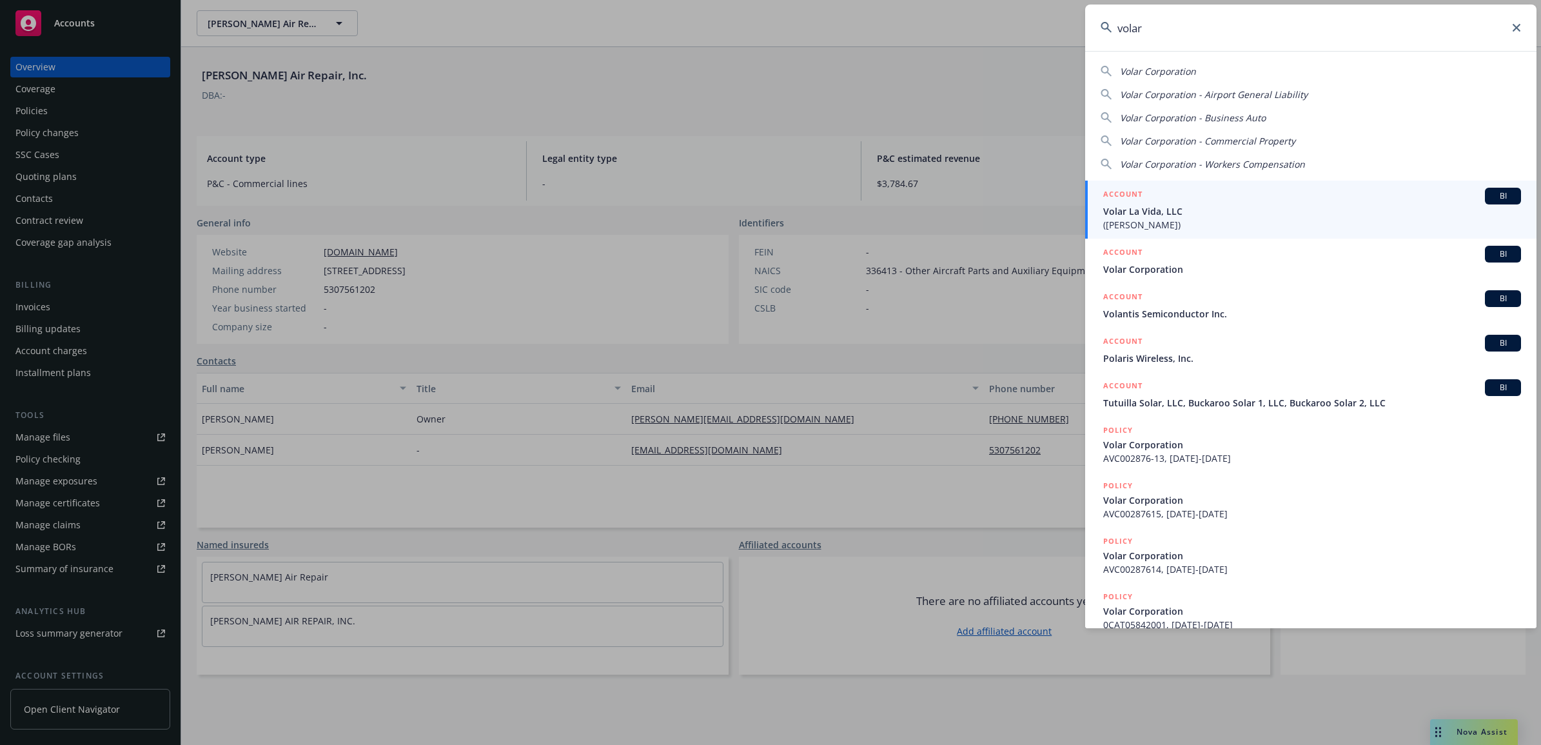
click at [1184, 272] on span "Volar Corporation" at bounding box center [1313, 269] width 418 height 14
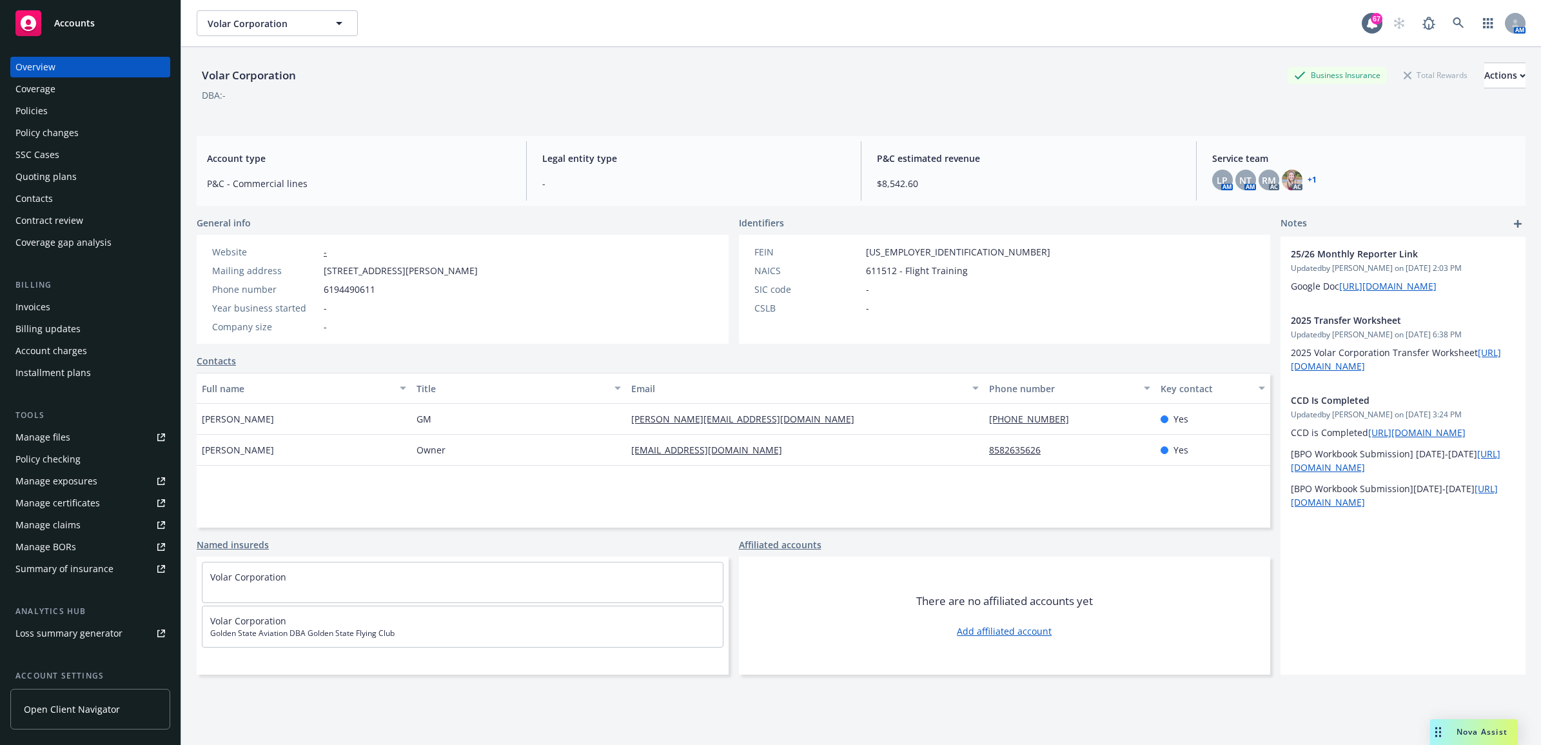
click at [75, 118] on div "Policies" at bounding box center [90, 111] width 150 height 21
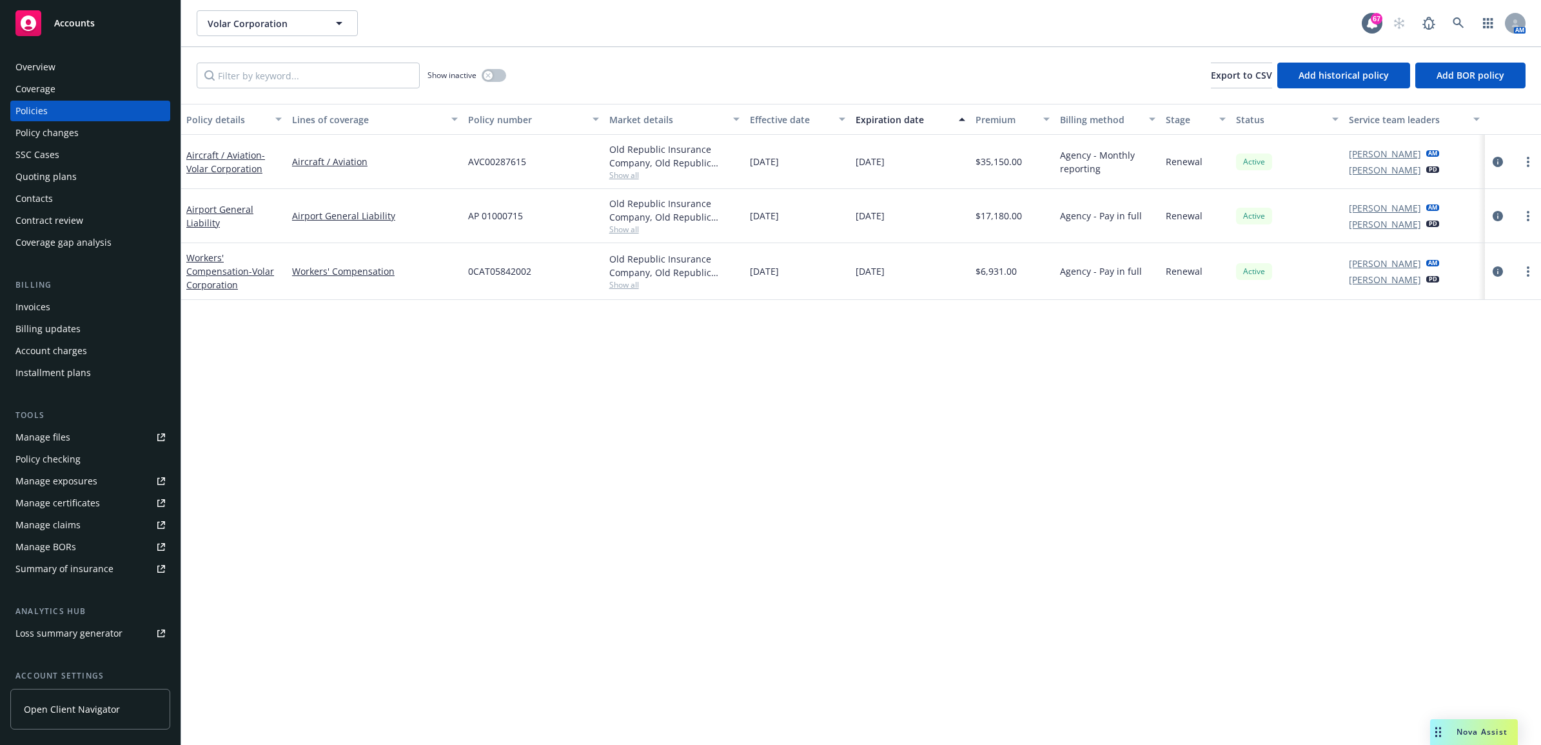
click at [75, 433] on link "Manage files" at bounding box center [90, 437] width 160 height 21
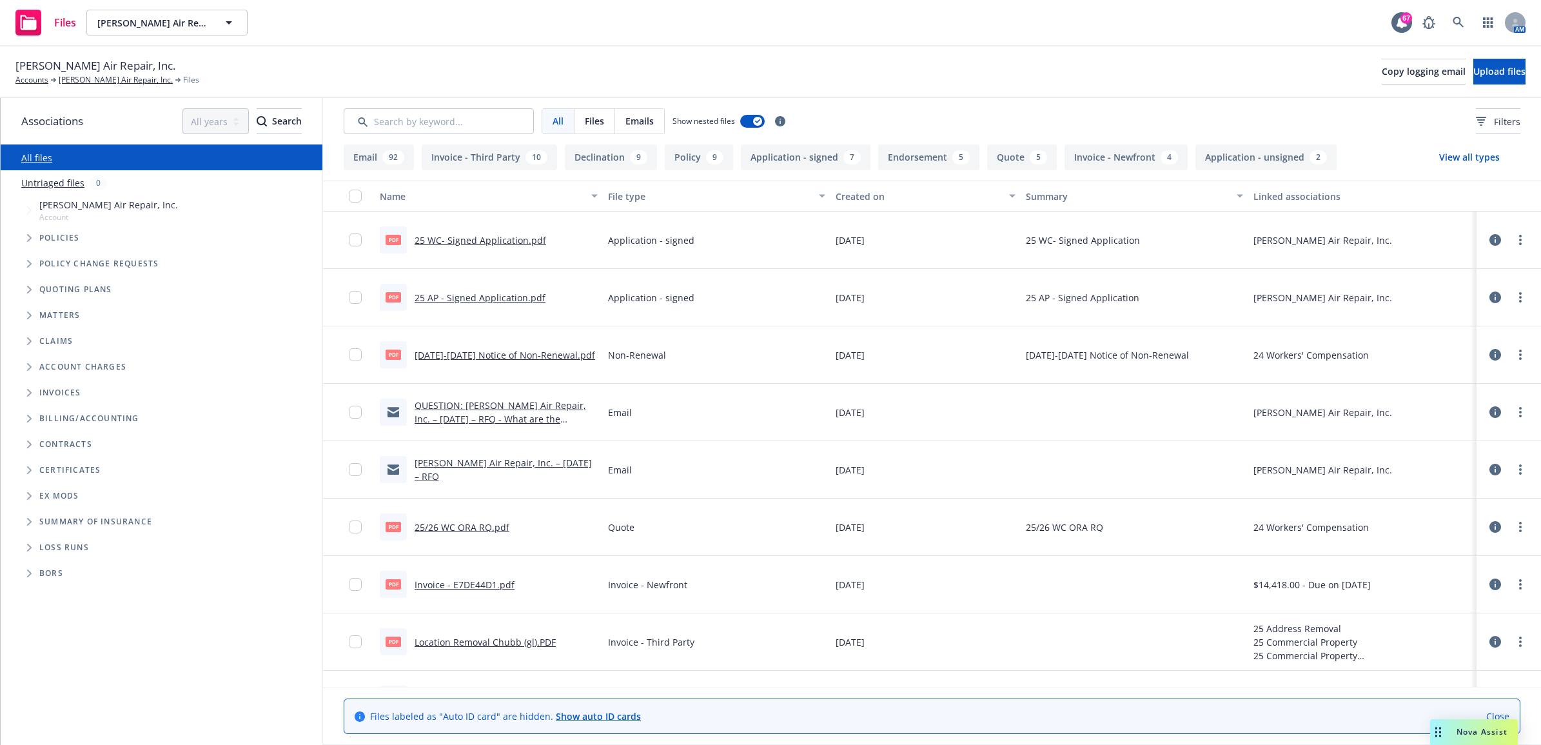
click at [511, 301] on link "25 AP - Signed Application.pdf" at bounding box center [480, 298] width 131 height 12
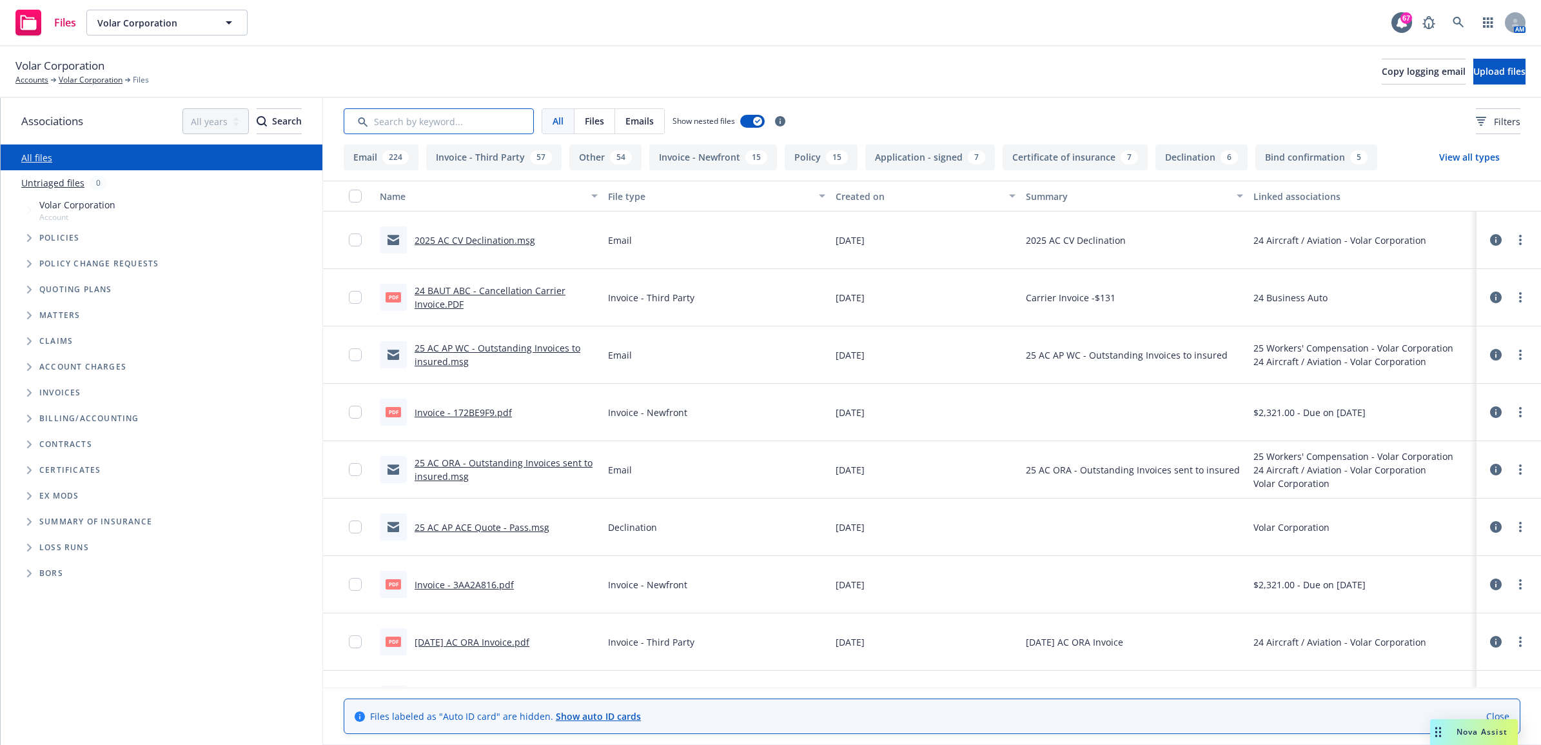
click at [461, 117] on input "Search by keyword..." at bounding box center [439, 121] width 190 height 26
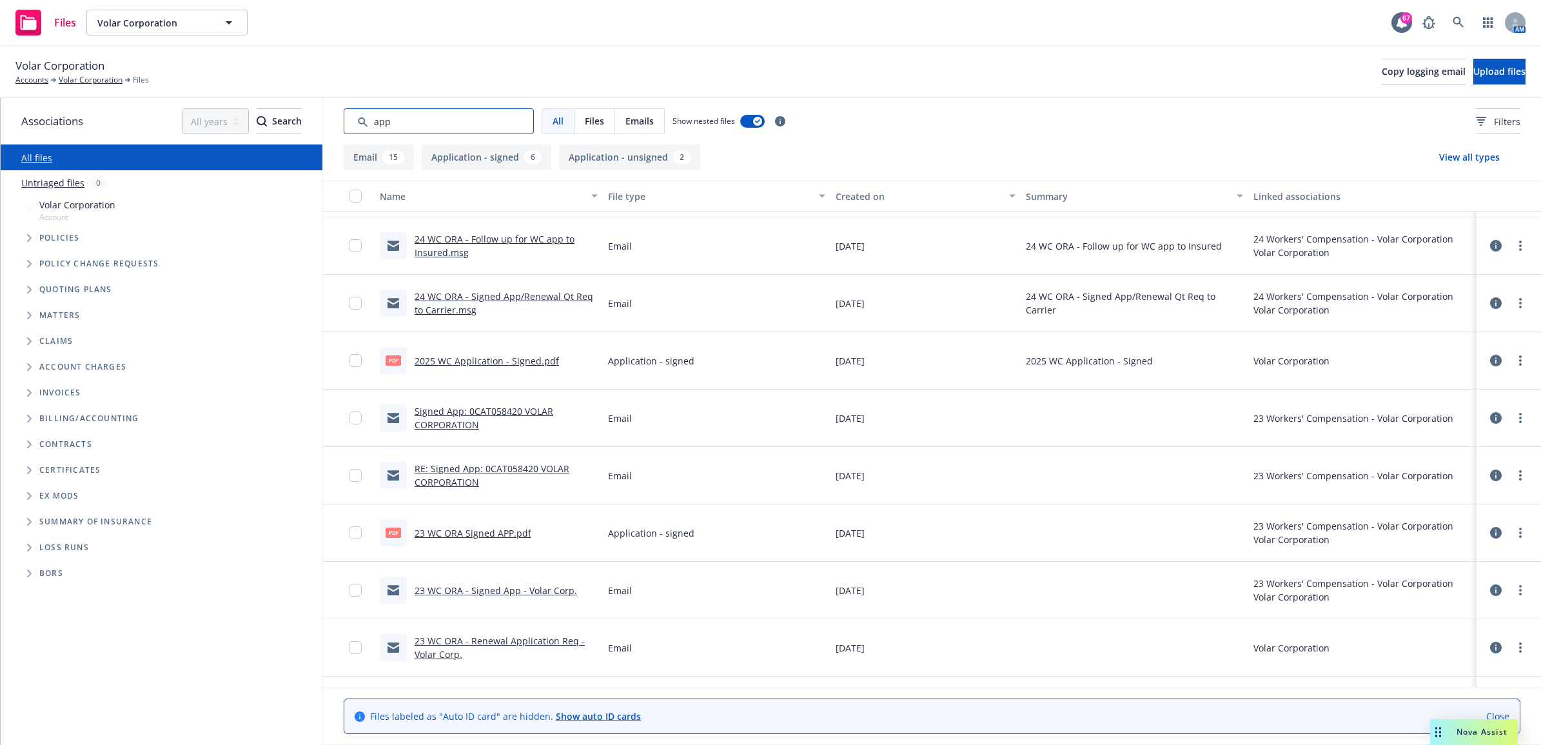
scroll to position [564, 0]
type input "app"
click at [398, 117] on div "All Files Emails Show nested files Filters" at bounding box center [932, 121] width 1218 height 46
drag, startPoint x: 395, startPoint y: 119, endPoint x: 333, endPoint y: 119, distance: 61.9
click at [334, 119] on div "All Files Emails Show nested files Filters" at bounding box center [932, 121] width 1218 height 46
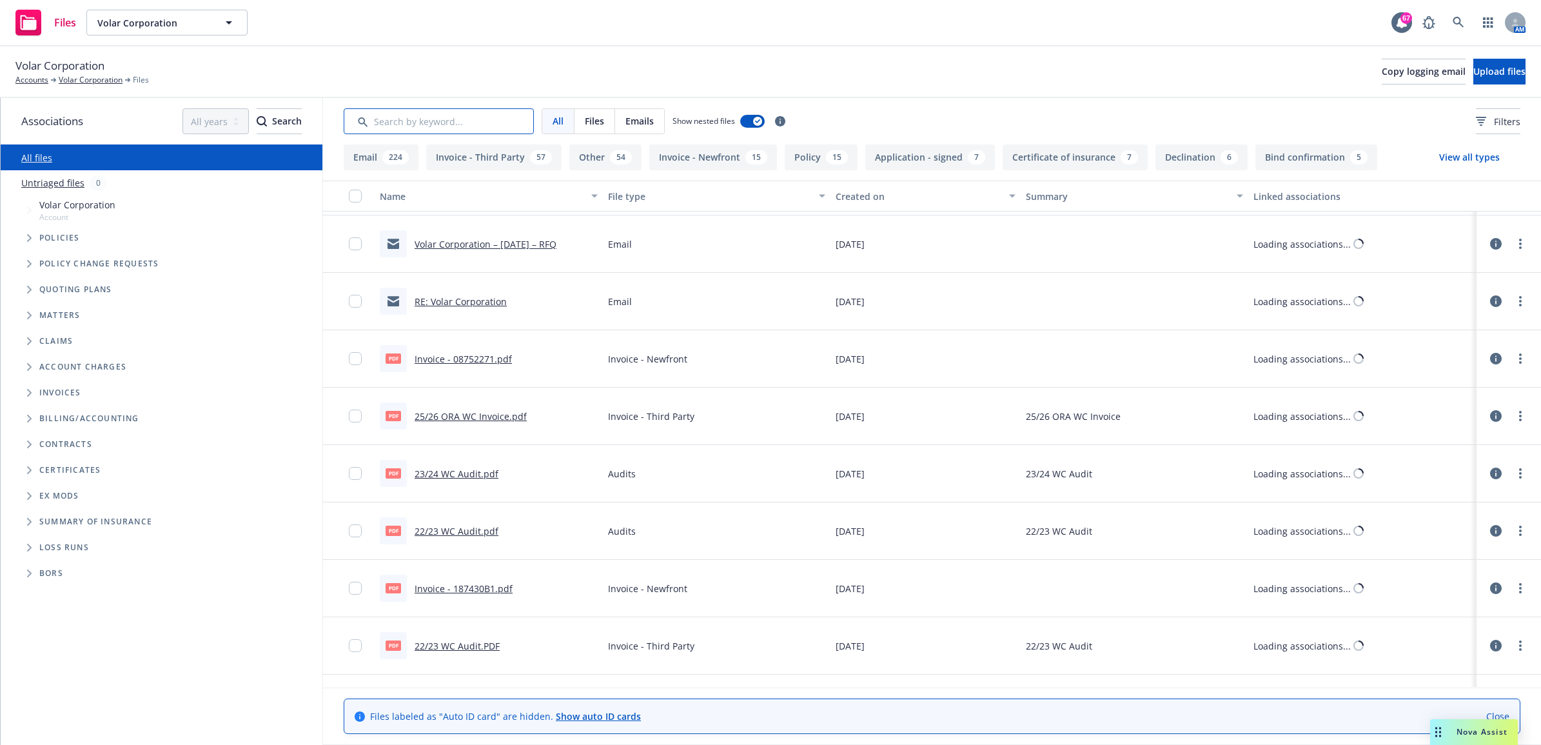
scroll to position [830, 0]
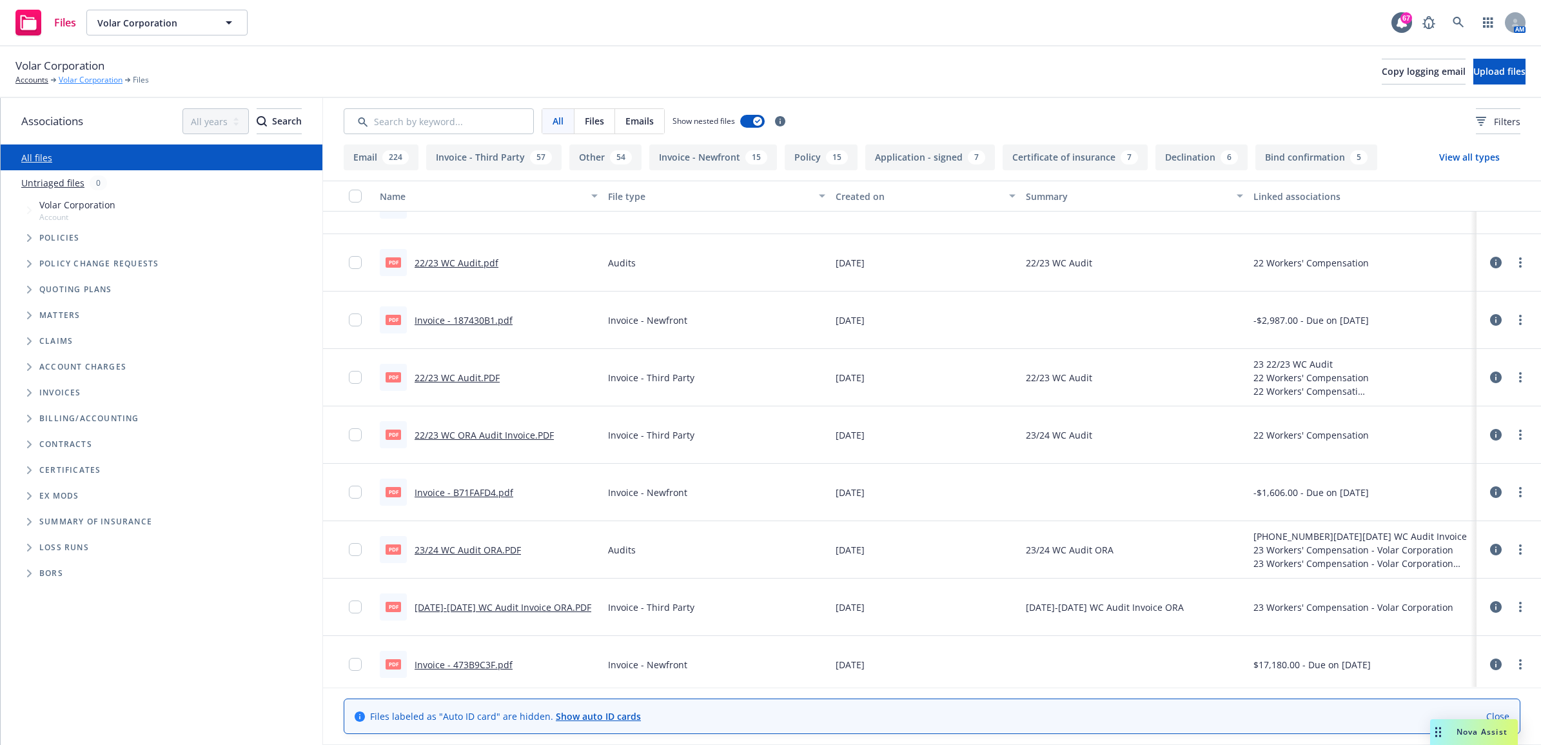
click at [79, 76] on link "Volar Corporation" at bounding box center [91, 80] width 64 height 12
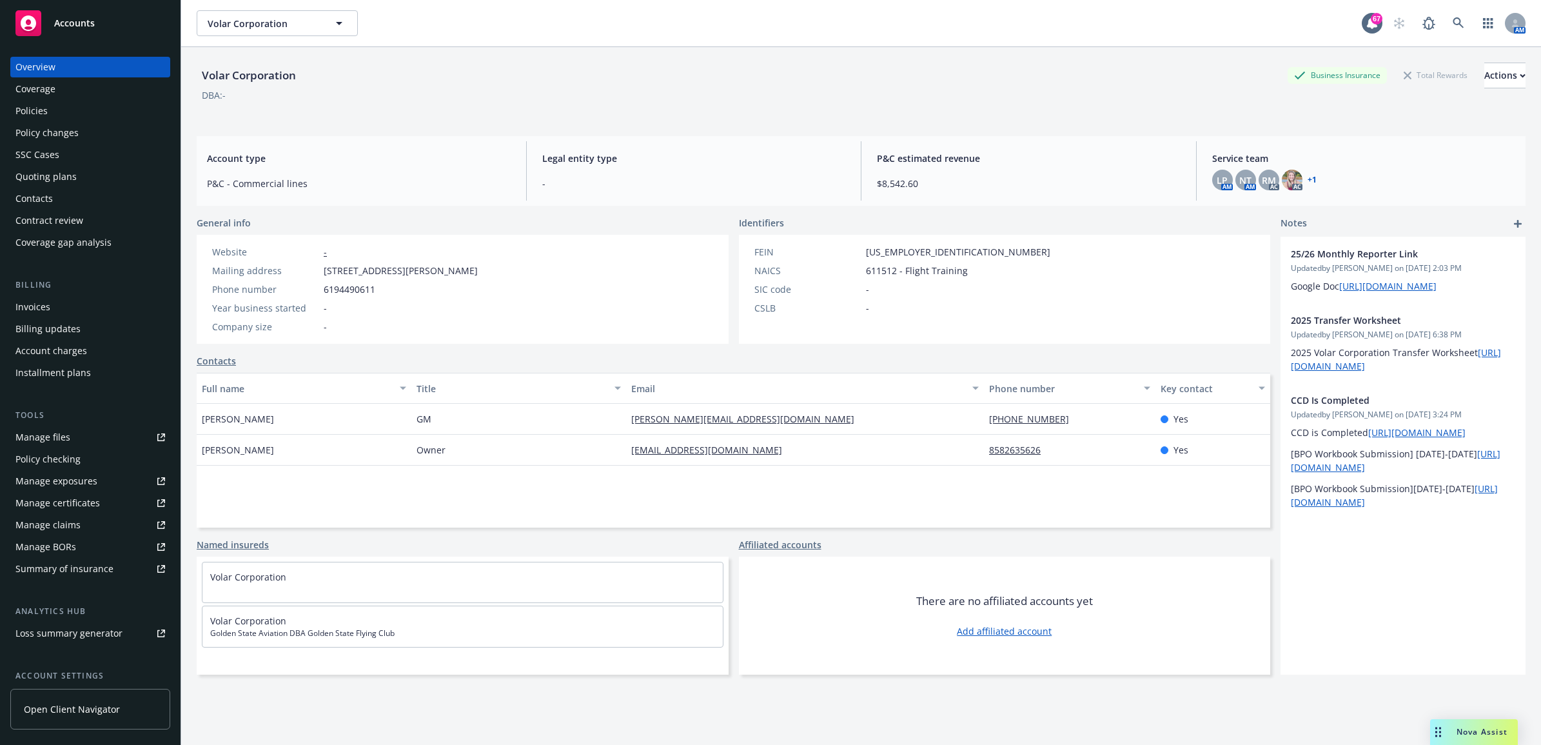
drag, startPoint x: 74, startPoint y: 112, endPoint x: 91, endPoint y: 116, distance: 17.4
click at [74, 112] on div "Policies" at bounding box center [90, 111] width 150 height 21
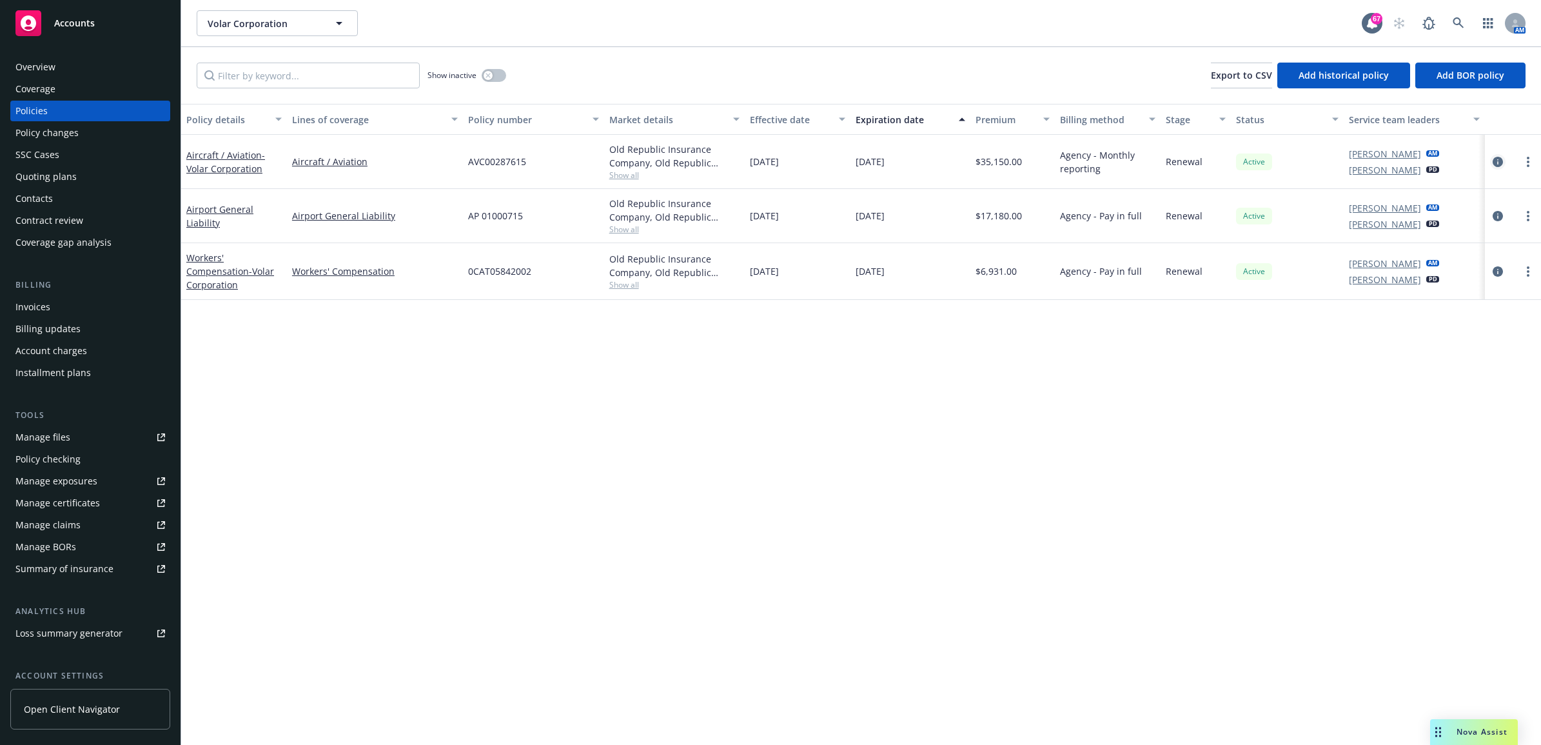
click at [1494, 159] on icon "circleInformation" at bounding box center [1498, 162] width 10 height 10
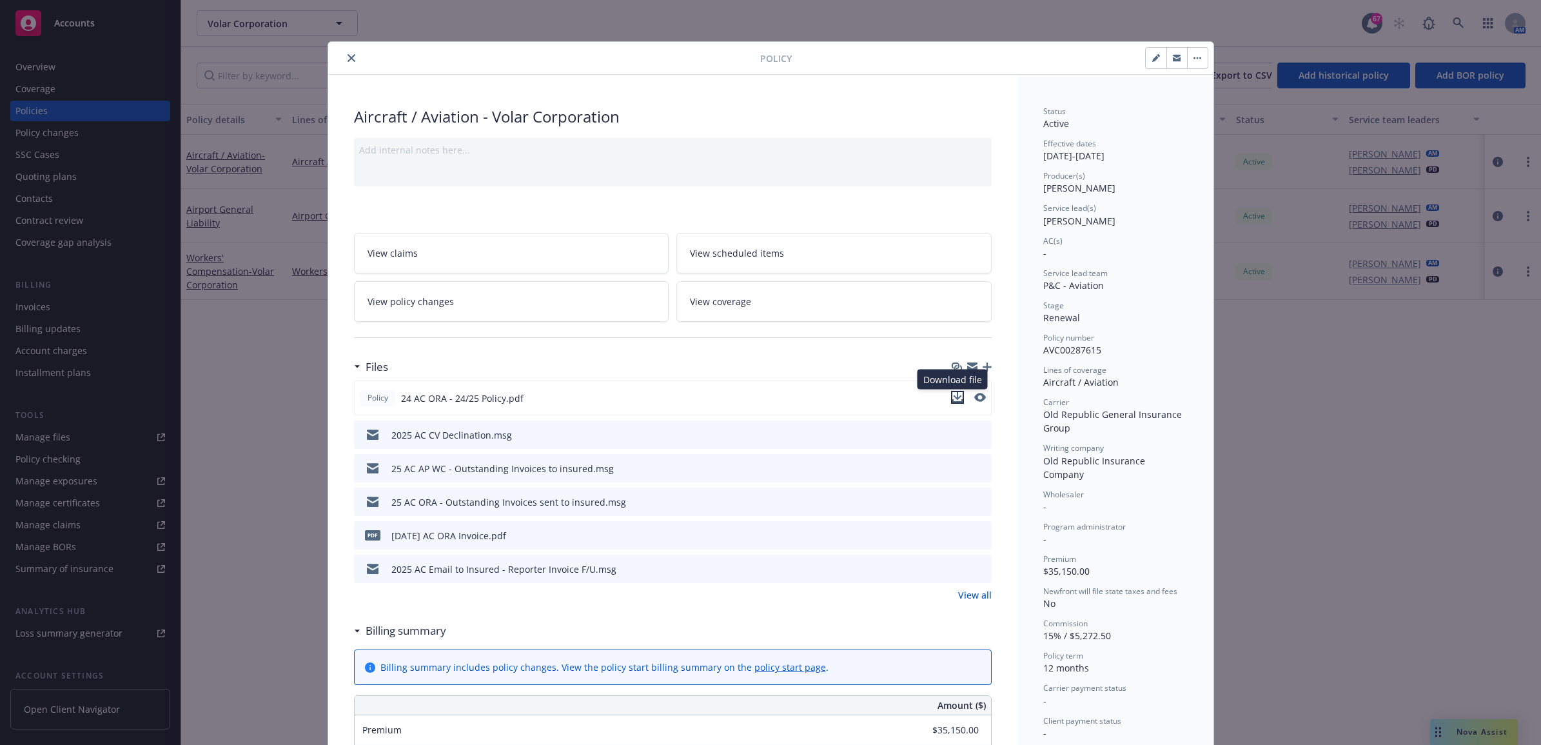
click at [953, 393] on icon "download file" at bounding box center [958, 397] width 10 height 10
click at [246, 373] on div "Policy Aircraft / Aviation - Volar Corporation Add internal notes here... View …" at bounding box center [770, 372] width 1541 height 745
click at [348, 57] on icon "close" at bounding box center [352, 58] width 8 height 8
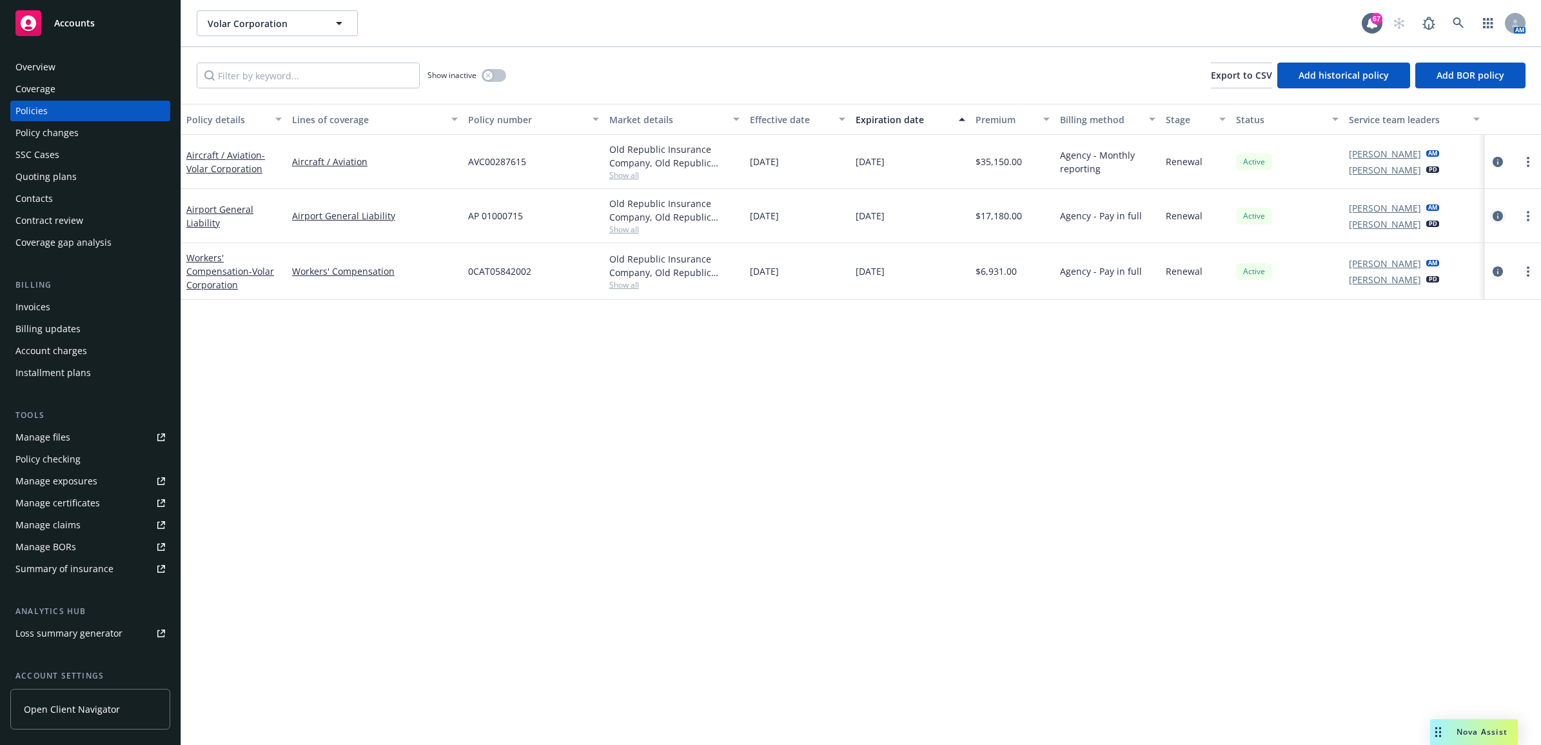
drag, startPoint x: 1488, startPoint y: 213, endPoint x: 1494, endPoint y: 218, distance: 7.4
click at [1489, 214] on div at bounding box center [1513, 216] width 56 height 54
click at [1494, 218] on icon "circleInformation" at bounding box center [1498, 216] width 10 height 10
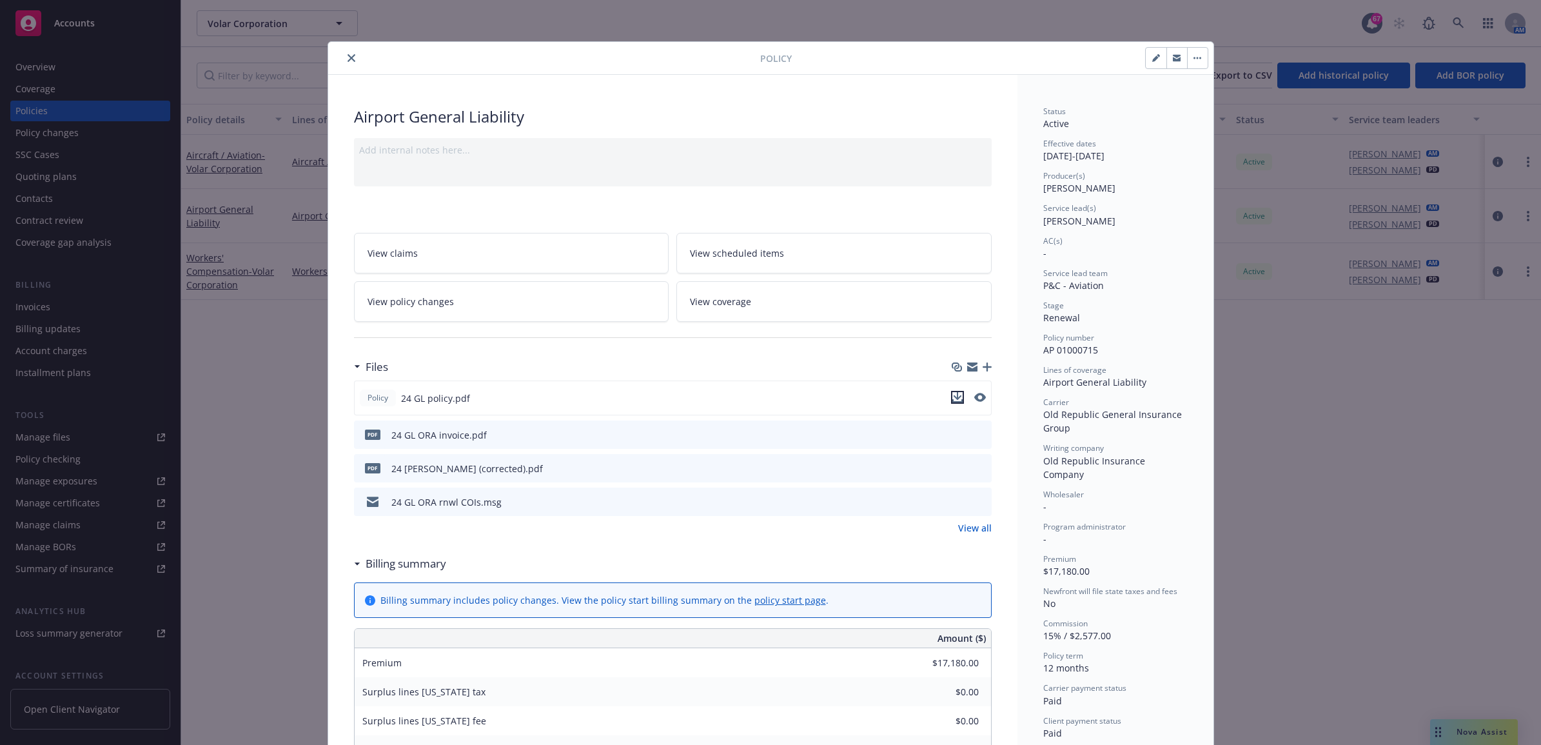
click at [953, 395] on icon "download file" at bounding box center [958, 397] width 10 height 10
click at [255, 221] on div "Policy Airport General Liability Add internal notes here... View claims View sc…" at bounding box center [770, 372] width 1541 height 745
click at [344, 58] on button "close" at bounding box center [351, 57] width 15 height 15
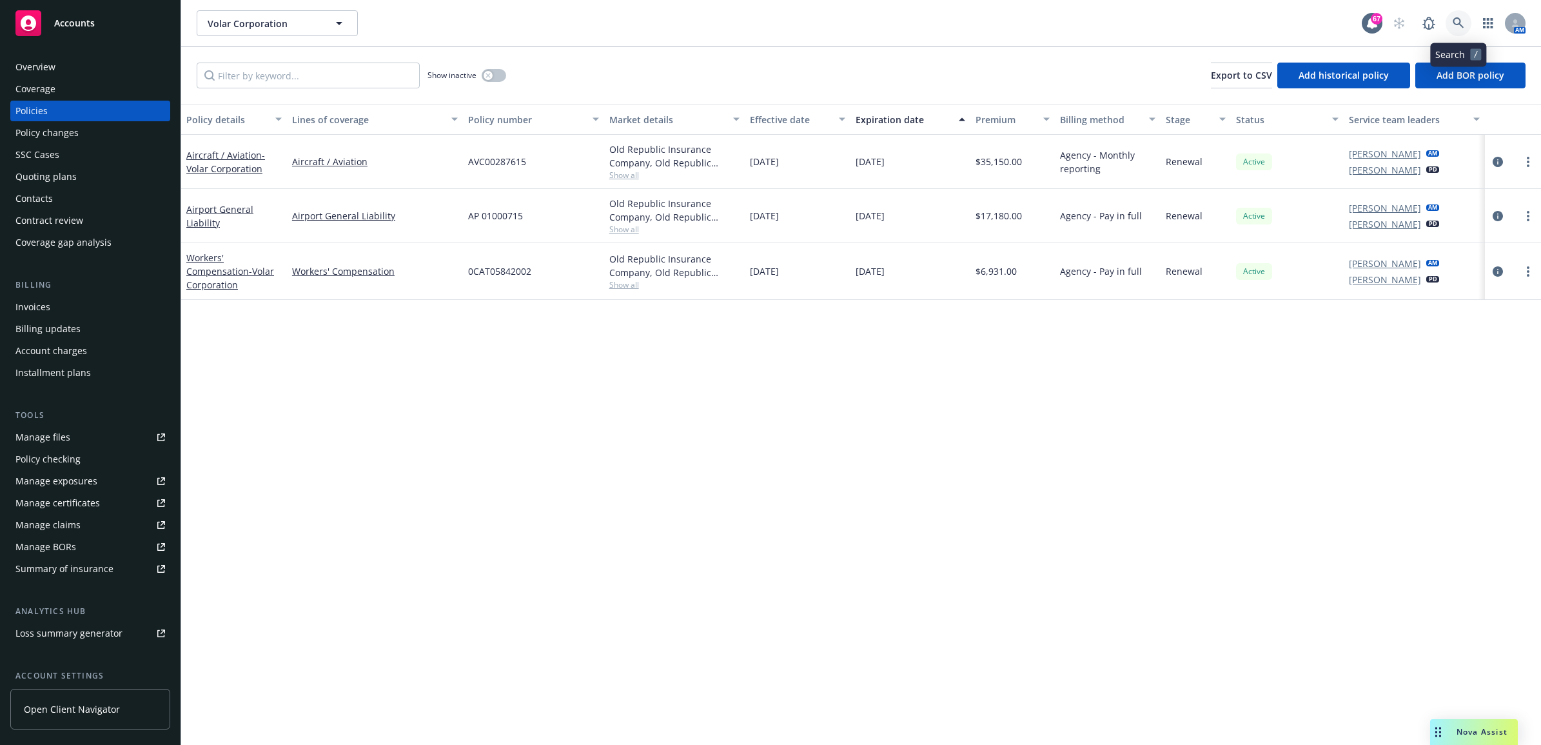
click at [1461, 18] on icon at bounding box center [1459, 23] width 12 height 12
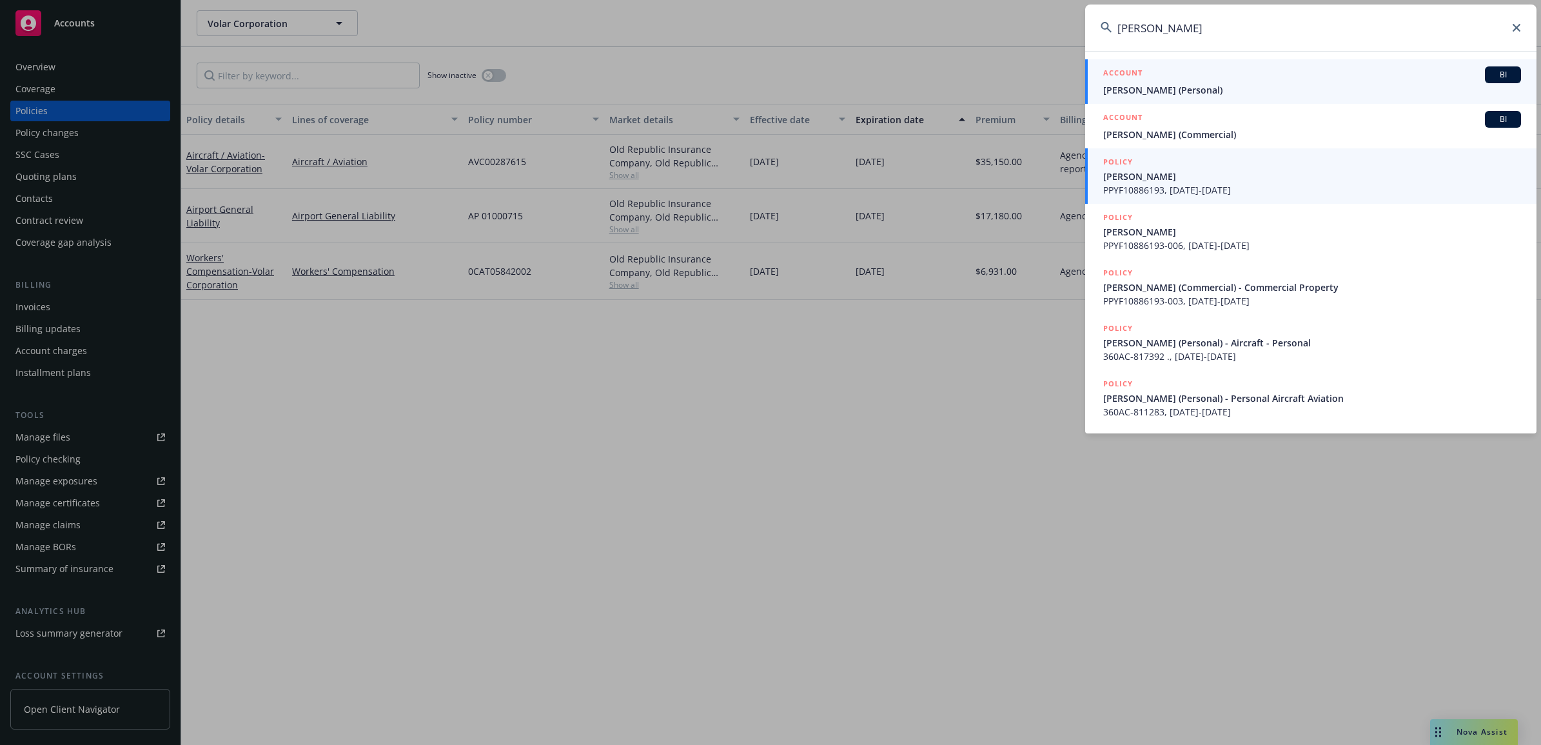
type input "james whit"
click at [1238, 175] on span "JAMES W. WHITMORE" at bounding box center [1313, 177] width 418 height 14
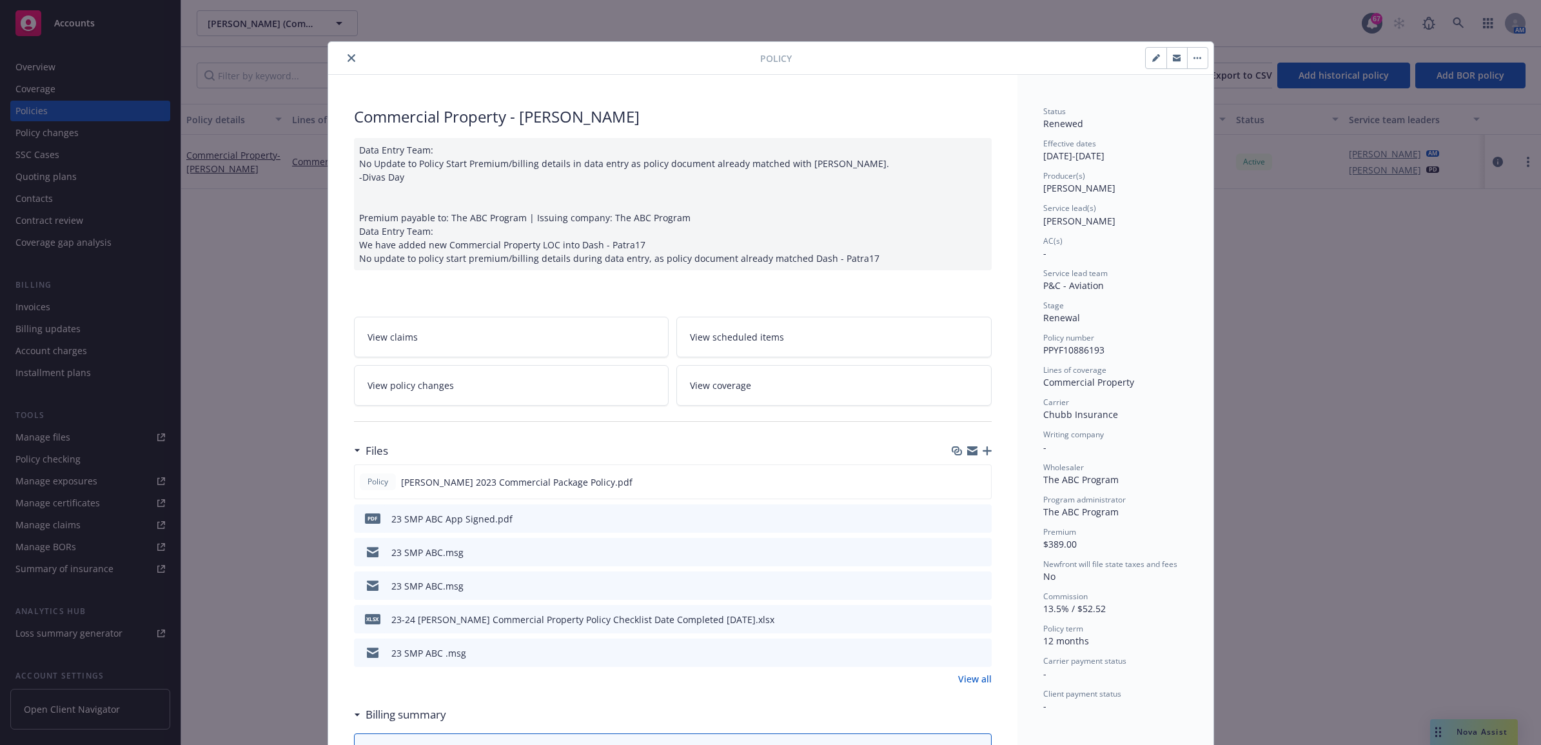
click at [344, 59] on button "close" at bounding box center [351, 57] width 15 height 15
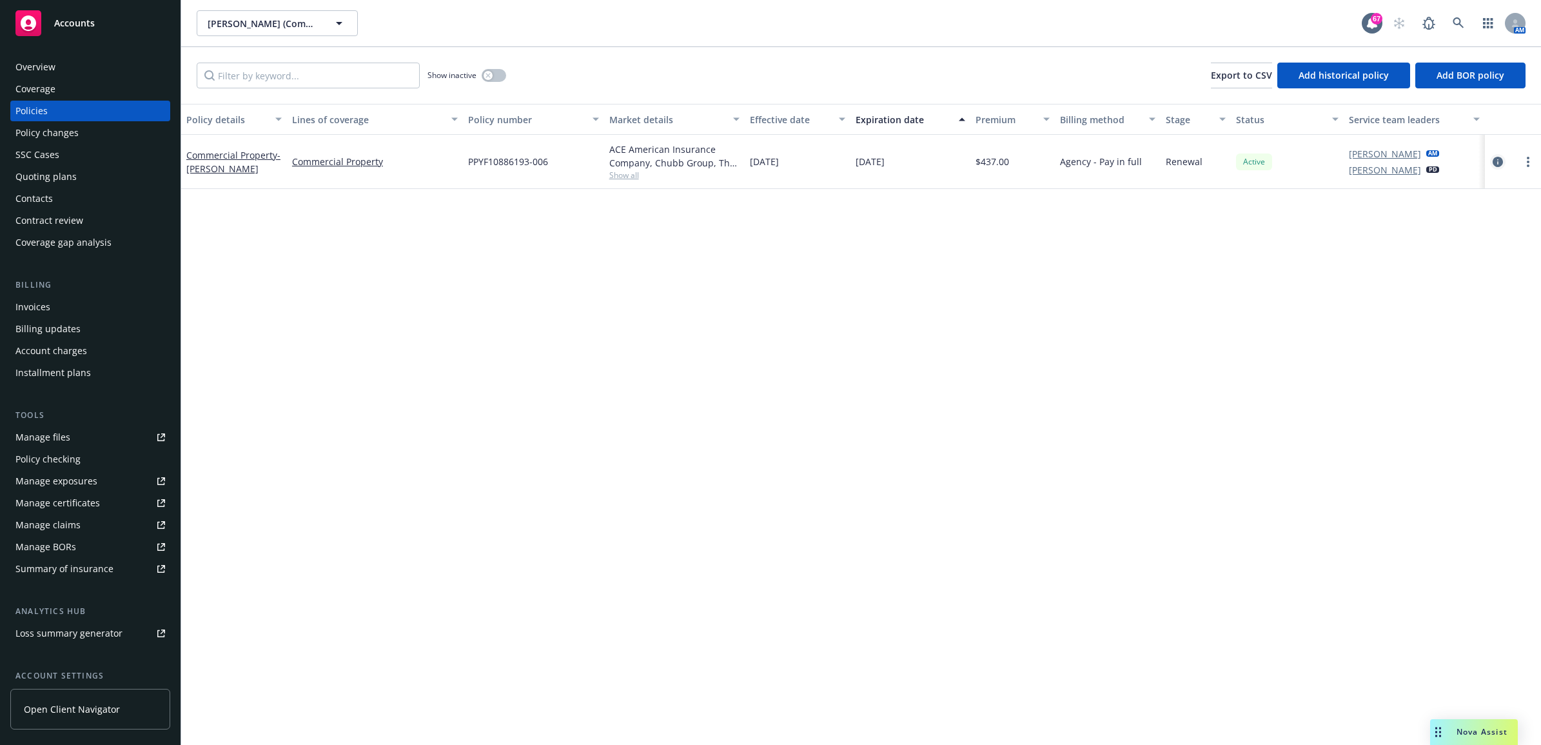
click at [1491, 166] on link "circleInformation" at bounding box center [1497, 161] width 15 height 15
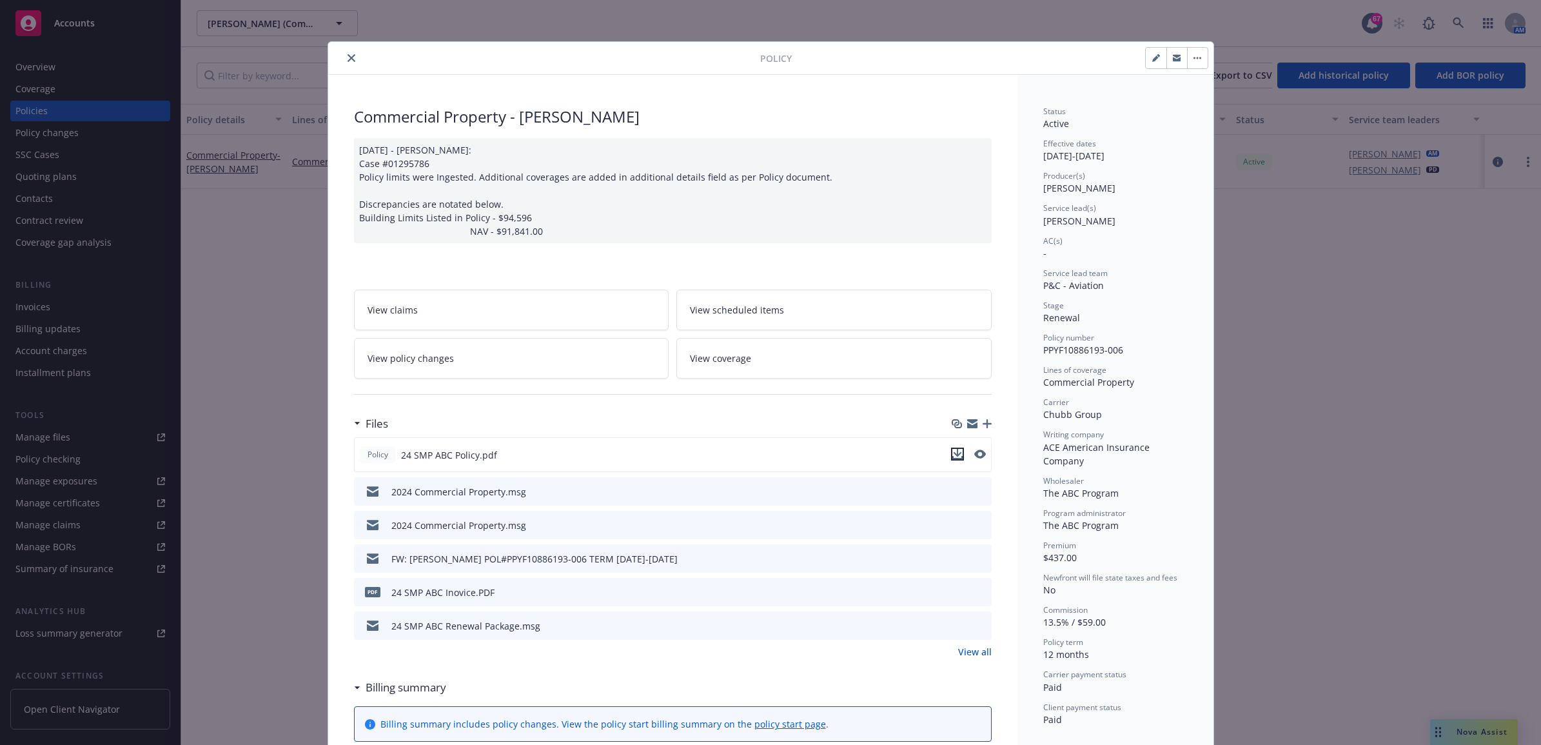
click at [953, 458] on icon "download file" at bounding box center [958, 454] width 10 height 10
